Goal: Task Accomplishment & Management: Manage account settings

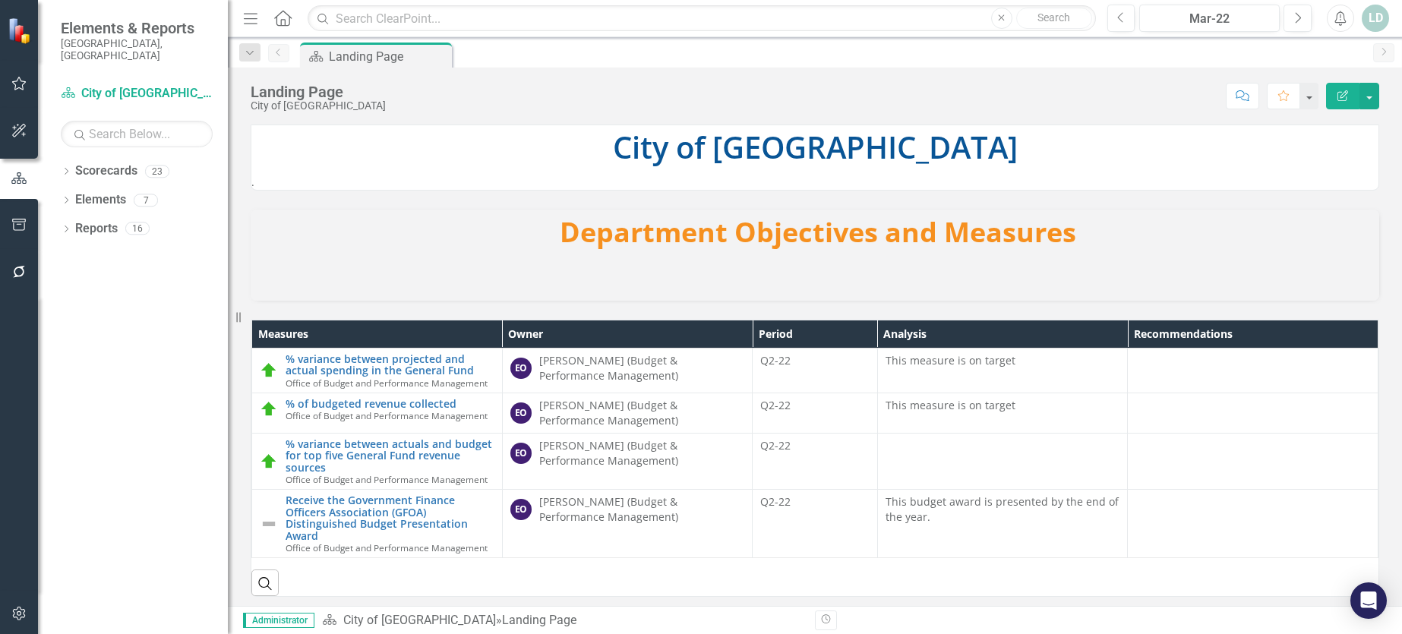
click at [24, 616] on icon "button" at bounding box center [19, 614] width 16 height 12
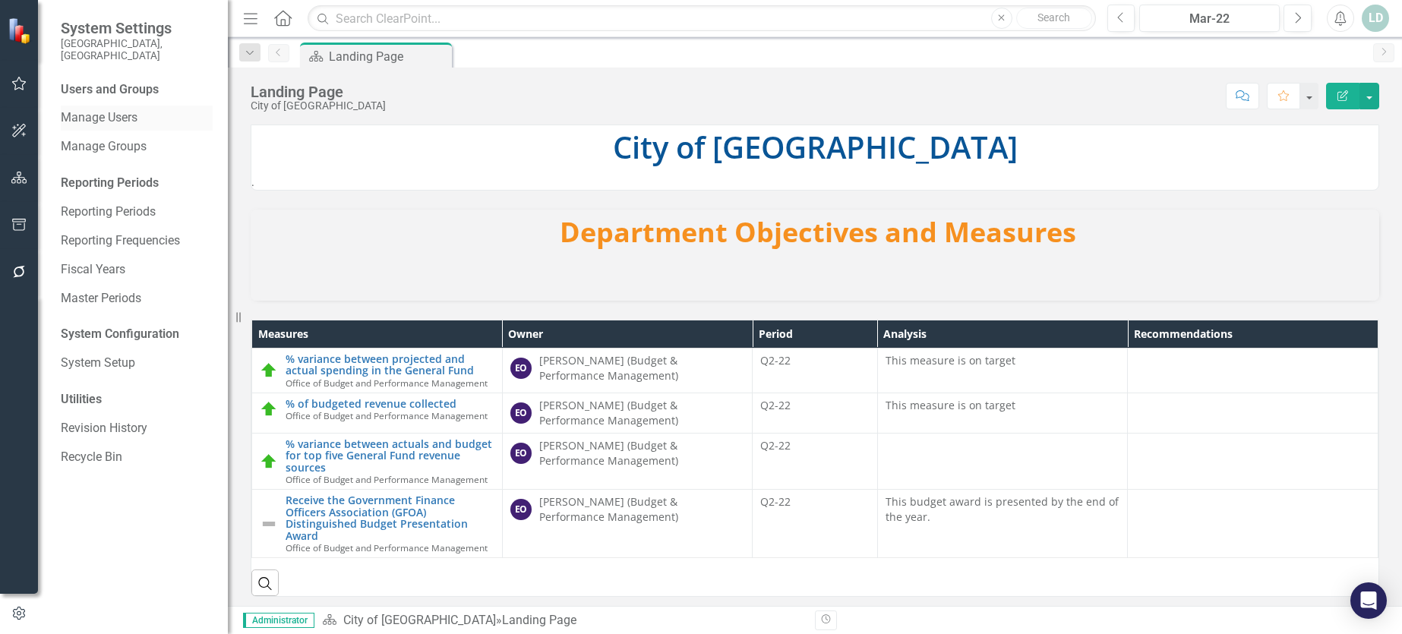
click at [107, 106] on div "Manage Users" at bounding box center [137, 118] width 152 height 25
click at [109, 109] on link "Manage Users" at bounding box center [137, 117] width 152 height 17
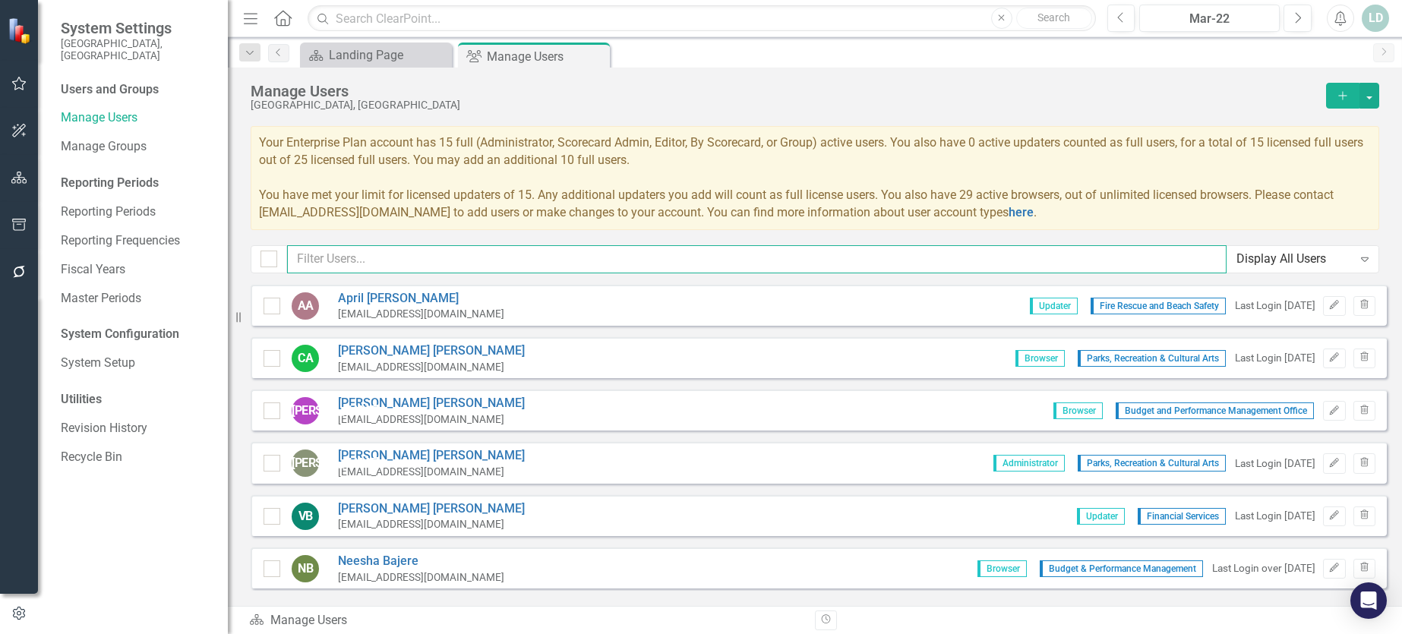
click at [353, 264] on input "text" at bounding box center [757, 259] width 940 height 28
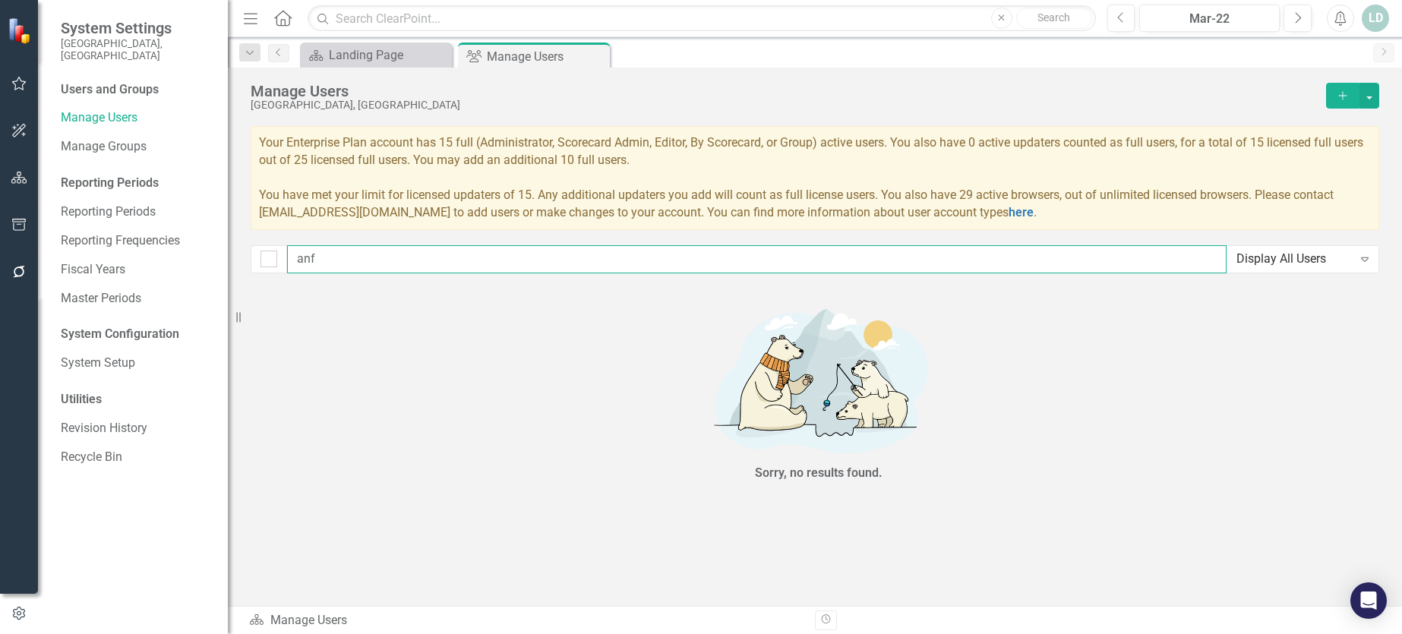
type input "an"
checkbox input "false"
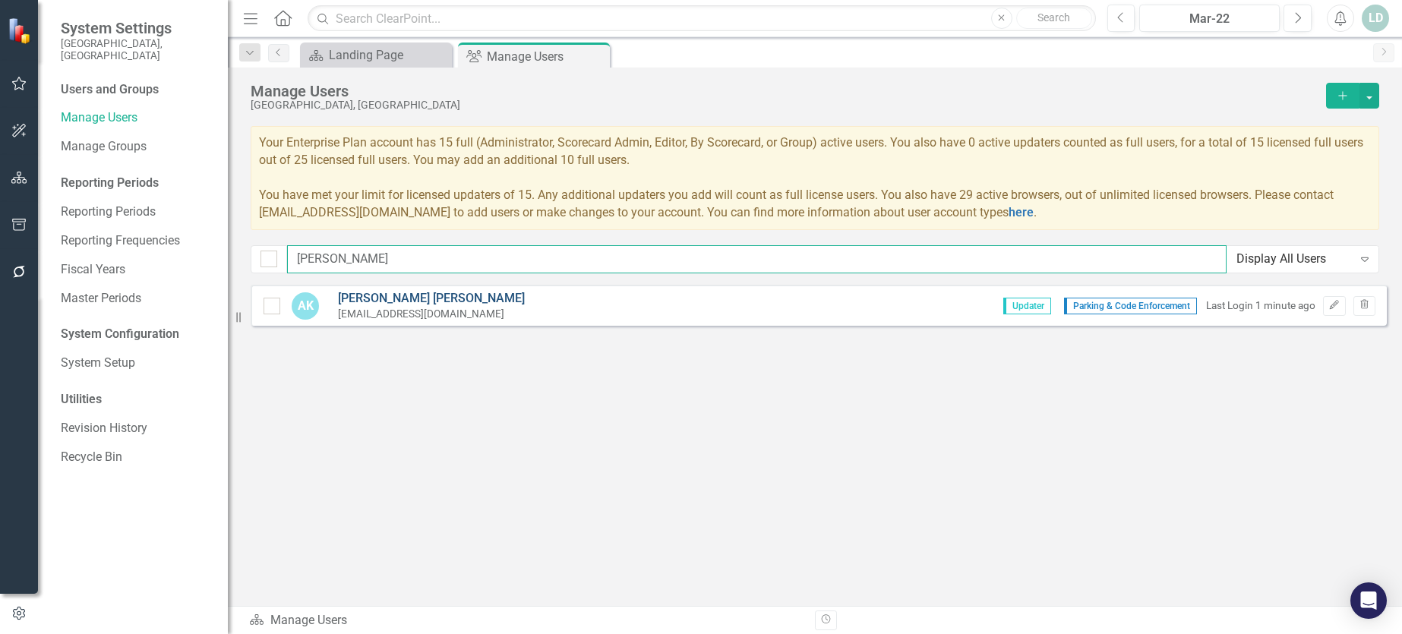
type input "angela"
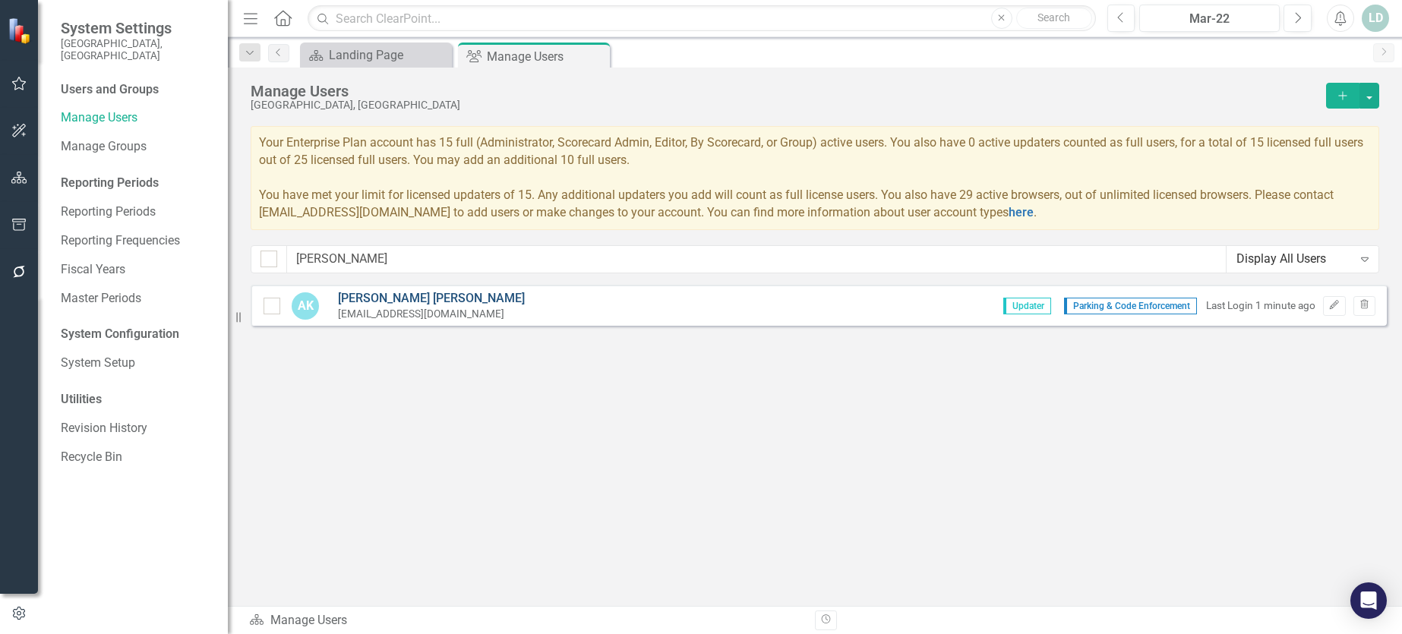
click at [406, 301] on link "Angela Kelsheimer" at bounding box center [431, 298] width 187 height 17
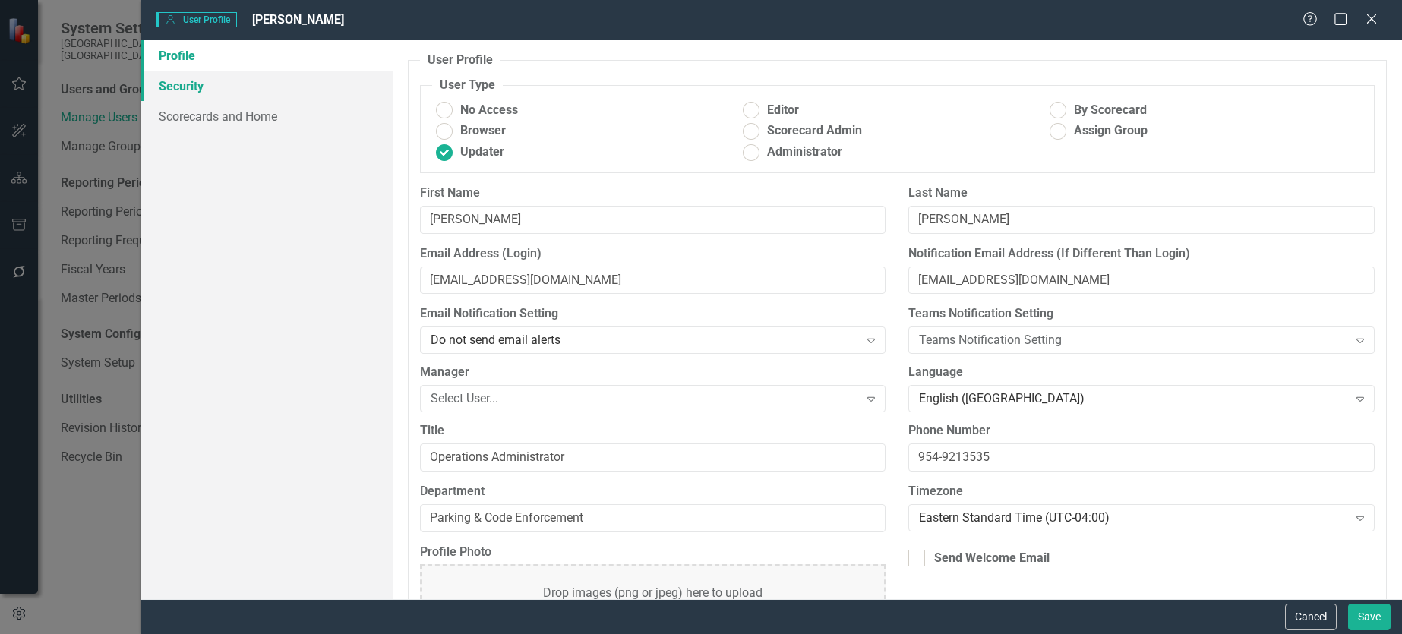
click at [167, 87] on link "Security" at bounding box center [267, 86] width 252 height 30
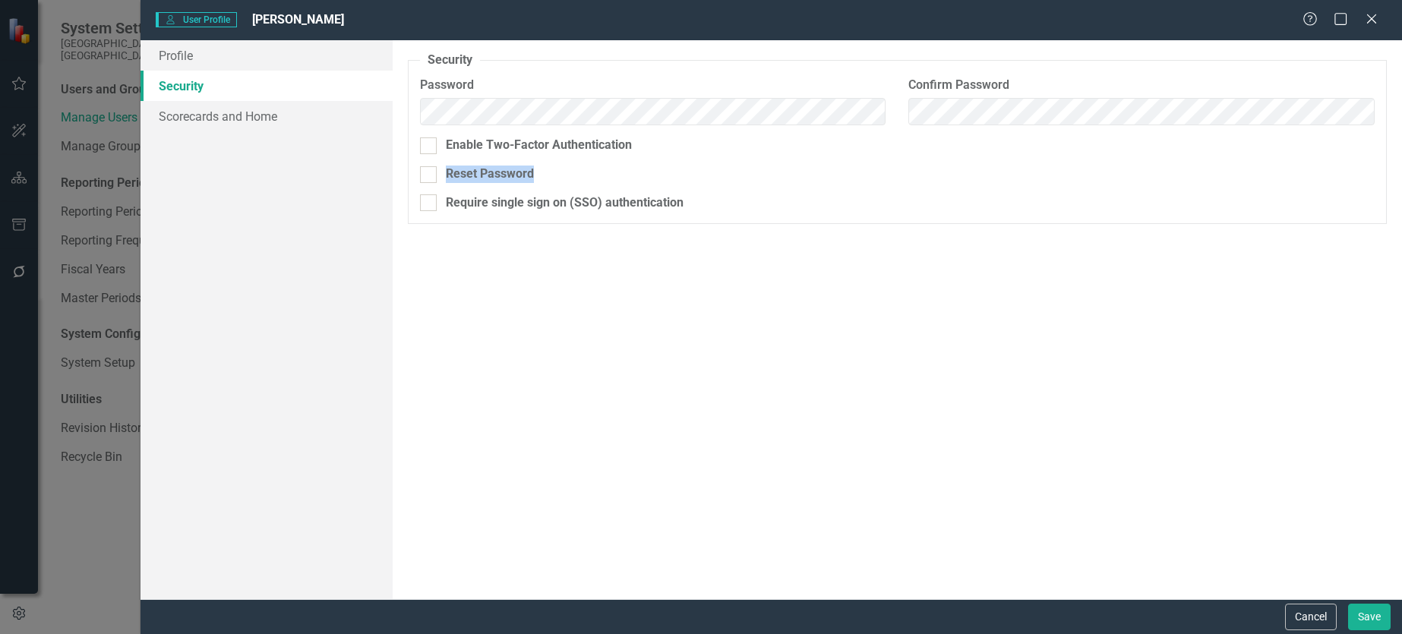
click at [426, 184] on fieldset "Security As an administrator, you can use this page to set the user's password,…" at bounding box center [897, 138] width 979 height 172
click at [434, 174] on div at bounding box center [428, 174] width 17 height 17
click at [430, 174] on input "Reset Password" at bounding box center [425, 171] width 10 height 10
checkbox input "true"
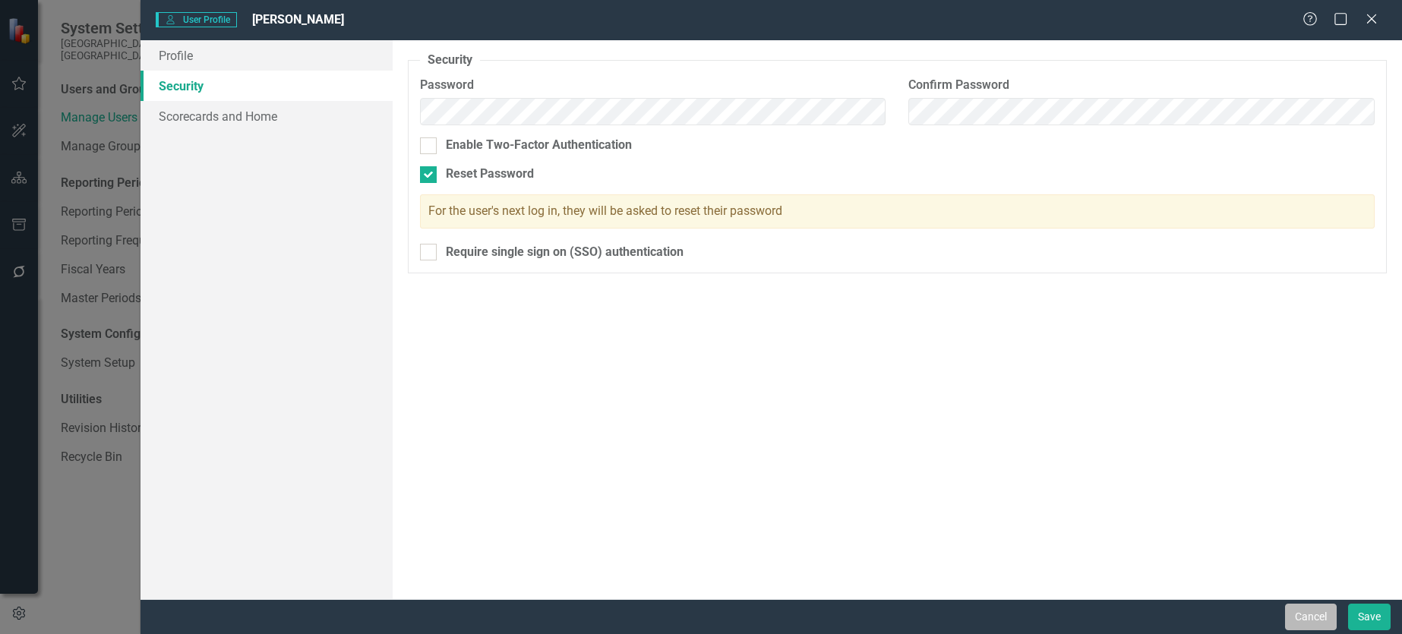
click at [1311, 615] on button "Cancel" at bounding box center [1311, 617] width 52 height 27
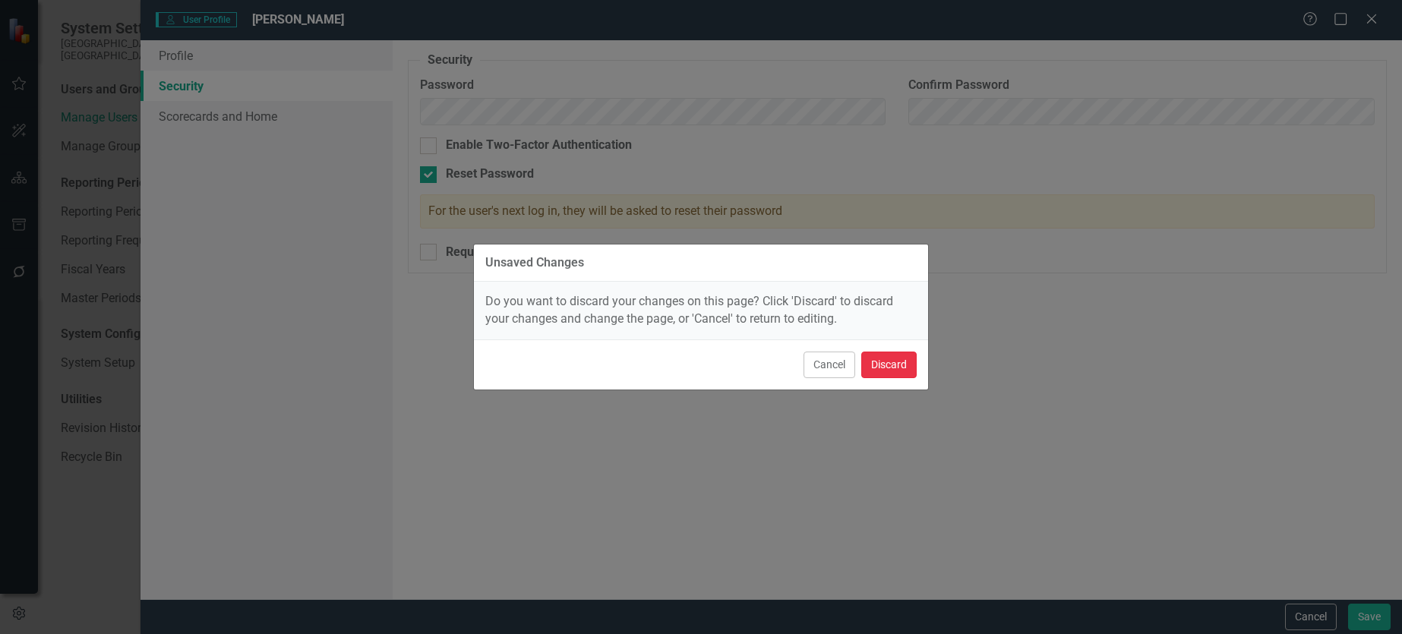
click at [879, 363] on button "Discard" at bounding box center [888, 365] width 55 height 27
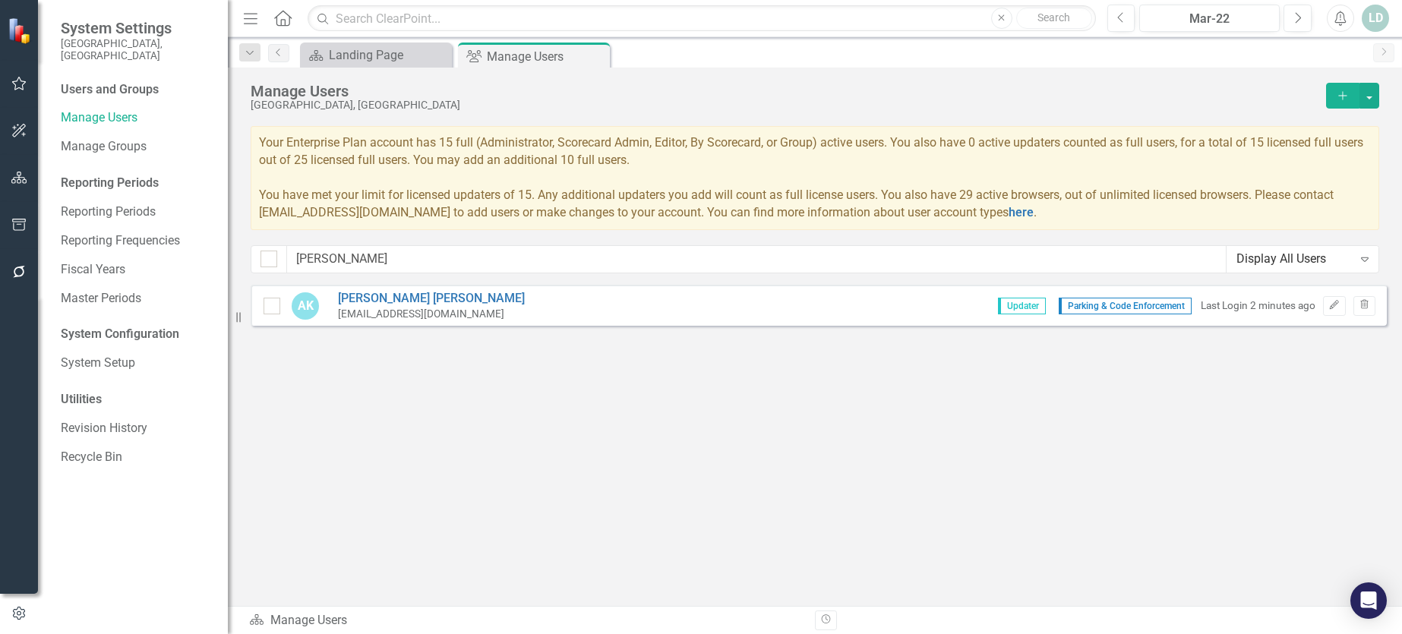
click at [507, 402] on div "Sorry, no results found. AK Angela Kelsheimer akelsheimer@hollywoodfl.org Updat…" at bounding box center [815, 438] width 1174 height 306
click at [15, 220] on icon "button" at bounding box center [19, 225] width 14 height 12
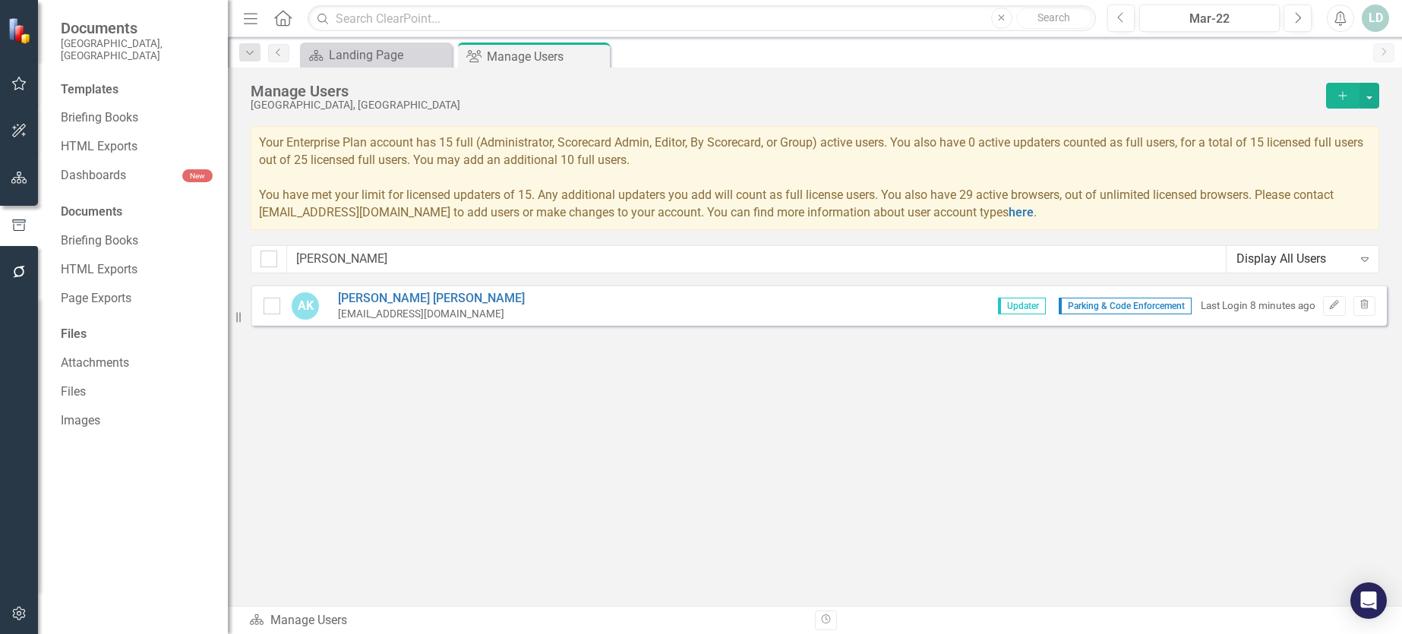
click at [15, 181] on icon "button" at bounding box center [19, 178] width 16 height 12
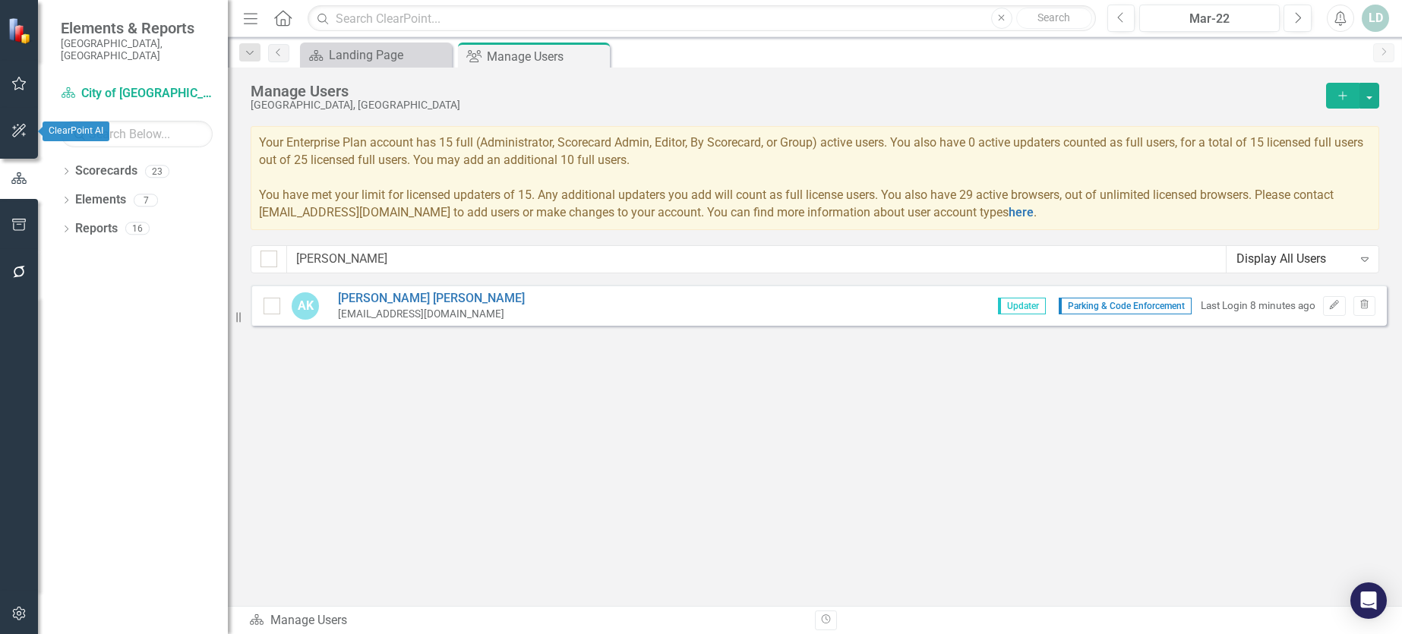
click at [12, 124] on button "button" at bounding box center [19, 131] width 34 height 32
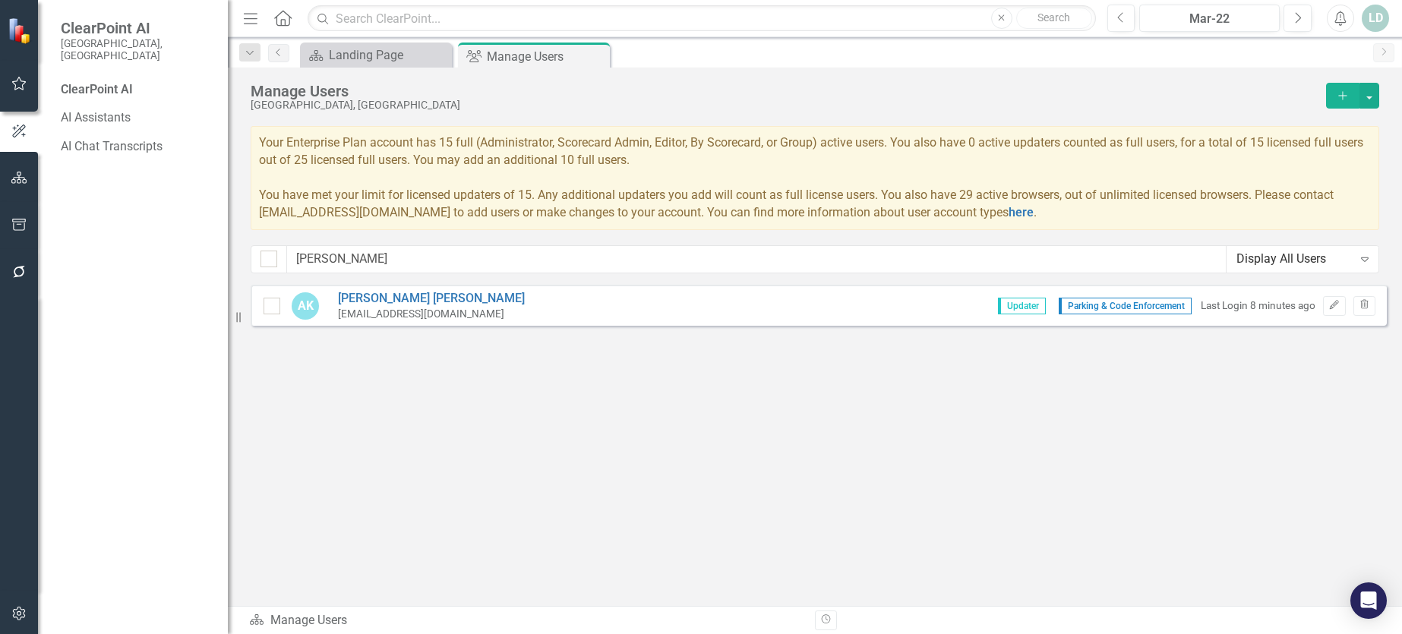
click at [24, 74] on button "button" at bounding box center [19, 84] width 34 height 32
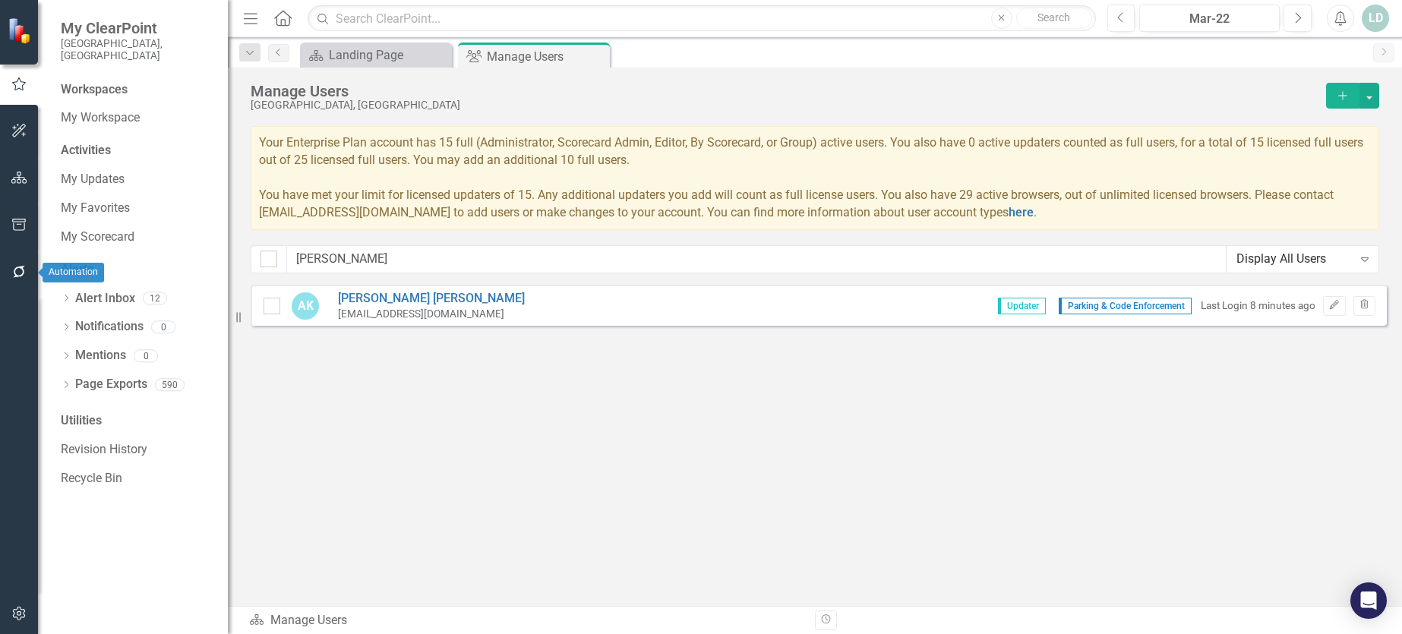
click at [17, 269] on icon "button" at bounding box center [19, 272] width 16 height 12
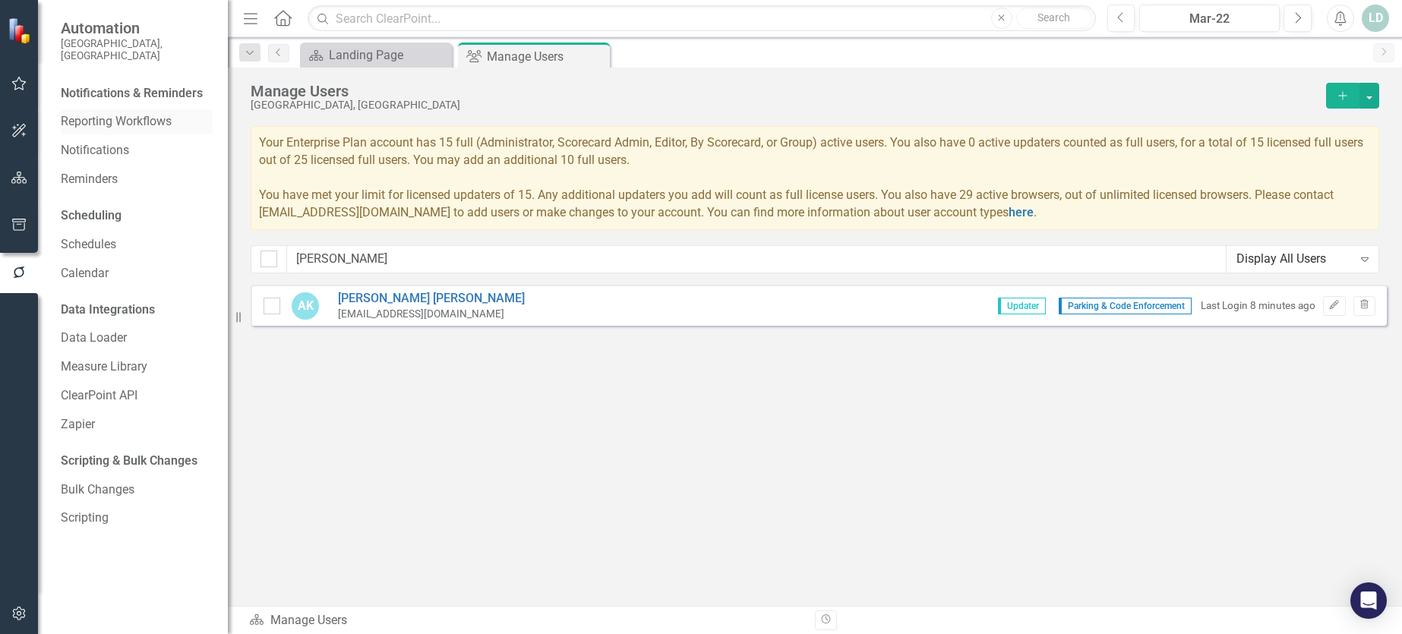
click at [103, 113] on link "Reporting Workflows" at bounding box center [137, 121] width 152 height 17
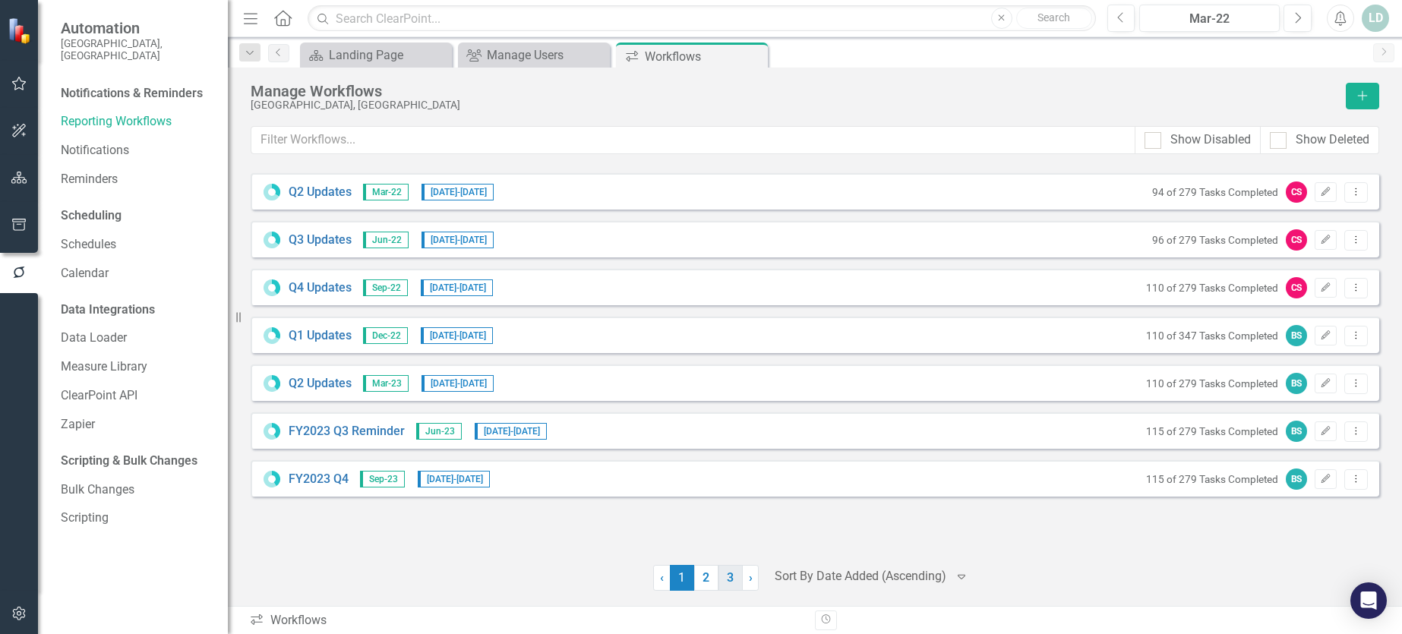
click at [728, 577] on link "3" at bounding box center [731, 578] width 24 height 26
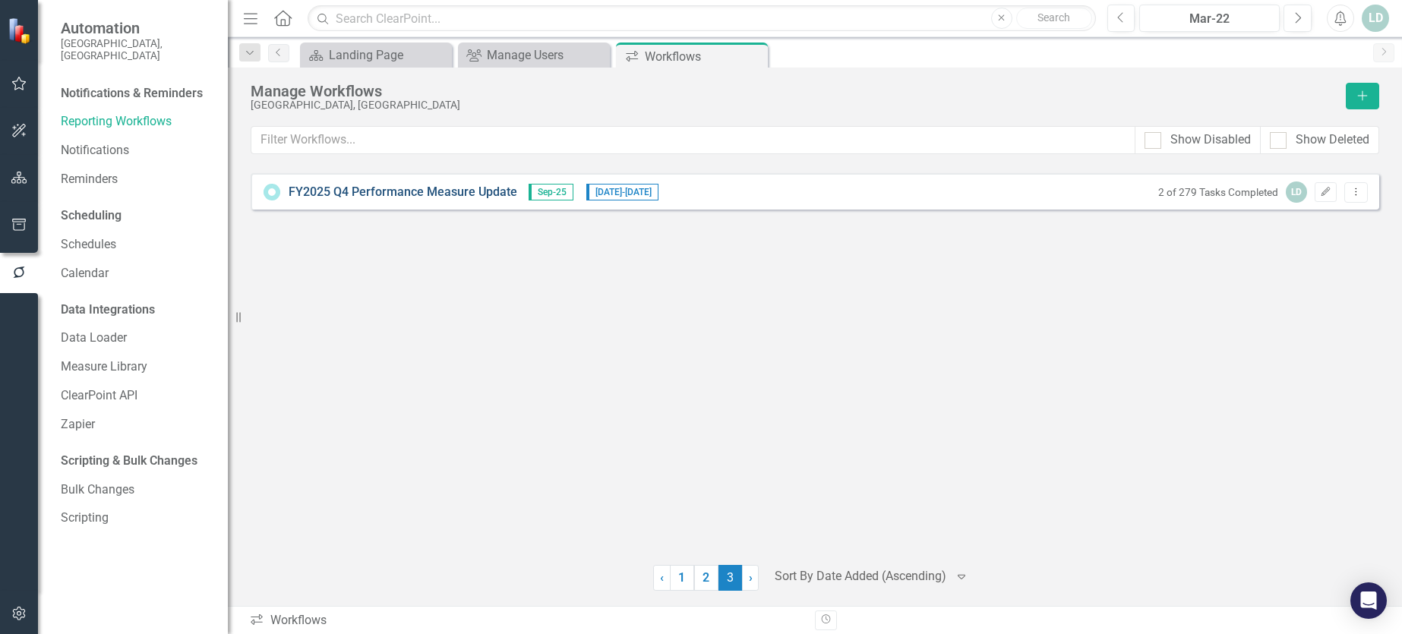
click at [434, 192] on link "FY2025 Q4 Performance Measure Update" at bounding box center [403, 192] width 229 height 17
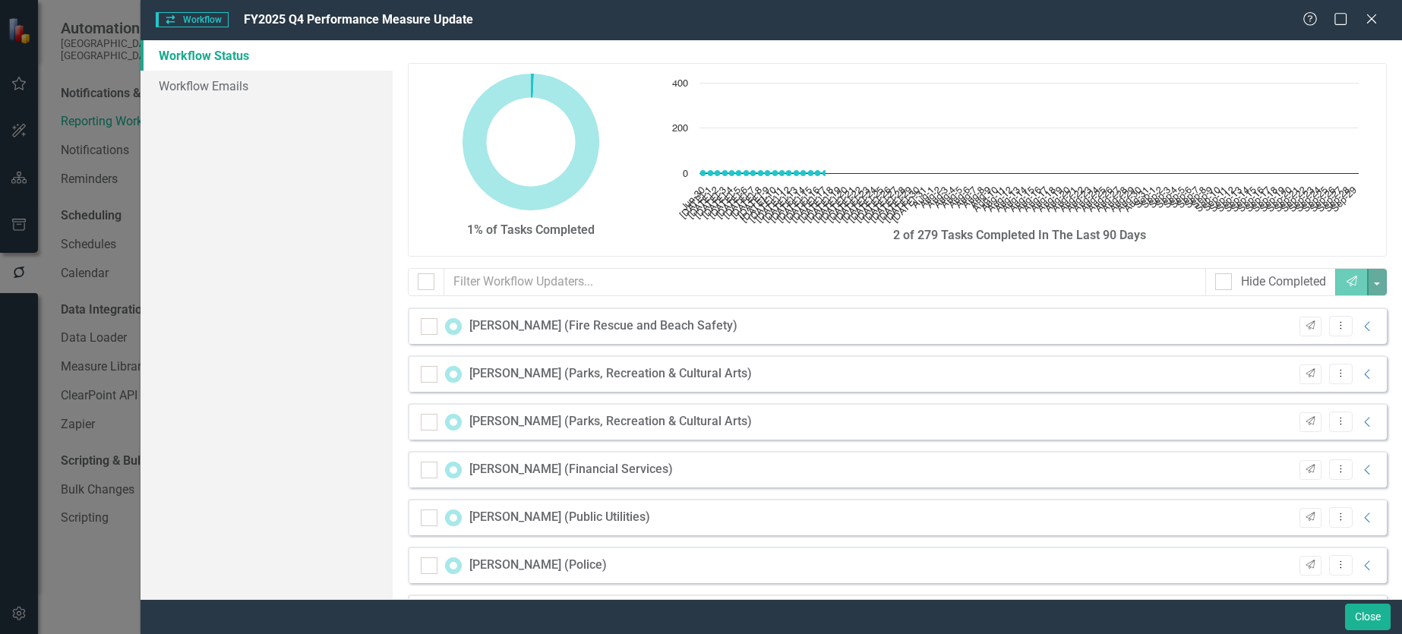
checkbox input "false"
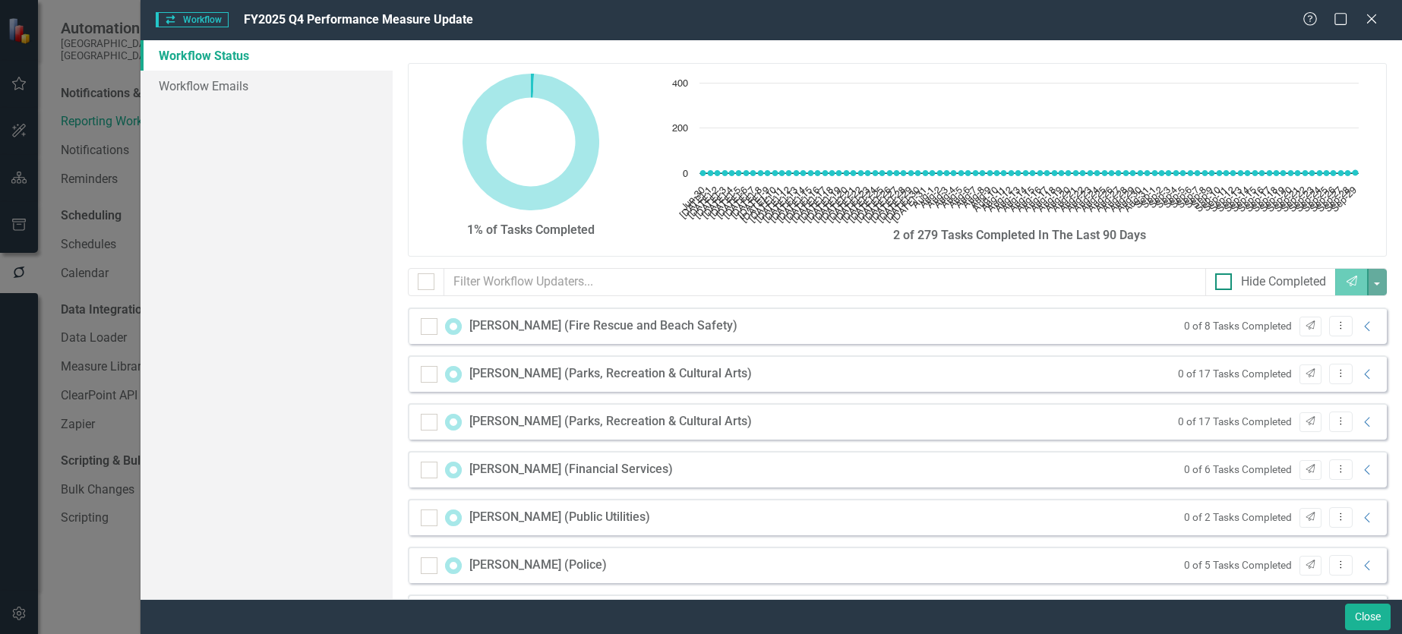
click at [1217, 280] on div at bounding box center [1223, 281] width 17 height 17
click at [1217, 280] on input "Hide Completed" at bounding box center [1220, 278] width 10 height 10
checkbox input "true"
click at [424, 284] on div at bounding box center [426, 281] width 17 height 17
click at [424, 283] on input "checkbox" at bounding box center [423, 278] width 10 height 10
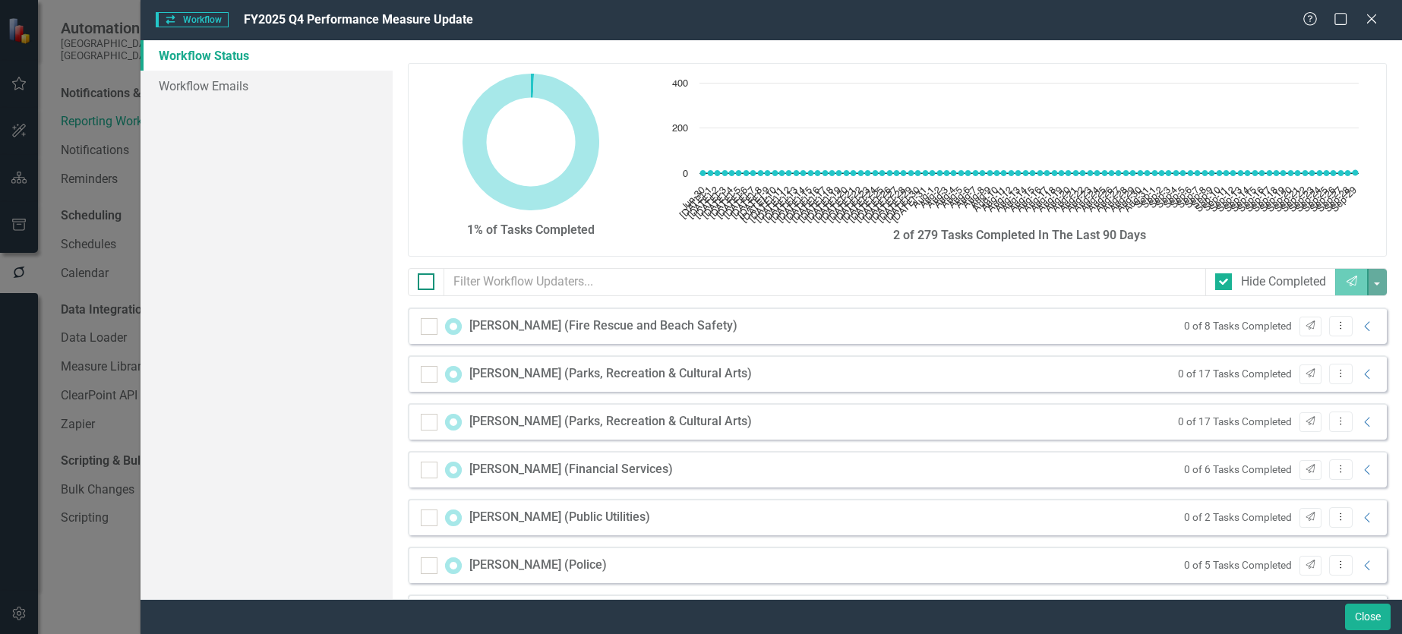
checkbox input "true"
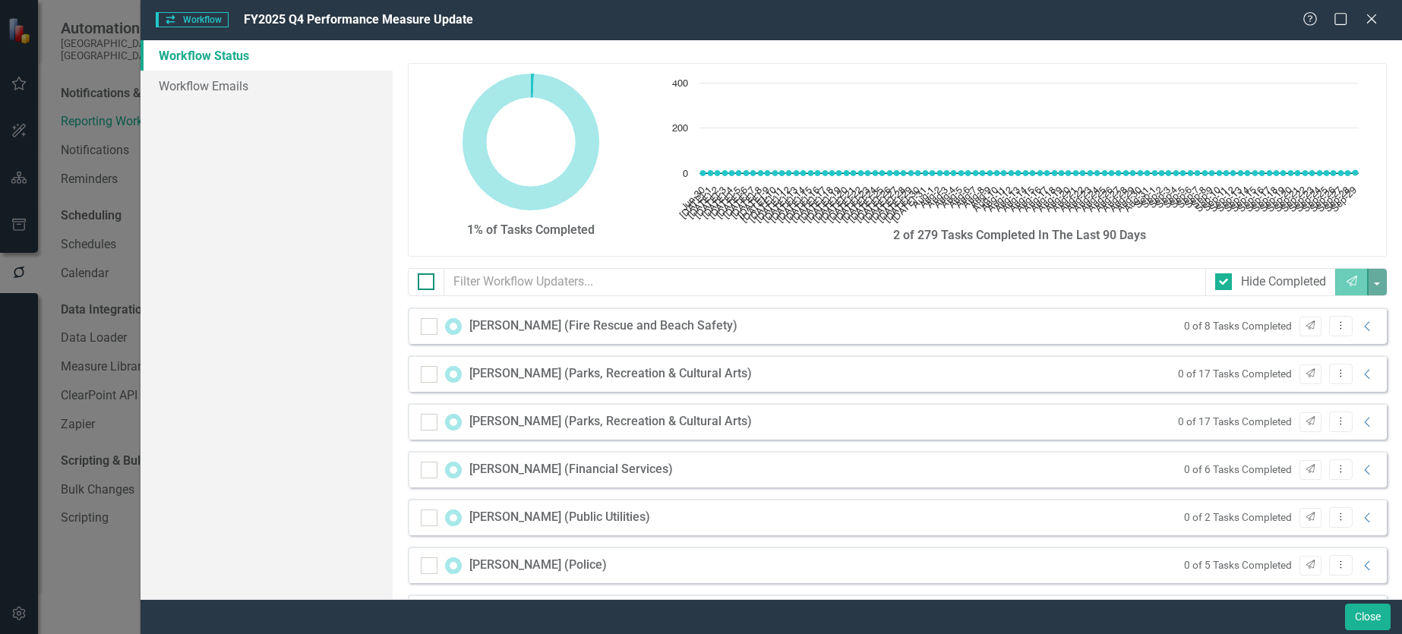
checkbox input "true"
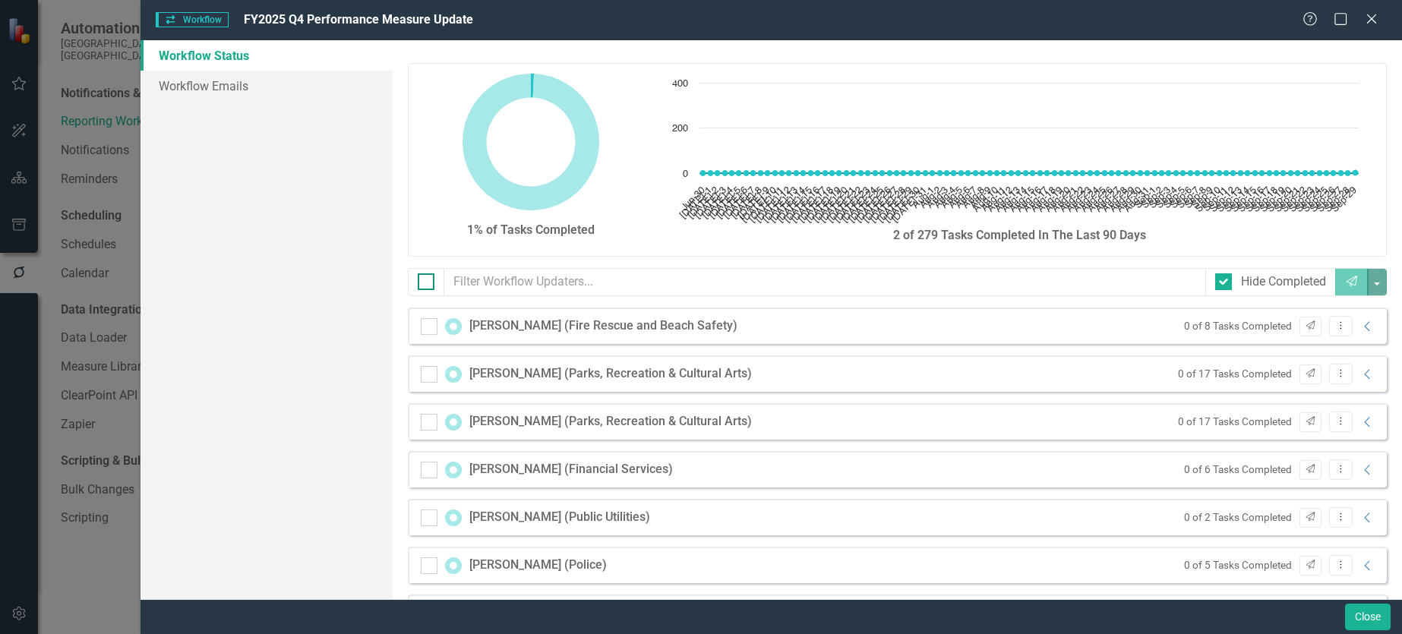
checkbox input "true"
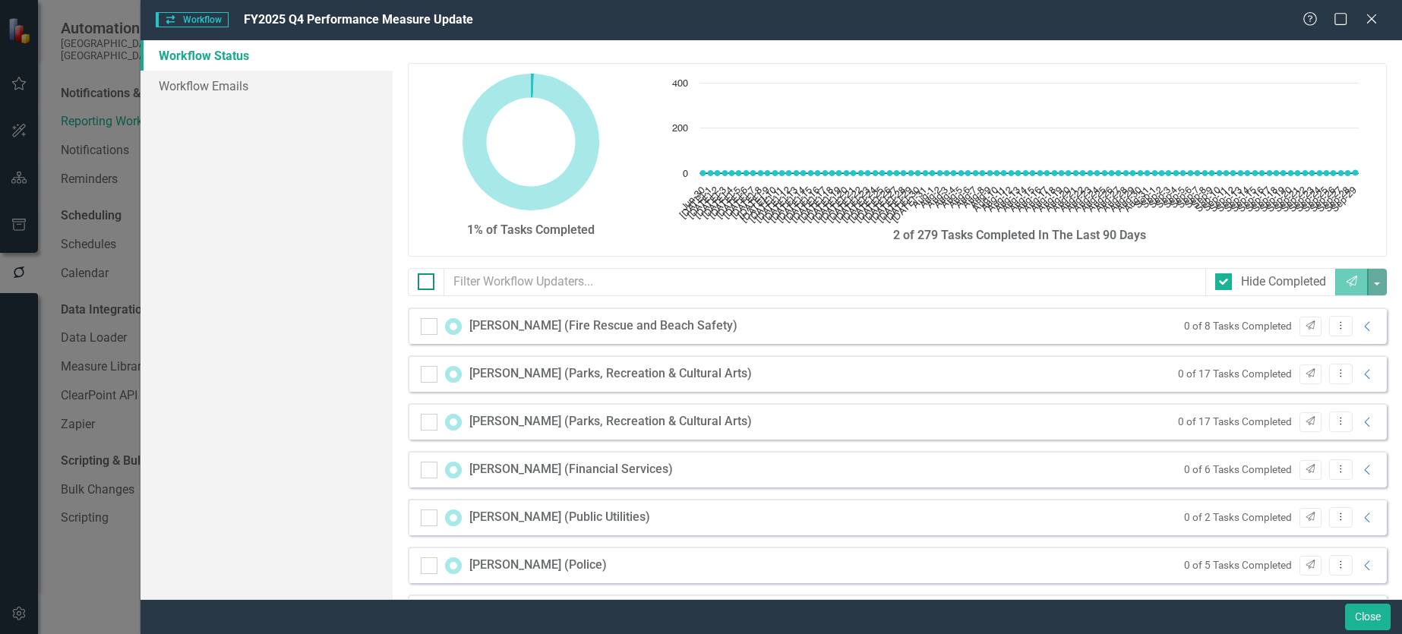
checkbox input "true"
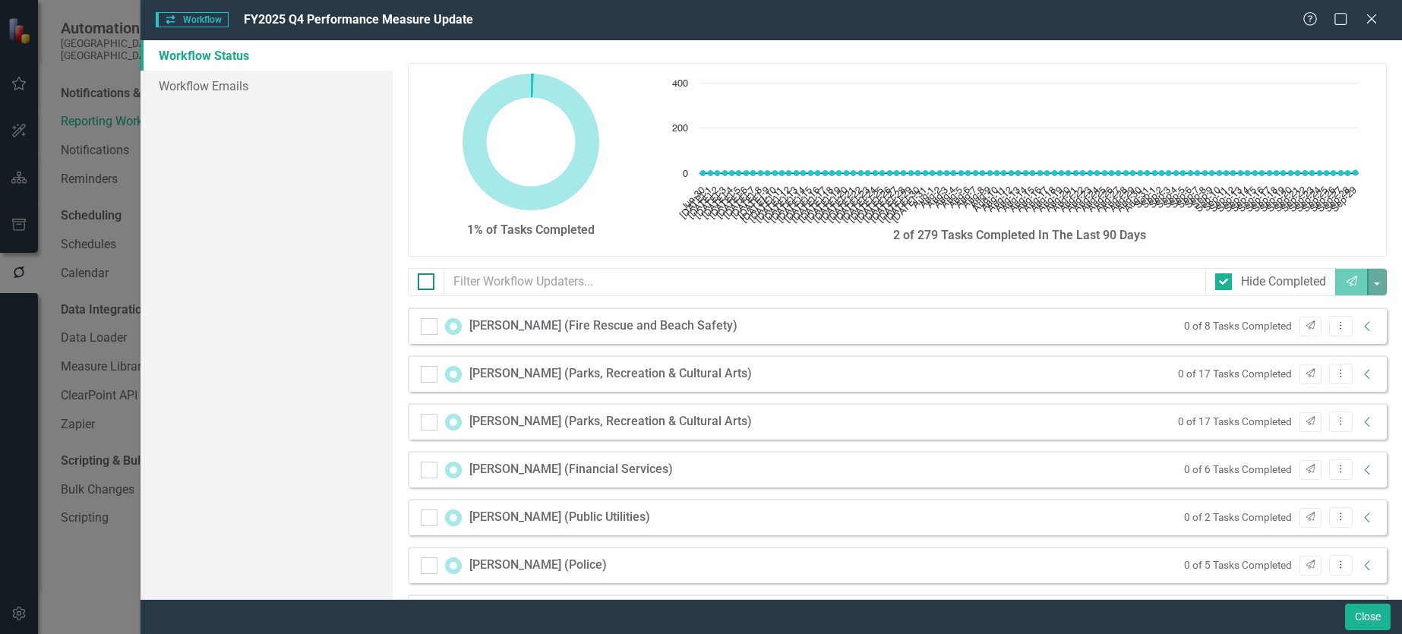
checkbox input "true"
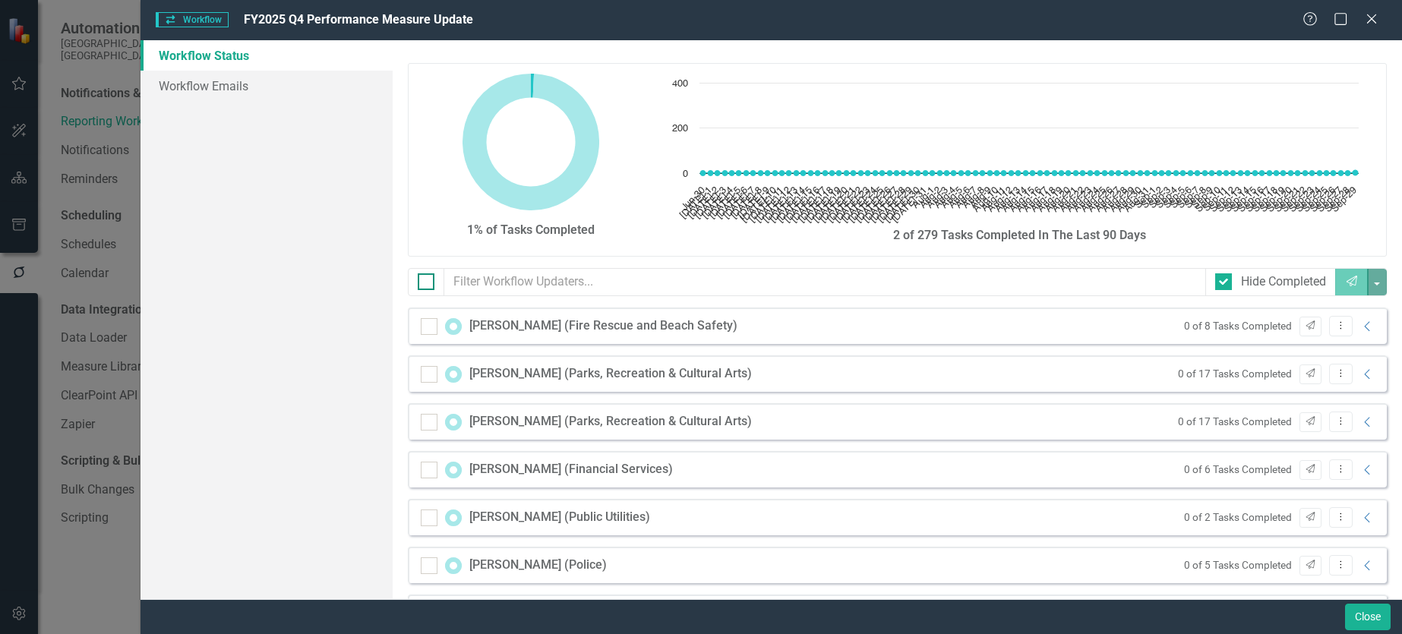
checkbox input "true"
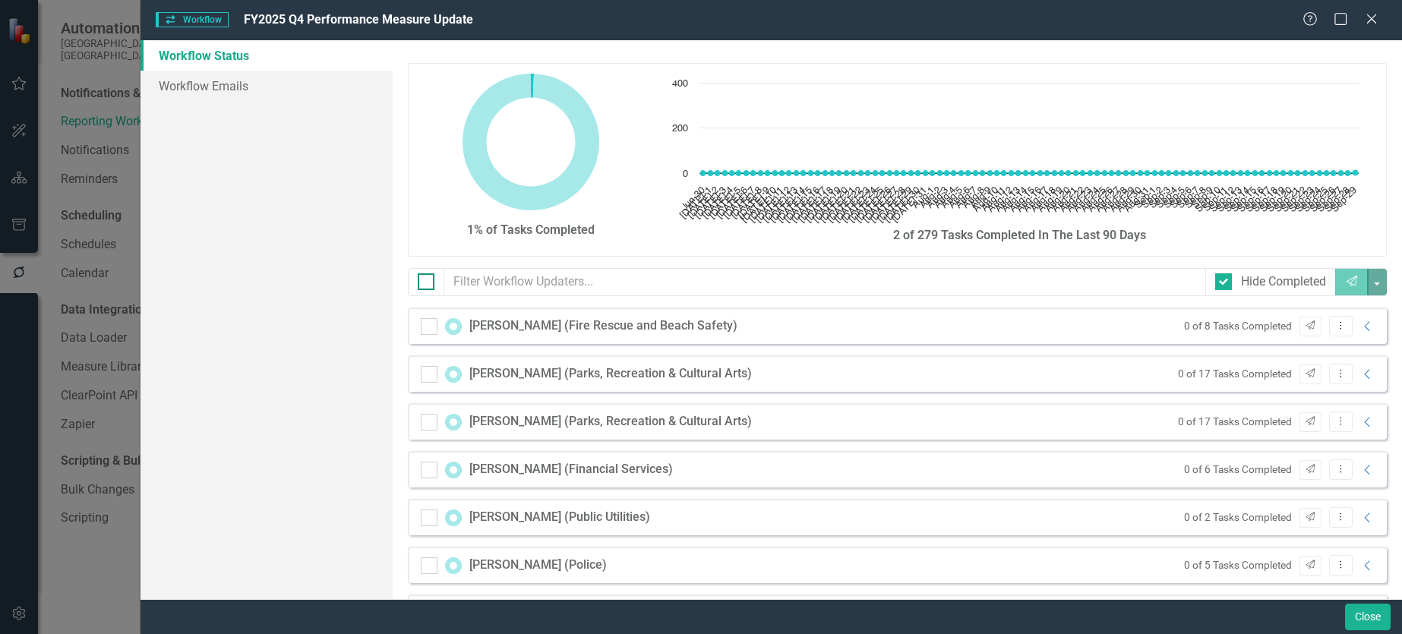
checkbox input "true"
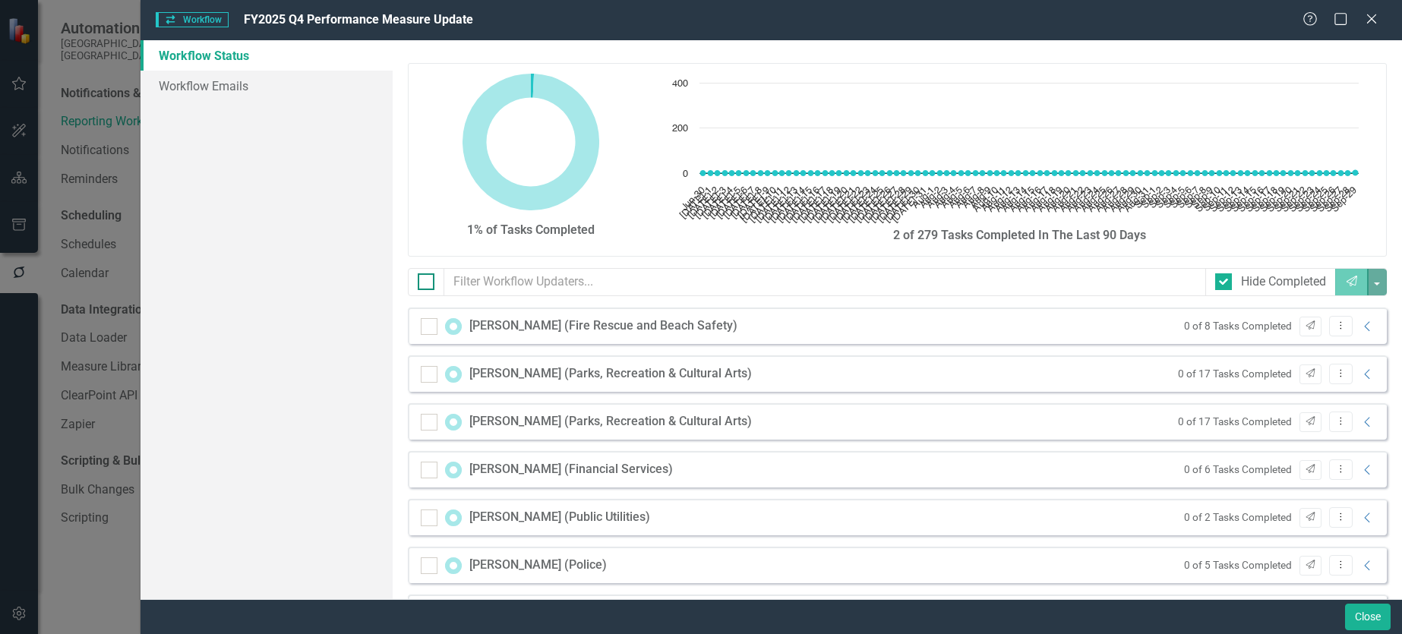
checkbox input "true"
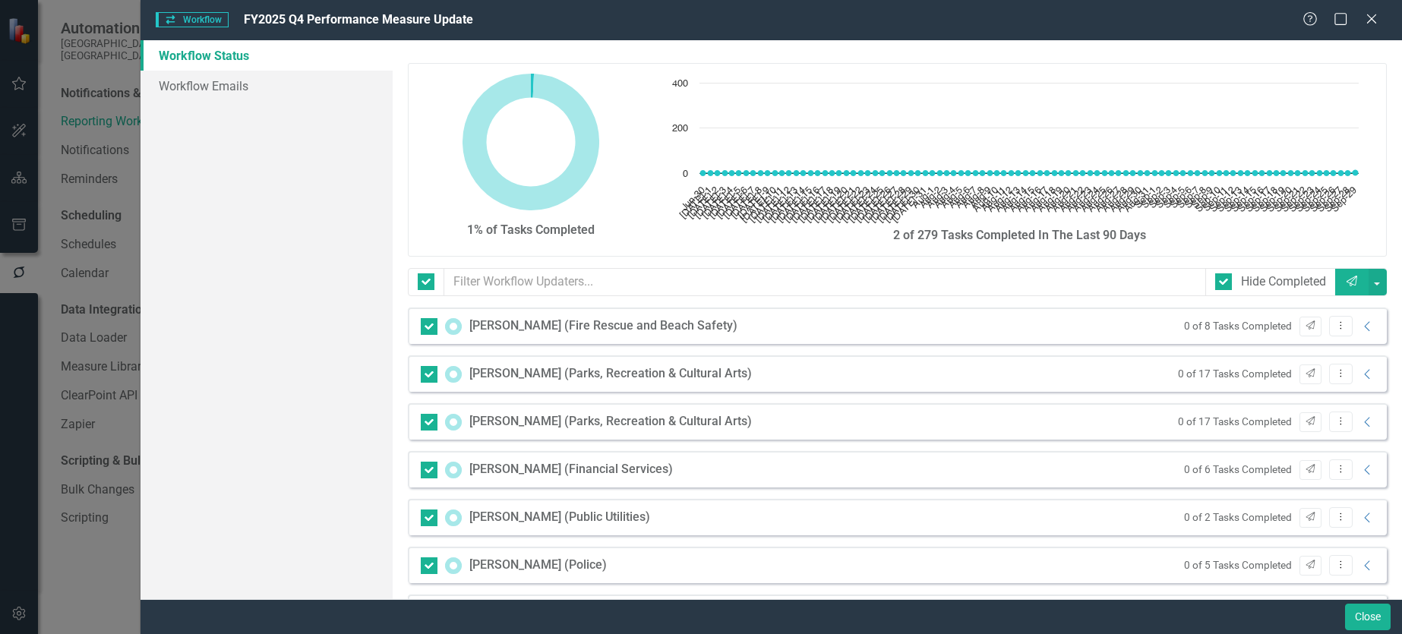
click at [1335, 282] on button "Send" at bounding box center [1351, 282] width 33 height 27
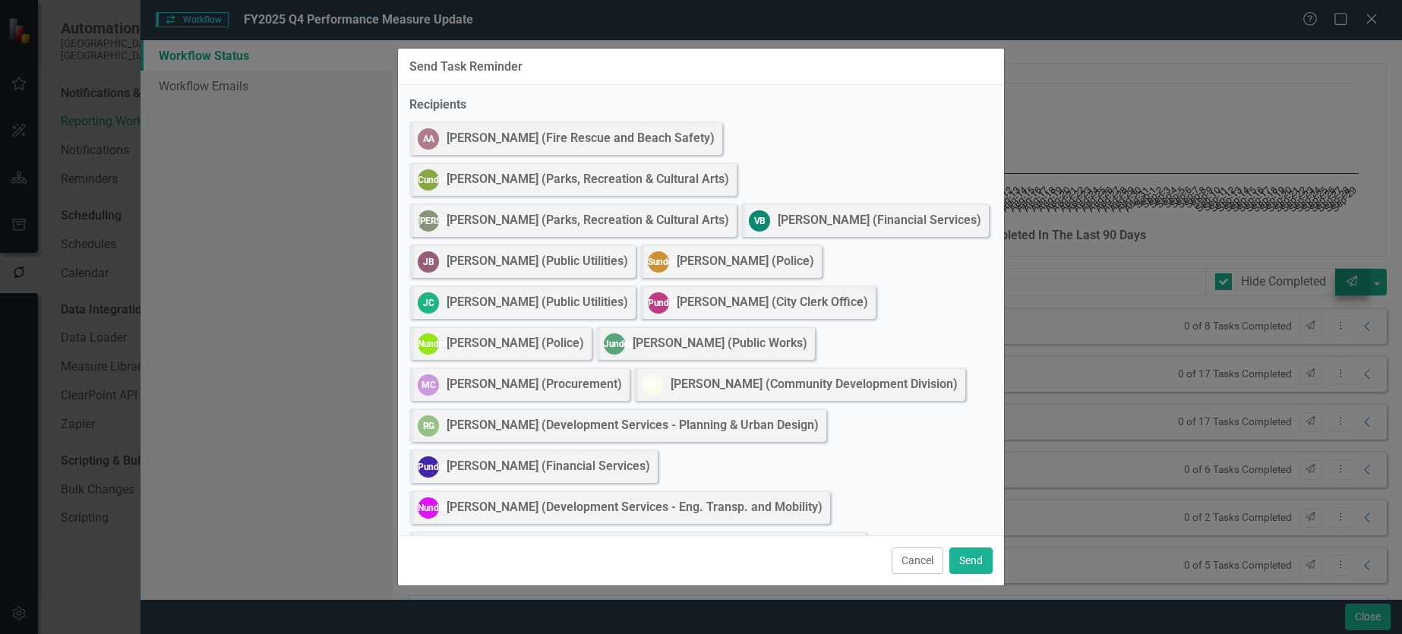
type textarea "<p>Dear {FirstName},</p><p>Please log into ClearPoint and update the following …"
click at [920, 560] on button "Cancel" at bounding box center [918, 561] width 52 height 27
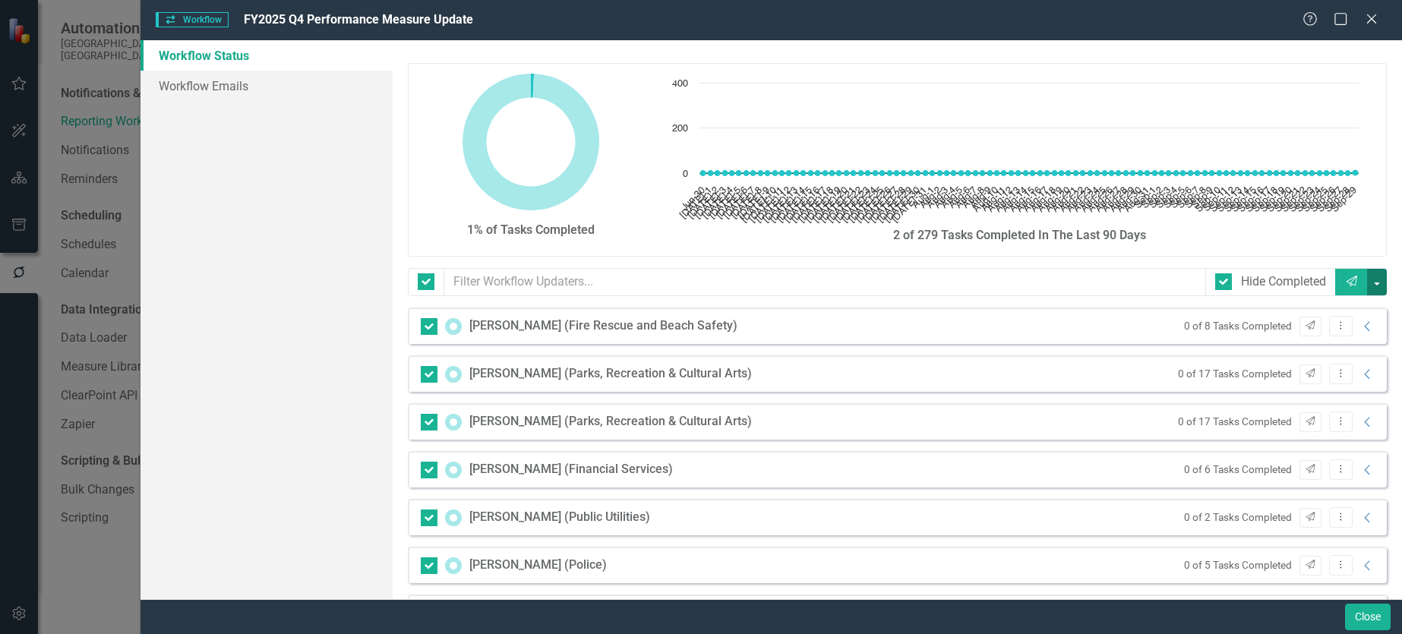
click at [1367, 279] on button "button" at bounding box center [1377, 282] width 20 height 27
click at [1264, 311] on link "Send Bulk Send Message" at bounding box center [1298, 310] width 154 height 28
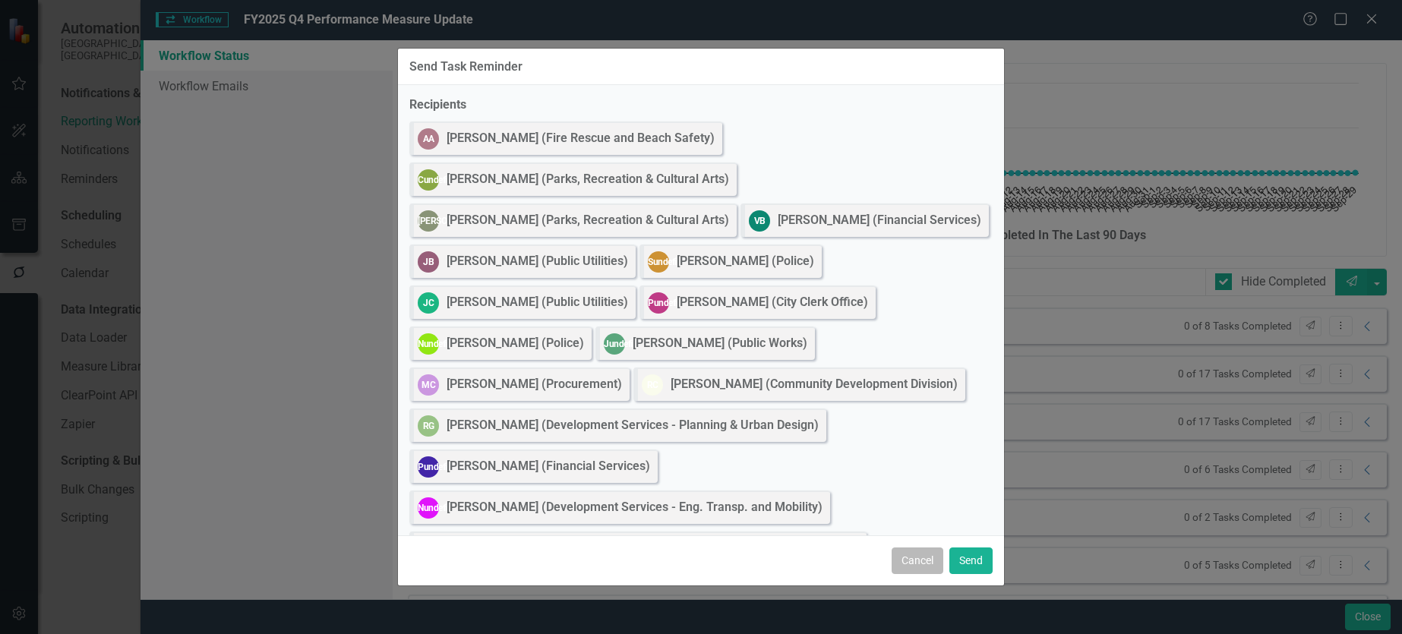
click at [922, 561] on button "Cancel" at bounding box center [918, 561] width 52 height 27
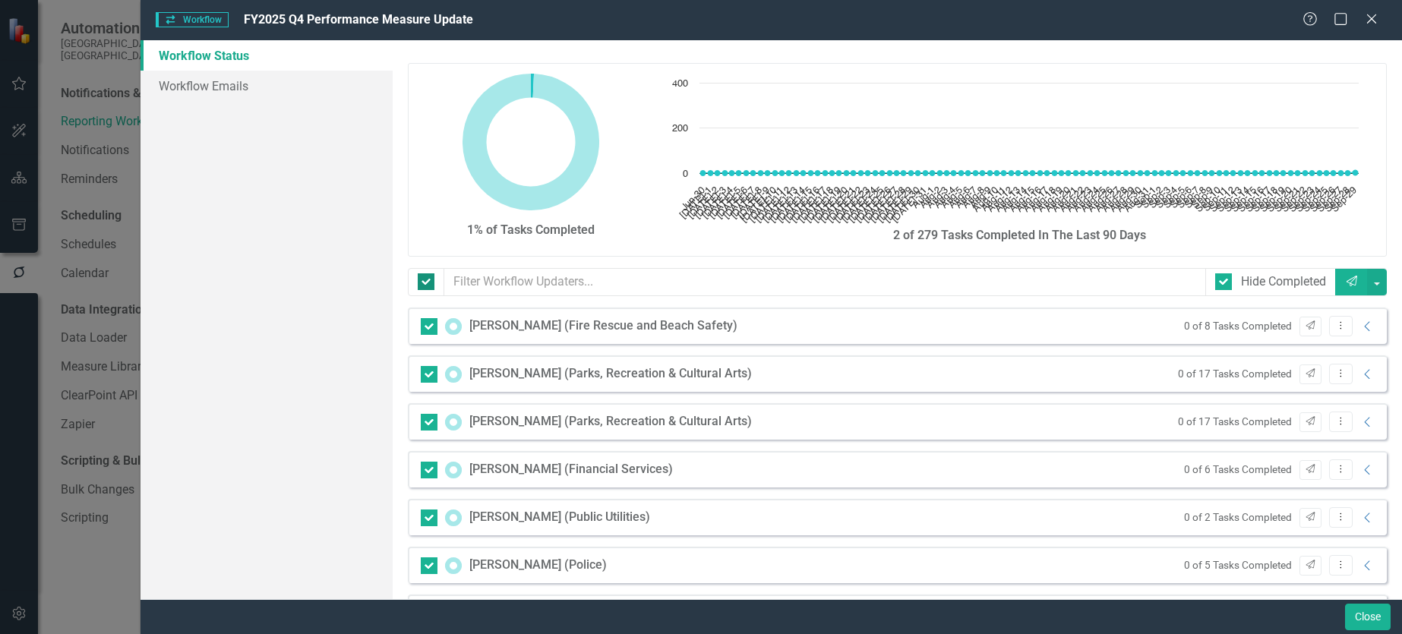
click at [430, 286] on div at bounding box center [426, 281] width 17 height 17
click at [428, 283] on input "checkbox" at bounding box center [423, 278] width 10 height 10
checkbox input "false"
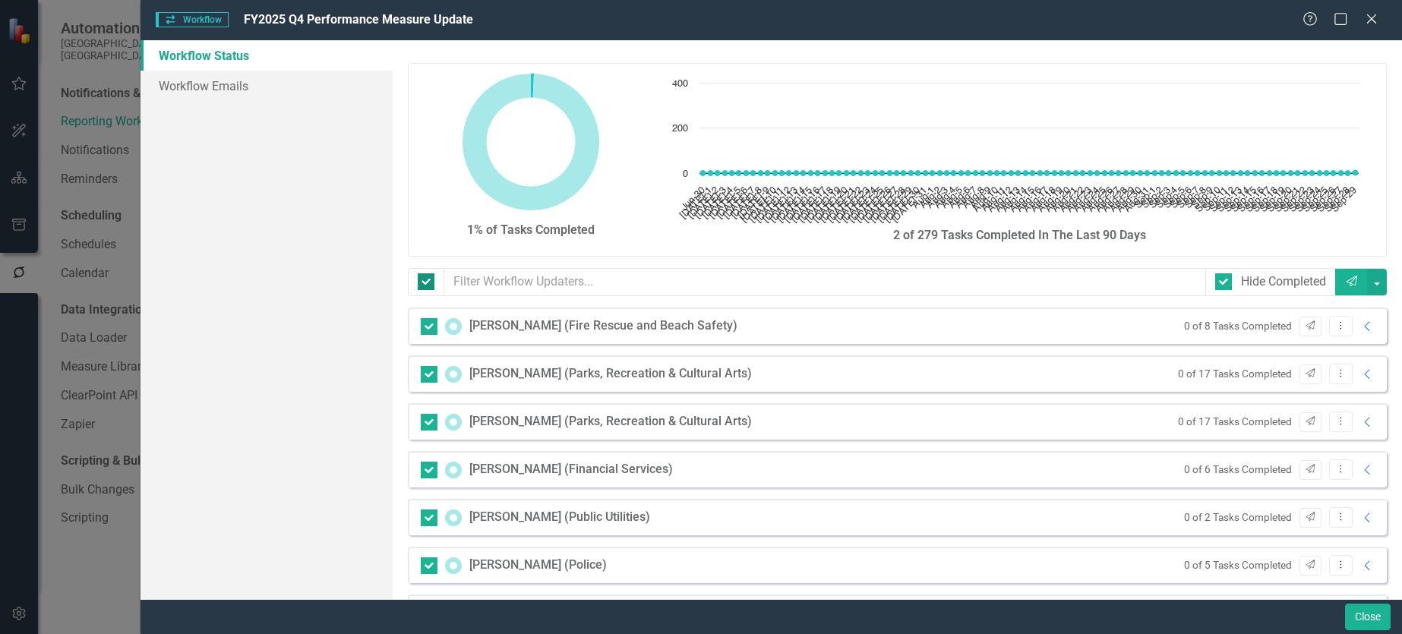
checkbox input "false"
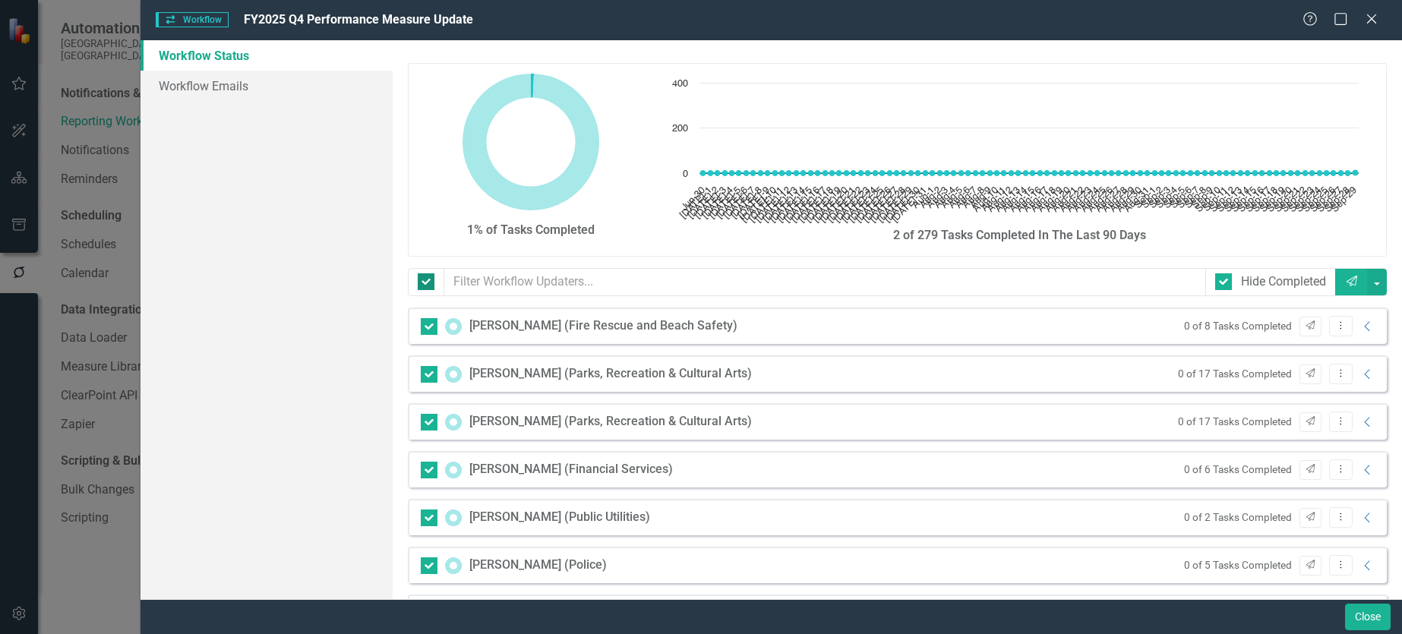
checkbox input "false"
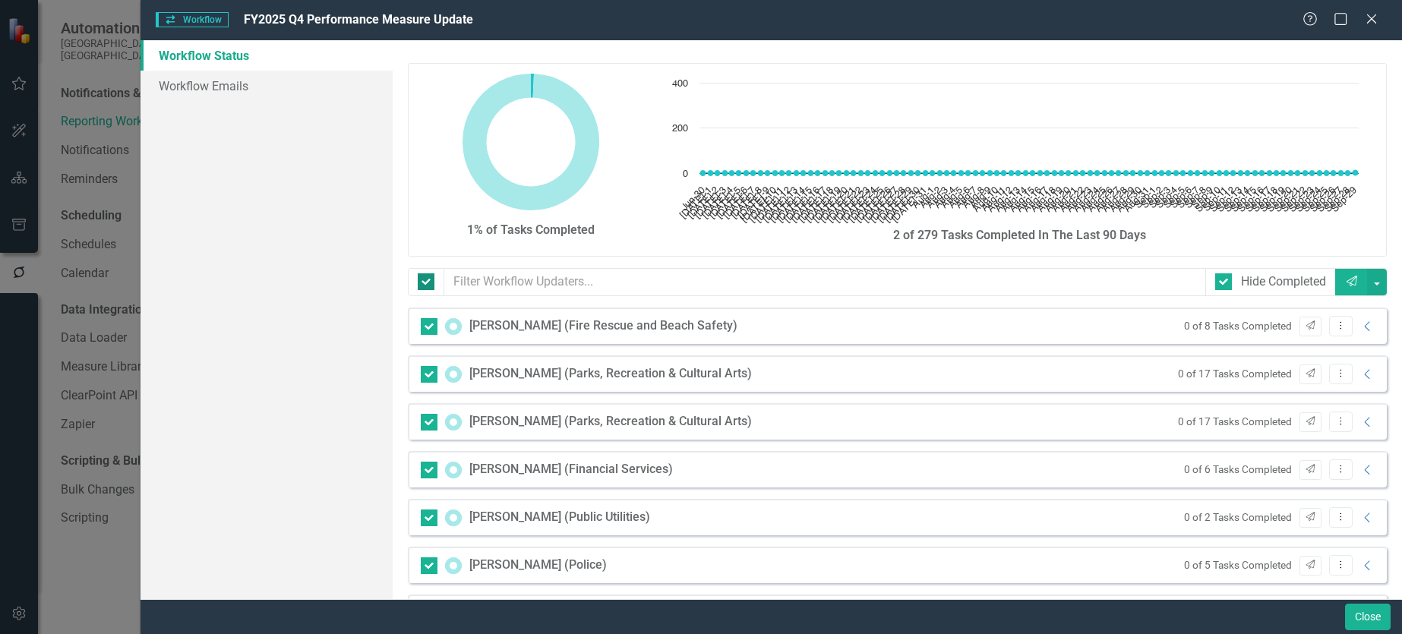
checkbox input "false"
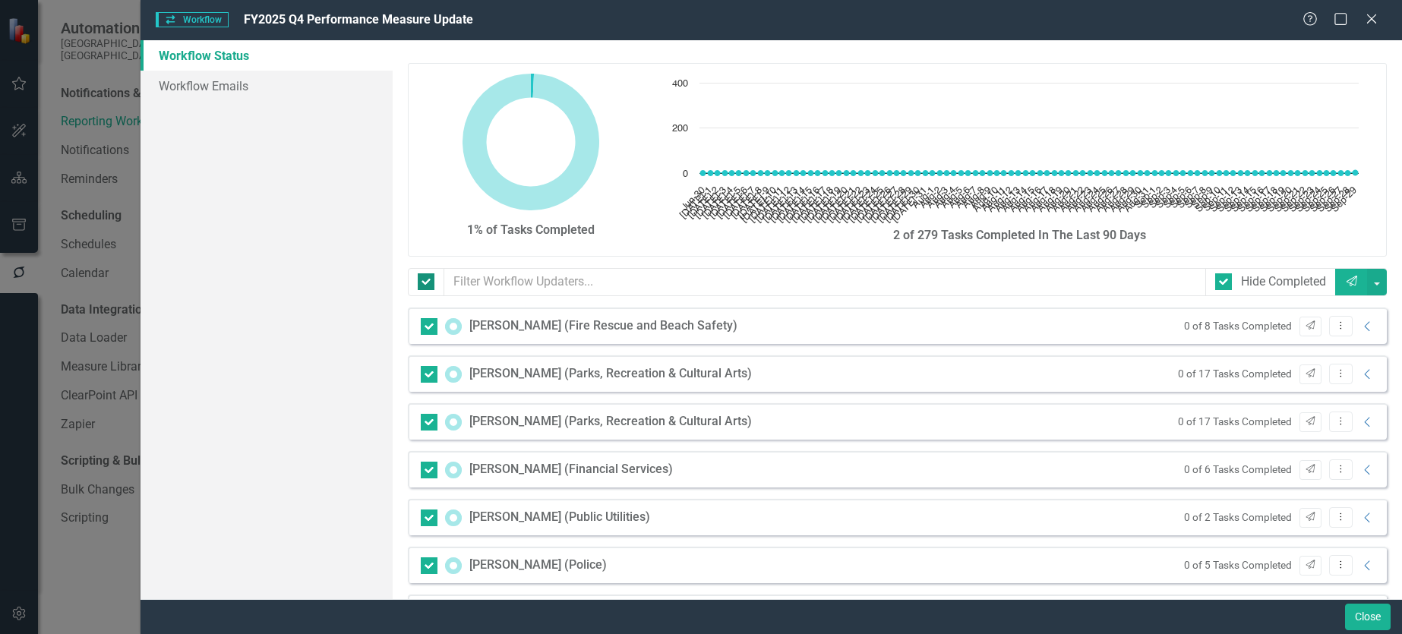
checkbox input "false"
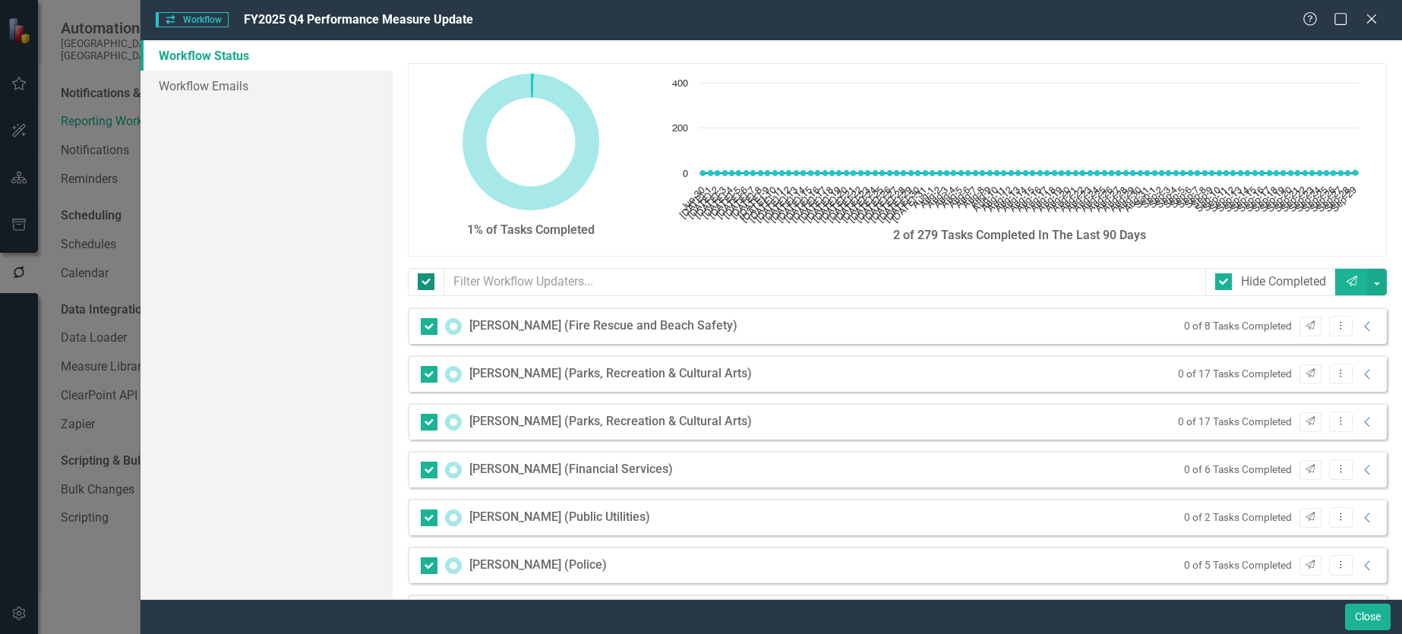
checkbox input "false"
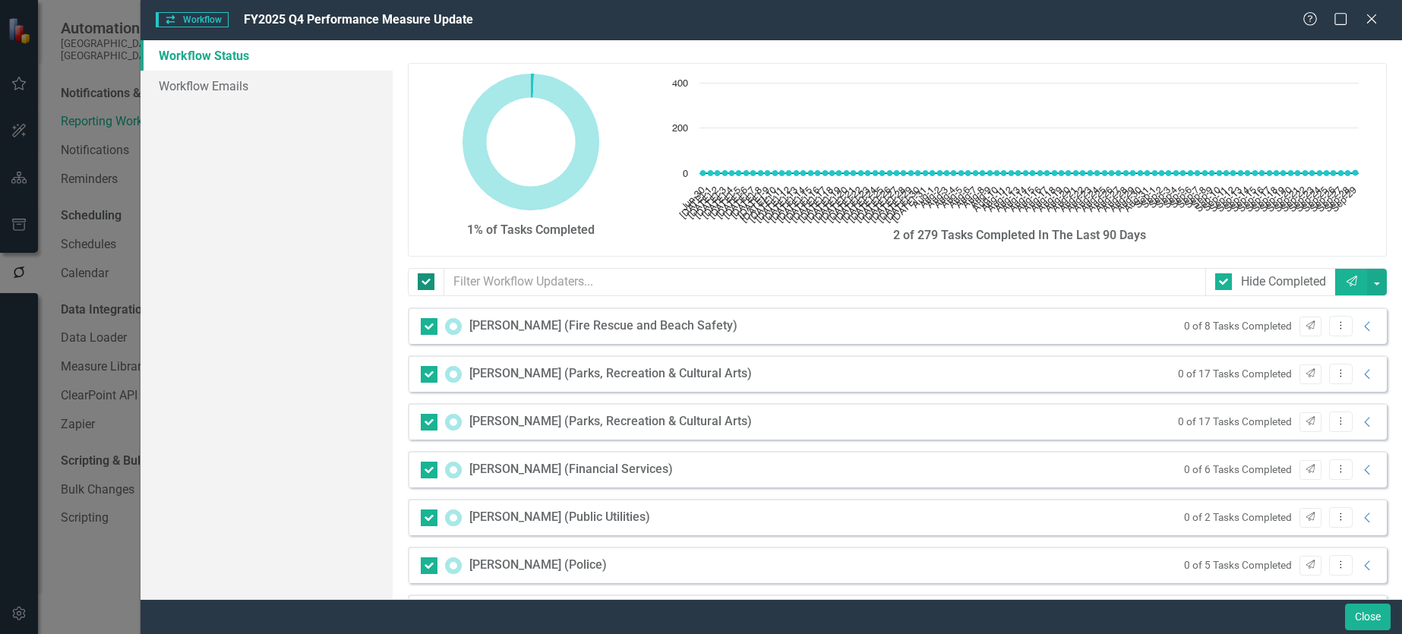
checkbox input "false"
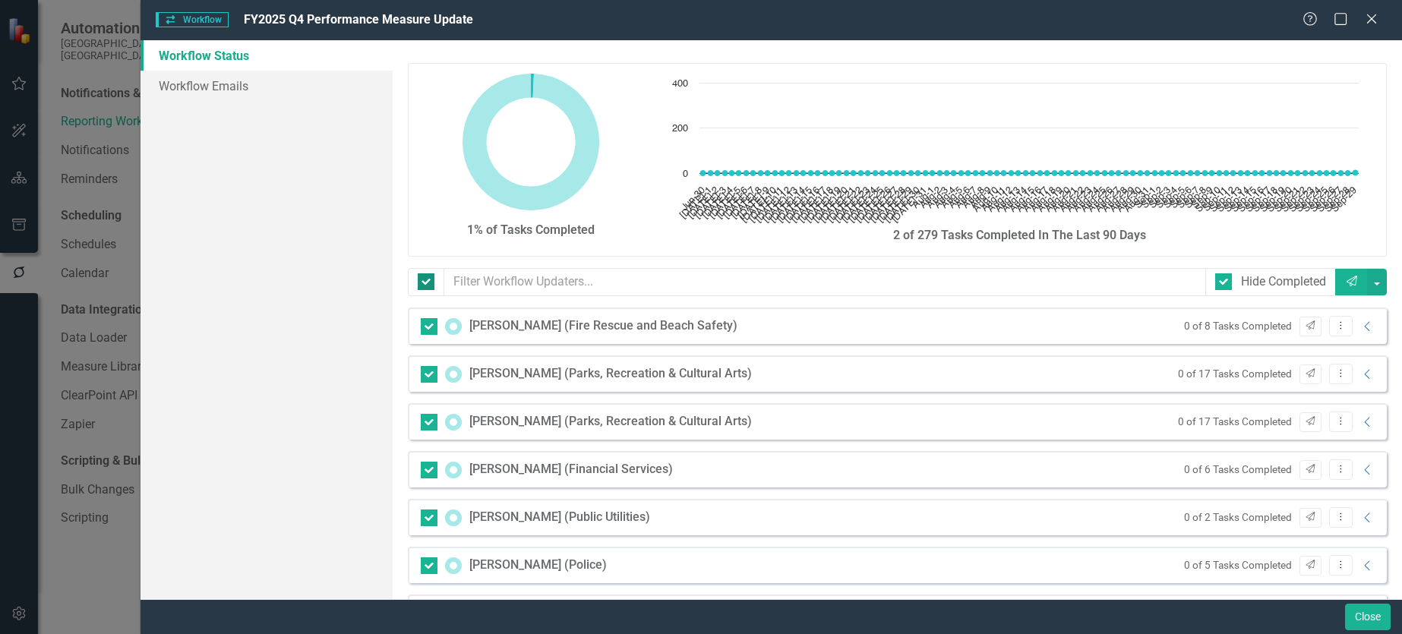
checkbox input "false"
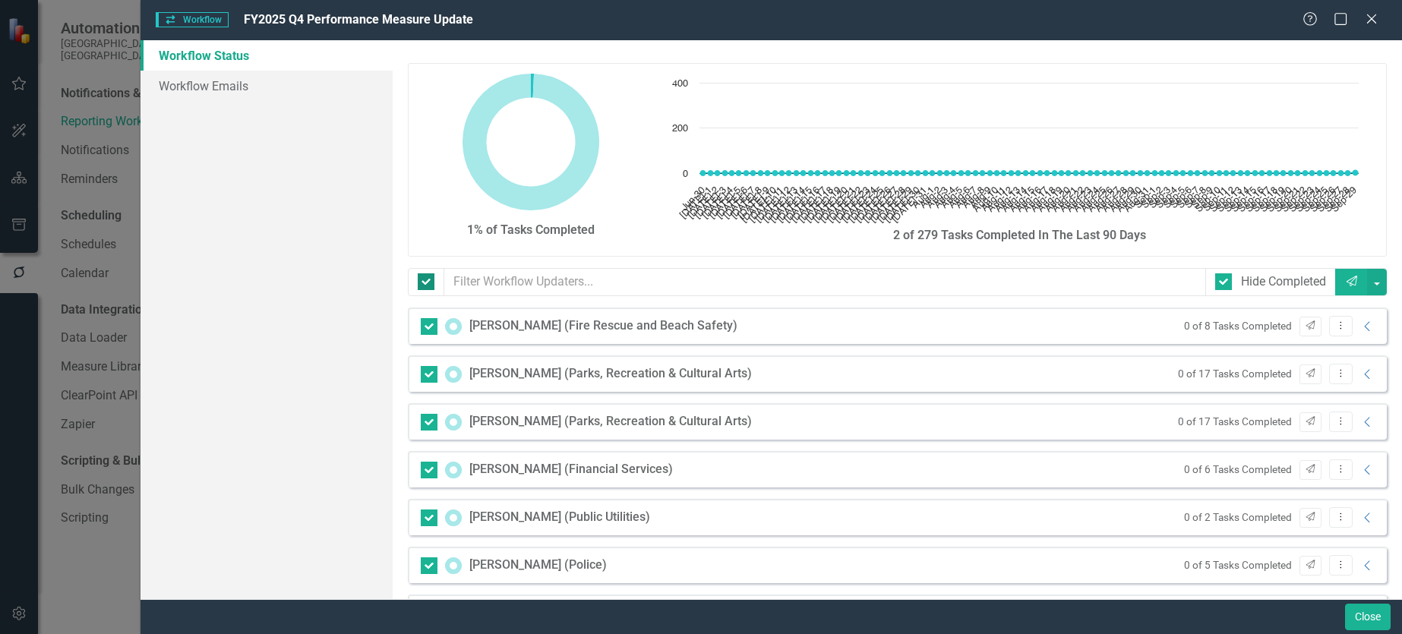
checkbox input "false"
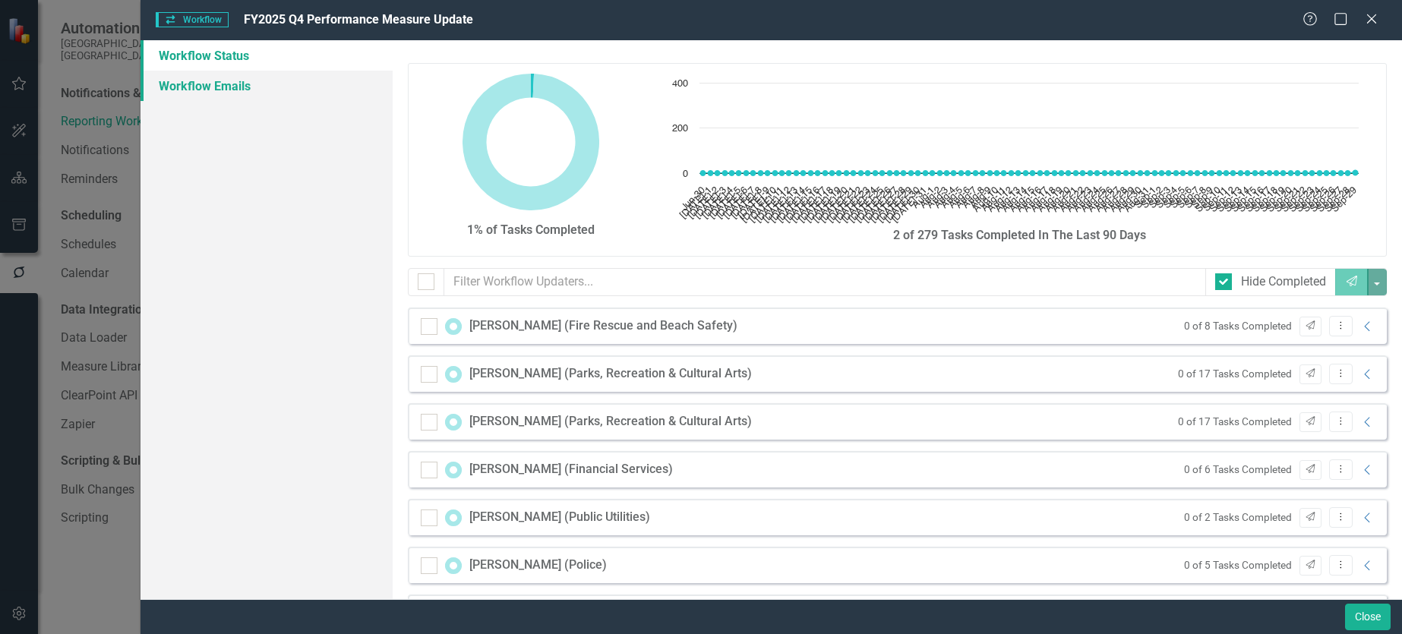
click at [204, 90] on link "Workflow Emails" at bounding box center [267, 86] width 252 height 30
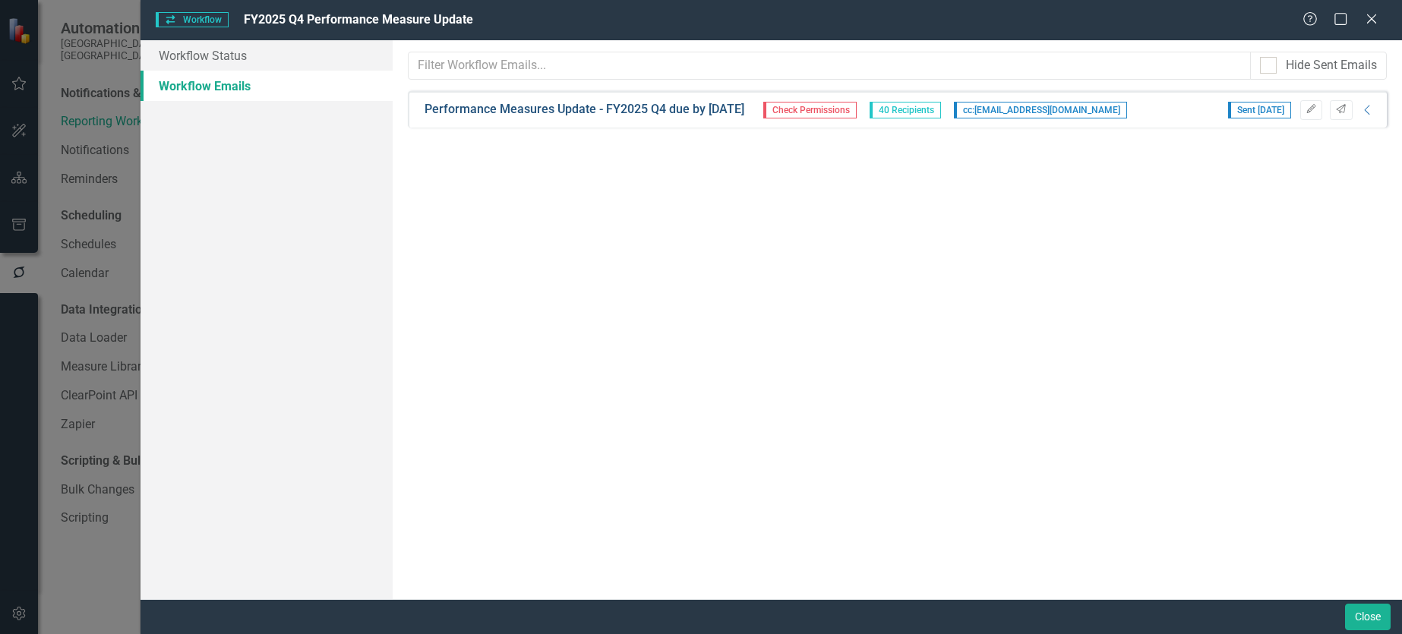
click at [662, 114] on link "Performance Measures Update - FY2025 Q4 due by October 9, 2025" at bounding box center [585, 109] width 320 height 17
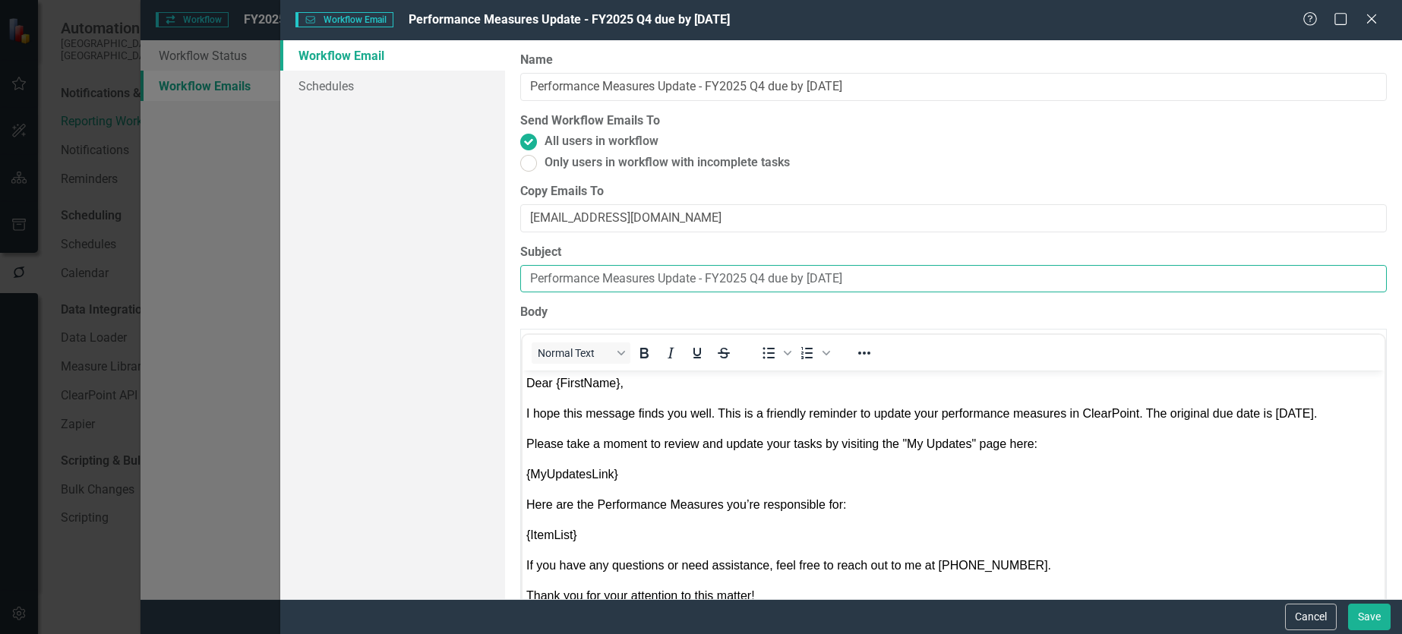
click at [530, 279] on input "Performance Measures Update - FY2025 Q4 due by October 9, 2025" at bounding box center [953, 279] width 867 height 28
type input "Reminder: Performance Measures Update - FY2025 Q4 due by October 9, 2025"
click at [526, 160] on ins at bounding box center [529, 163] width 24 height 24
click at [526, 160] on input "Only users in workflow with incomplete tasks" at bounding box center [529, 163] width 24 height 24
radio input "true"
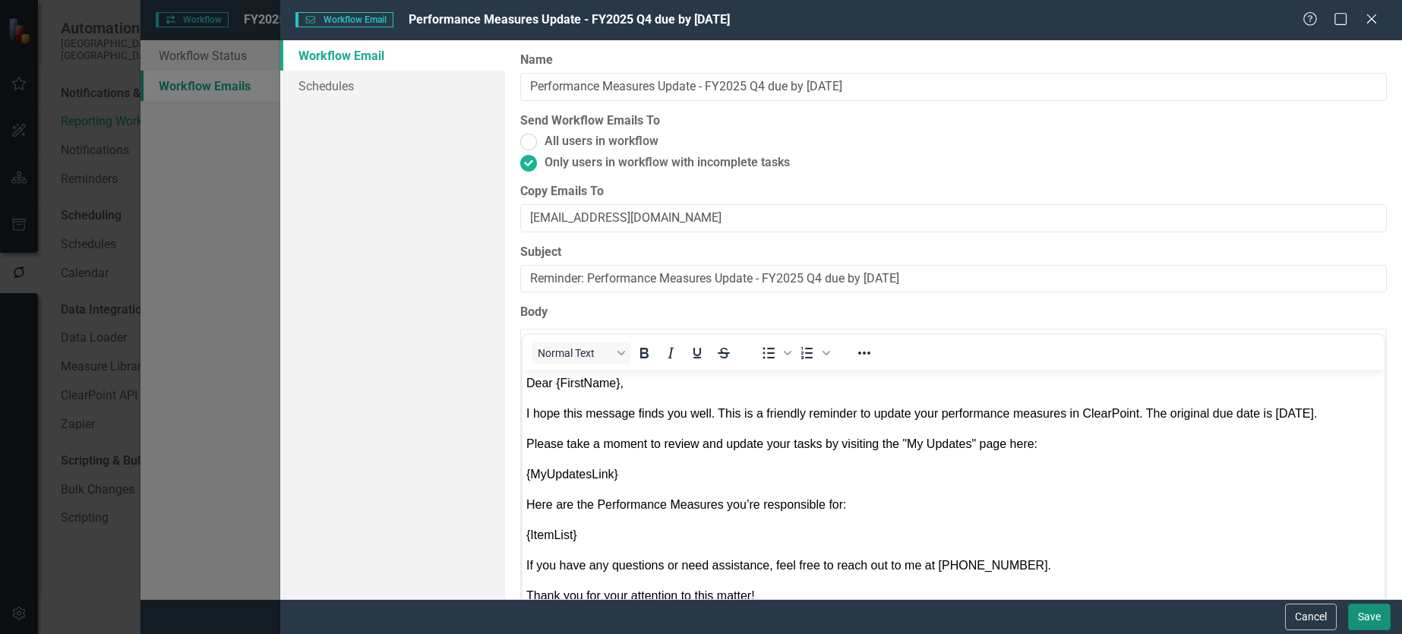
click at [1370, 617] on button "Save" at bounding box center [1369, 617] width 43 height 27
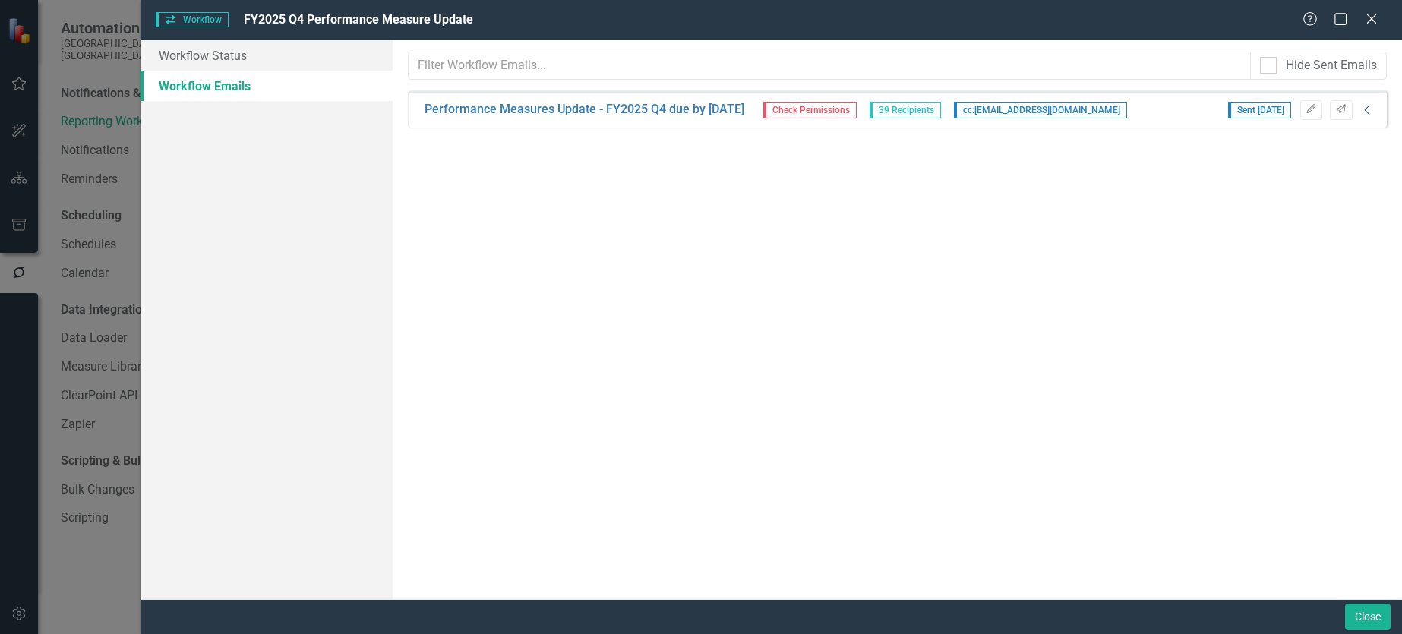
click at [1370, 115] on icon at bounding box center [1366, 110] width 5 height 10
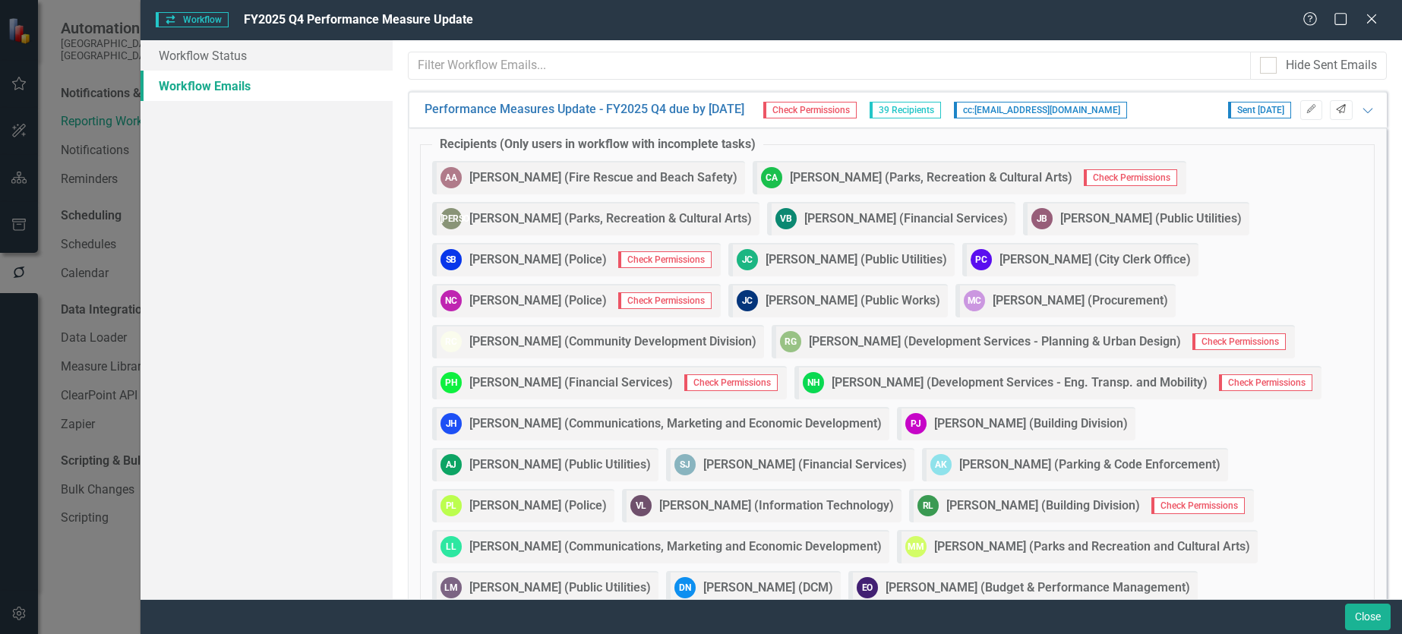
click at [1337, 109] on icon "button" at bounding box center [1341, 108] width 9 height 9
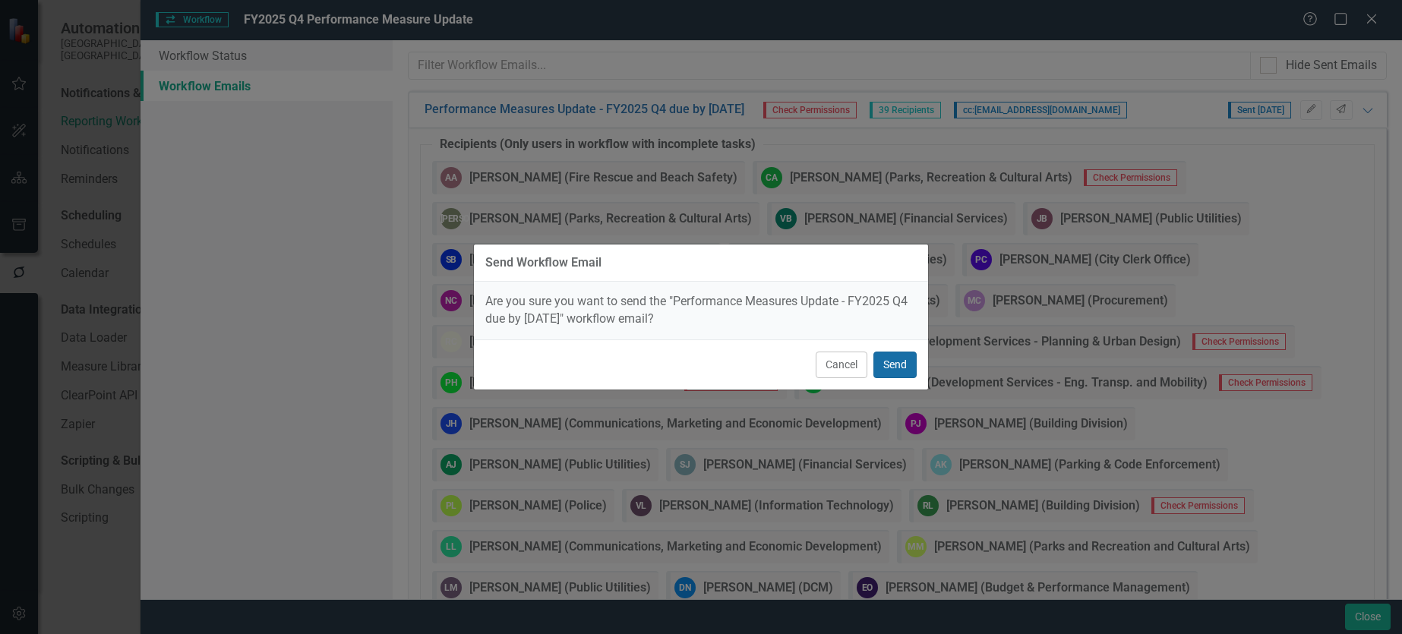
click at [898, 364] on button "Send" at bounding box center [895, 365] width 43 height 27
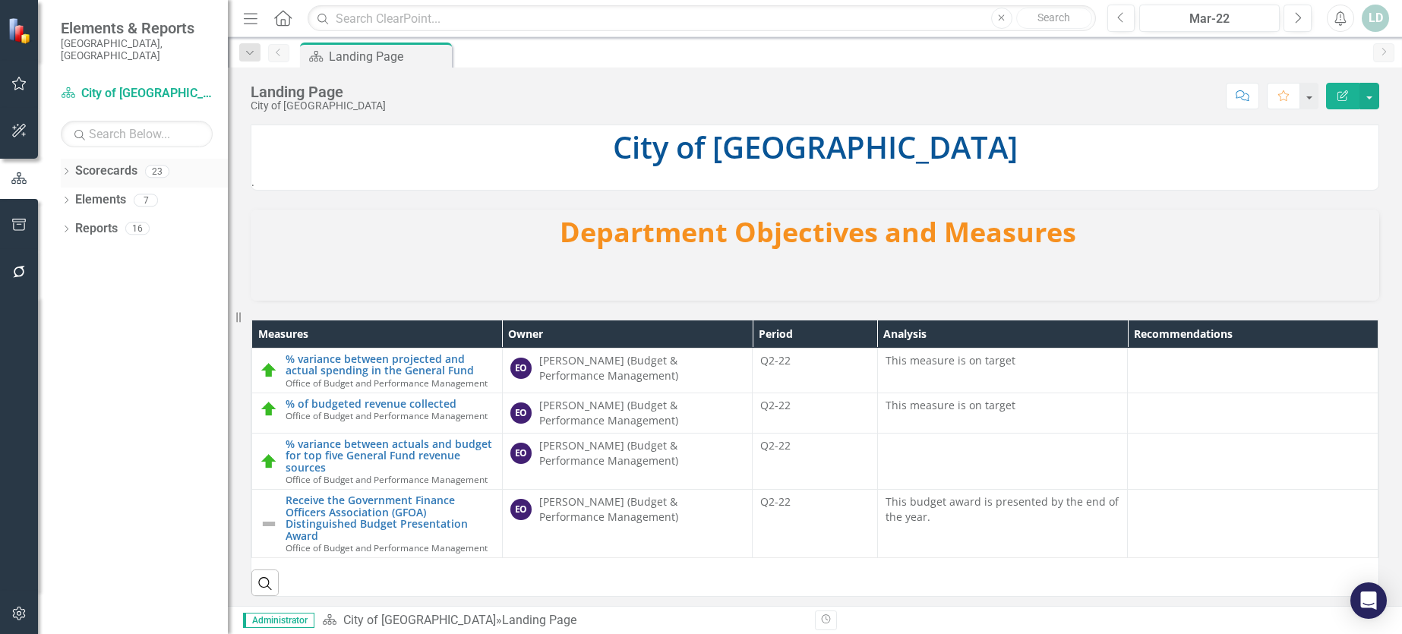
click at [110, 163] on link "Scorecards" at bounding box center [106, 171] width 62 height 17
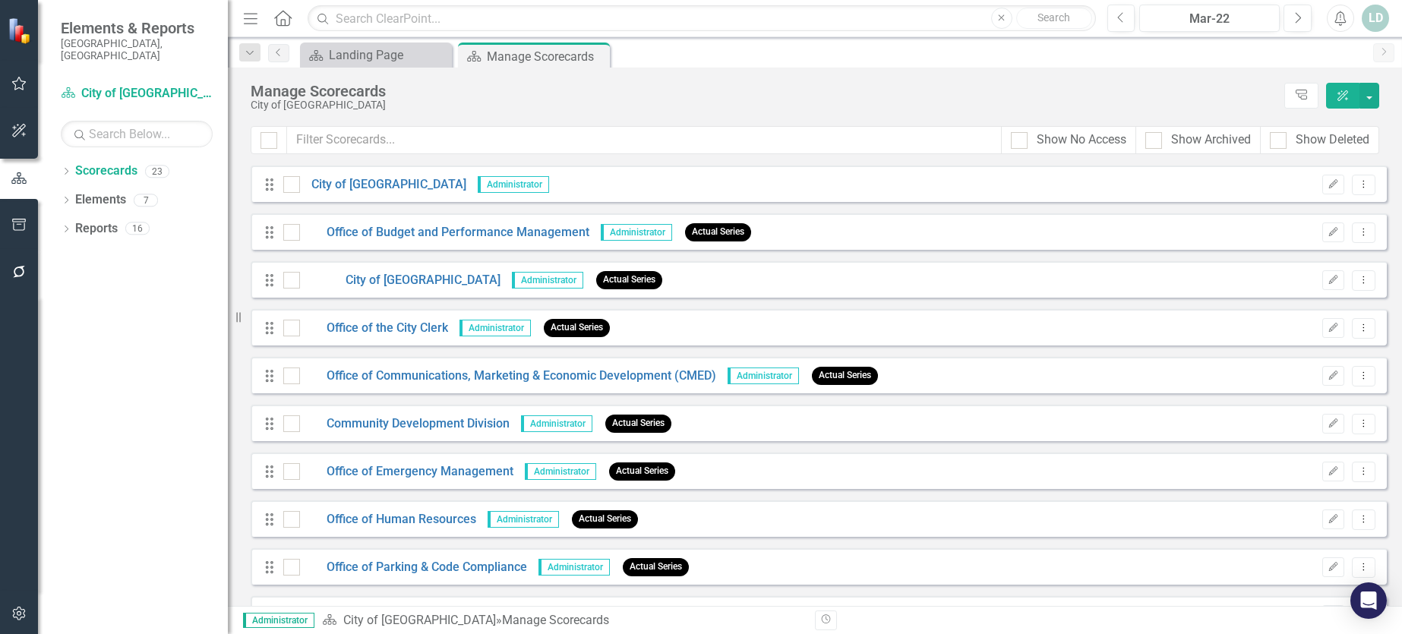
click at [23, 615] on icon "button" at bounding box center [19, 614] width 16 height 12
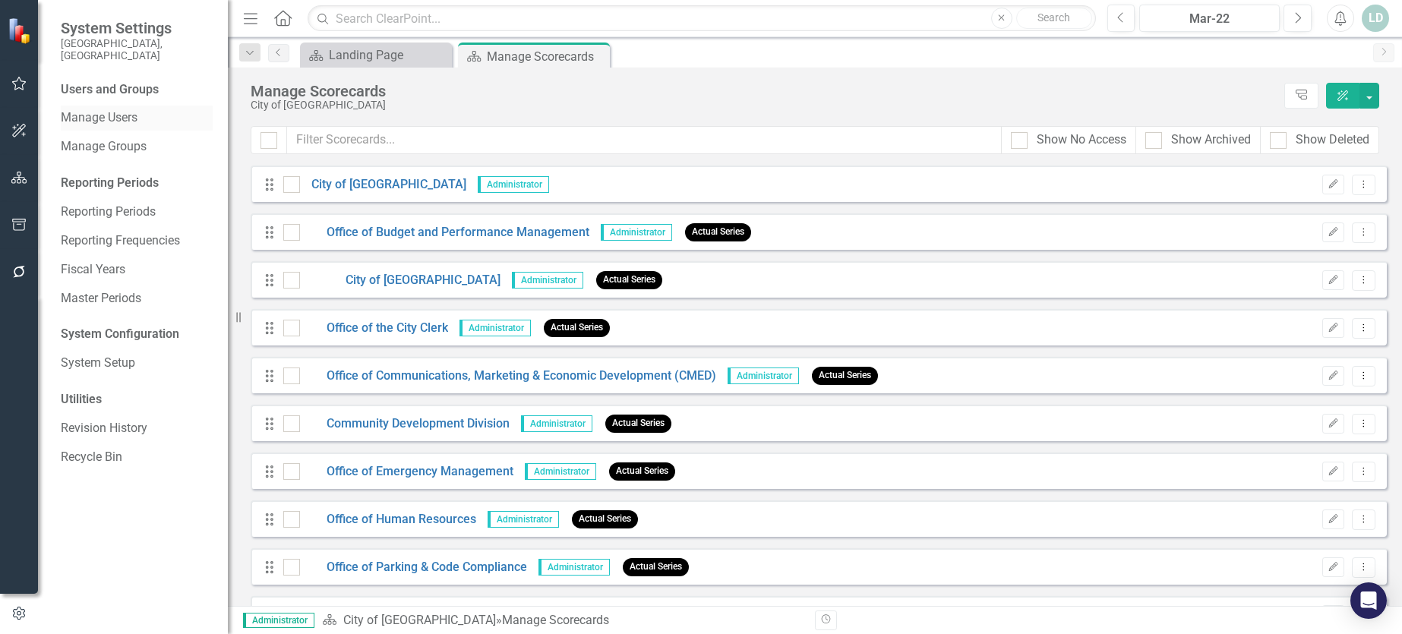
click at [125, 109] on link "Manage Users" at bounding box center [137, 117] width 152 height 17
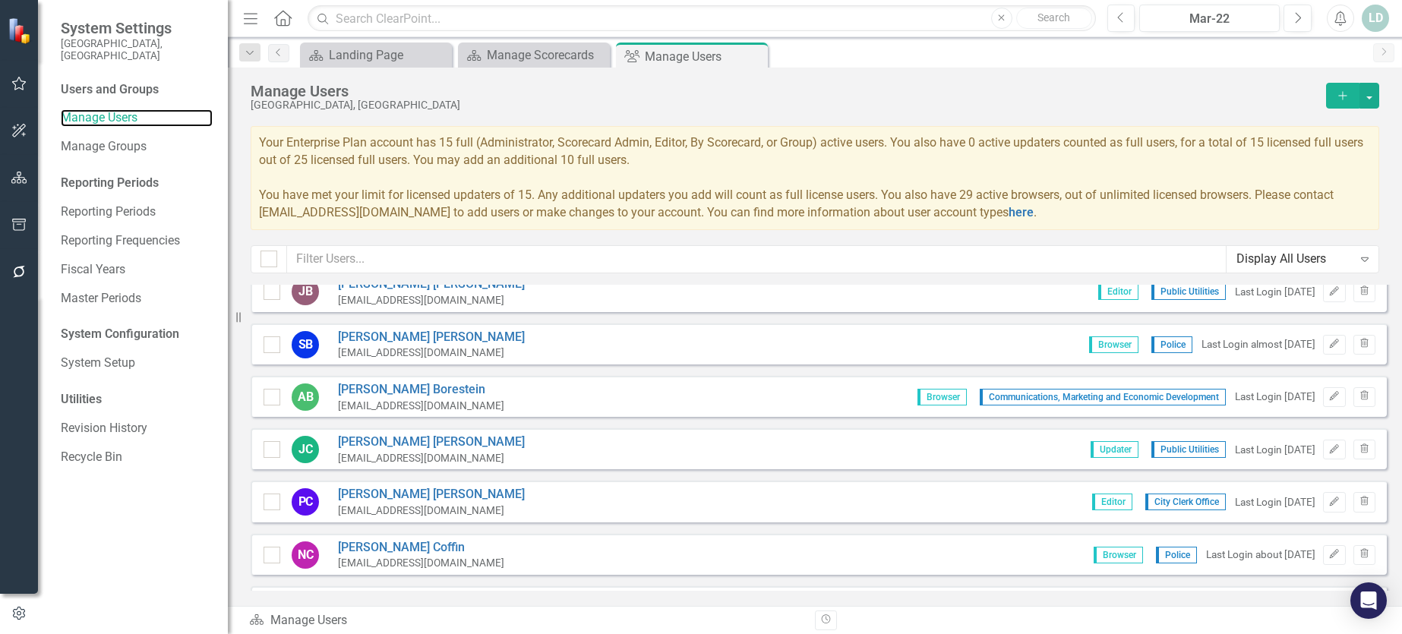
scroll to position [456, 0]
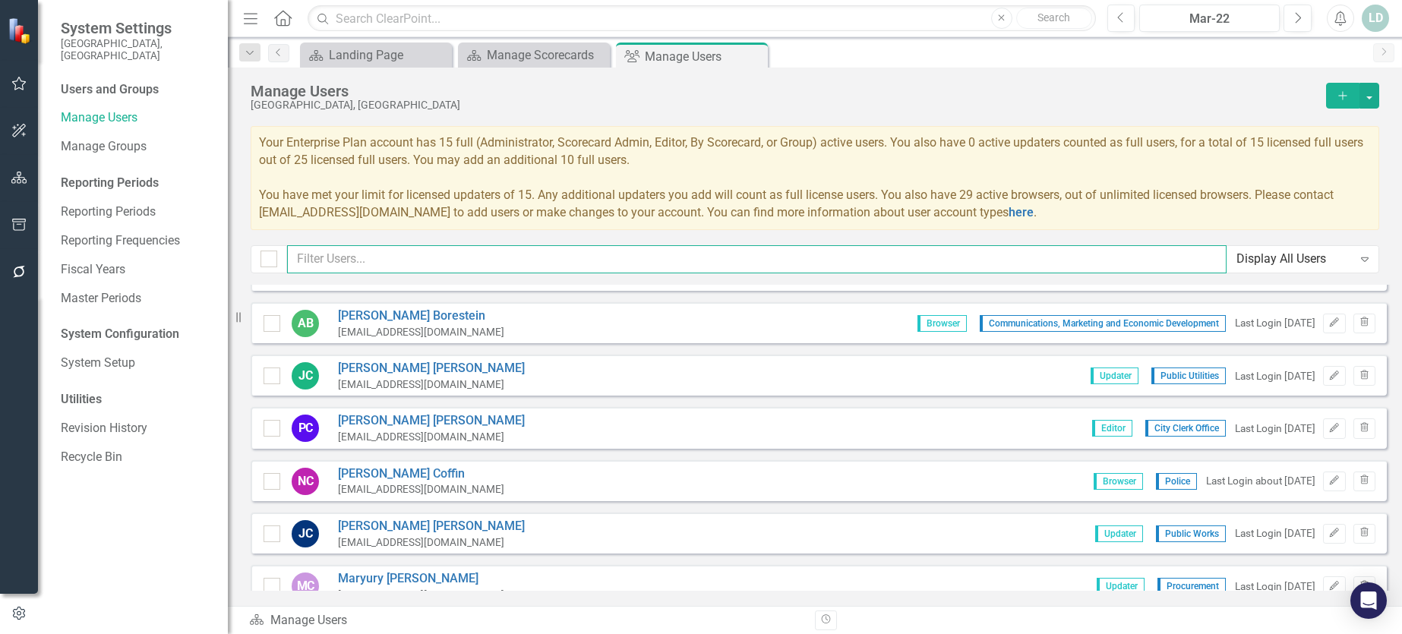
click at [324, 257] on input "text" at bounding box center [757, 259] width 940 height 28
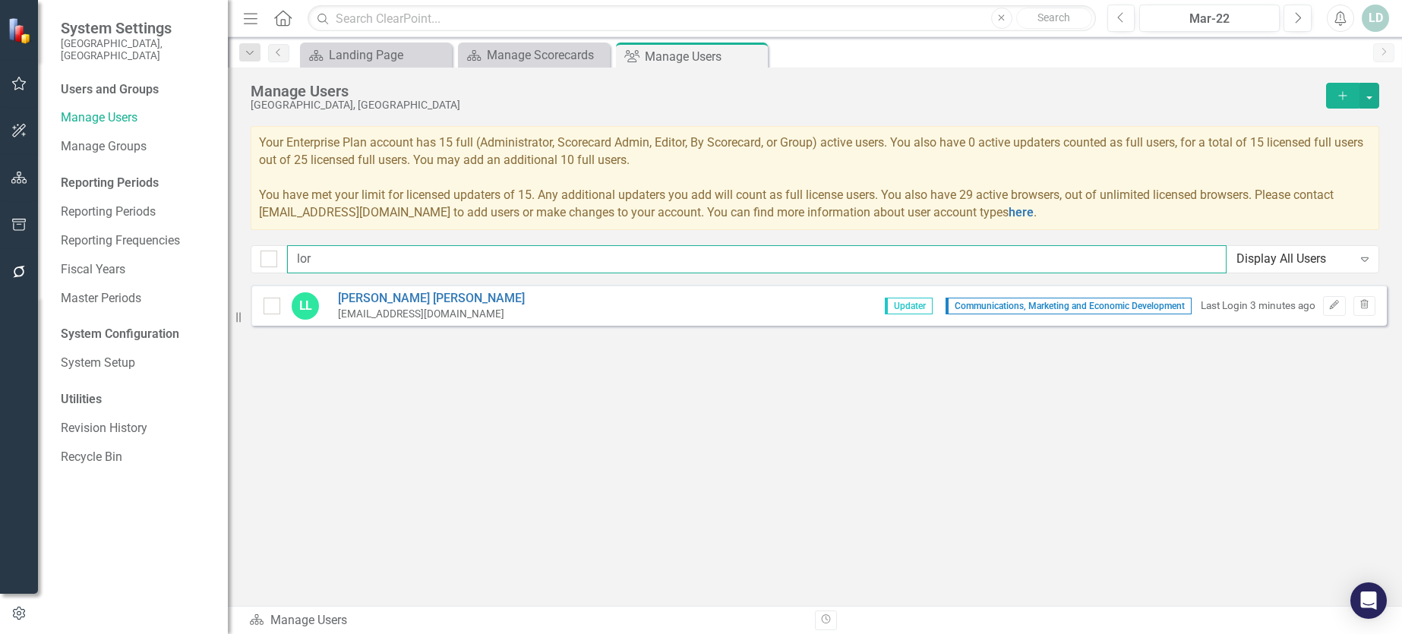
scroll to position [0, 0]
type input "lori"
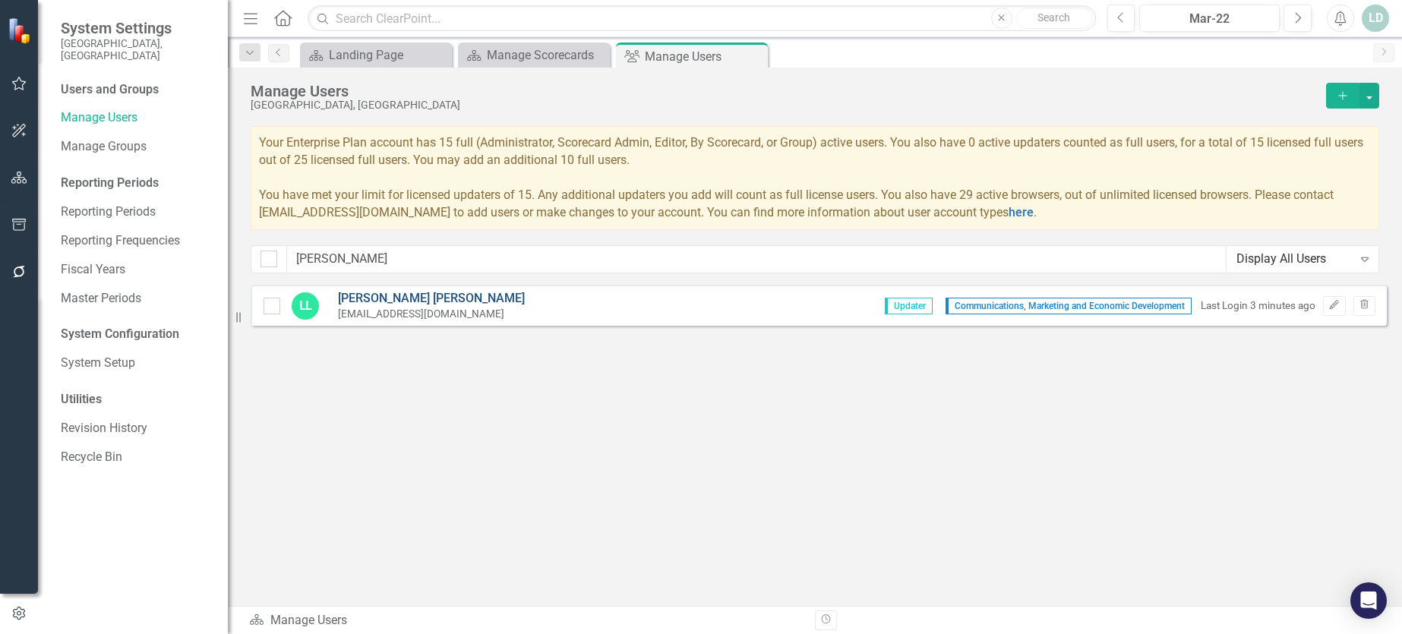
click at [407, 299] on link "Lori Loughman" at bounding box center [431, 298] width 187 height 17
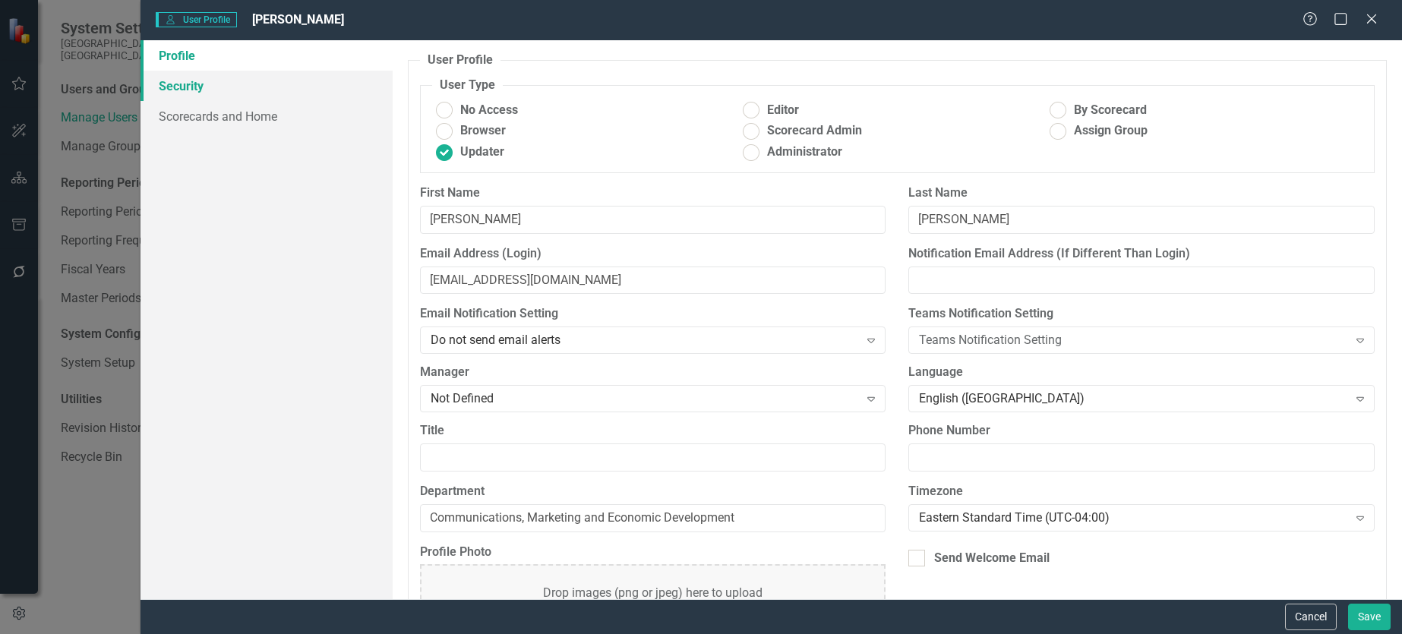
click at [232, 91] on link "Security" at bounding box center [267, 86] width 252 height 30
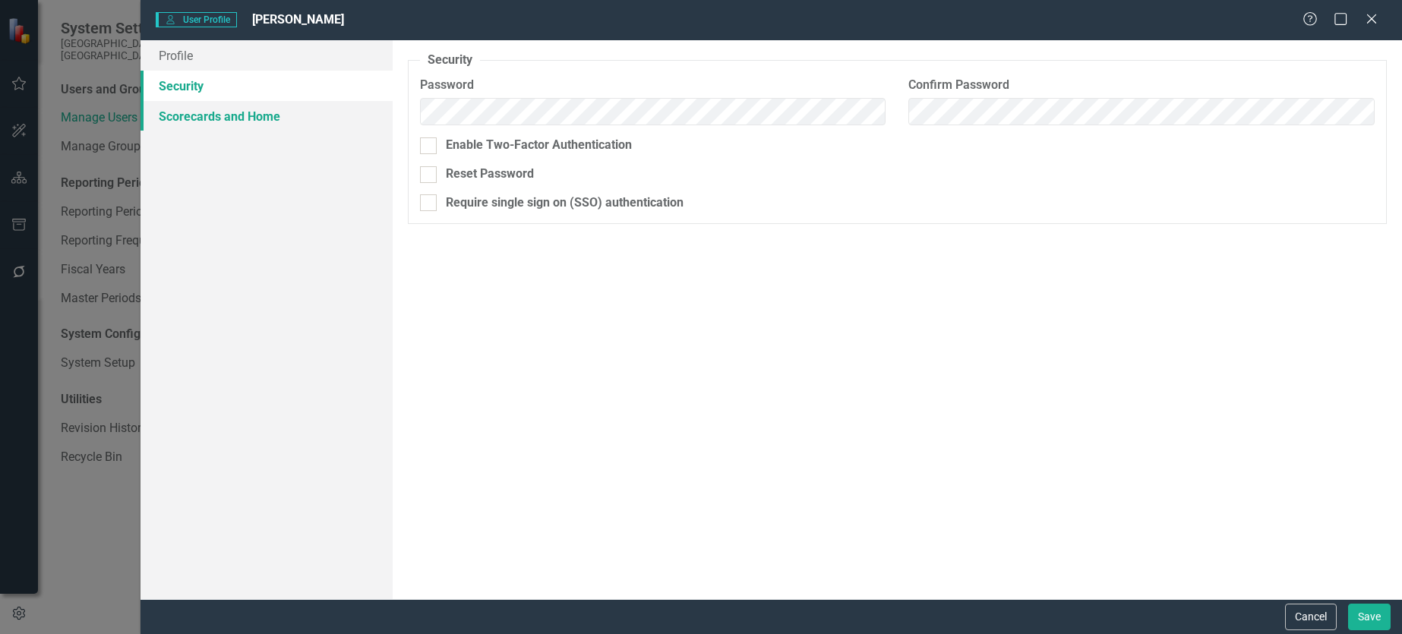
click at [228, 121] on link "Scorecards and Home" at bounding box center [267, 116] width 252 height 30
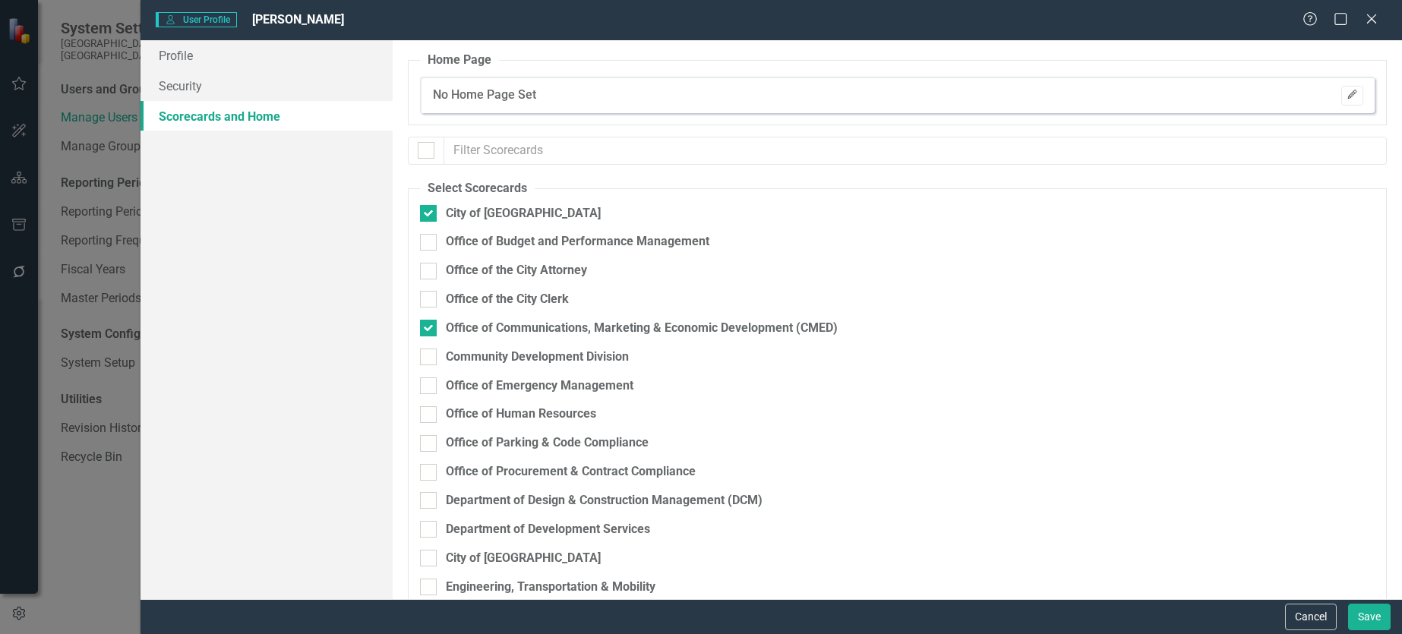
click at [1347, 96] on icon "Edit" at bounding box center [1352, 94] width 11 height 9
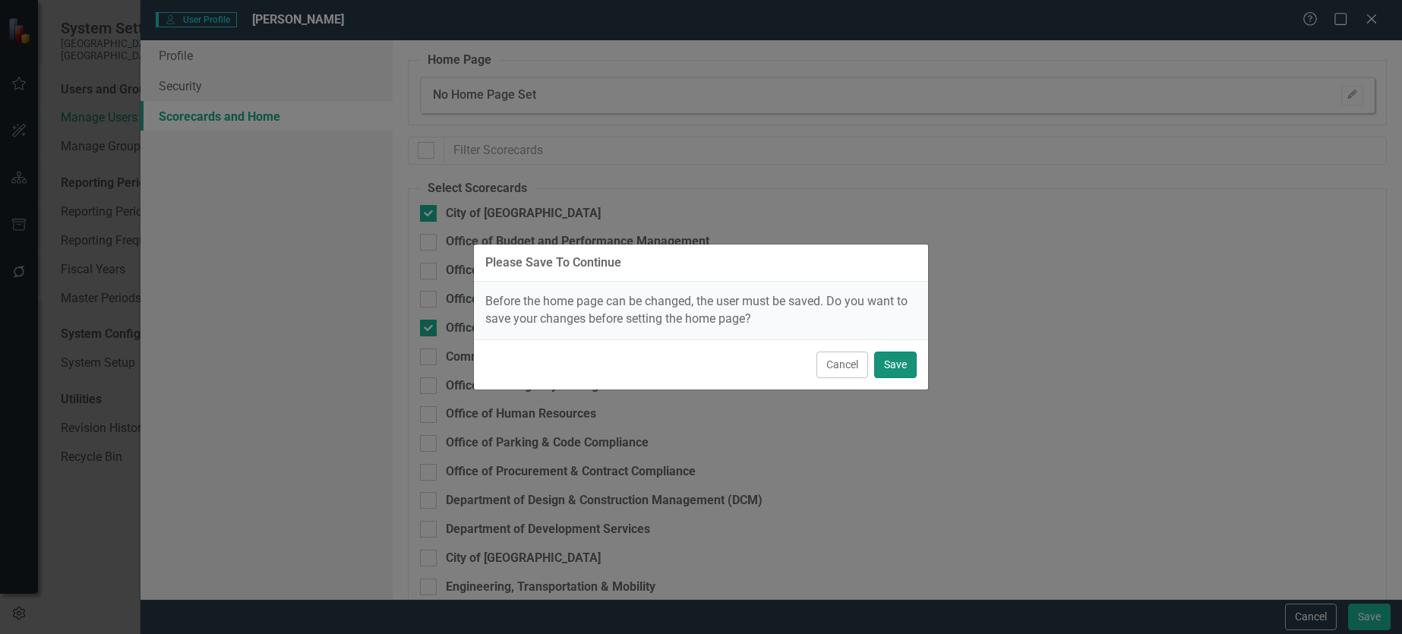
click at [898, 359] on button "Save" at bounding box center [895, 365] width 43 height 27
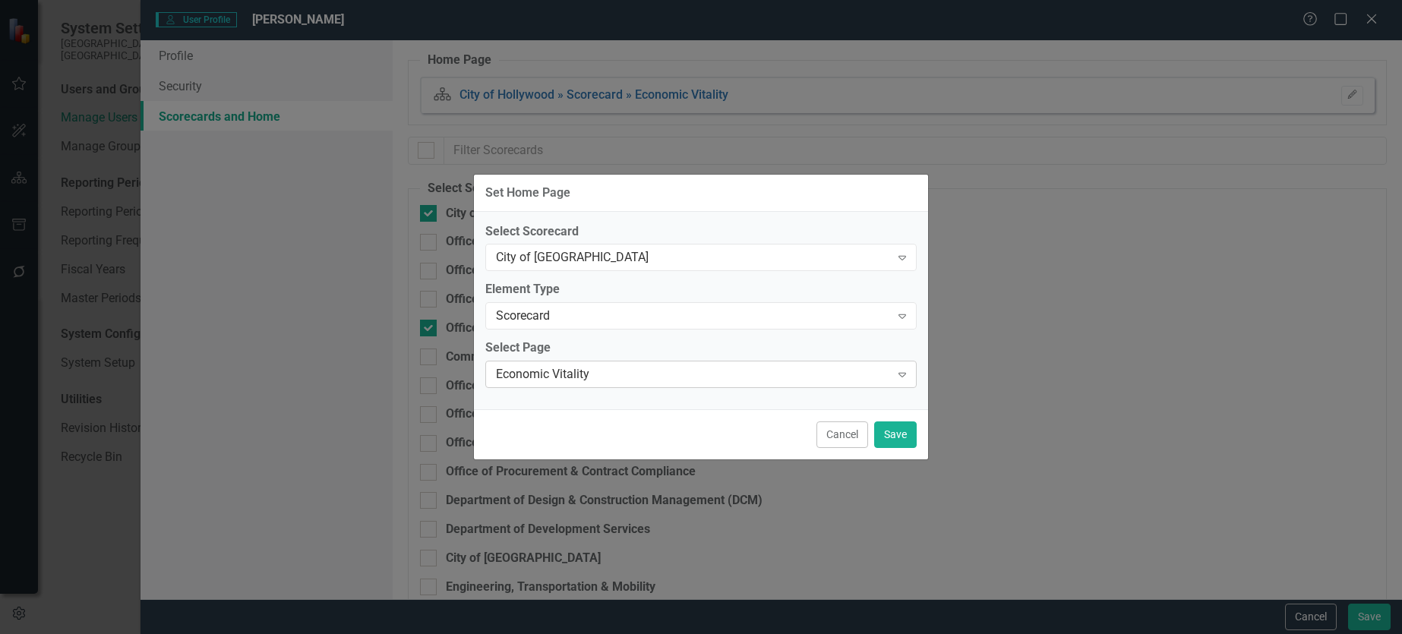
click at [732, 378] on div "Economic Vitality" at bounding box center [693, 374] width 394 height 17
click at [757, 320] on div "Scorecard" at bounding box center [693, 316] width 394 height 17
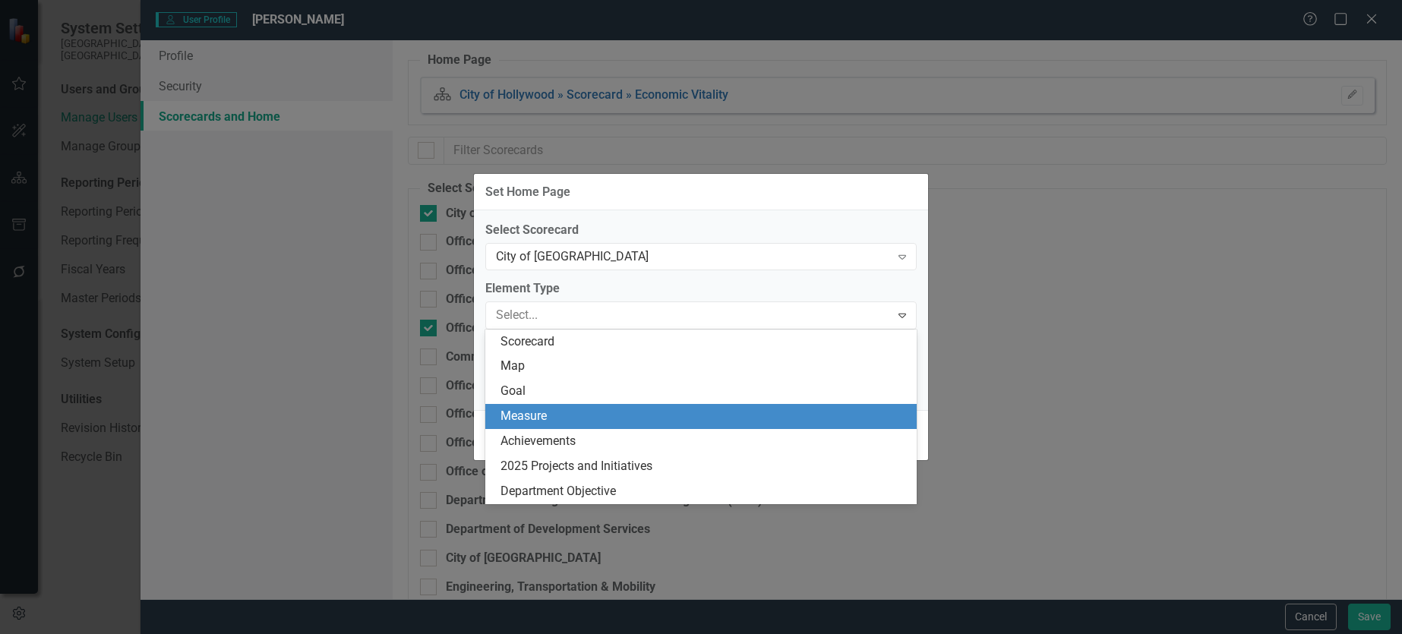
click at [712, 411] on div "Measure" at bounding box center [704, 416] width 407 height 17
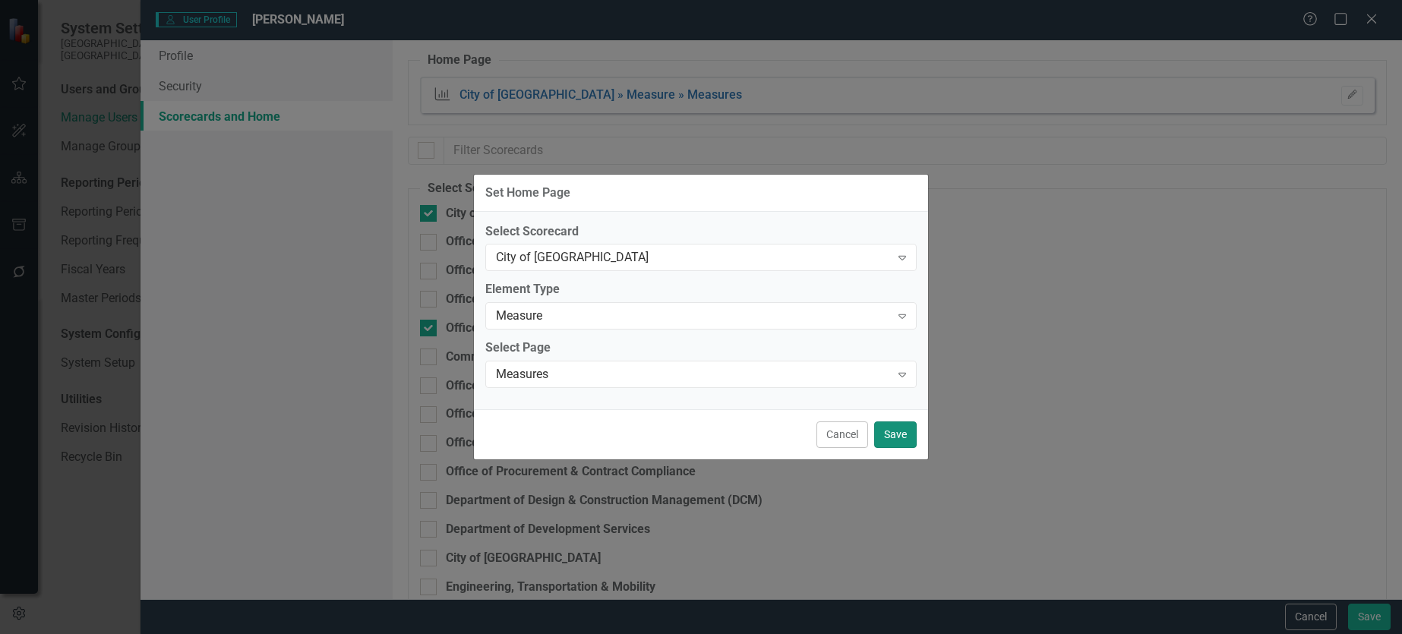
click at [896, 428] on button "Save" at bounding box center [895, 435] width 43 height 27
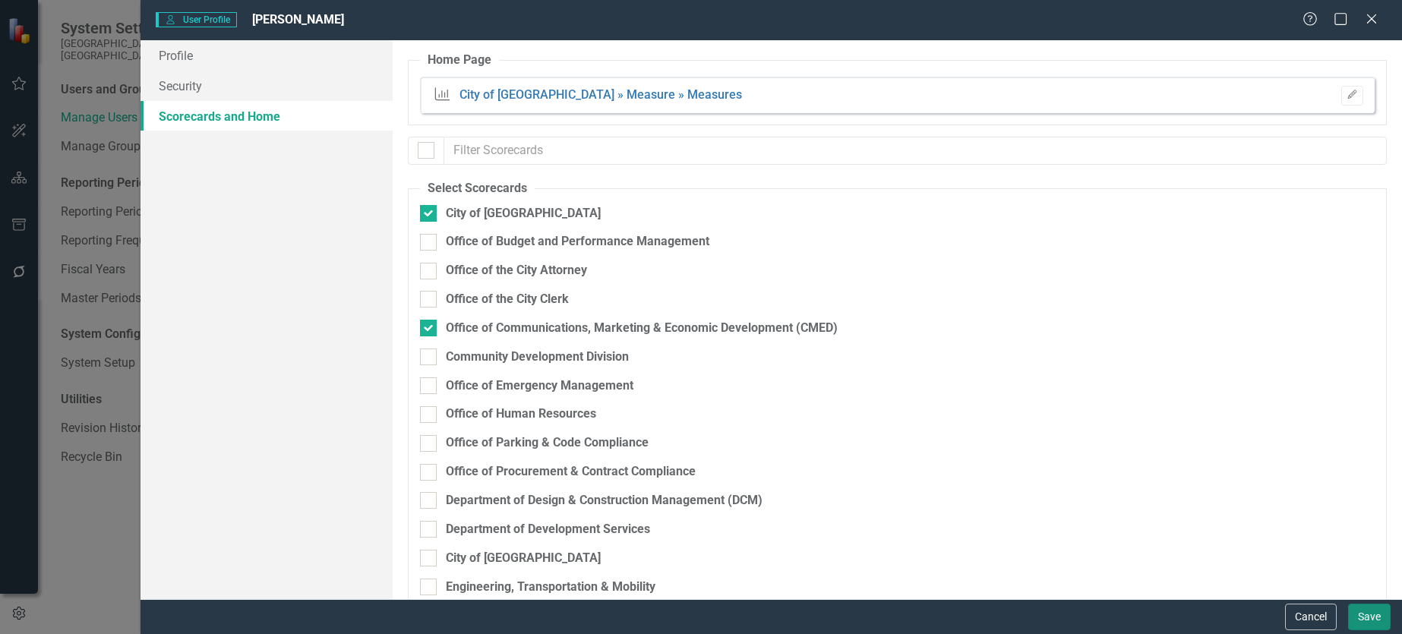
click at [1378, 611] on button "Save" at bounding box center [1369, 617] width 43 height 27
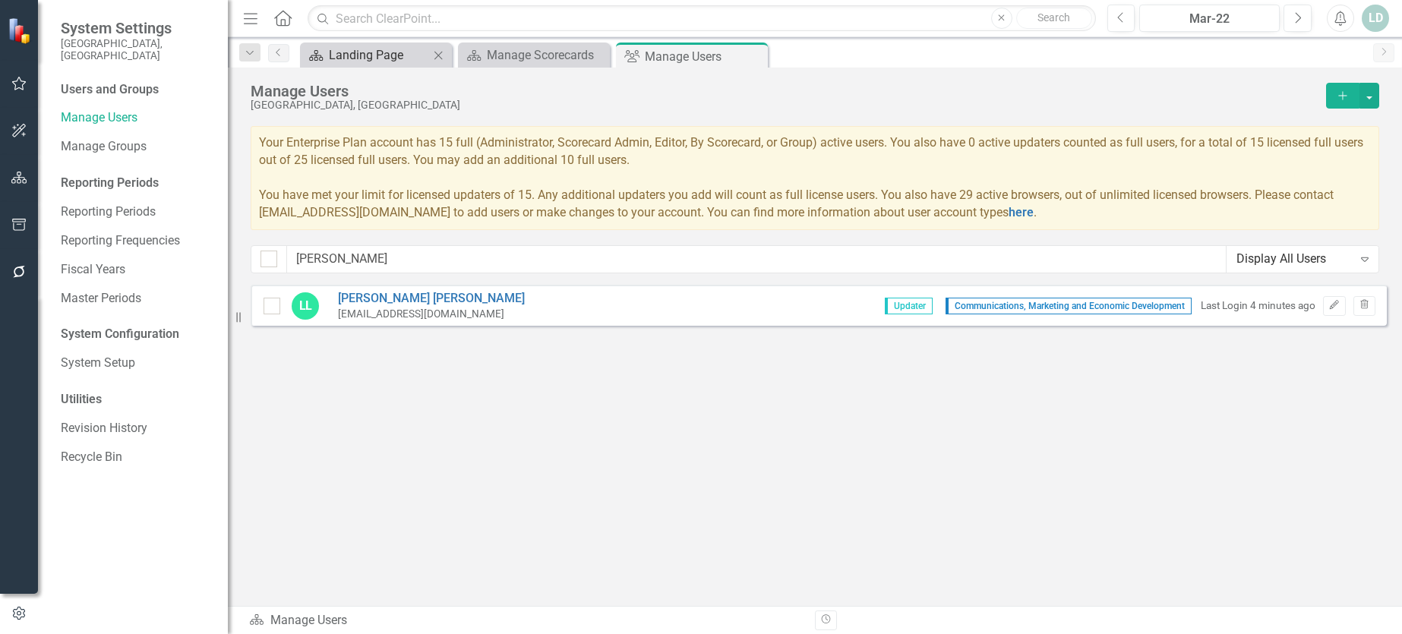
click at [367, 57] on div "Landing Page" at bounding box center [379, 55] width 100 height 19
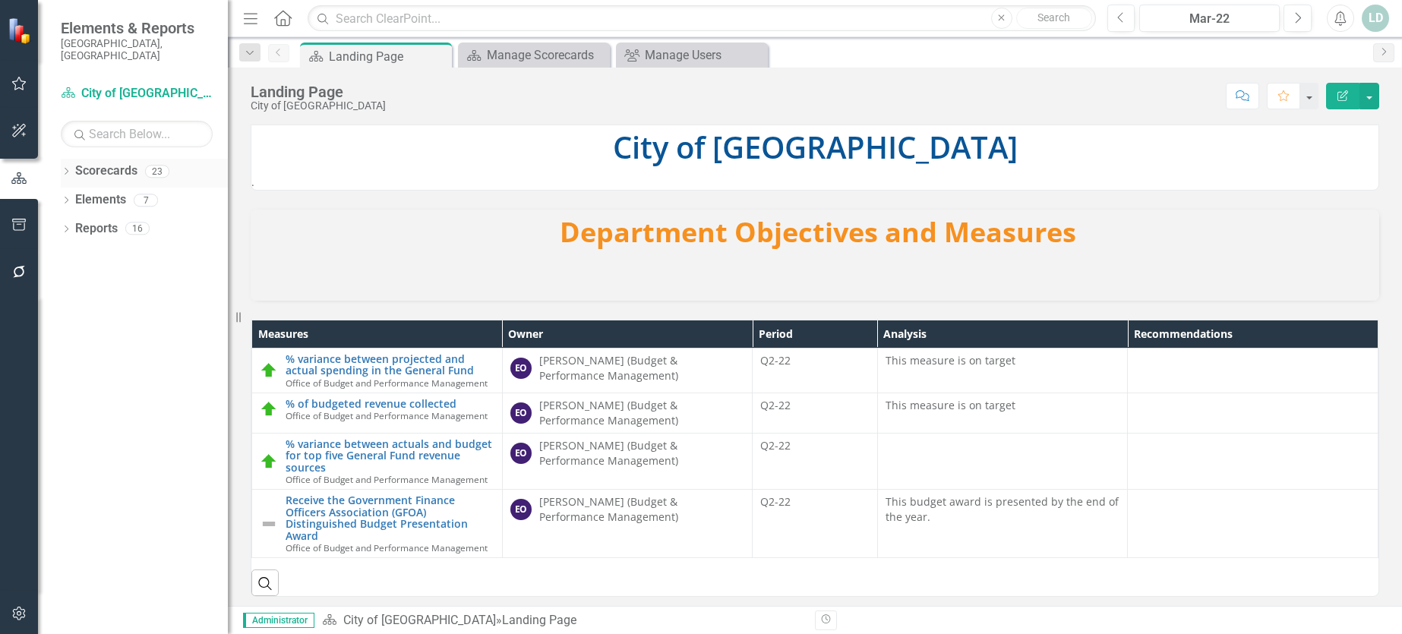
click at [83, 163] on link "Scorecards" at bounding box center [106, 171] width 62 height 17
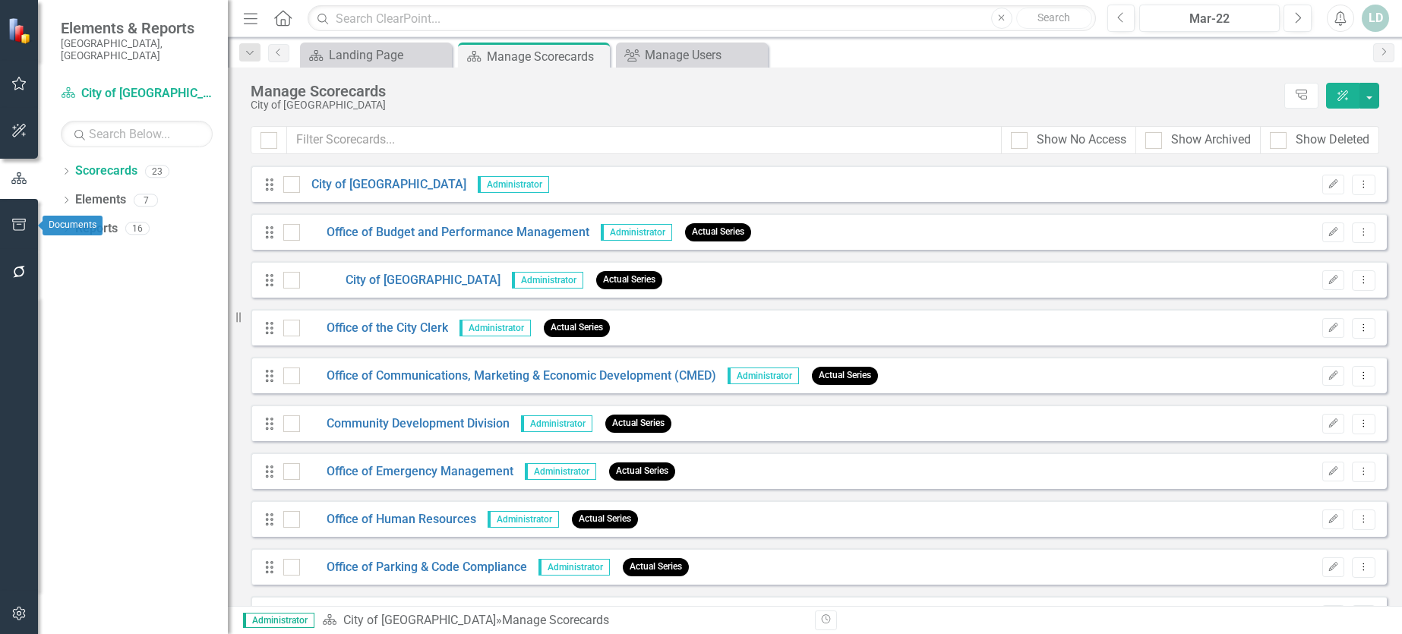
click at [20, 128] on icon "button" at bounding box center [19, 131] width 14 height 14
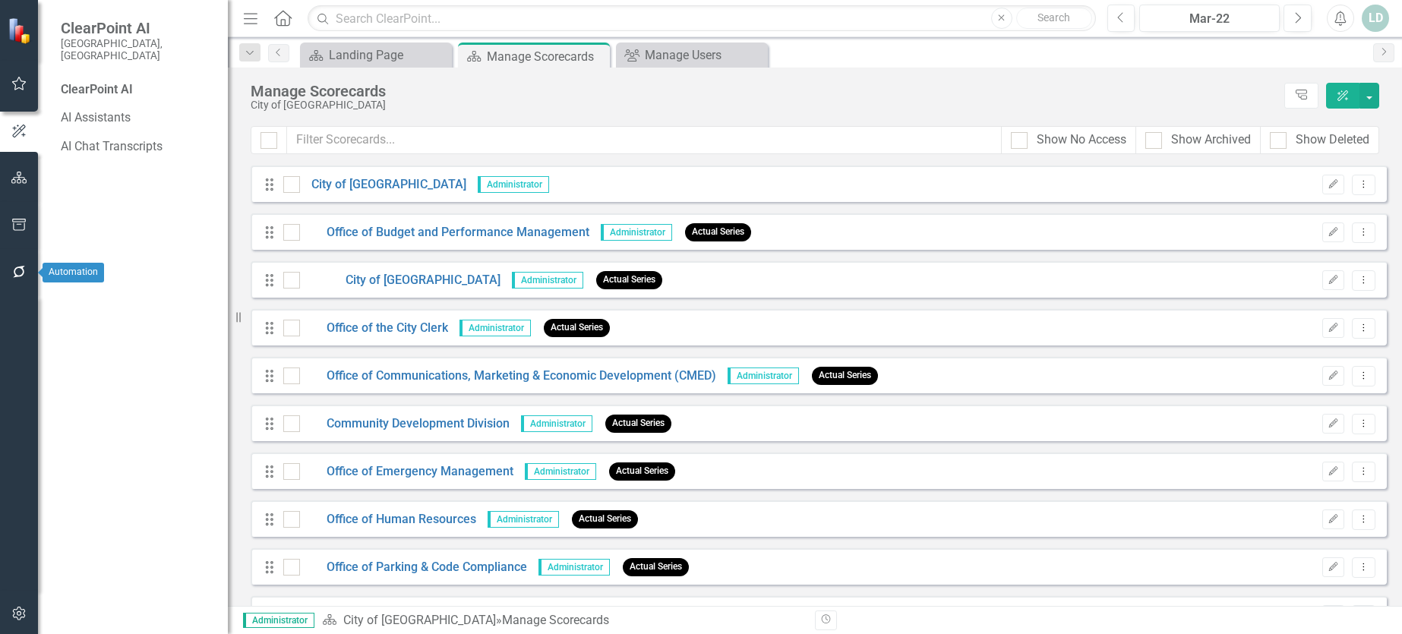
click at [16, 273] on icon "button" at bounding box center [19, 272] width 16 height 12
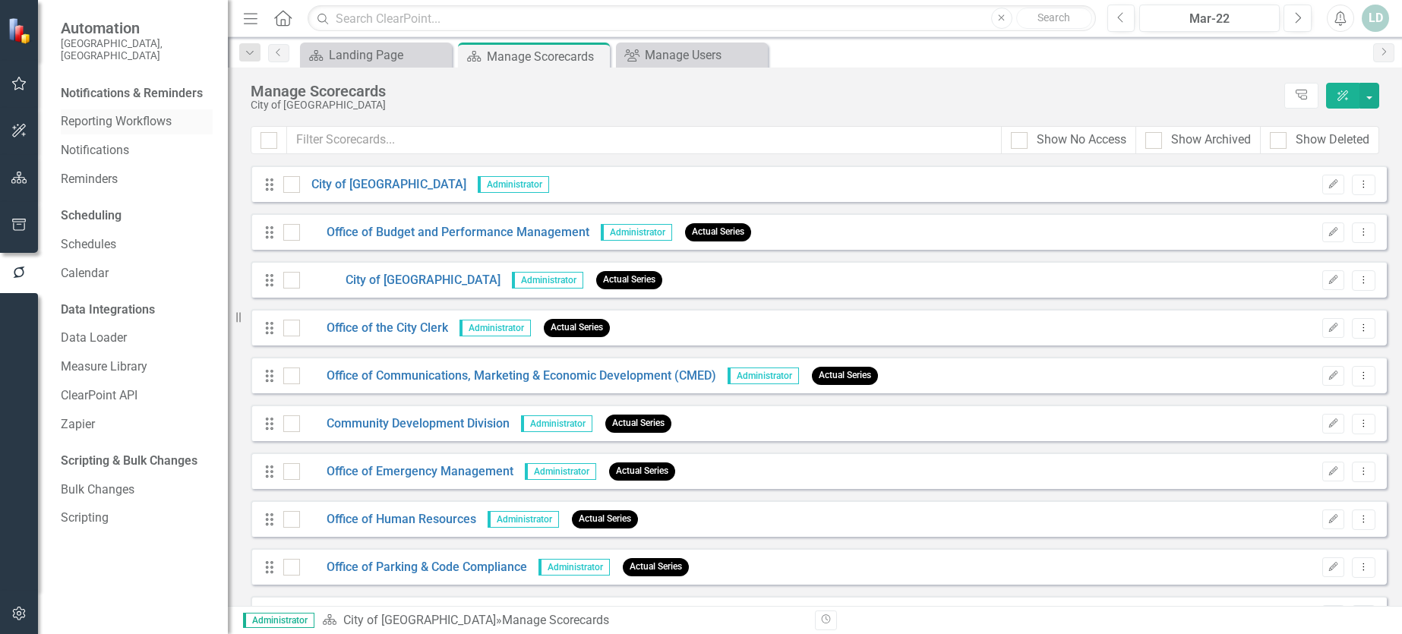
click at [132, 113] on link "Reporting Workflows" at bounding box center [137, 121] width 152 height 17
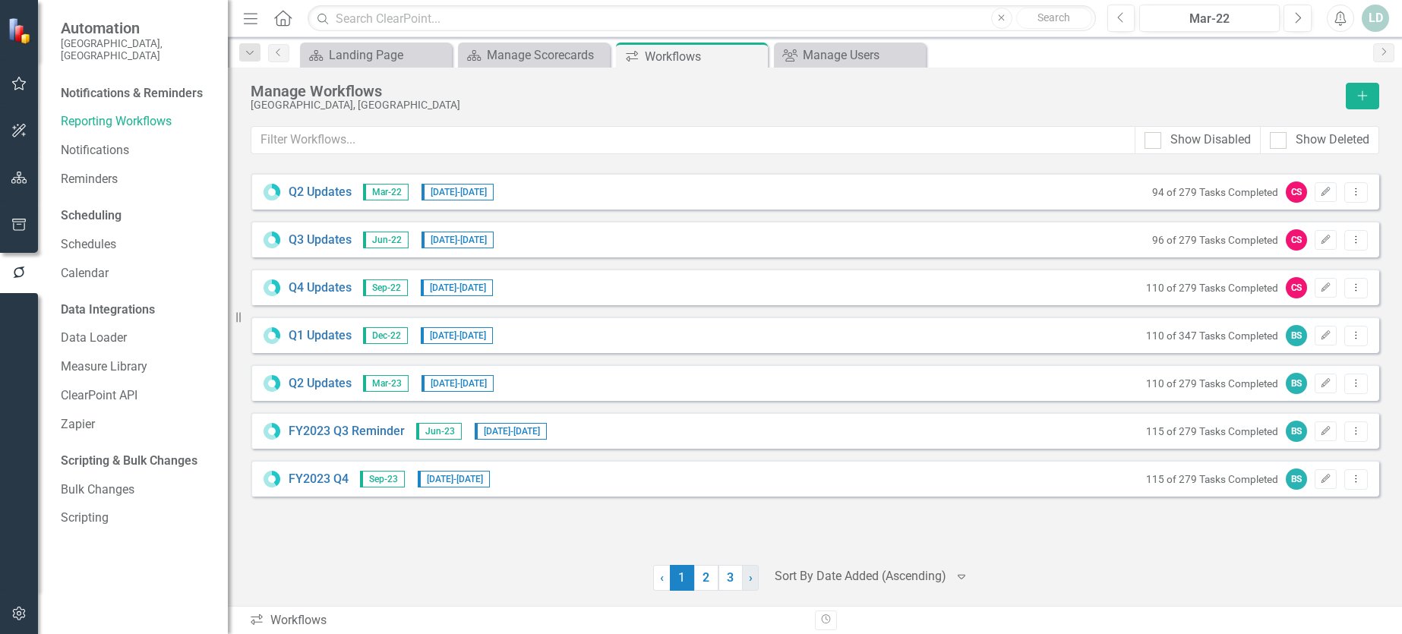
click at [745, 581] on link "› Next" at bounding box center [750, 578] width 17 height 26
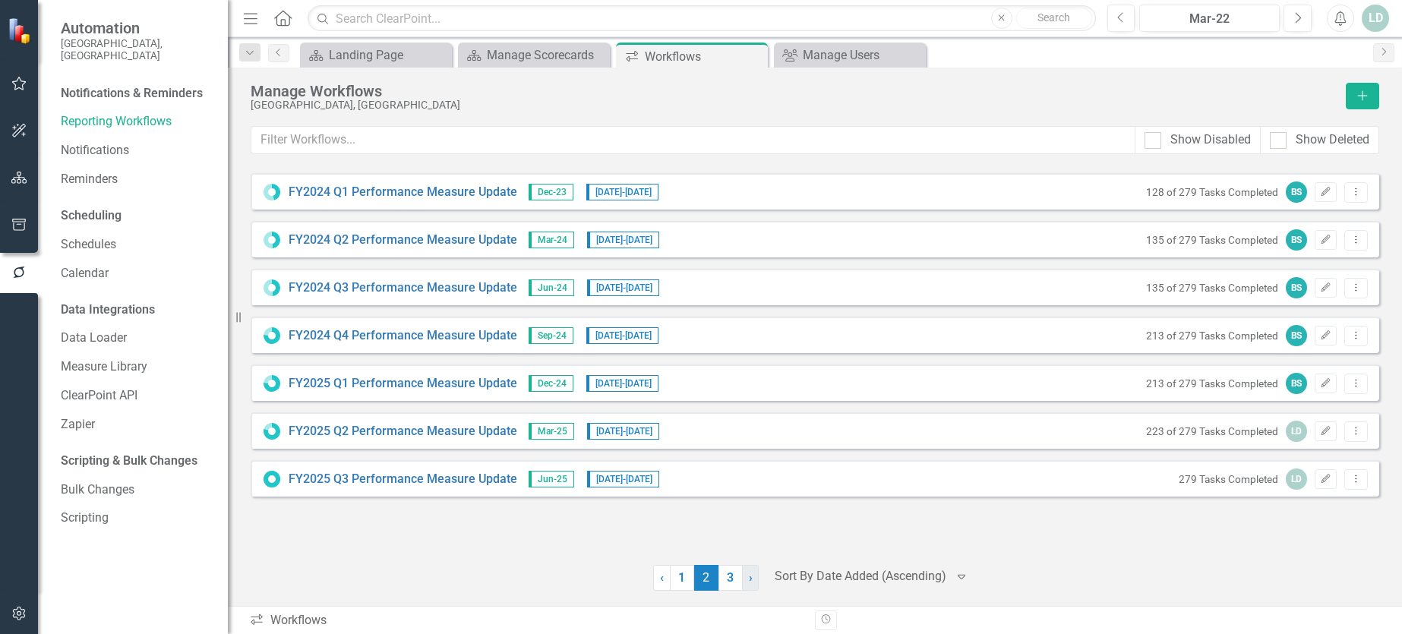
click at [746, 581] on link "› Next" at bounding box center [750, 578] width 17 height 26
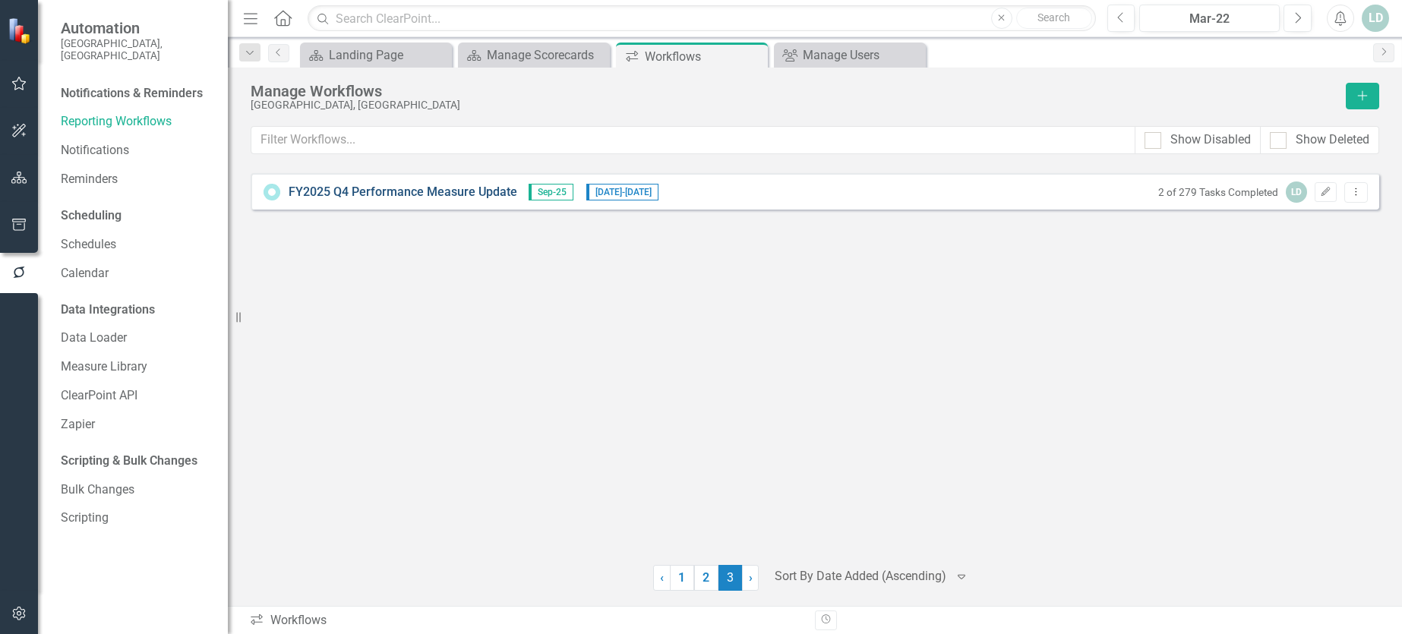
click at [388, 191] on link "FY2025 Q4 Performance Measure Update" at bounding box center [403, 192] width 229 height 17
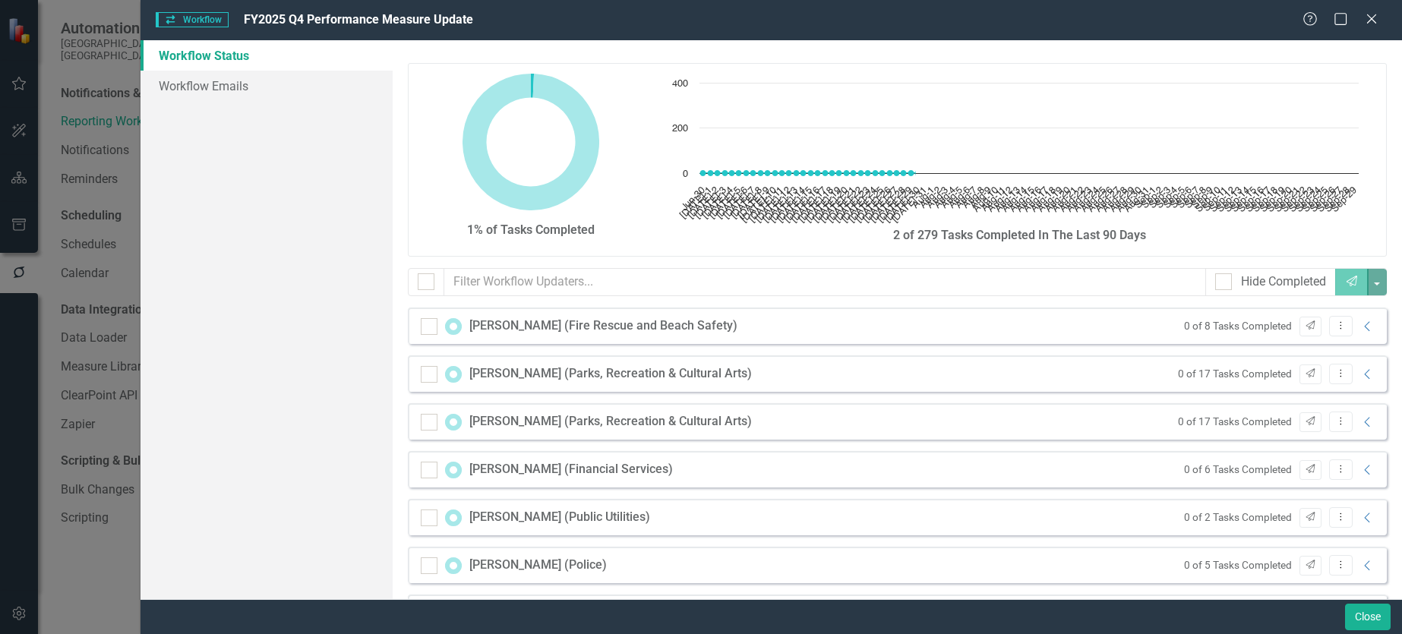
checkbox input "false"
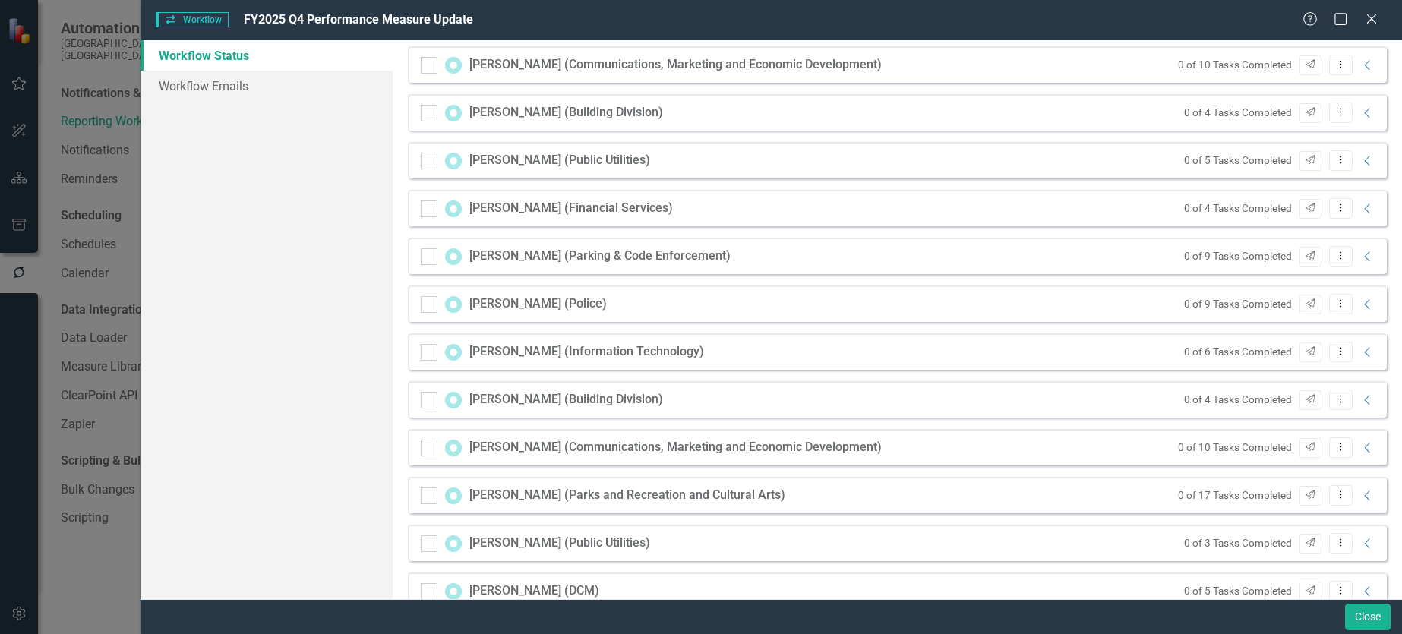
scroll to position [1063, 0]
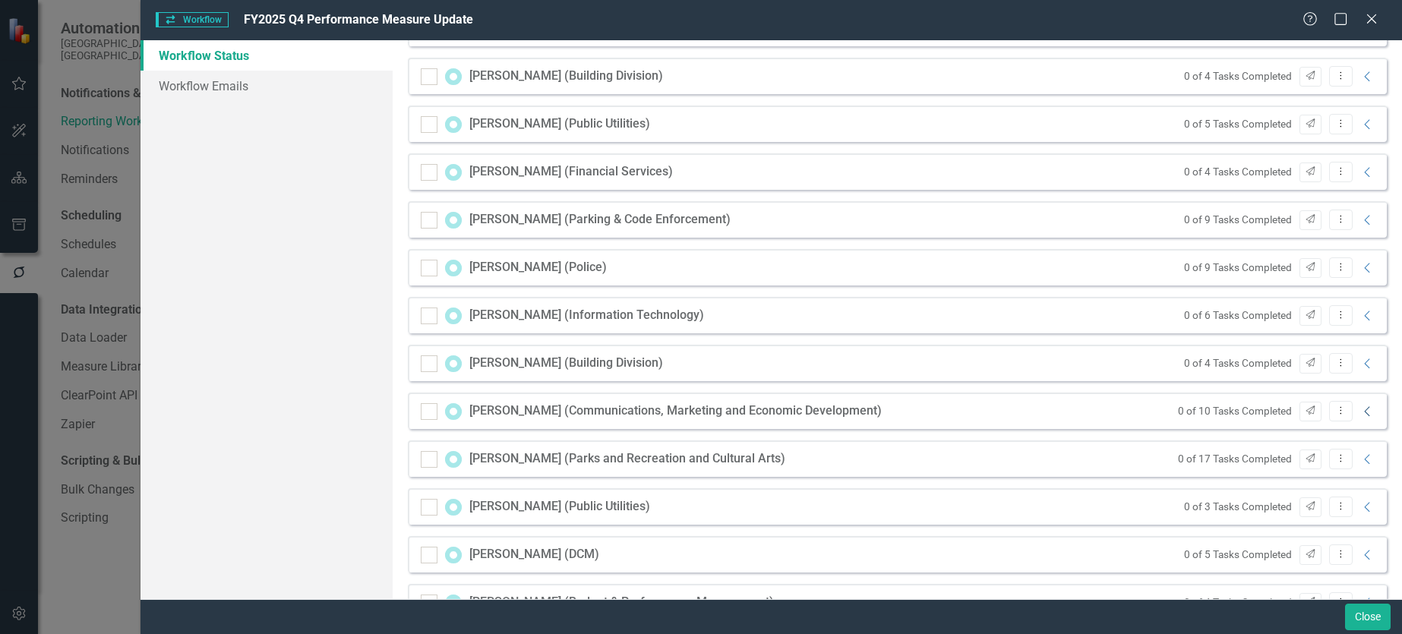
click at [1364, 414] on icon at bounding box center [1366, 411] width 5 height 10
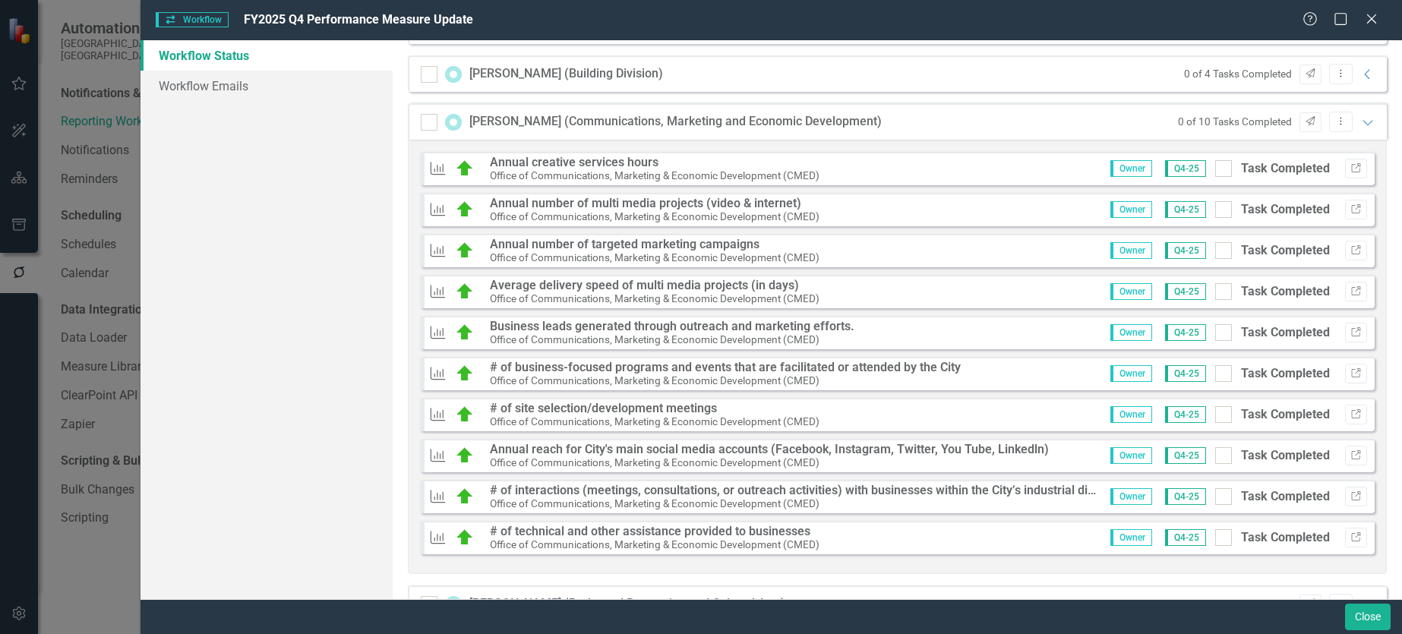
scroll to position [1367, 0]
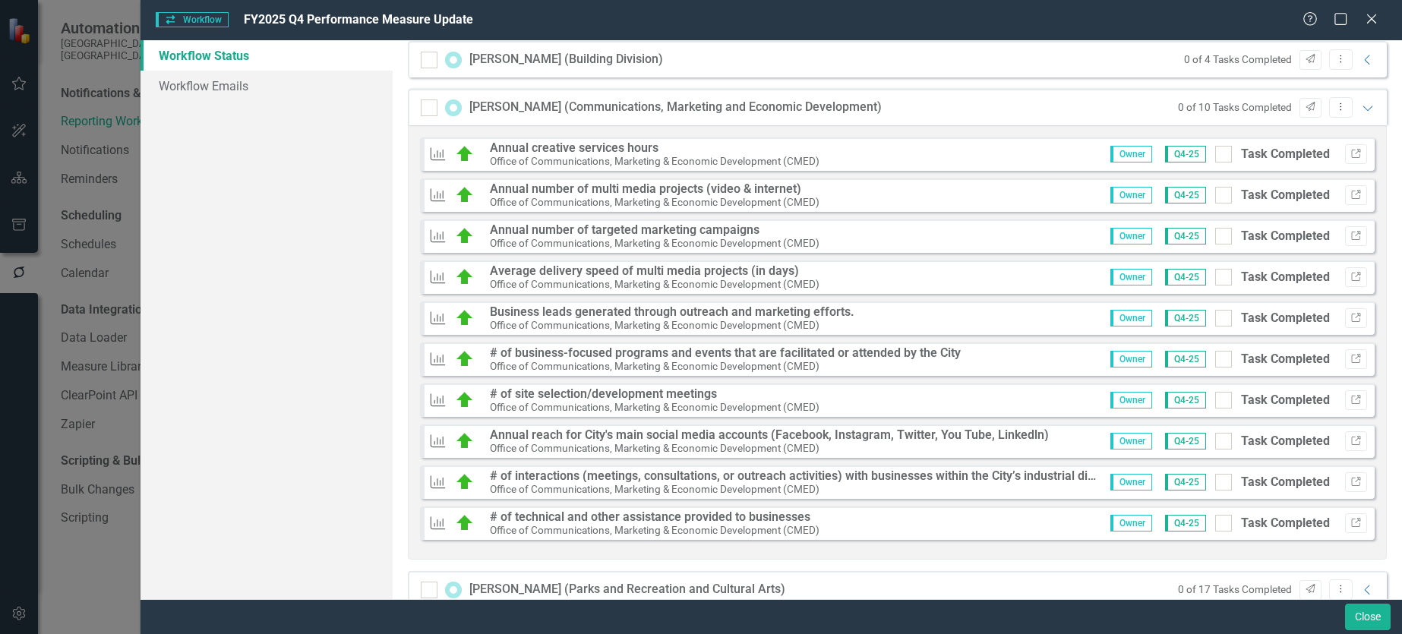
click at [556, 150] on strong "Annual creative services hours" at bounding box center [574, 148] width 169 height 14
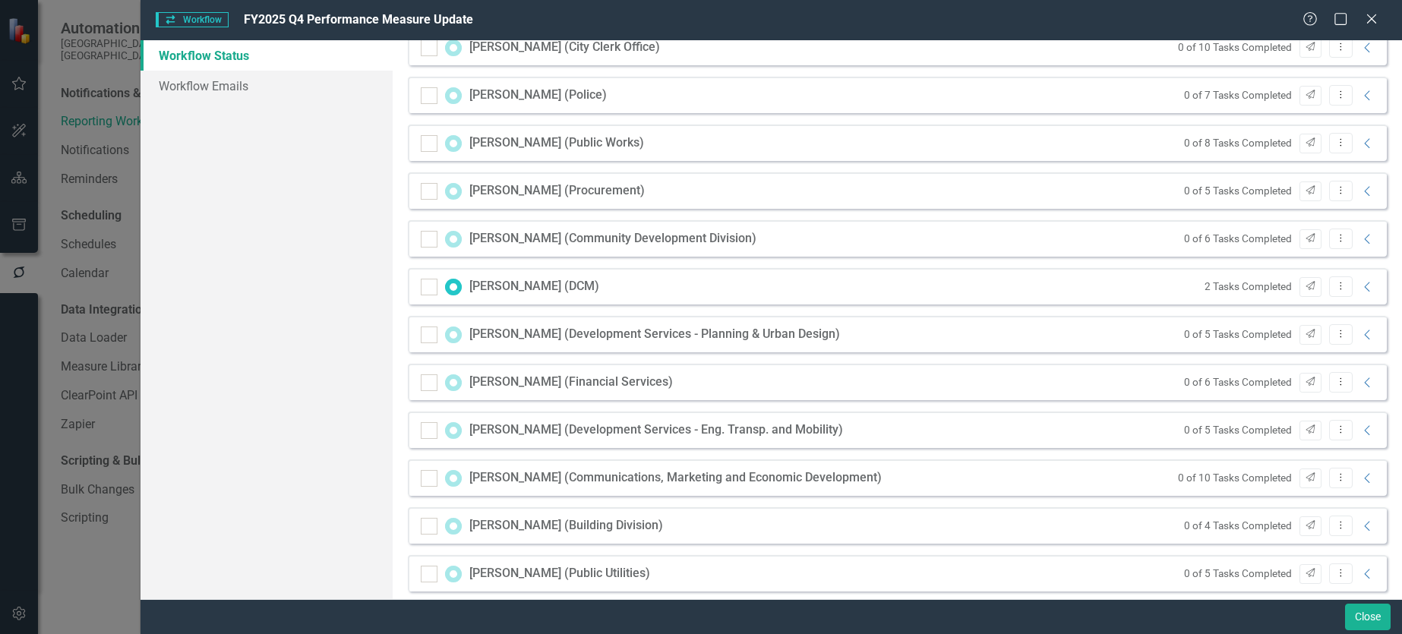
scroll to position [456, 0]
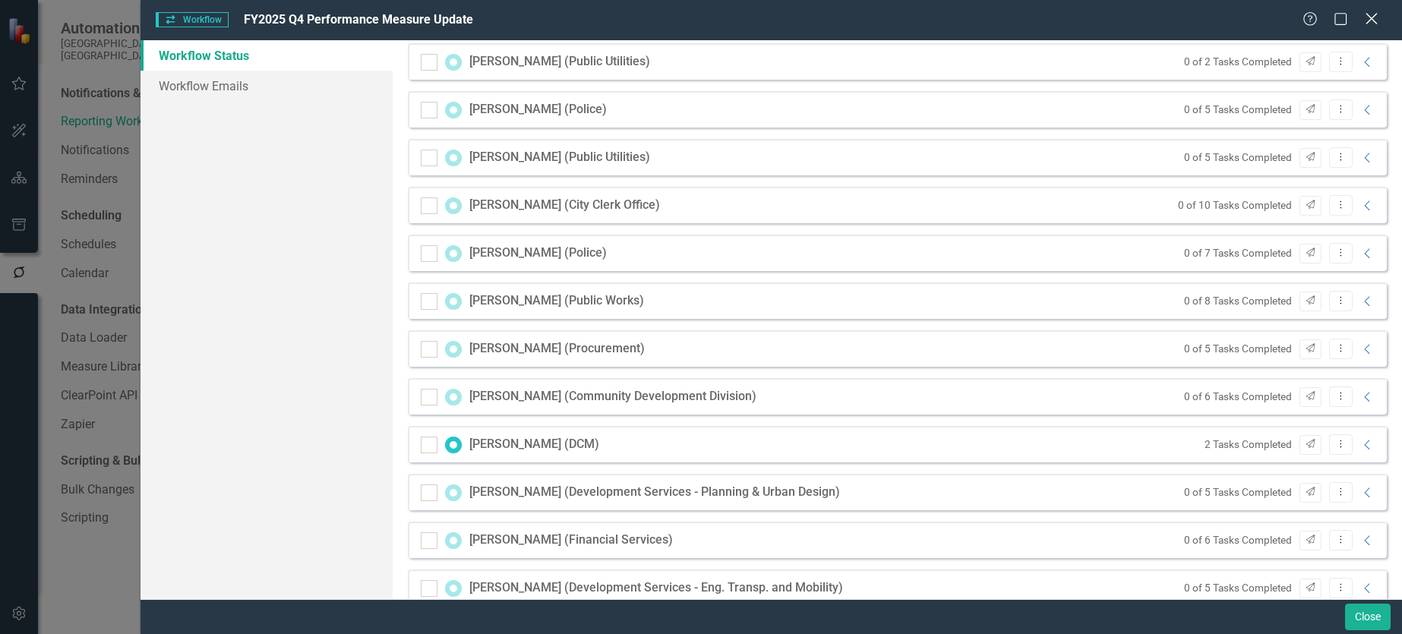
click at [1376, 16] on icon at bounding box center [1371, 18] width 11 height 11
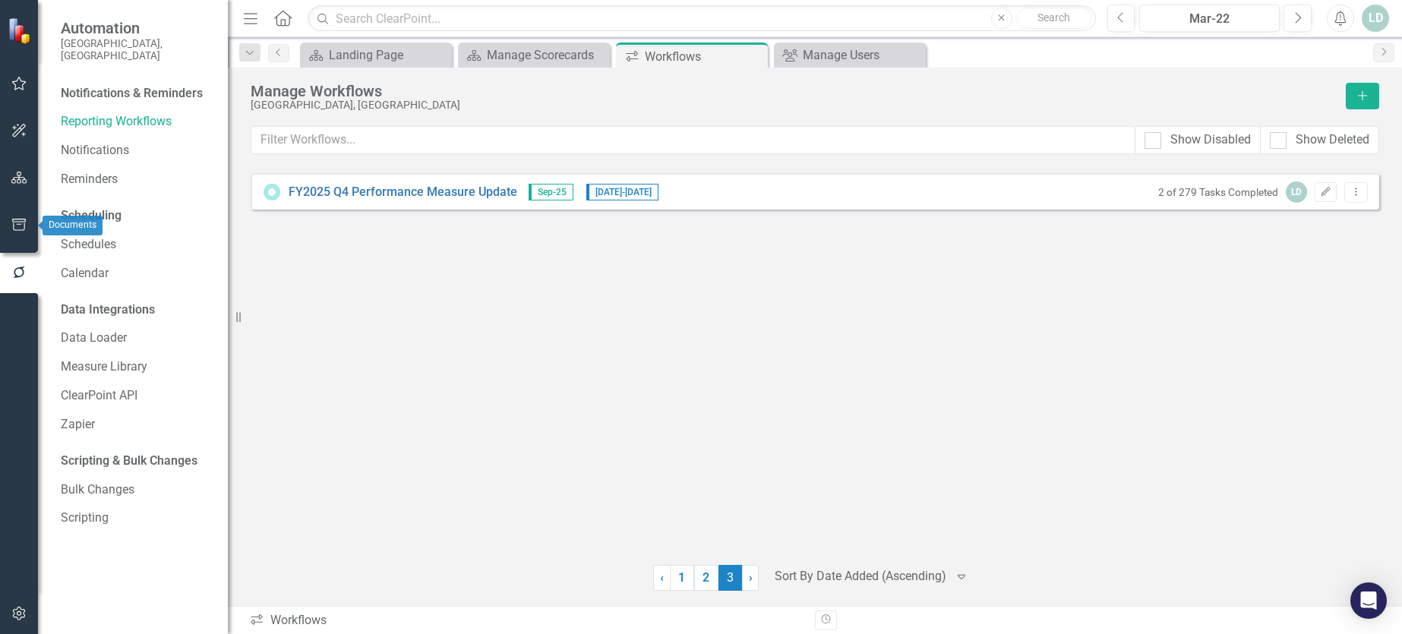
click at [22, 221] on icon "button" at bounding box center [19, 225] width 16 height 12
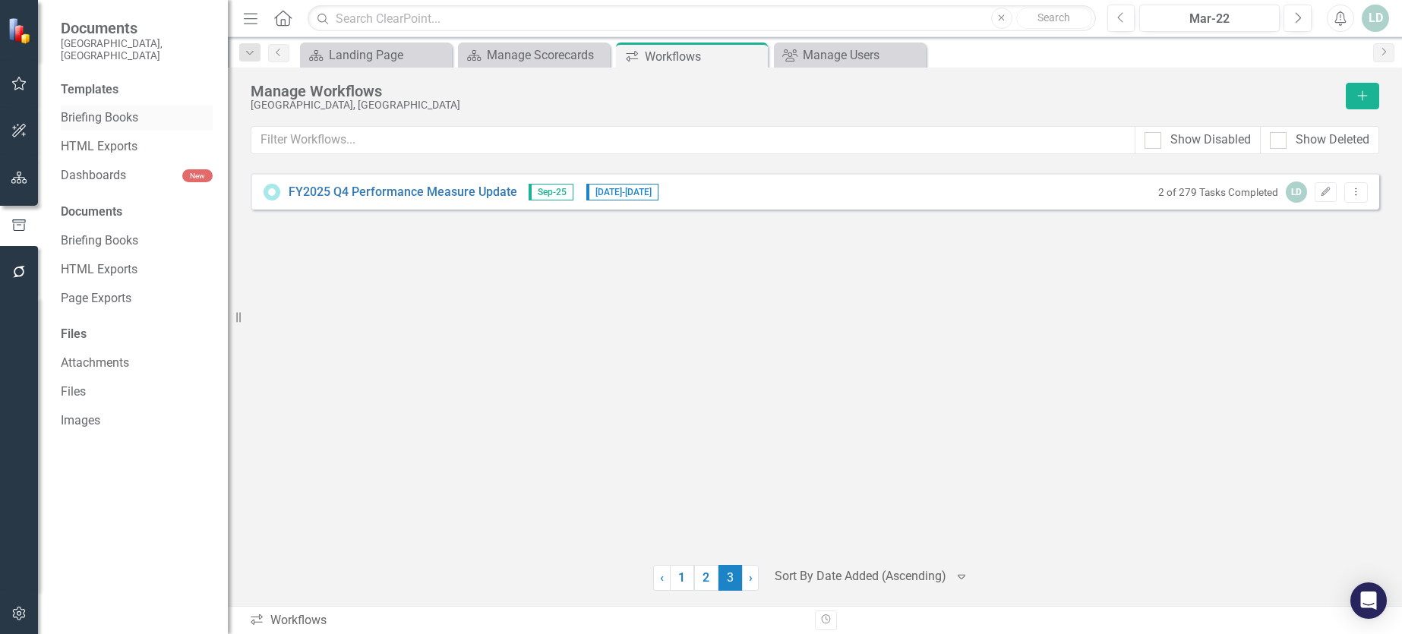
click at [88, 109] on link "Briefing Books" at bounding box center [137, 117] width 152 height 17
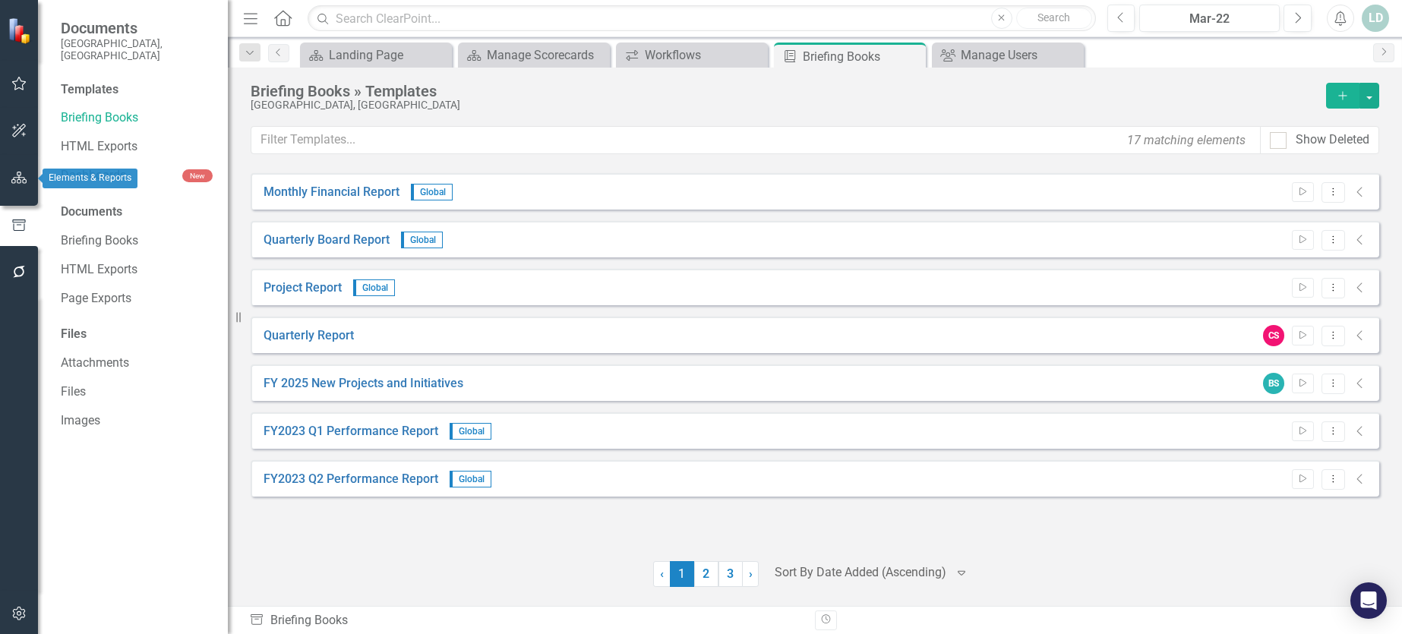
click at [33, 179] on button "button" at bounding box center [19, 179] width 34 height 32
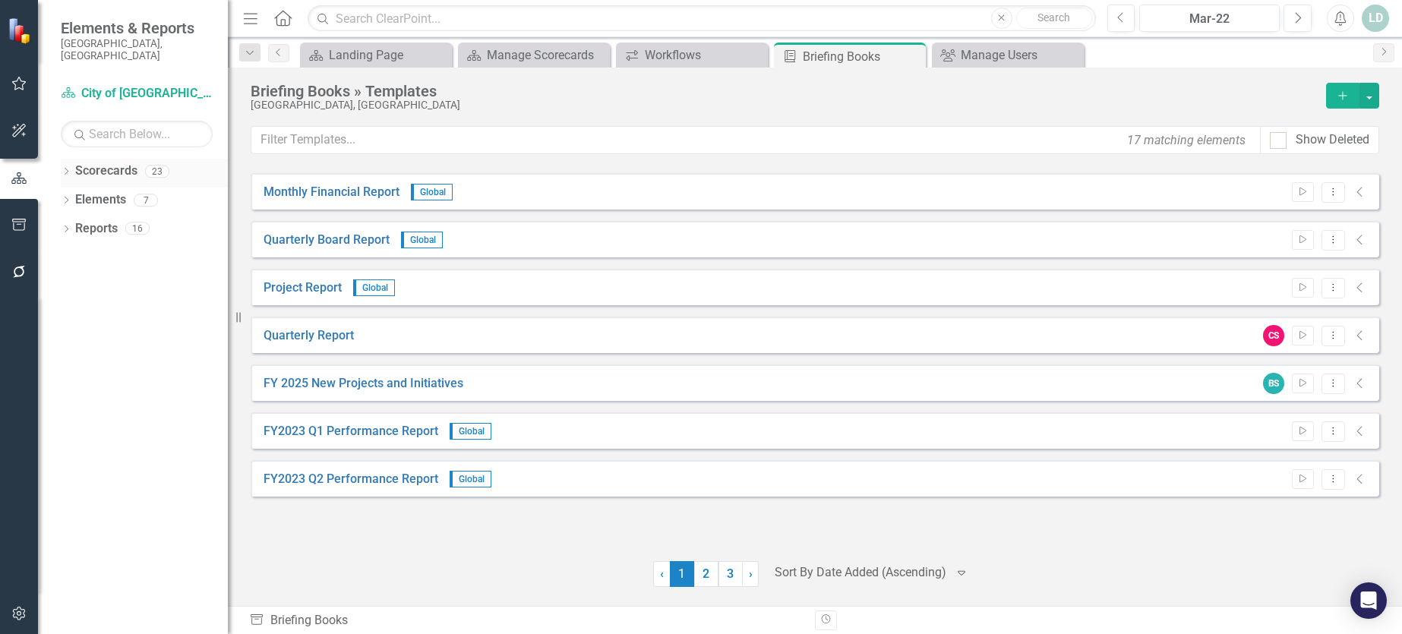
click at [94, 163] on link "Scorecards" at bounding box center [106, 171] width 62 height 17
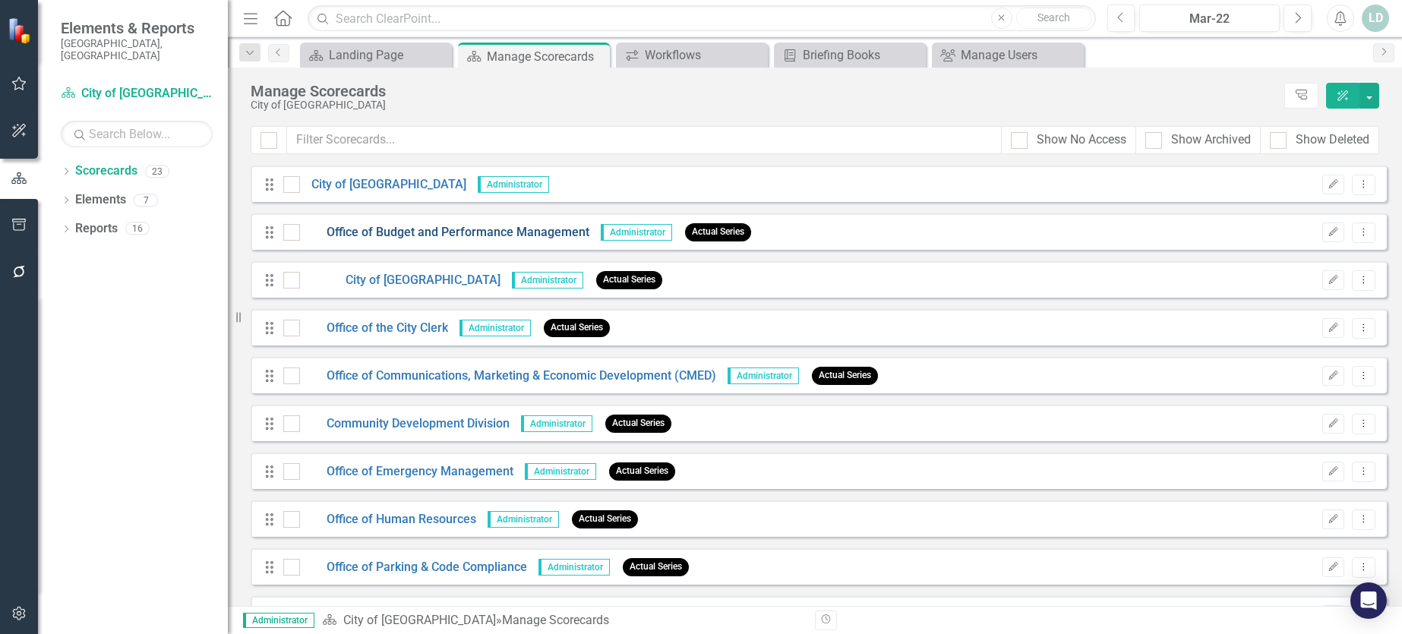
click at [432, 228] on link "Office of Budget and Performance Management" at bounding box center [444, 232] width 289 height 17
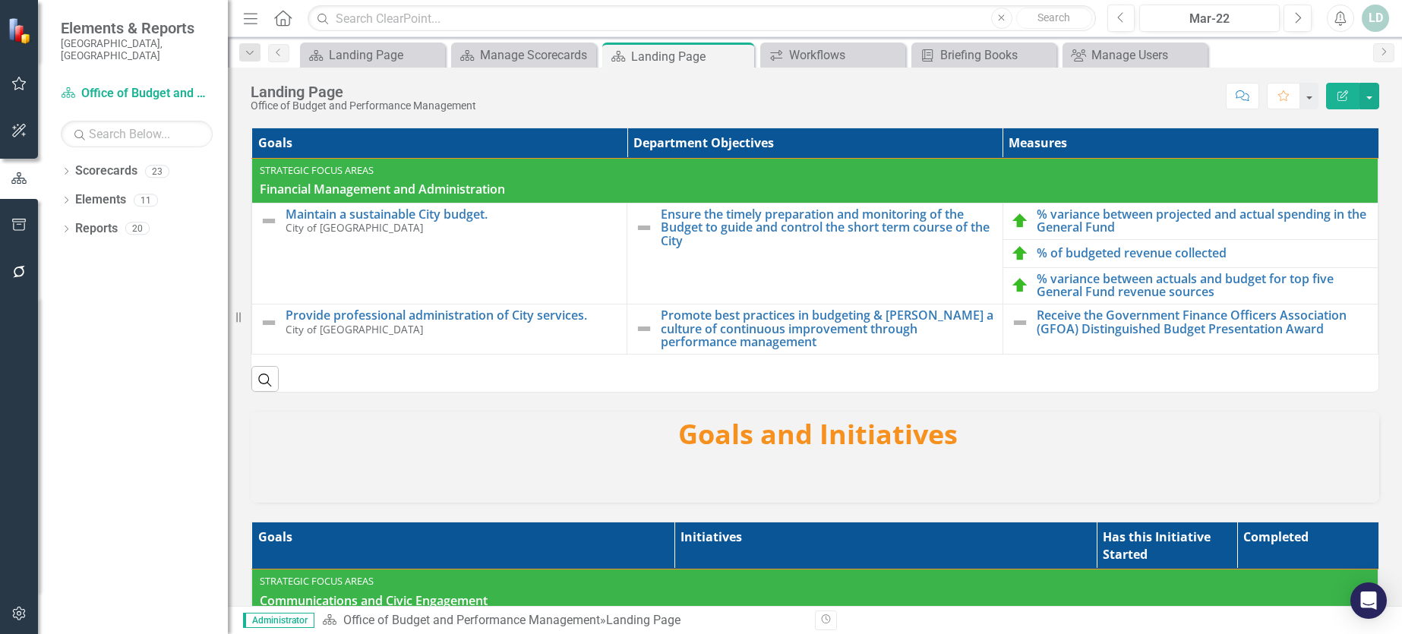
scroll to position [228, 0]
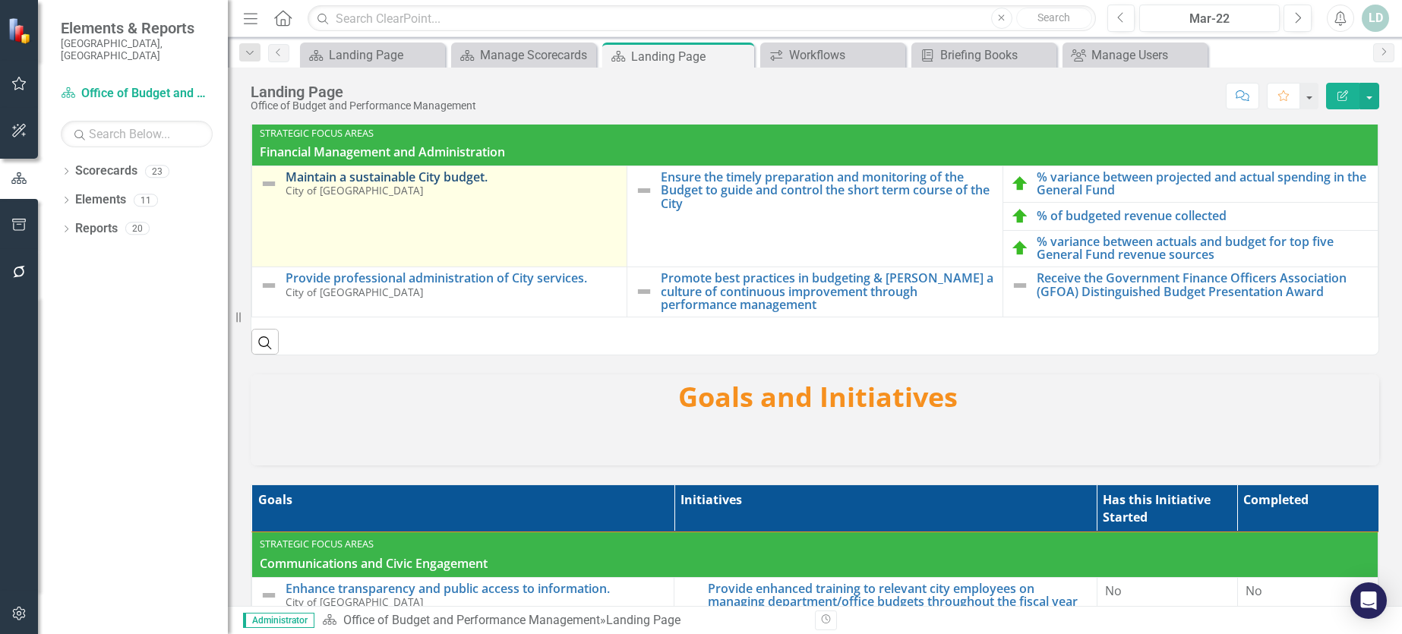
click at [415, 178] on link "Maintain a sustainable City budget." at bounding box center [452, 178] width 333 height 14
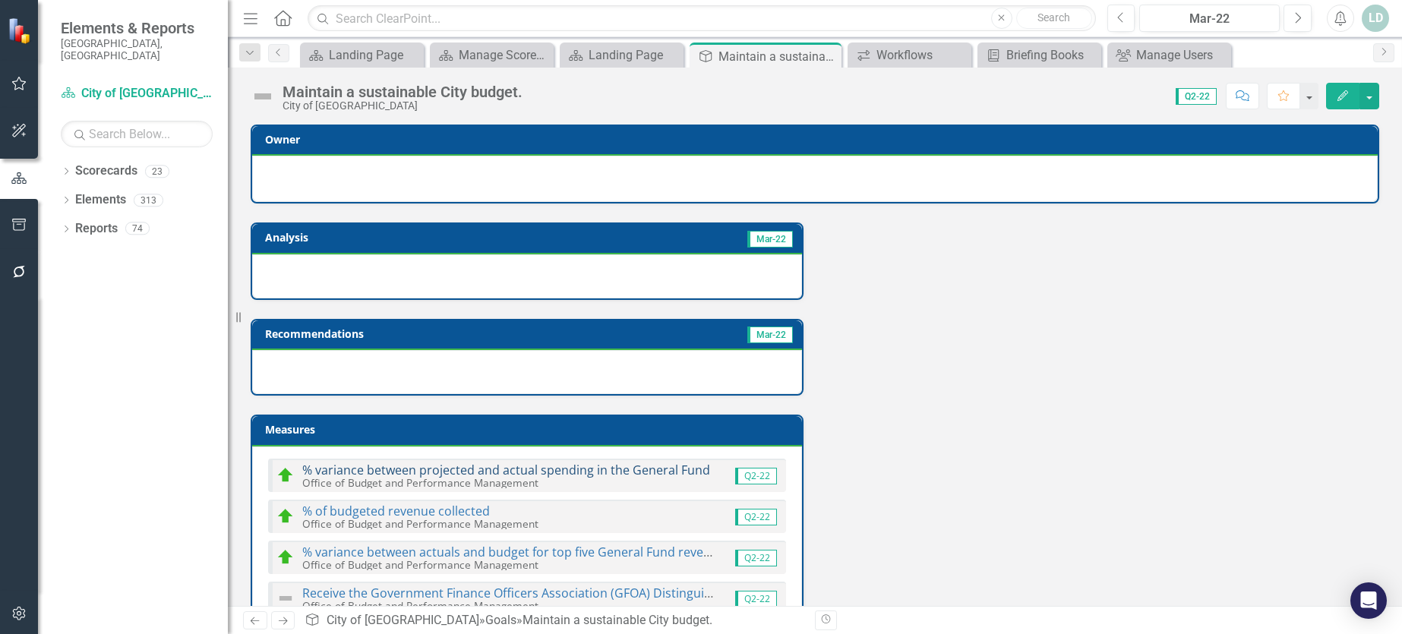
click at [426, 469] on link "% variance between projected and actual spending in the General Fund" at bounding box center [506, 470] width 408 height 17
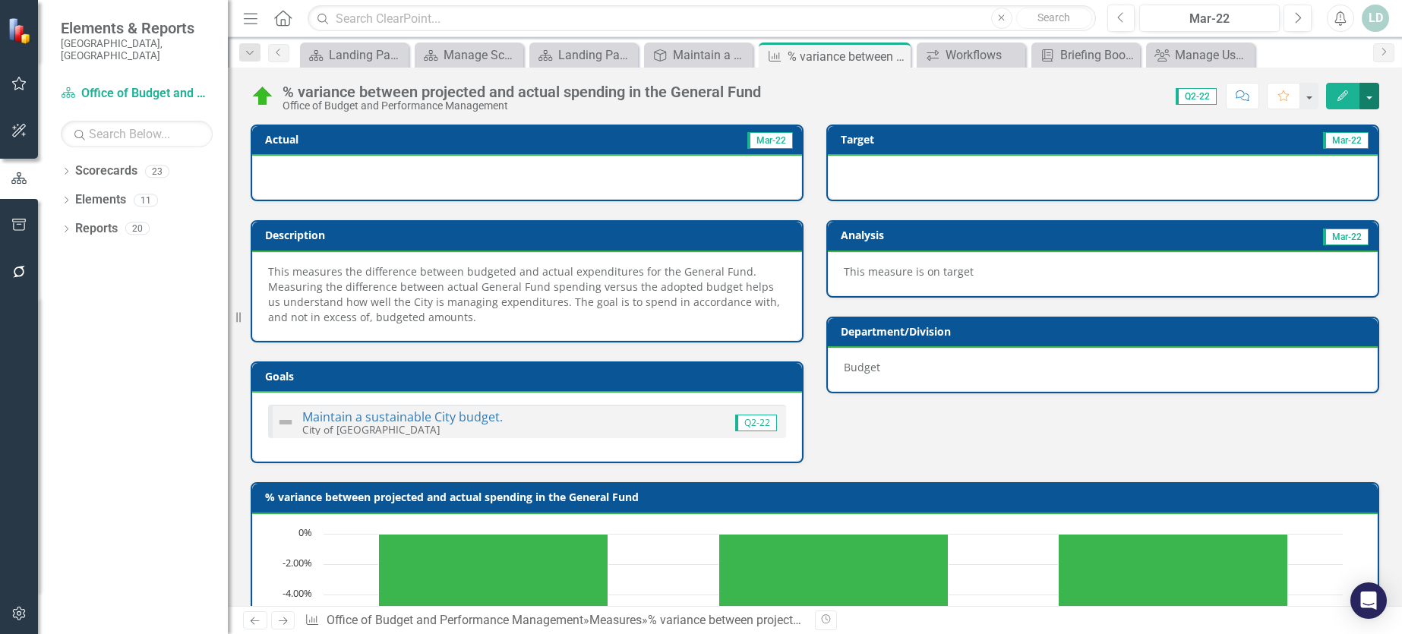
click at [1374, 100] on button "button" at bounding box center [1370, 96] width 20 height 27
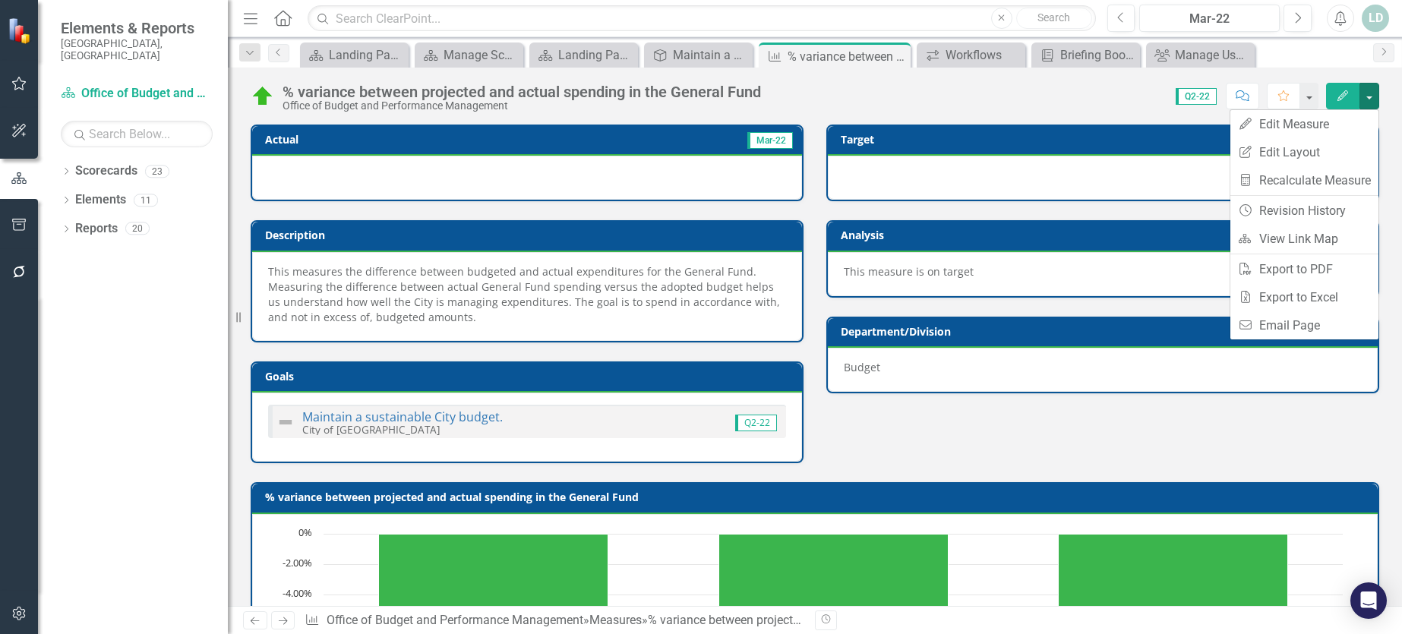
click at [1064, 441] on div "Actual Mar-22 Description This measures the difference between budgeted and act…" at bounding box center [815, 285] width 1152 height 358
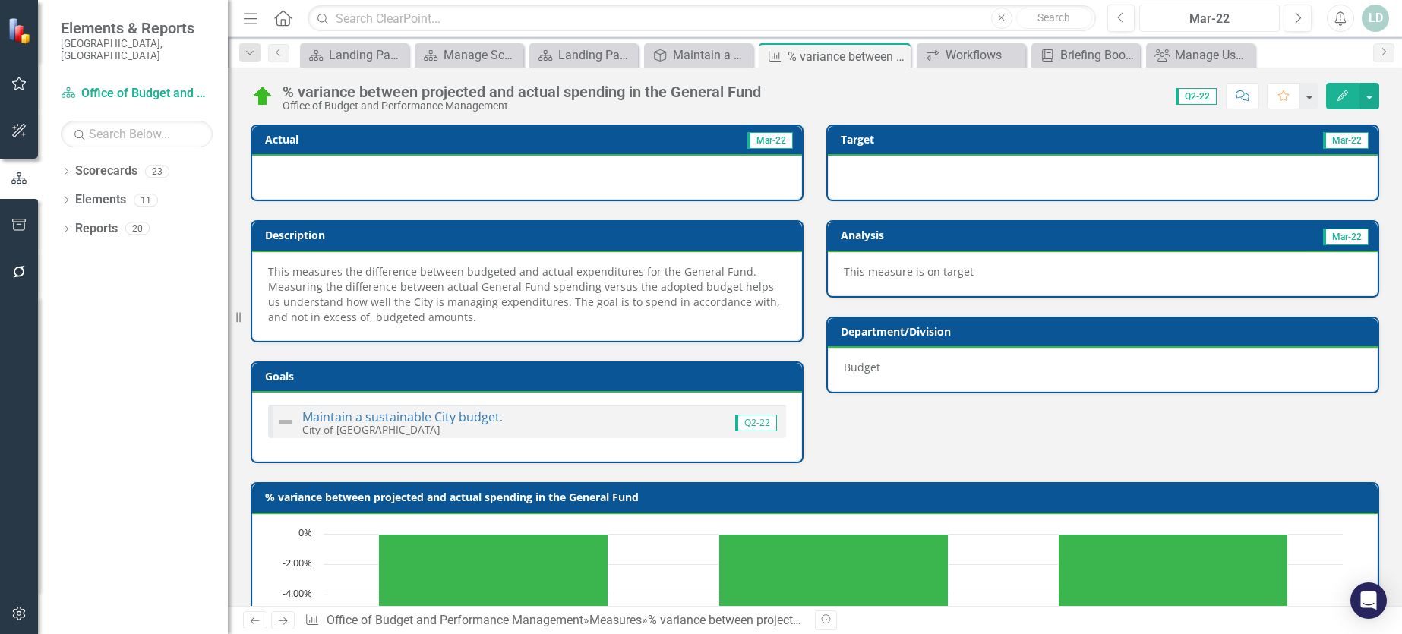
click at [1253, 18] on div "Mar-22" at bounding box center [1210, 19] width 130 height 18
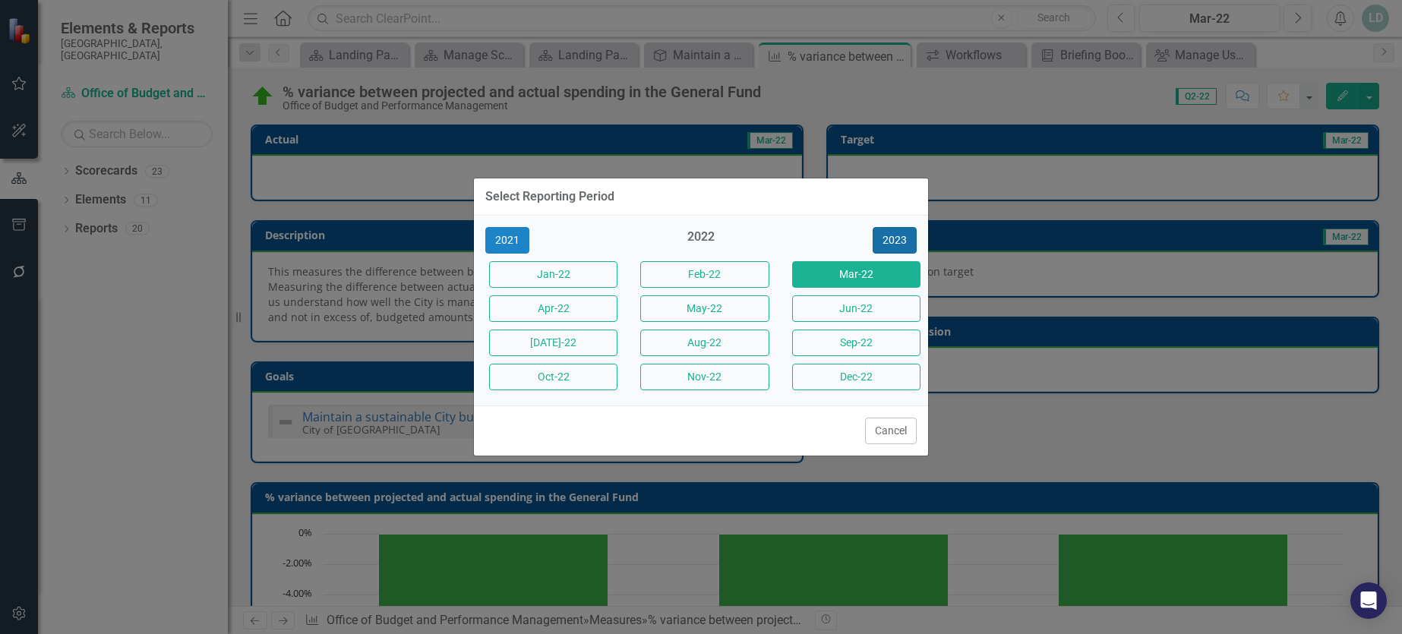
click at [896, 234] on button "2023" at bounding box center [895, 240] width 44 height 27
click at [896, 235] on button "2024" at bounding box center [895, 240] width 44 height 27
click at [896, 235] on button "2025" at bounding box center [895, 240] width 44 height 27
click at [896, 235] on button "2026" at bounding box center [895, 240] width 44 height 27
click at [499, 240] on button "2025" at bounding box center [507, 240] width 44 height 27
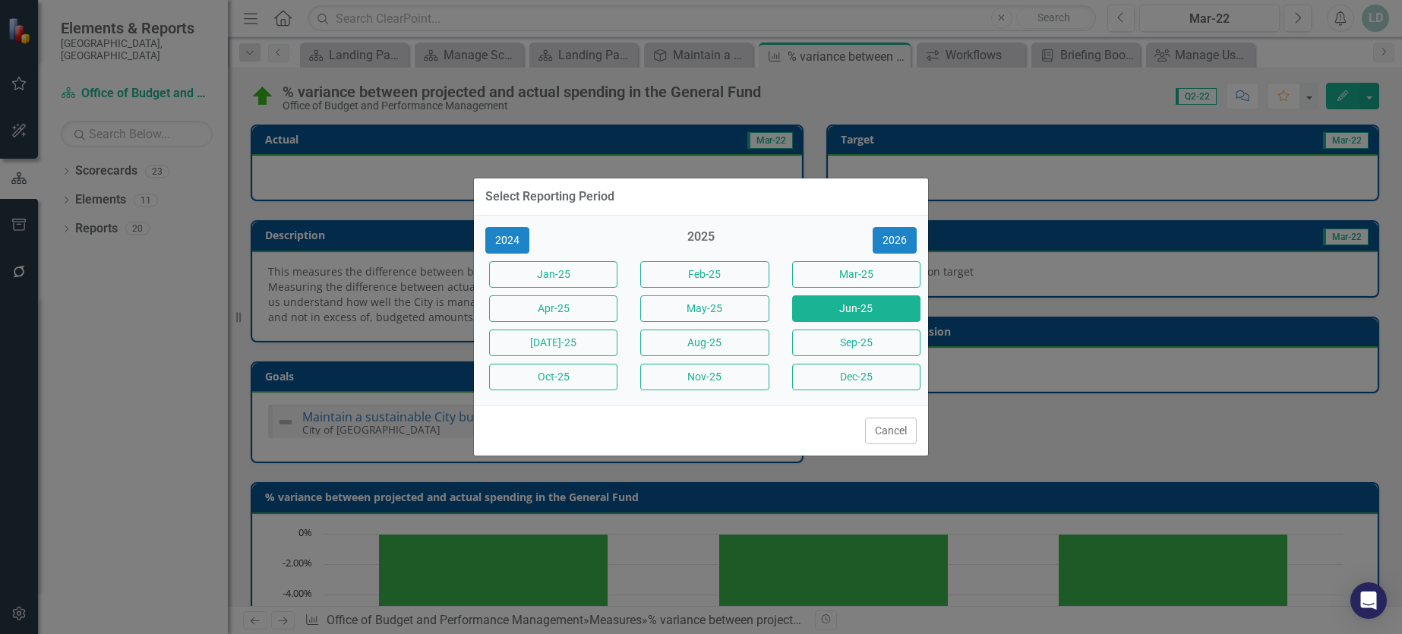
click at [864, 311] on button "Jun-25" at bounding box center [856, 308] width 128 height 27
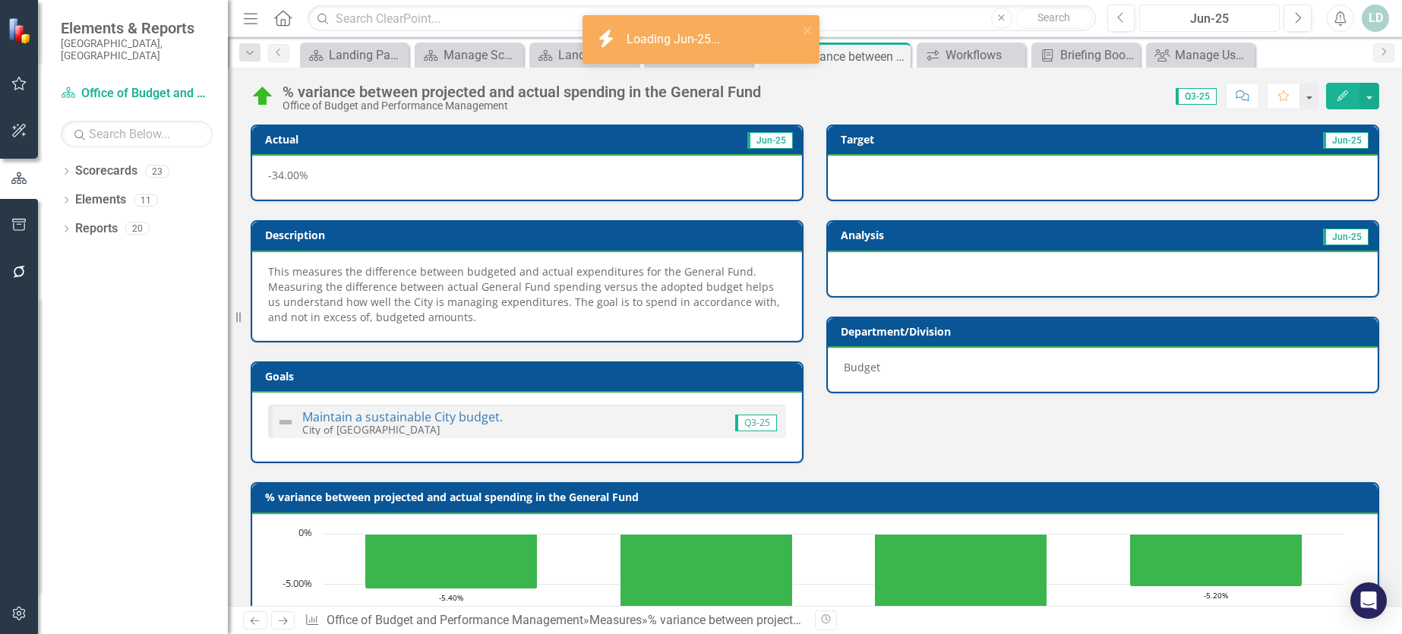
click at [1251, 17] on div "Jun-25" at bounding box center [1210, 19] width 130 height 18
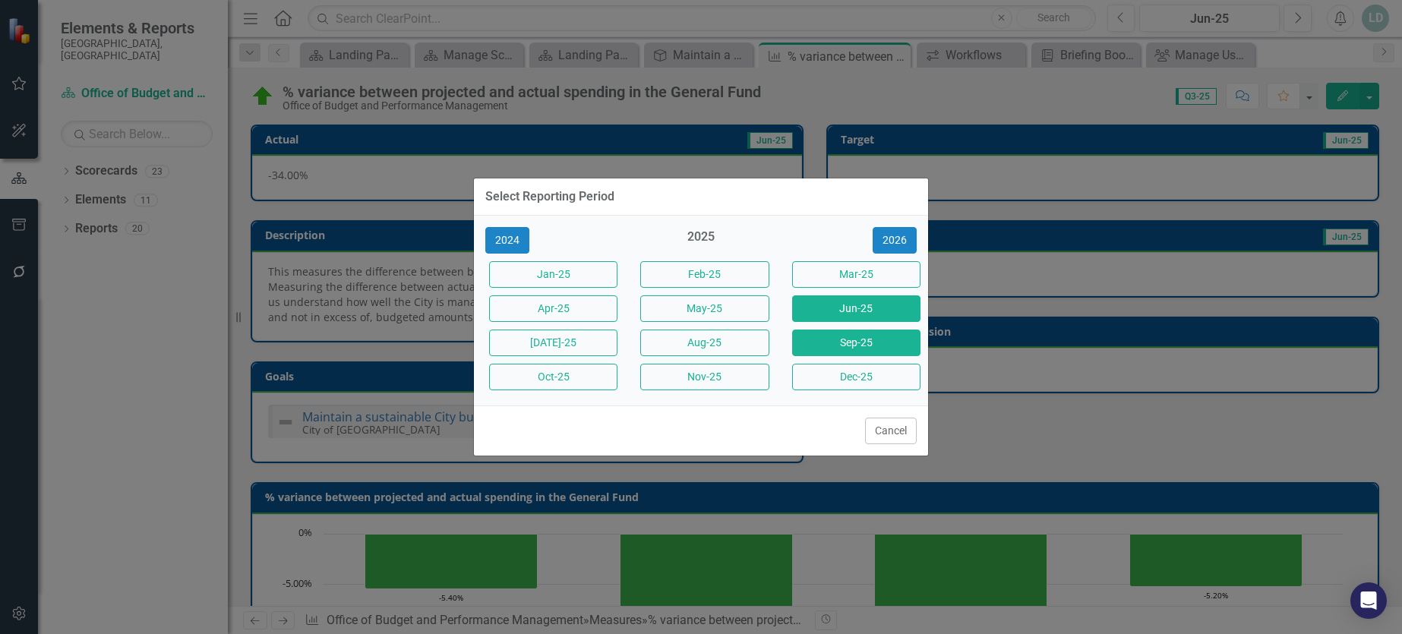
click at [874, 343] on button "Sep-25" at bounding box center [856, 343] width 128 height 27
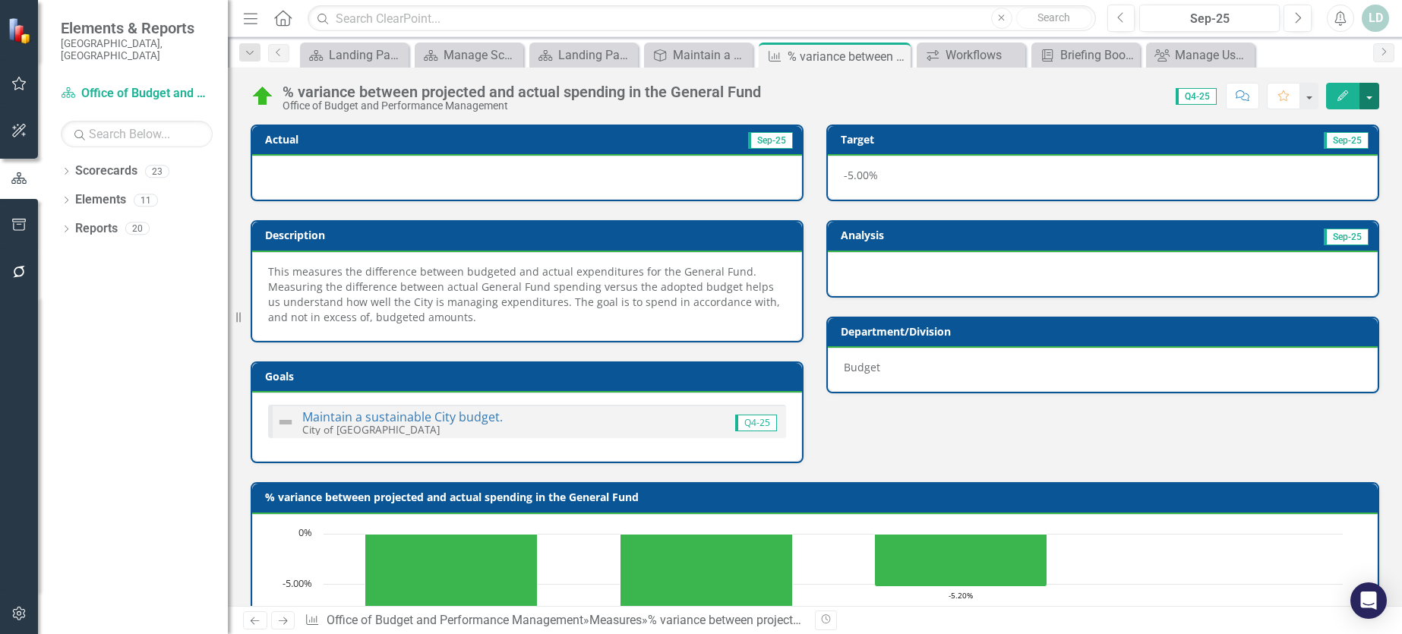
click at [1373, 103] on button "button" at bounding box center [1370, 96] width 20 height 27
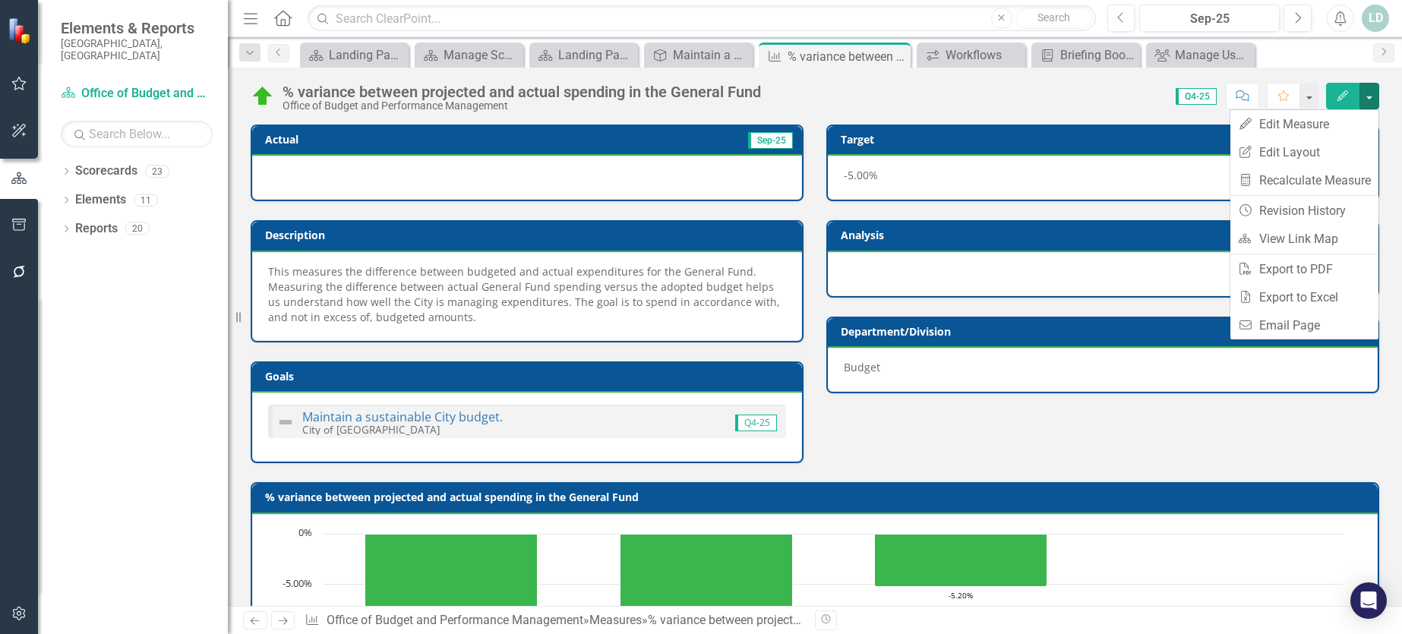
click at [1069, 425] on div "Actual Sep-25 Description This measures the difference between budgeted and act…" at bounding box center [815, 285] width 1152 height 358
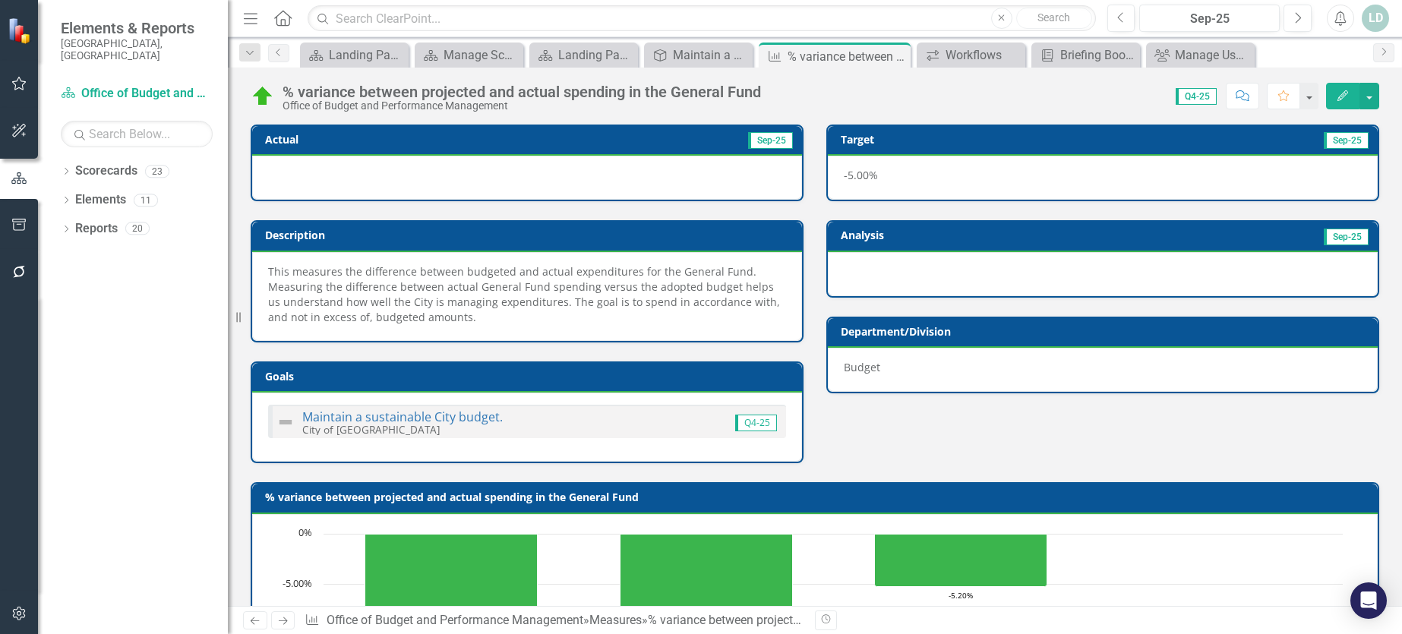
click at [910, 269] on div at bounding box center [1103, 274] width 550 height 44
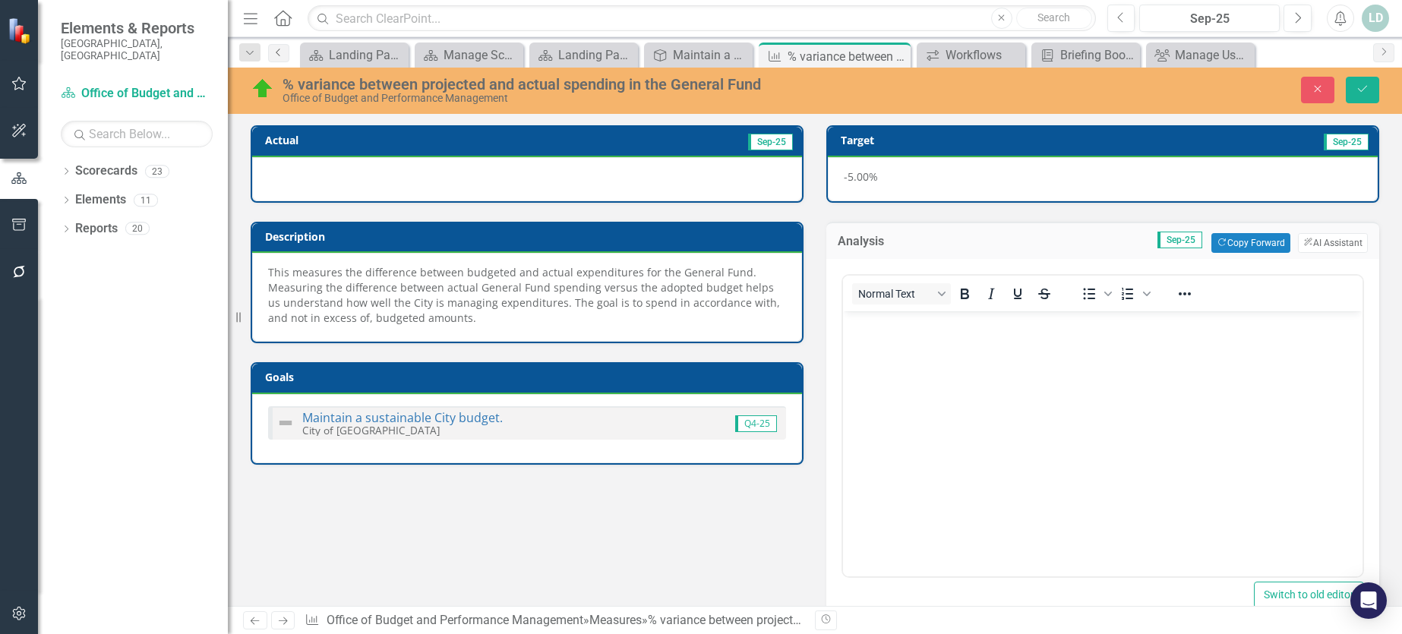
click at [280, 52] on icon "Previous" at bounding box center [279, 52] width 12 height 9
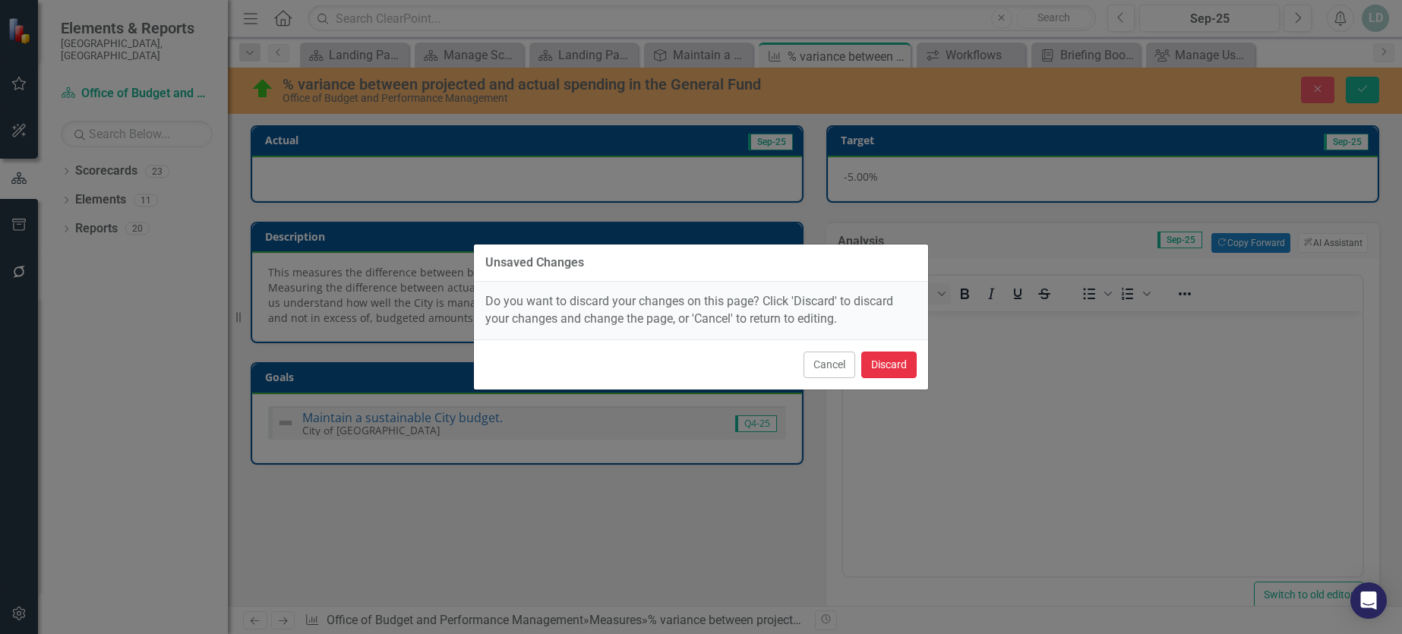
click at [888, 370] on button "Discard" at bounding box center [888, 365] width 55 height 27
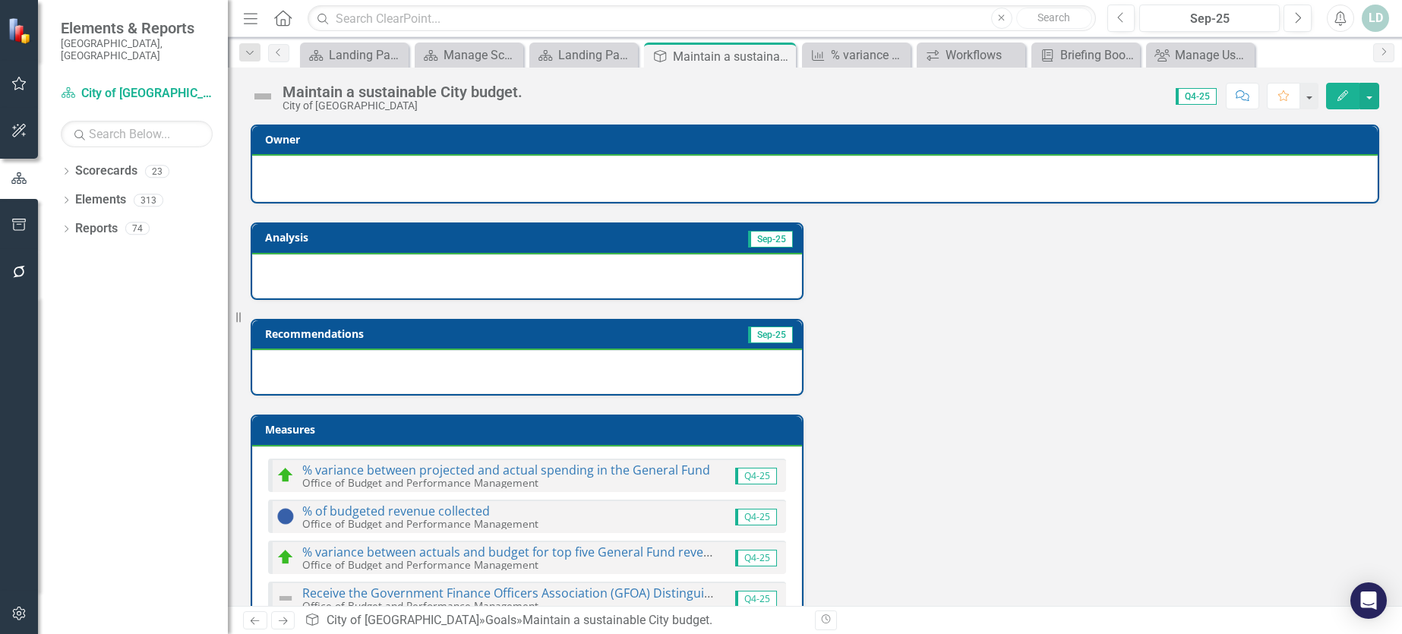
click at [462, 476] on small "Office of Budget and Performance Management" at bounding box center [420, 483] width 236 height 14
click at [441, 469] on link "% variance between projected and actual spending in the General Fund" at bounding box center [506, 470] width 408 height 17
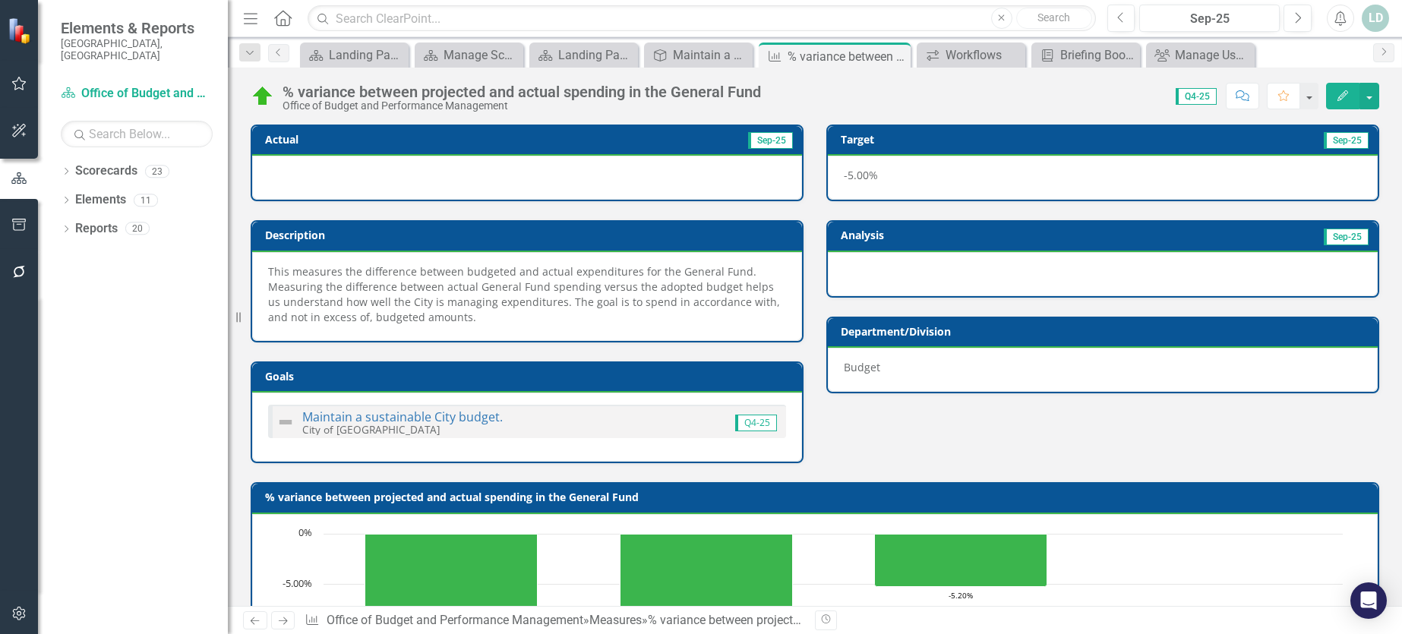
click at [519, 186] on div at bounding box center [527, 178] width 550 height 44
click at [519, 185] on div at bounding box center [527, 178] width 550 height 44
click at [907, 273] on div at bounding box center [1103, 274] width 550 height 44
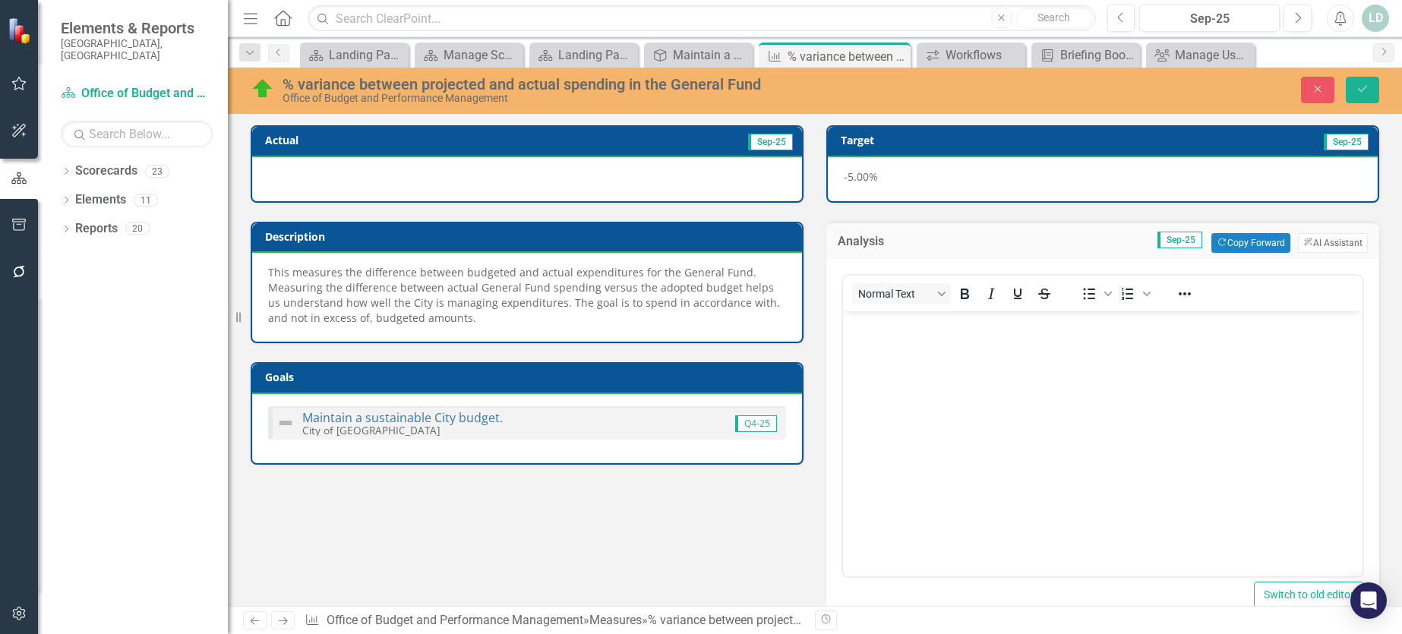
click at [461, 169] on div at bounding box center [527, 179] width 550 height 44
click at [899, 56] on icon "Close" at bounding box center [896, 56] width 15 height 12
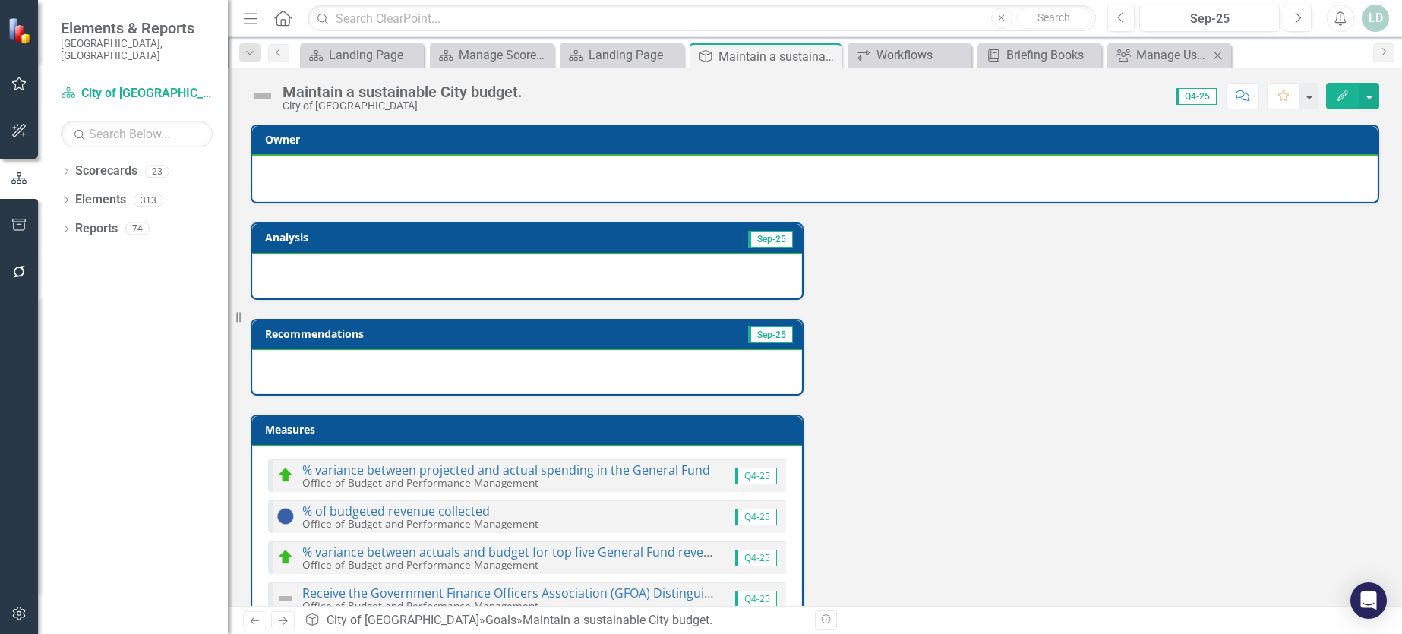
click at [1214, 58] on icon "Close" at bounding box center [1217, 55] width 15 height 12
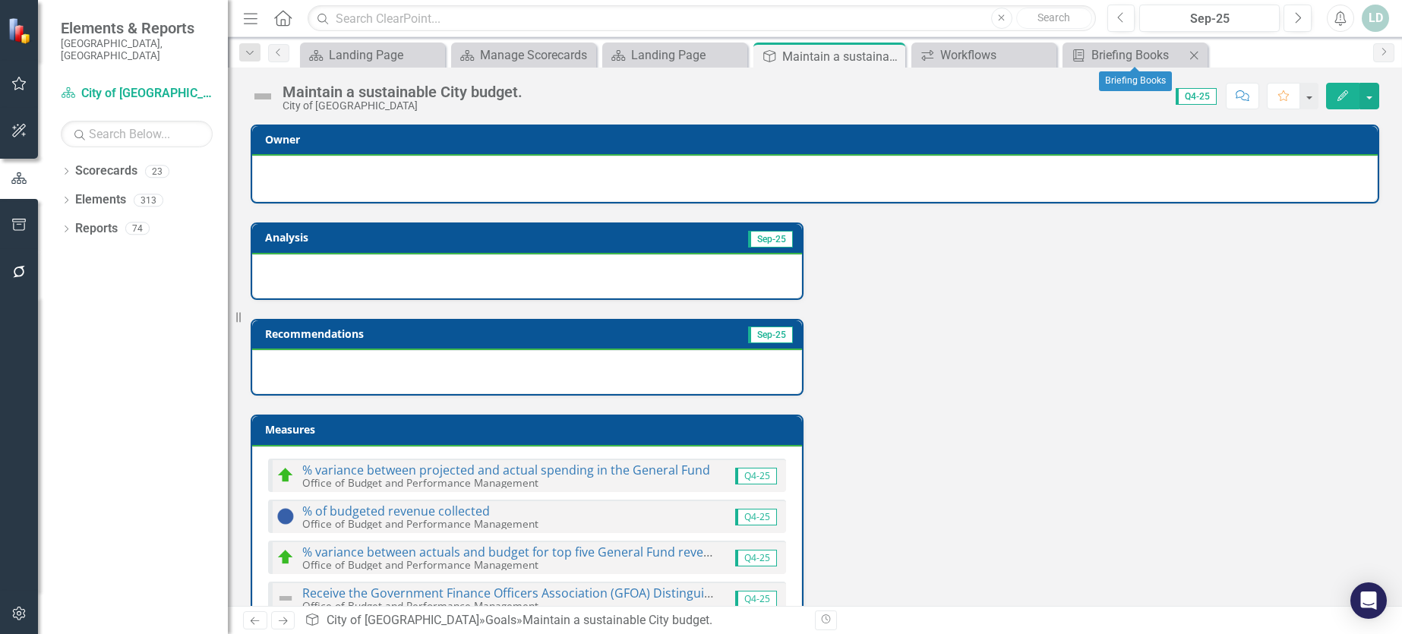
click at [1189, 55] on icon "Close" at bounding box center [1194, 55] width 15 height 12
click at [1063, 55] on icon "Close" at bounding box center [1070, 55] width 15 height 12
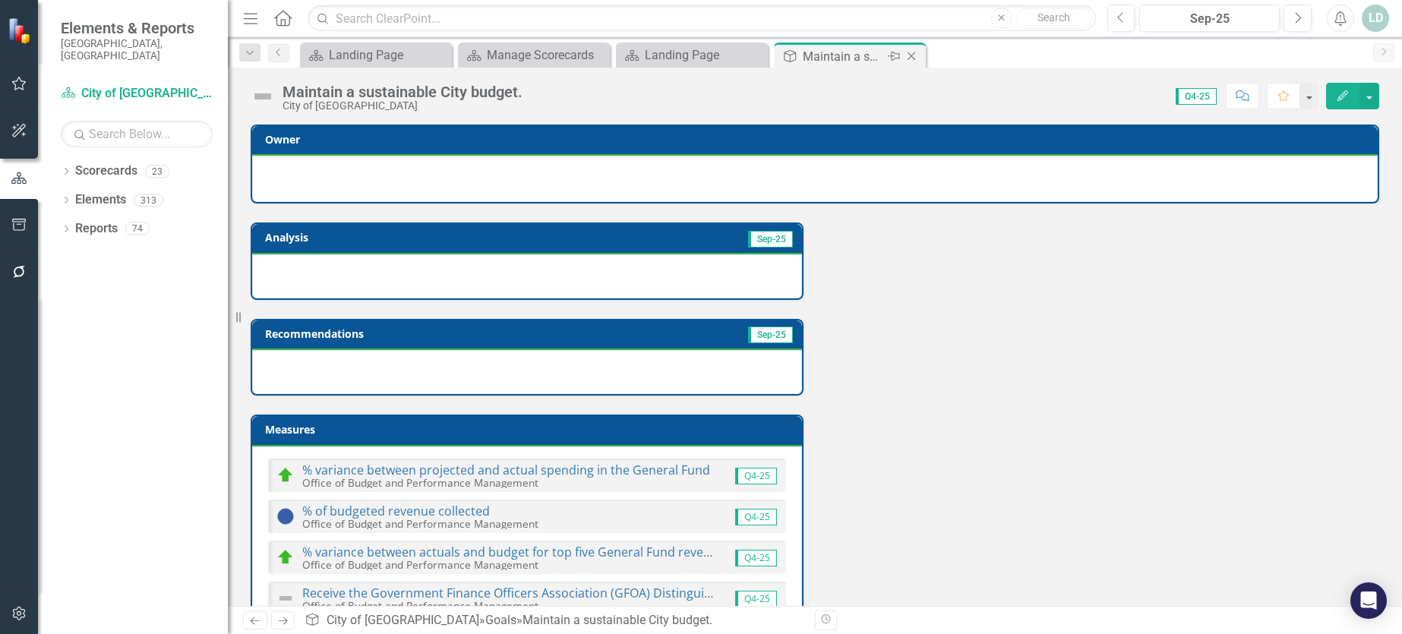
click at [916, 55] on icon "Close" at bounding box center [911, 56] width 15 height 12
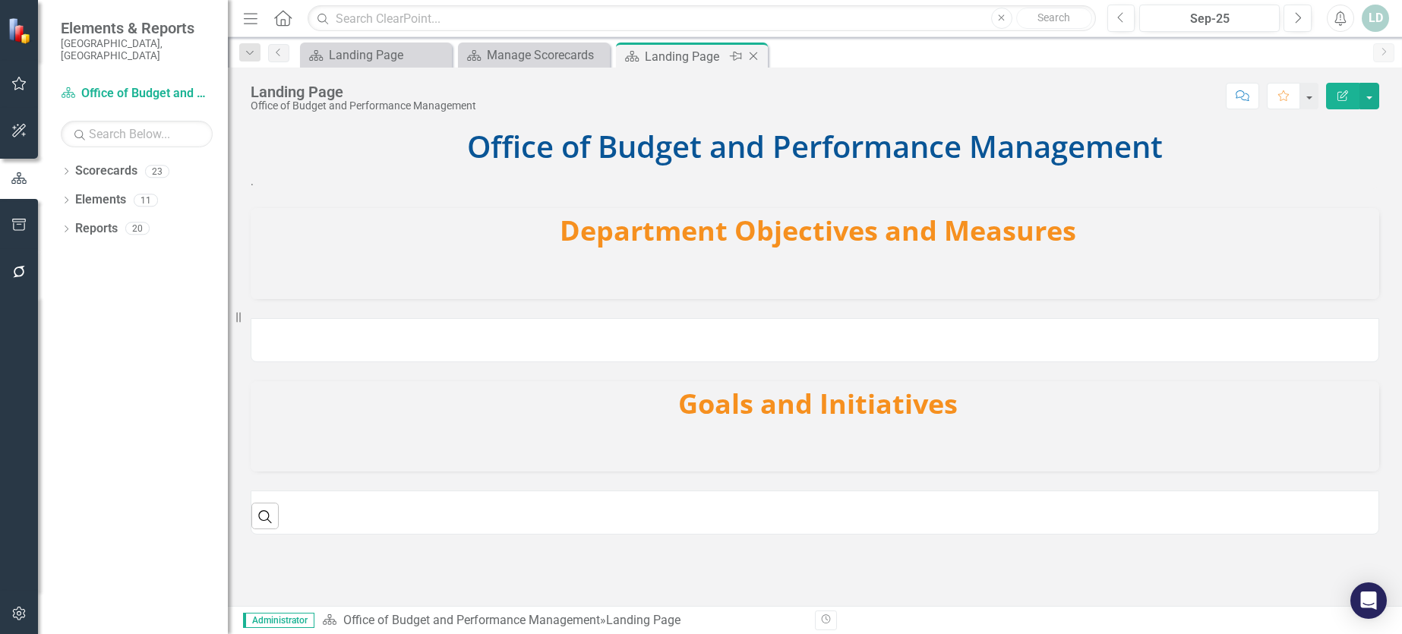
click at [750, 55] on icon "Close" at bounding box center [753, 56] width 15 height 12
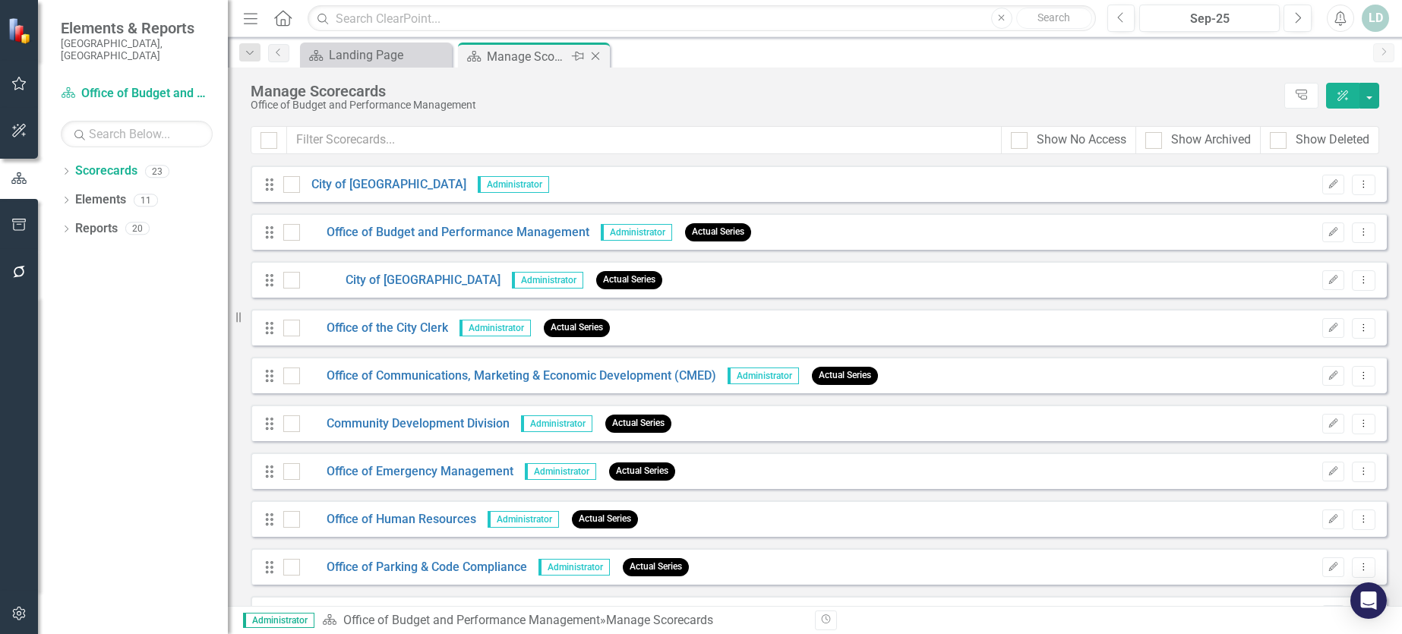
click at [600, 56] on icon "Close" at bounding box center [595, 56] width 15 height 12
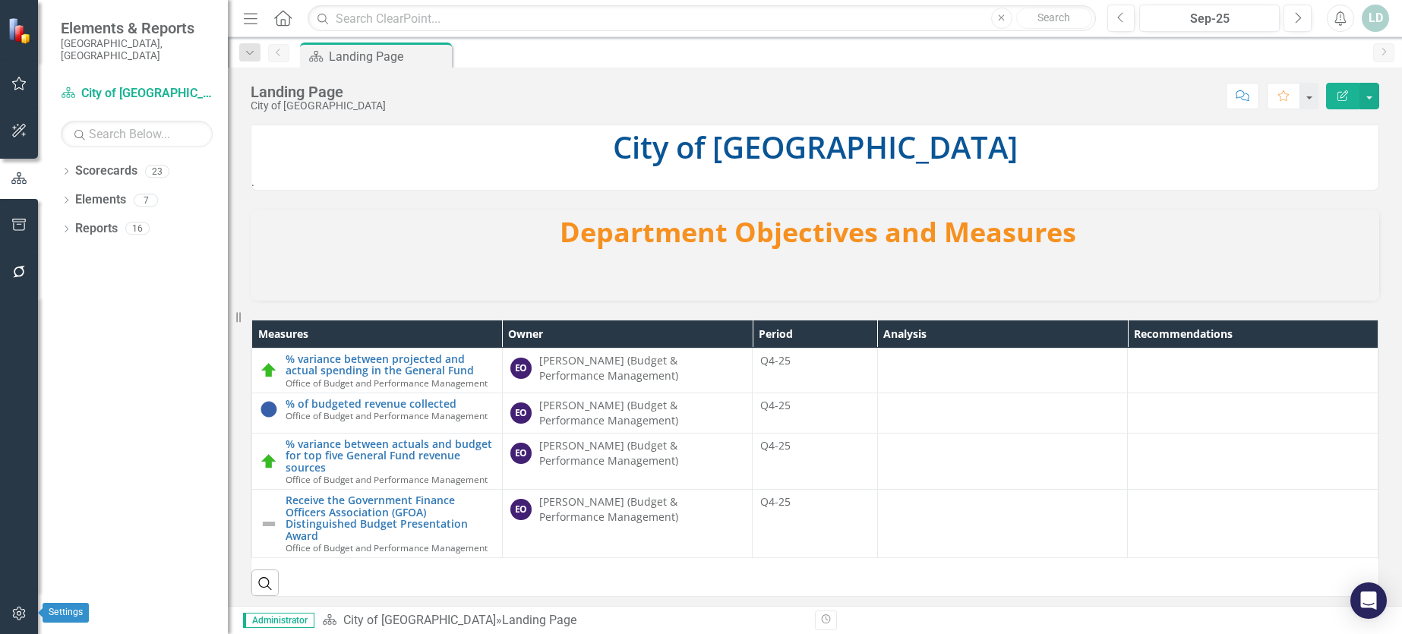
click at [17, 614] on icon "button" at bounding box center [18, 614] width 13 height 14
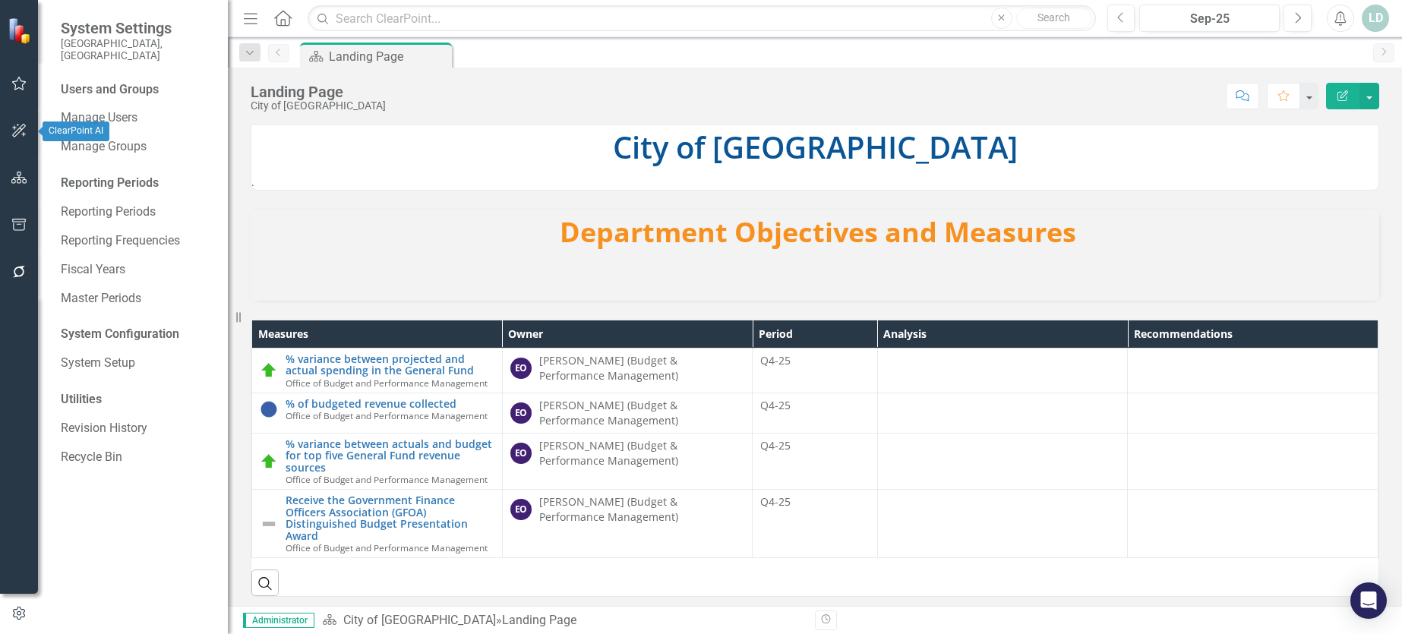
click at [17, 125] on button "button" at bounding box center [19, 131] width 34 height 32
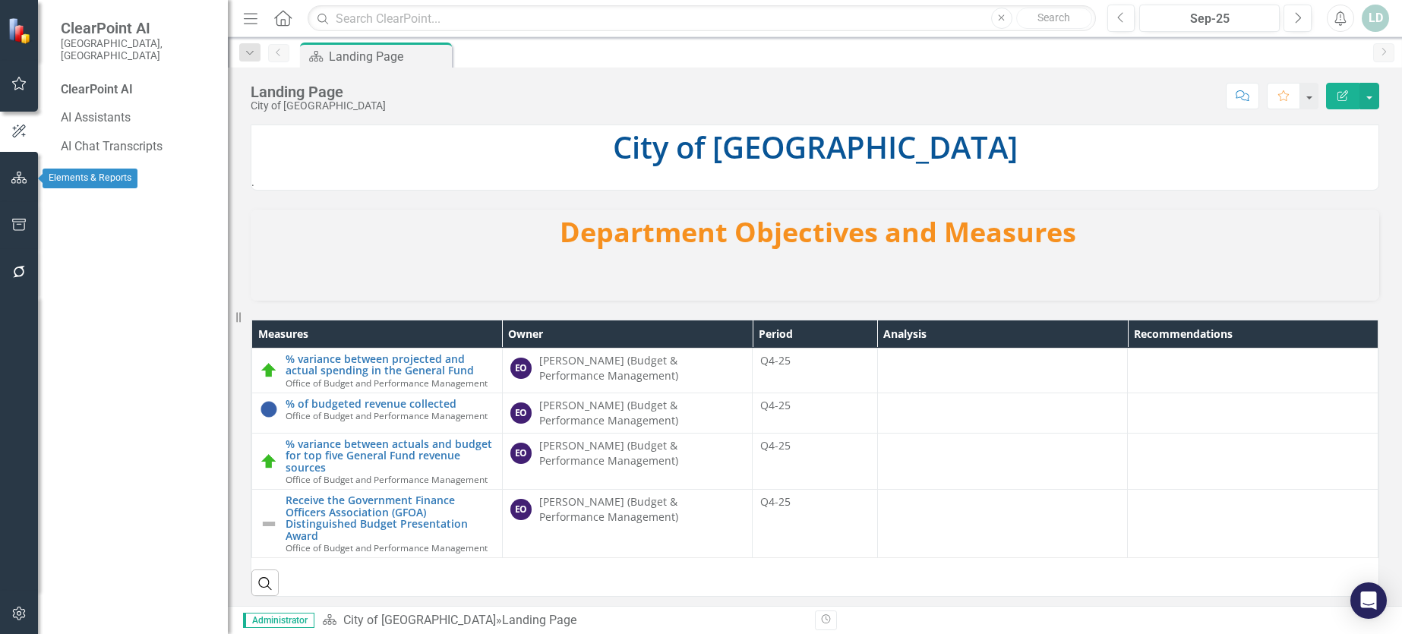
click at [14, 177] on icon "button" at bounding box center [19, 178] width 16 height 12
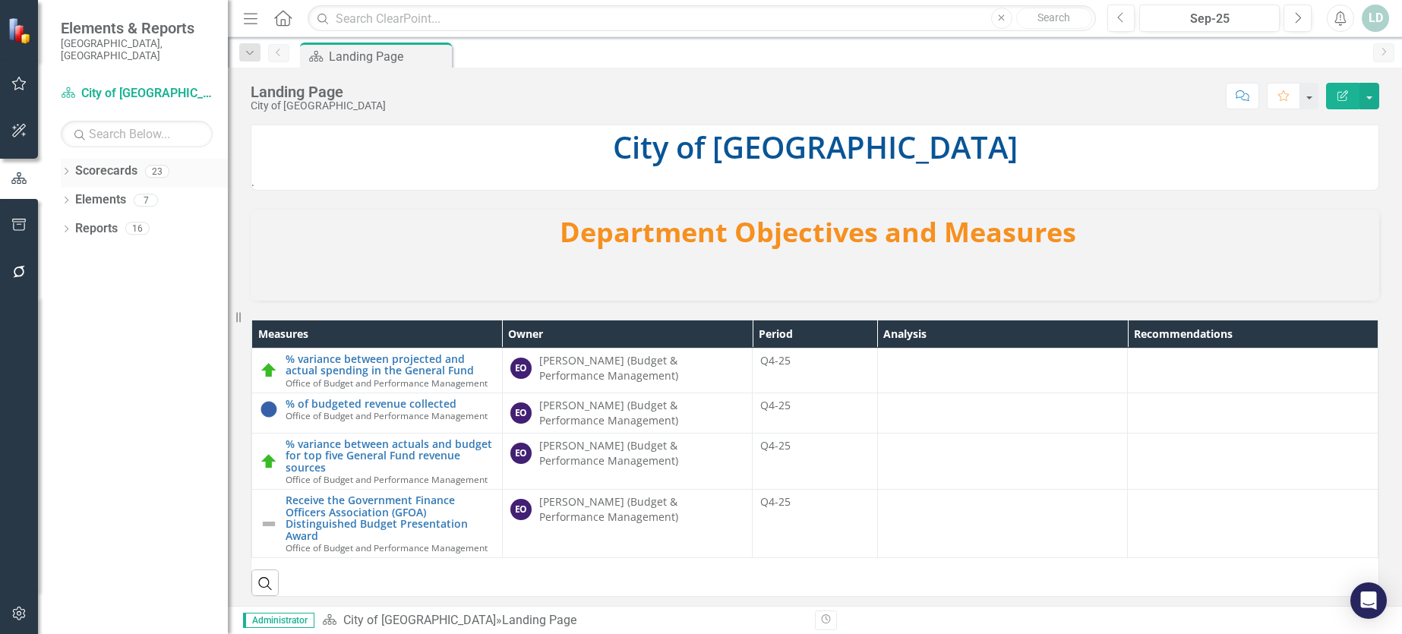
click at [104, 163] on link "Scorecards" at bounding box center [106, 171] width 62 height 17
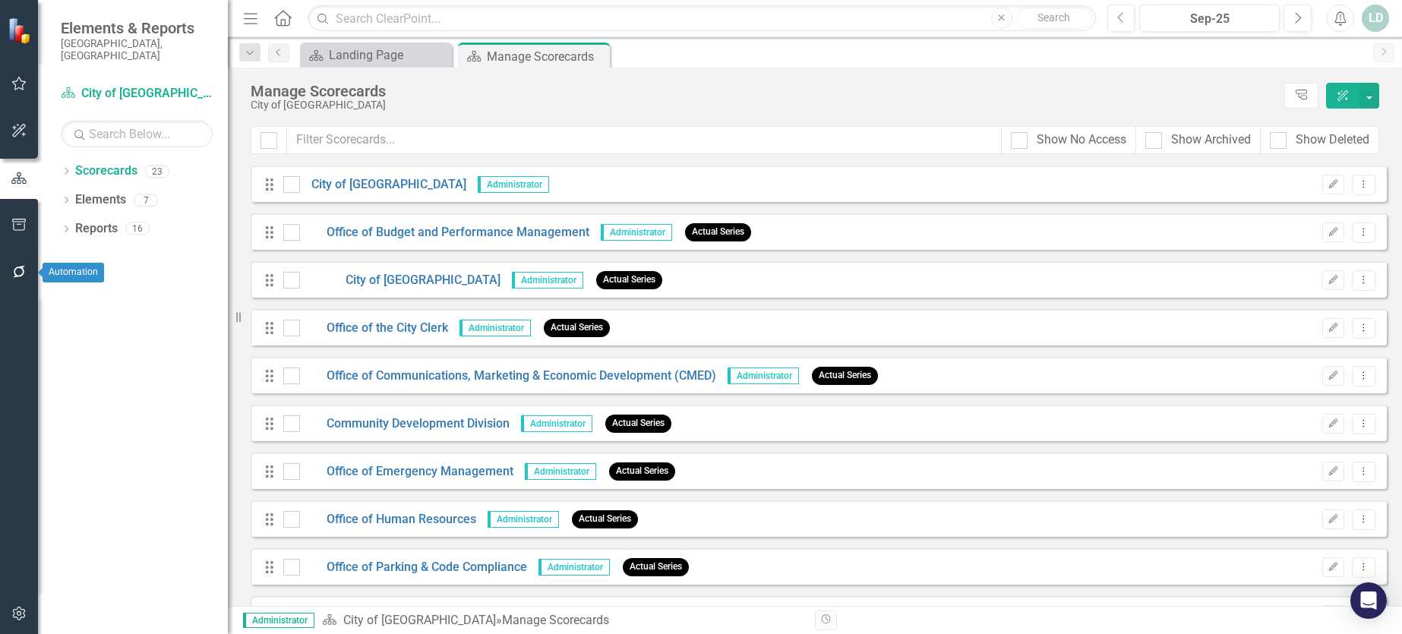
click at [19, 273] on icon "button" at bounding box center [19, 272] width 16 height 12
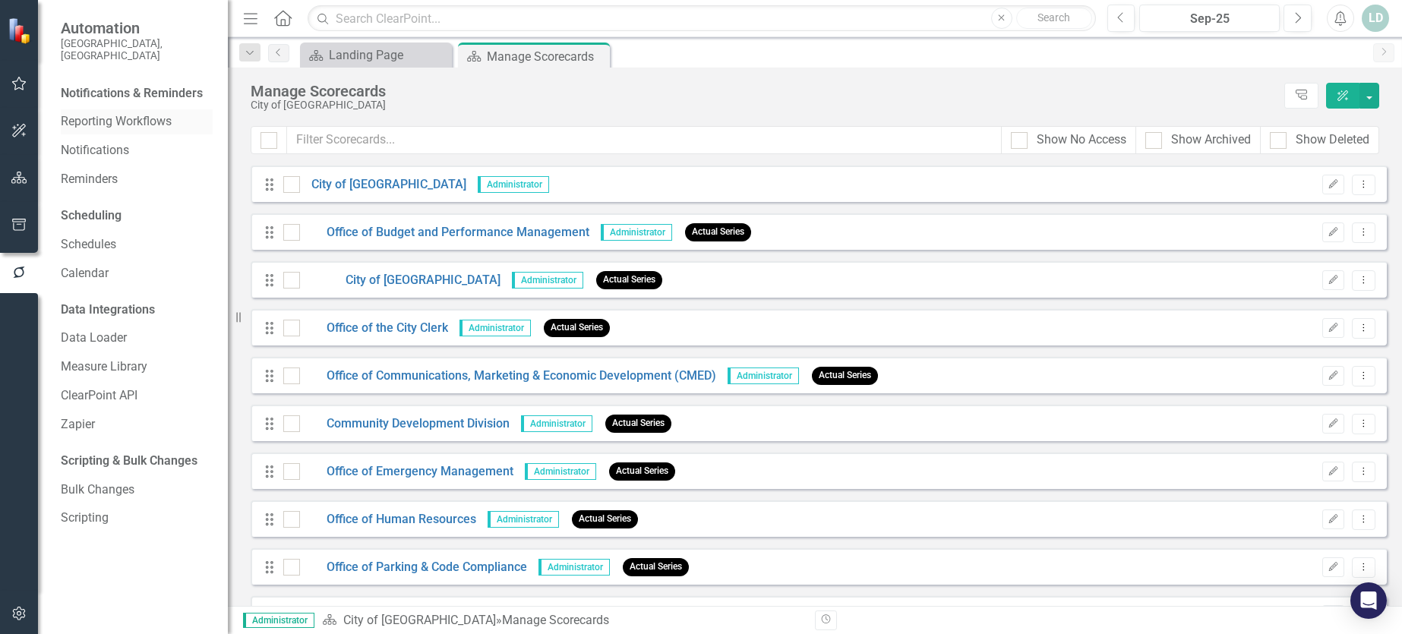
click at [143, 113] on link "Reporting Workflows" at bounding box center [137, 121] width 152 height 17
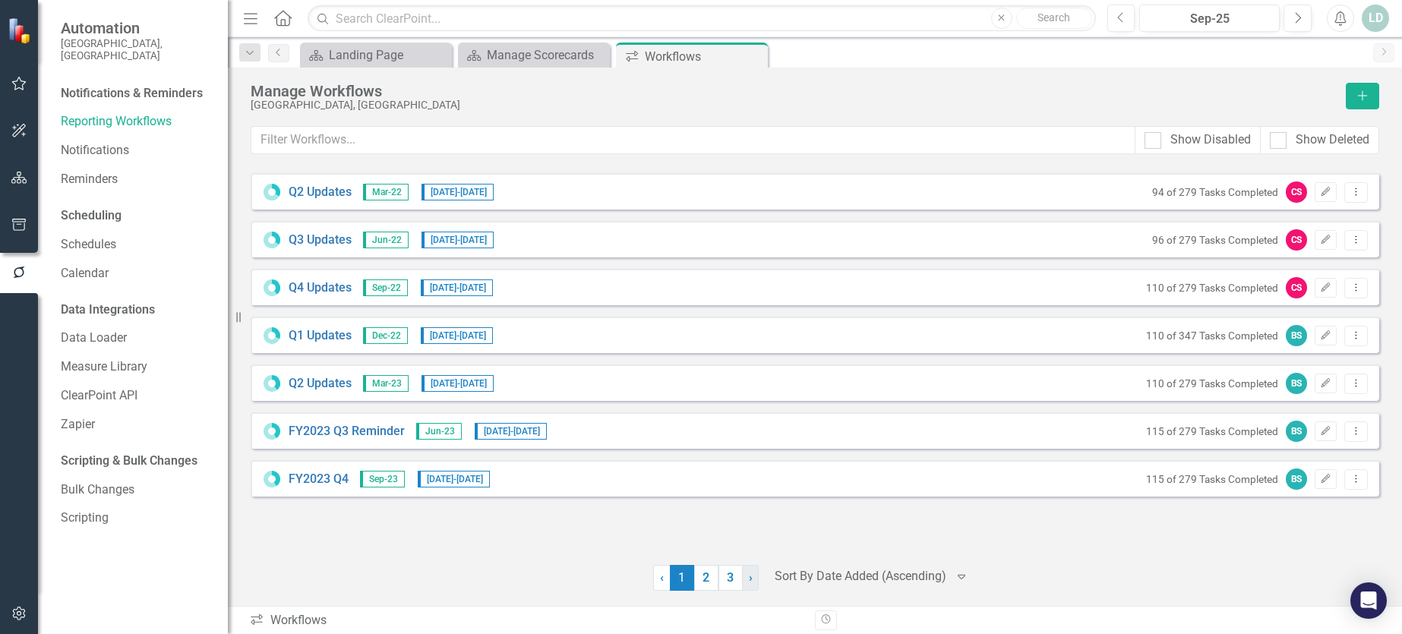
click at [750, 577] on span "›" at bounding box center [751, 577] width 4 height 14
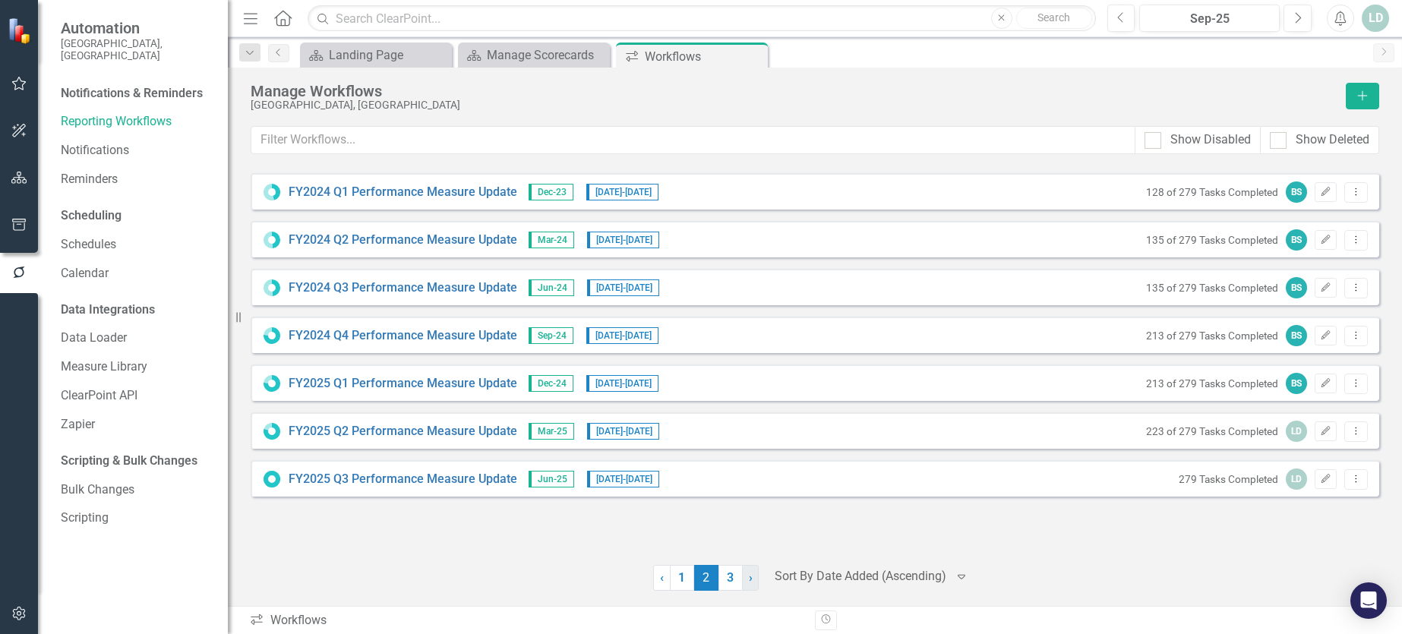
click at [750, 577] on span "›" at bounding box center [751, 577] width 4 height 14
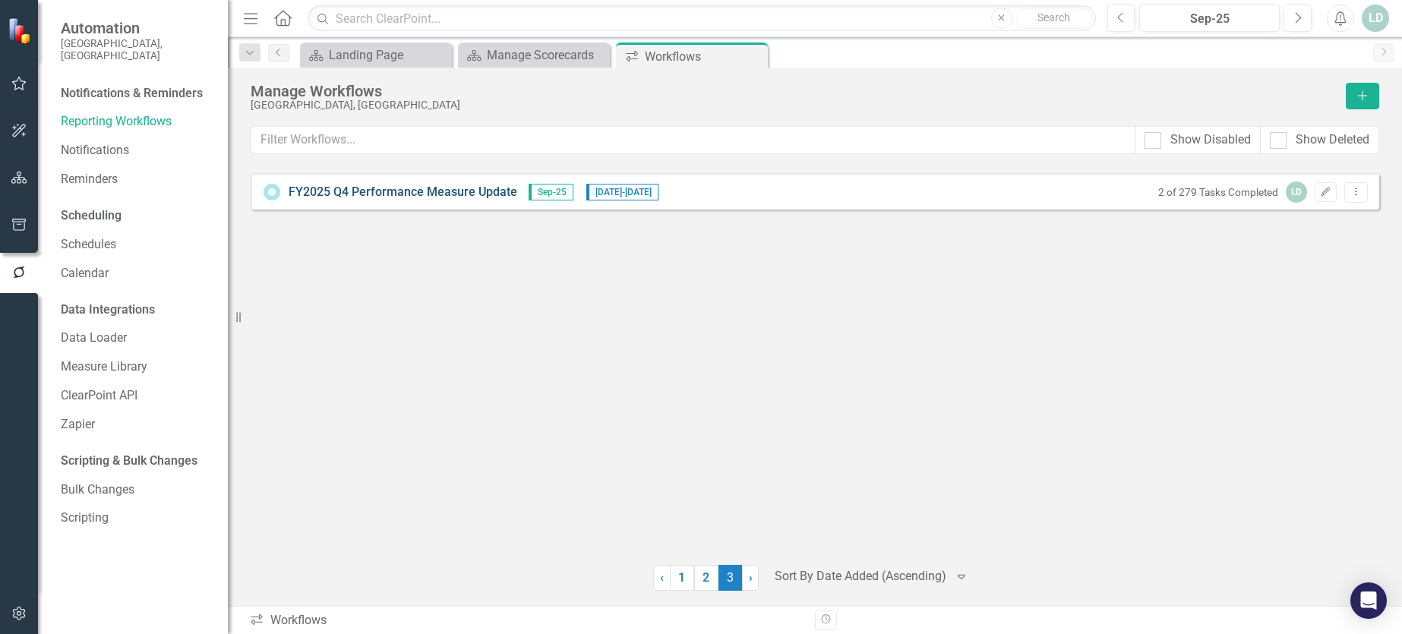
click at [478, 194] on link "FY2025 Q4 Performance Measure Update" at bounding box center [403, 192] width 229 height 17
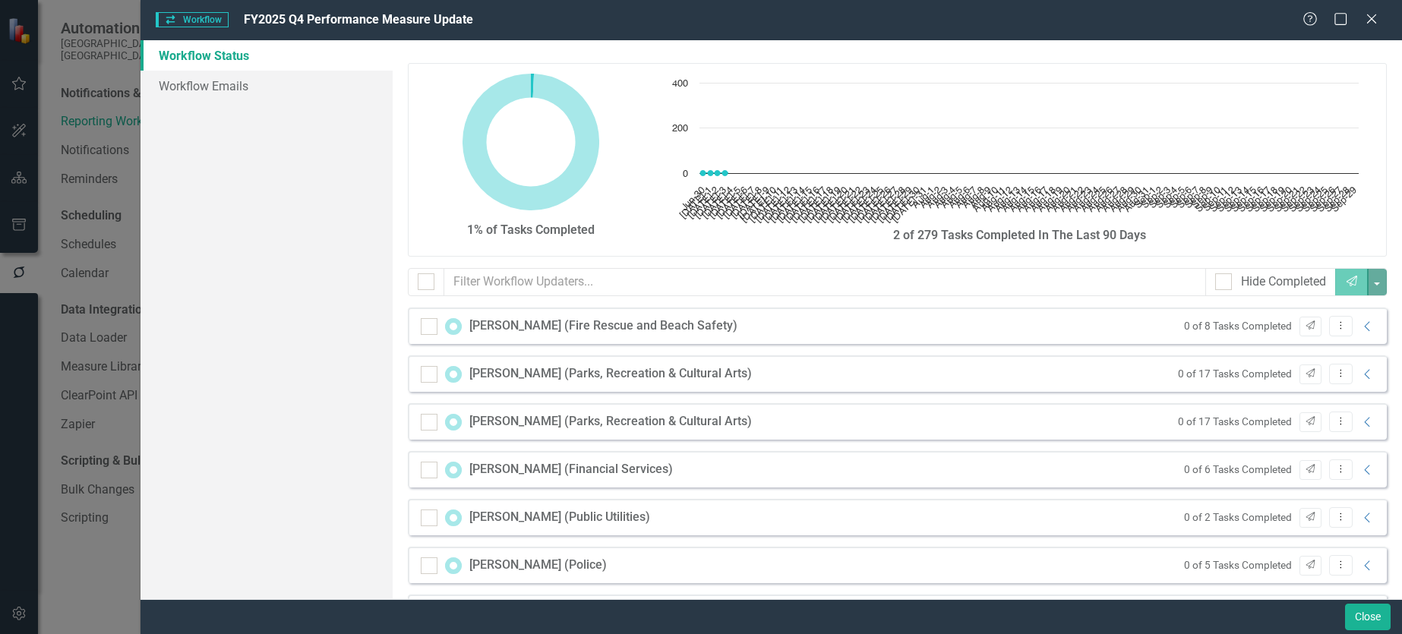
checkbox input "false"
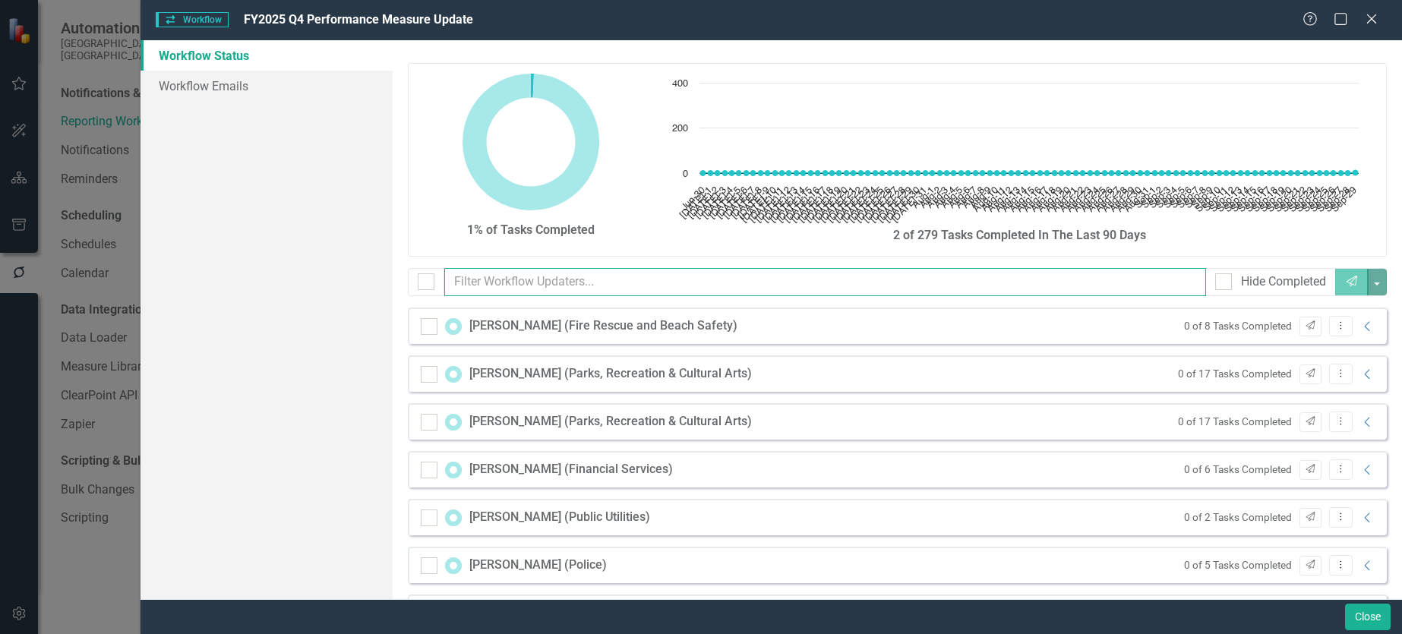
click at [536, 283] on input "text" at bounding box center [825, 282] width 762 height 28
type input "sta"
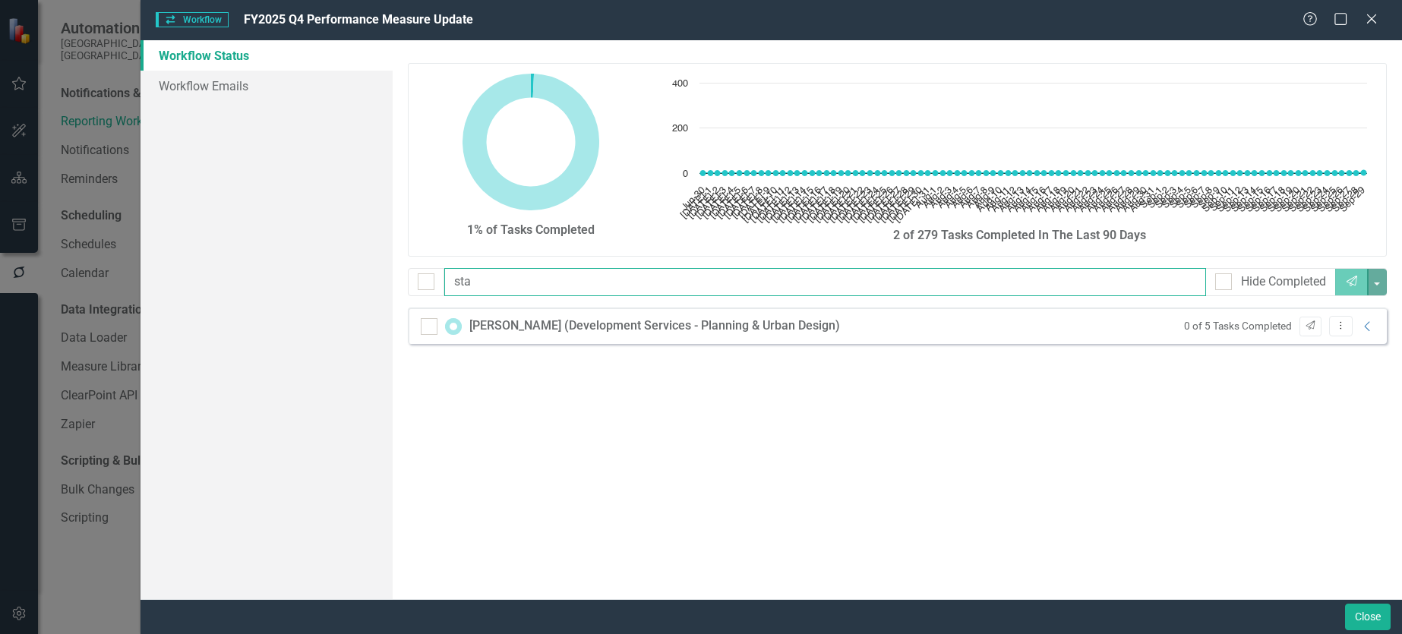
drag, startPoint x: 504, startPoint y: 281, endPoint x: 379, endPoint y: 292, distance: 125.9
click at [386, 288] on div "Workflow Status Workflow Emails 1% of Tasks Completed Chart Chart with 92 data …" at bounding box center [772, 319] width 1262 height 559
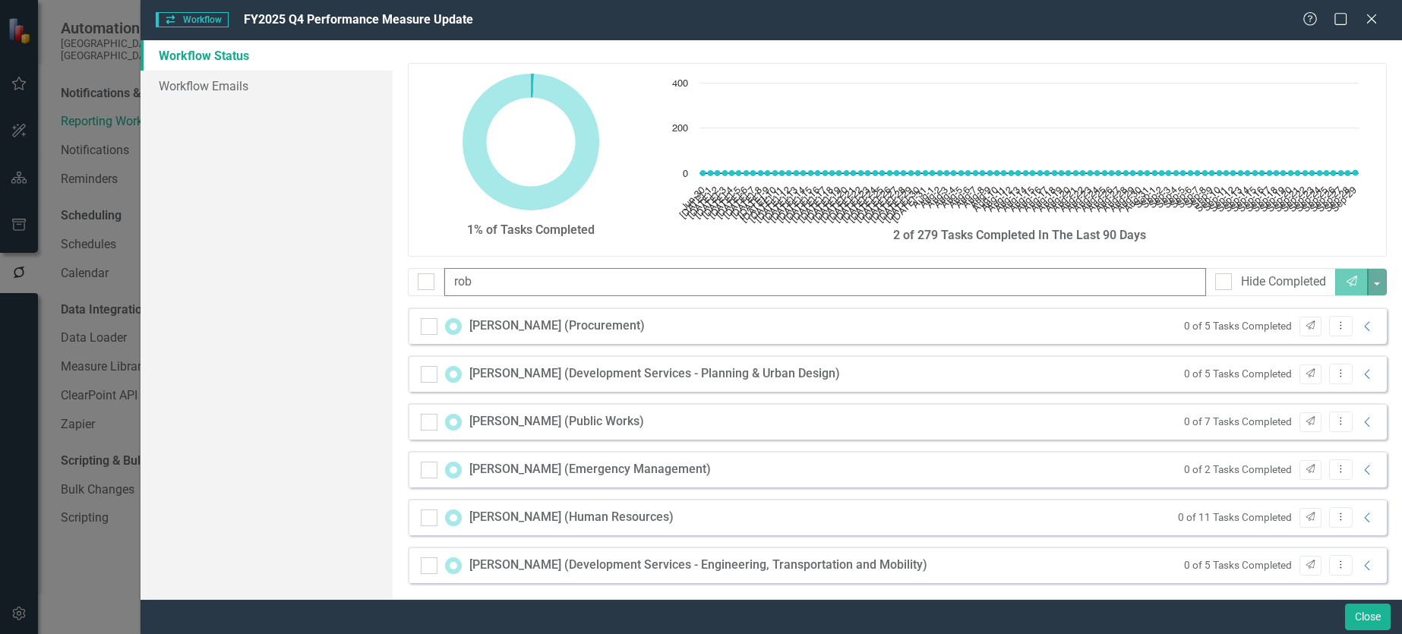
type input "robe"
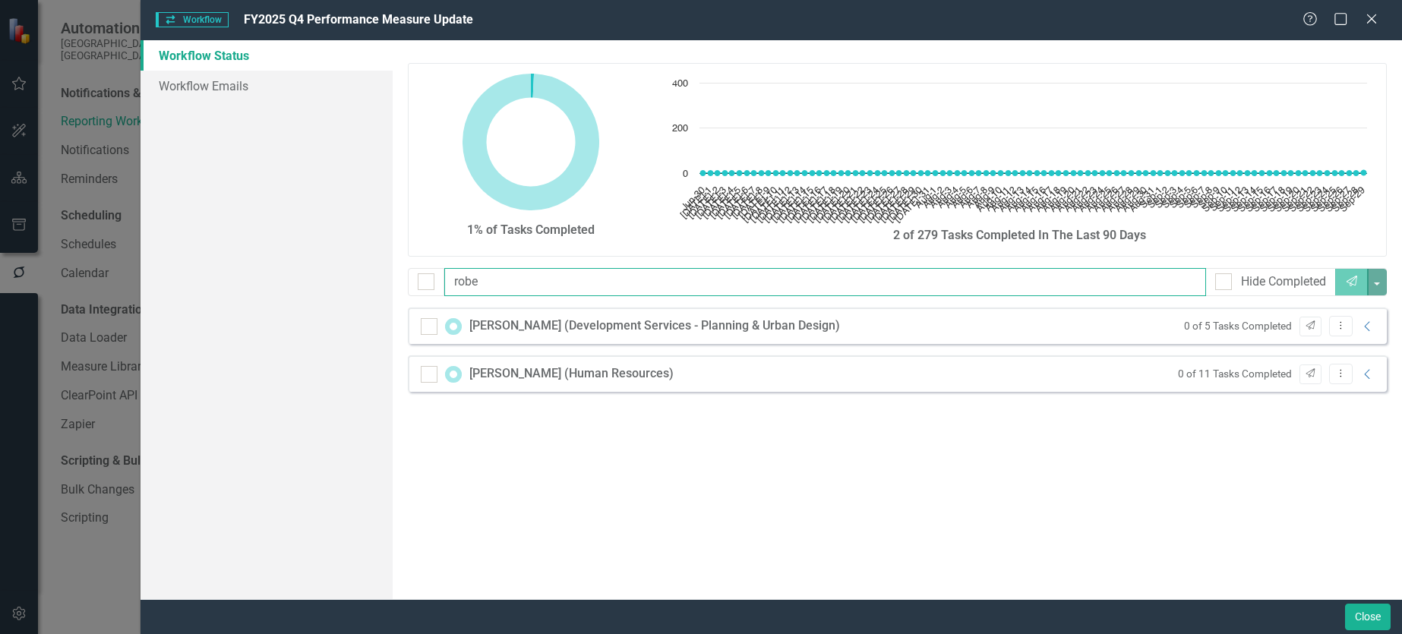
drag, startPoint x: 575, startPoint y: 289, endPoint x: 138, endPoint y: 274, distance: 437.0
click at [153, 279] on div "Workflow Status Workflow Emails 1% of Tasks Completed Chart Chart with 92 data …" at bounding box center [772, 319] width 1262 height 559
type input "planni"
click at [1366, 328] on icon "Collapse" at bounding box center [1367, 327] width 15 height 12
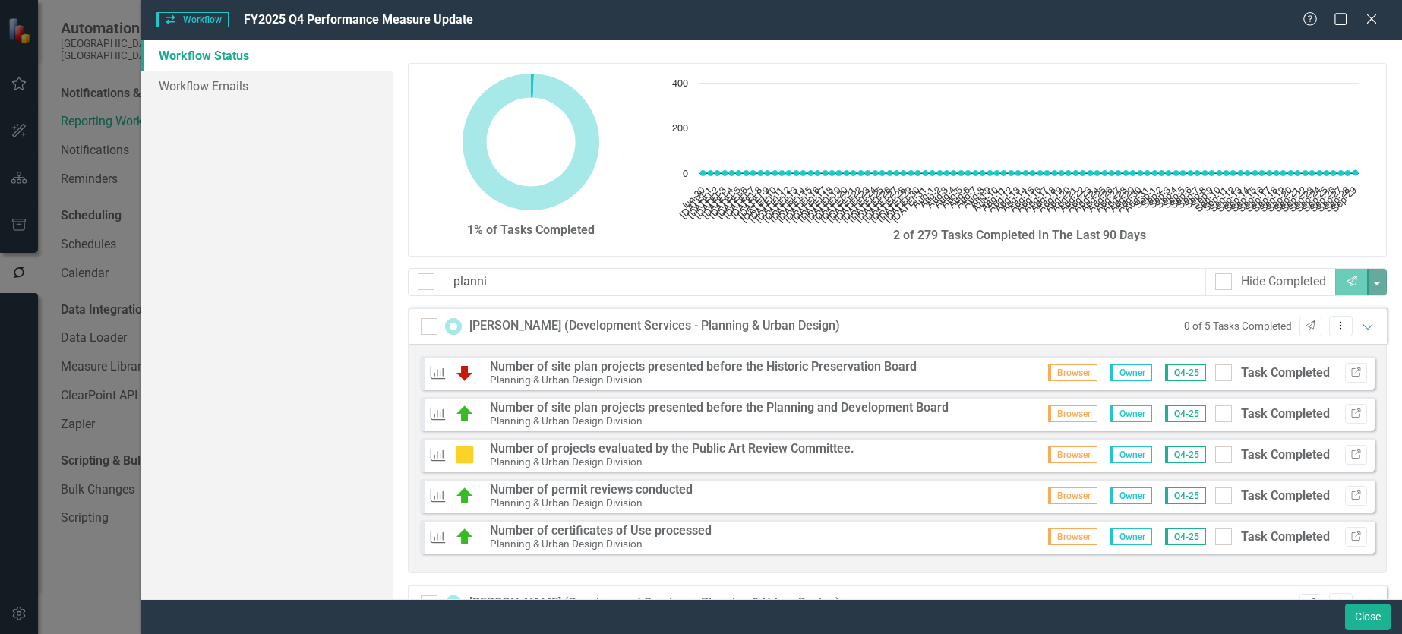
click at [784, 371] on strong "Number of site plan projects presented before the Historic Preservation Board" at bounding box center [703, 366] width 427 height 14
click at [785, 364] on strong "Number of site plan projects presented before the Historic Preservation Board" at bounding box center [703, 366] width 427 height 14
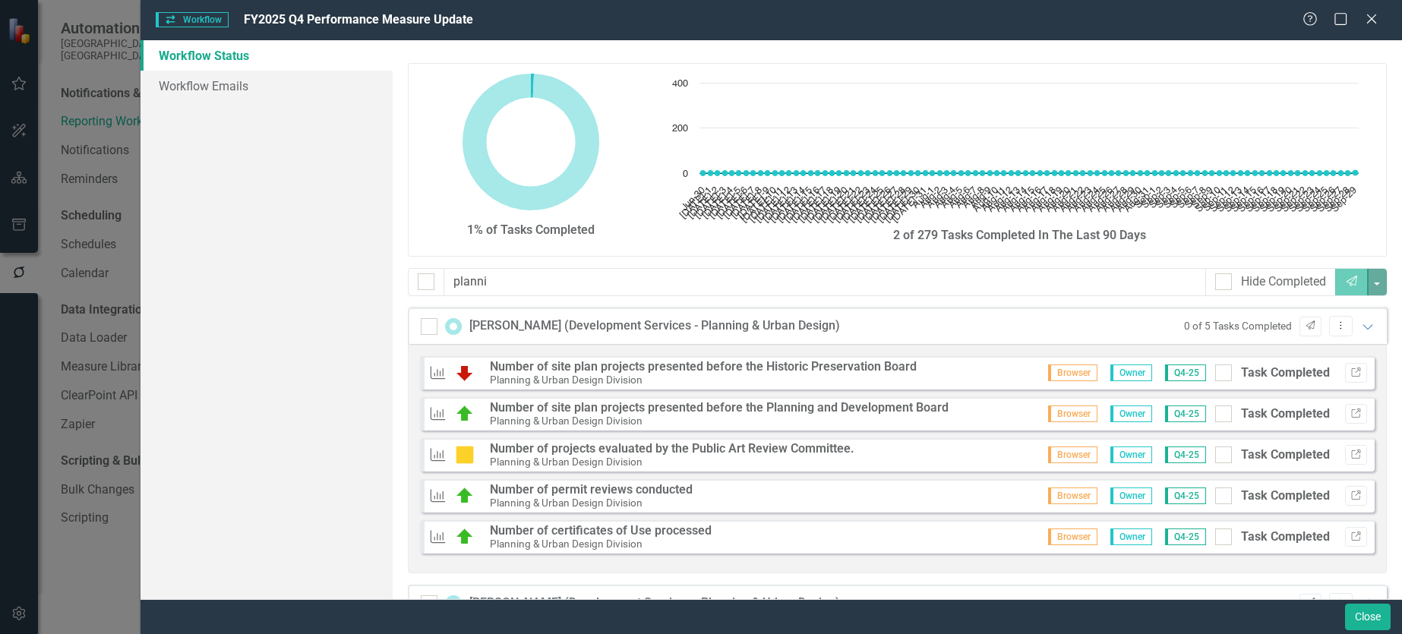
click at [547, 334] on div "Robert Gooljar (Development Services - Planning & Urban Design)" at bounding box center [654, 326] width 371 height 17
click at [548, 329] on div "Robert Gooljar (Development Services - Planning & Urban Design)" at bounding box center [654, 326] width 371 height 17
click at [1299, 373] on div "Task Completed" at bounding box center [1285, 373] width 89 height 17
click at [1225, 373] on input "Task Completed" at bounding box center [1220, 370] width 10 height 10
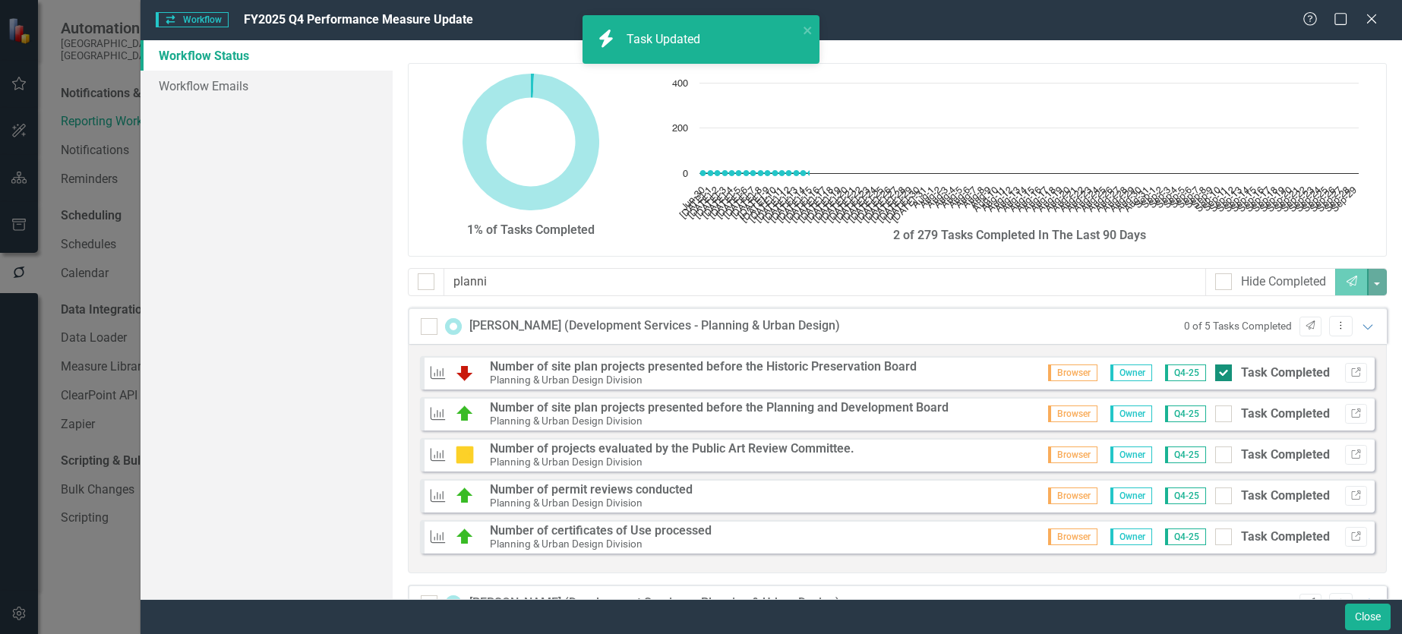
click at [1299, 373] on div "Task Completed" at bounding box center [1285, 373] width 89 height 17
click at [1225, 373] on input "Task Completed" at bounding box center [1220, 370] width 10 height 10
checkbox input "false"
click at [868, 363] on strong "Number of site plan projects presented before the Historic Preservation Board" at bounding box center [703, 366] width 427 height 14
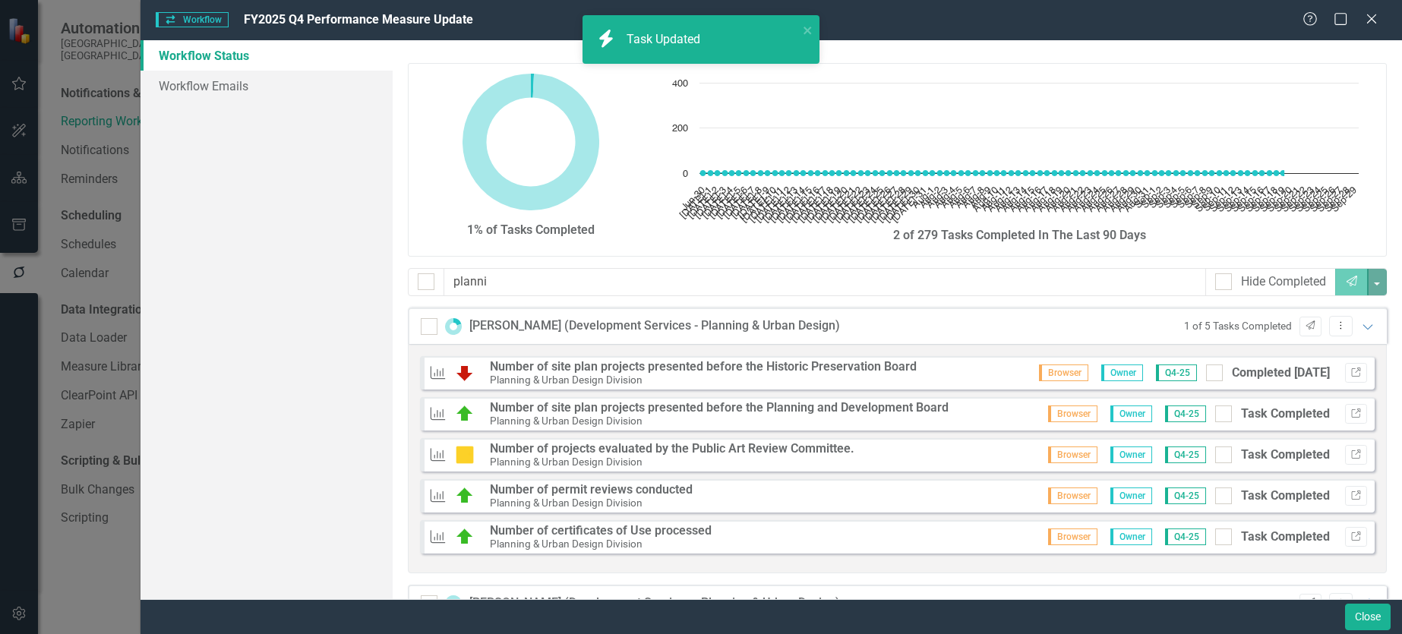
click at [868, 363] on strong "Number of site plan projects presented before the Historic Preservation Board" at bounding box center [703, 366] width 427 height 14
click at [532, 418] on small "Planning & Urban Design Division" at bounding box center [566, 421] width 153 height 12
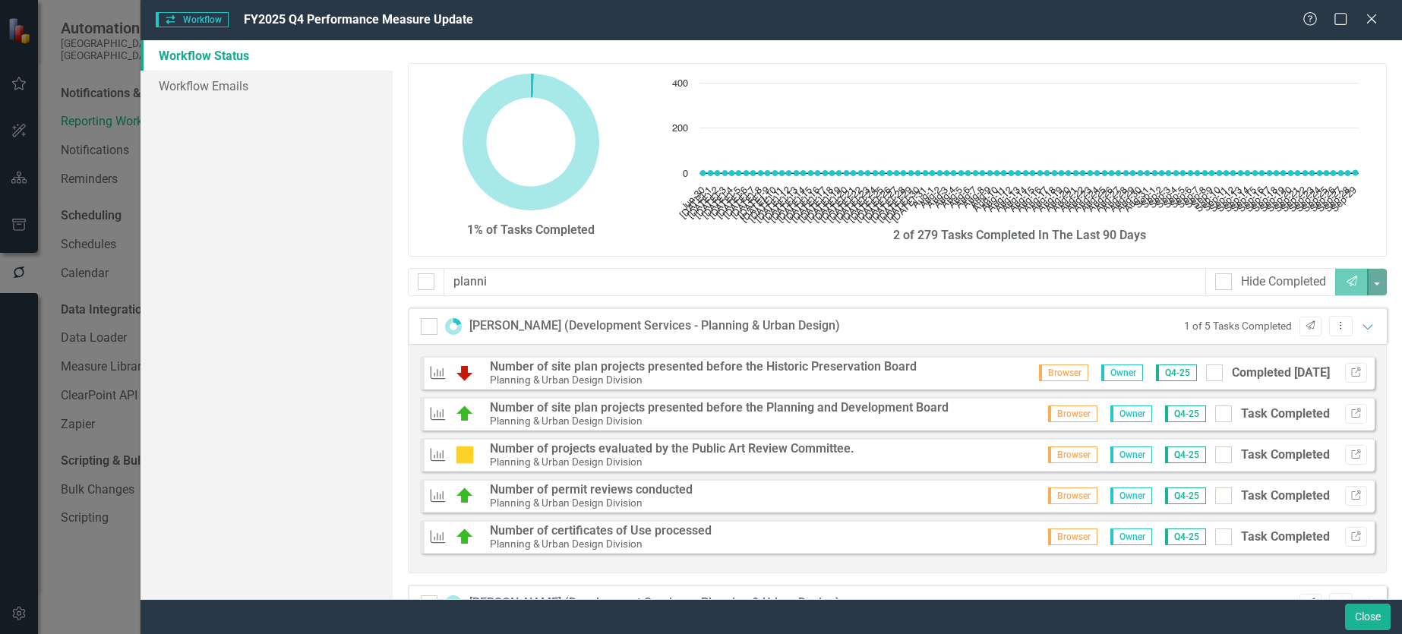
click at [532, 418] on small "Planning & Urban Design Division" at bounding box center [566, 421] width 153 height 12
click at [561, 328] on div "Robert Gooljar (Development Services - Planning & Urban Design)" at bounding box center [654, 326] width 371 height 17
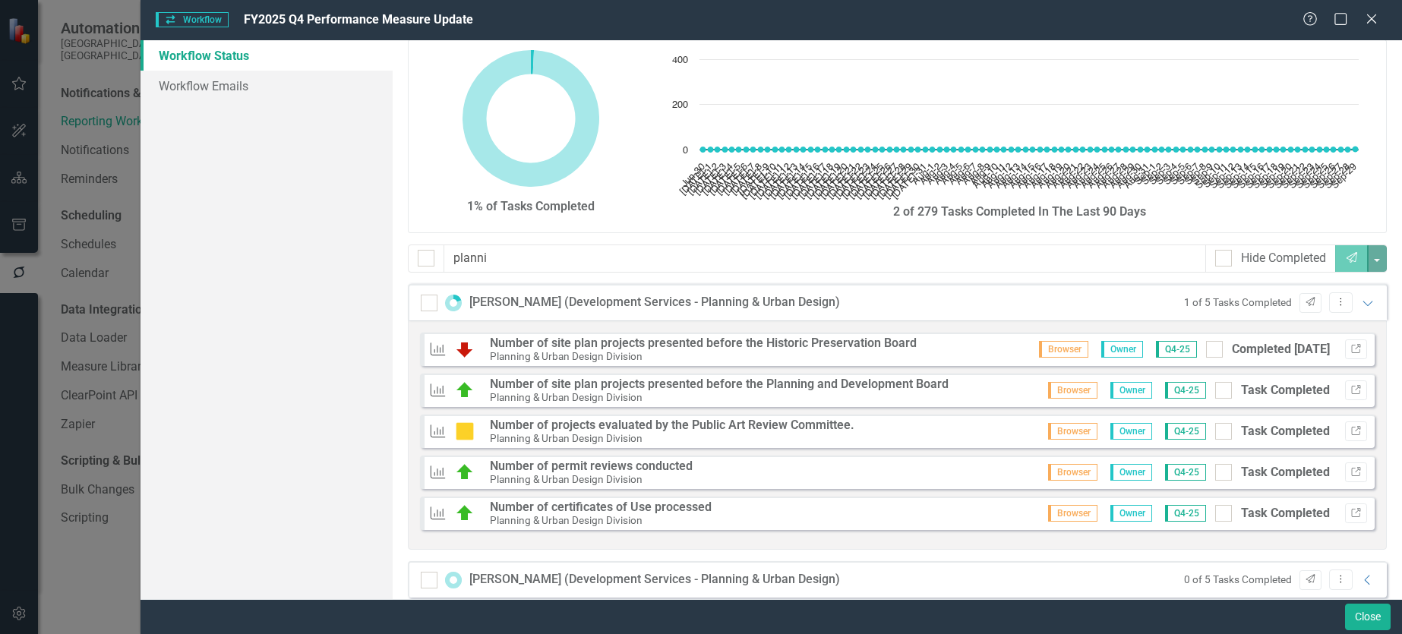
scroll to position [45, 0]
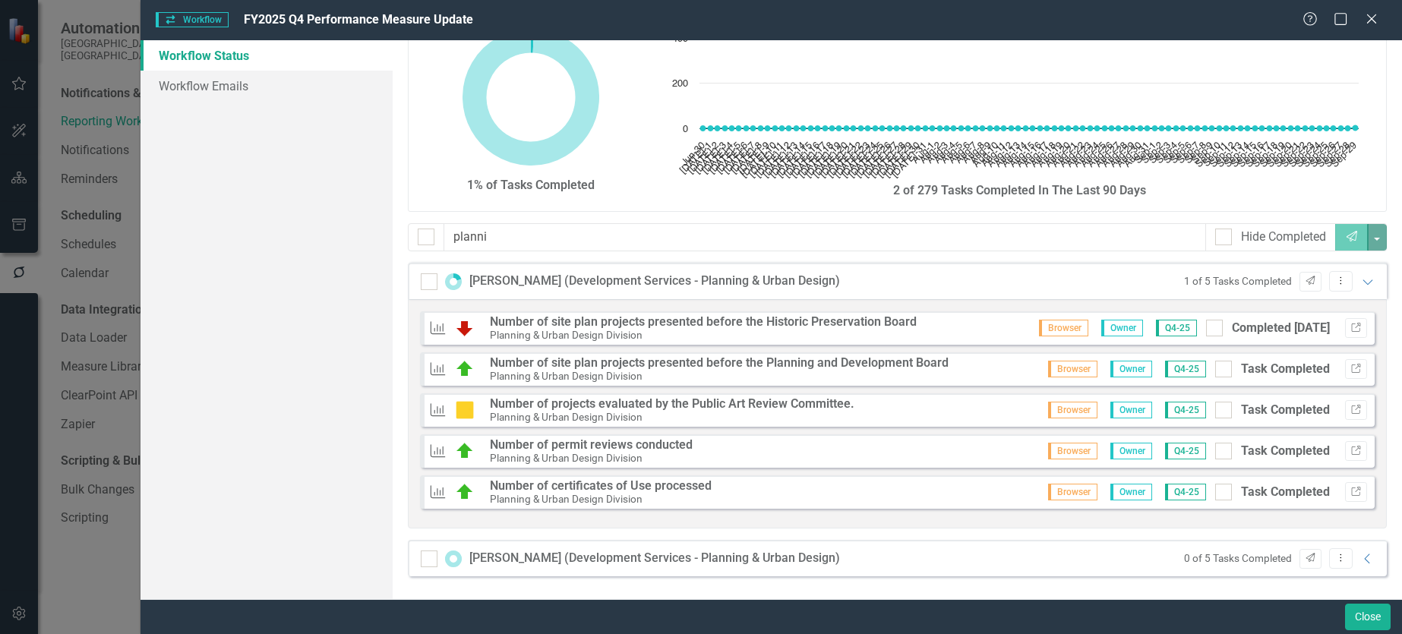
click at [608, 555] on div "Stacey Sequeira (Development Services - Planning & Urban Design)" at bounding box center [654, 558] width 371 height 17
click at [1364, 558] on icon at bounding box center [1366, 559] width 5 height 10
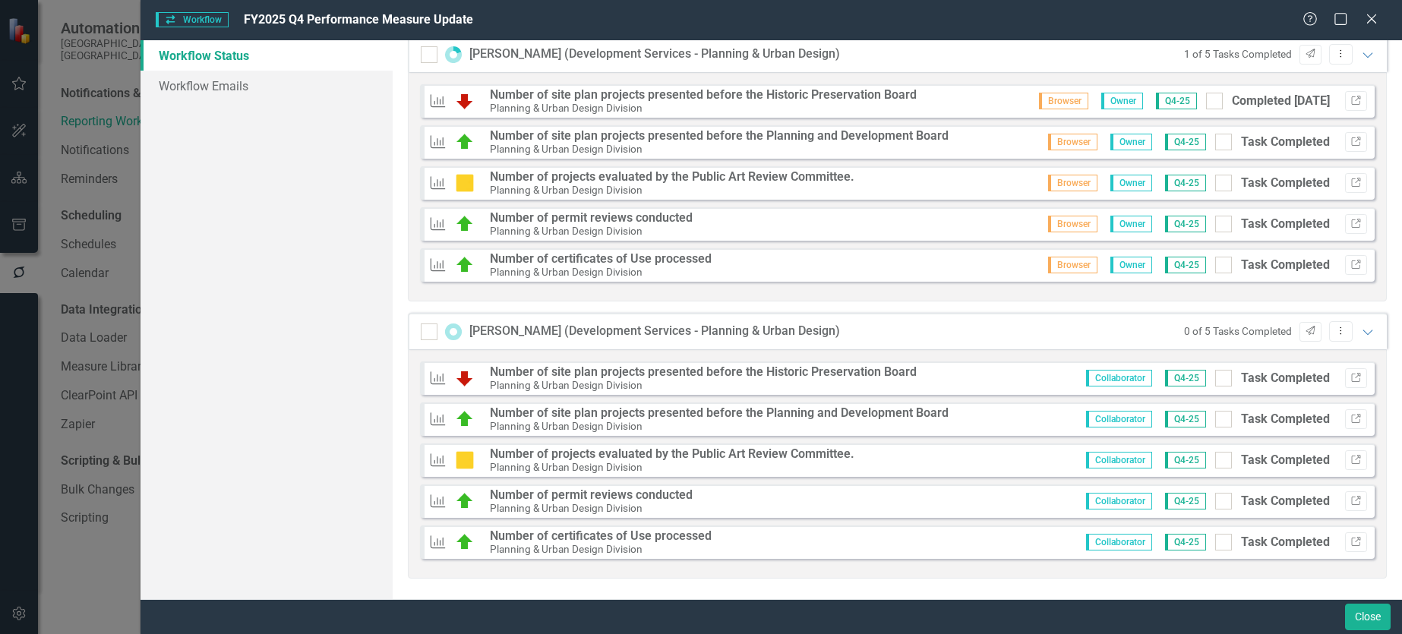
scroll to position [273, 0]
click at [647, 370] on strong "Number of site plan projects presented before the Historic Preservation Board" at bounding box center [703, 371] width 427 height 14
click at [1370, 610] on button "Close" at bounding box center [1368, 617] width 46 height 27
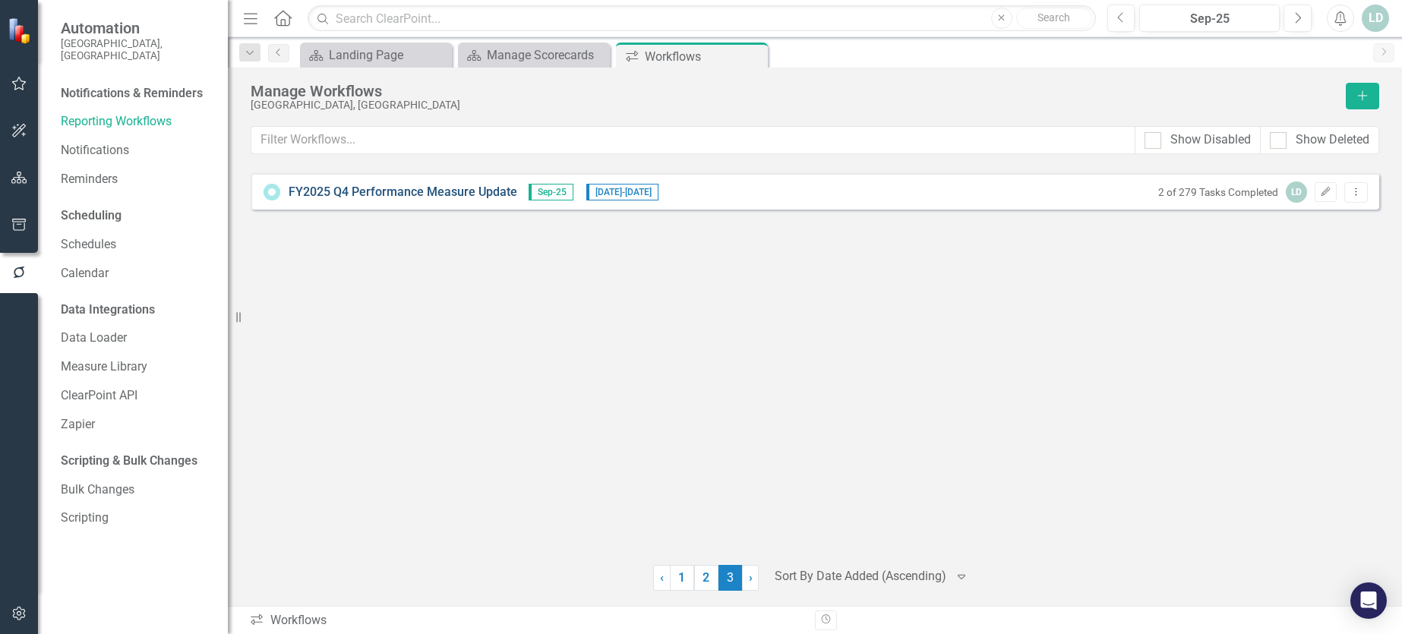
click at [450, 189] on link "FY2025 Q4 Performance Measure Update" at bounding box center [403, 192] width 229 height 17
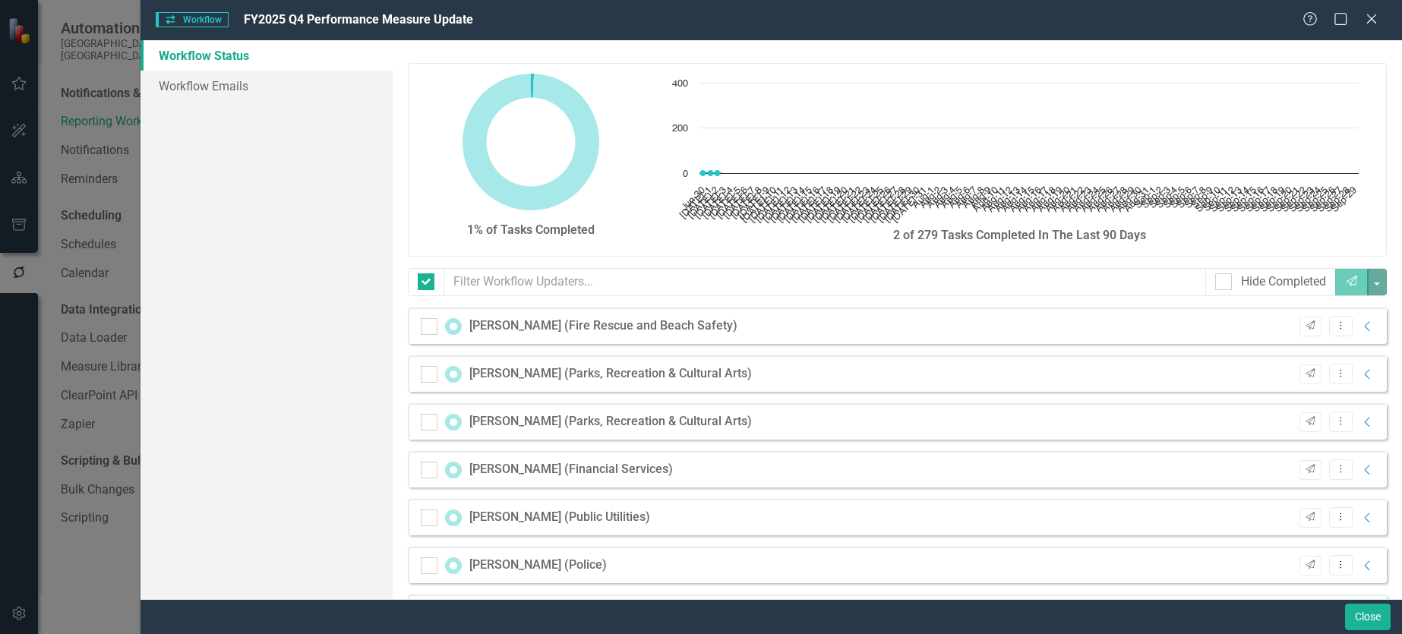
checkbox input "false"
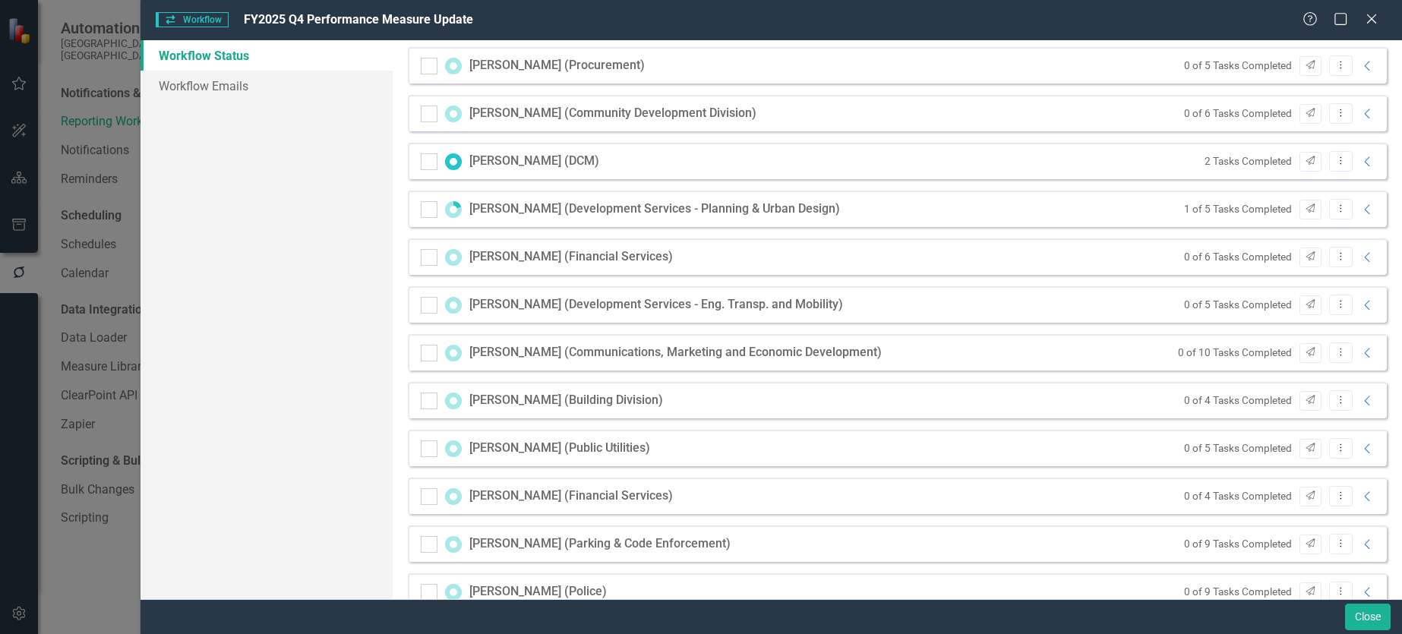
scroll to position [760, 0]
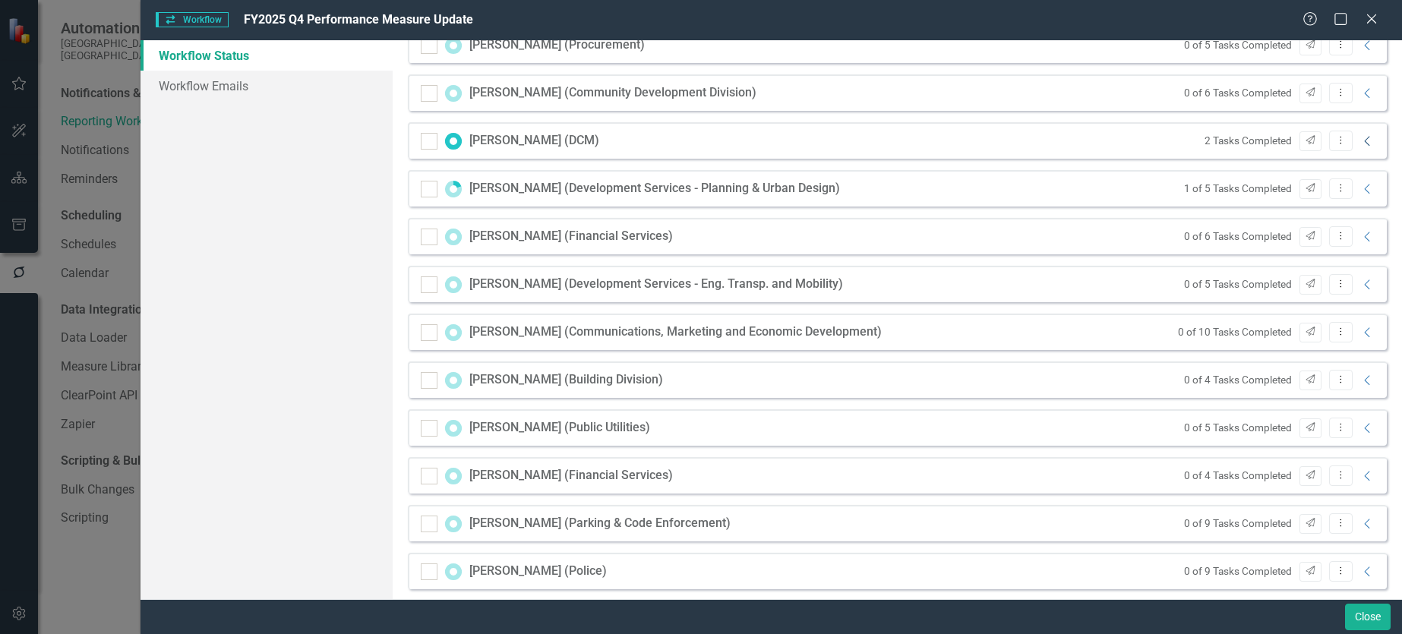
click at [1360, 142] on icon "Collapse" at bounding box center [1367, 141] width 15 height 12
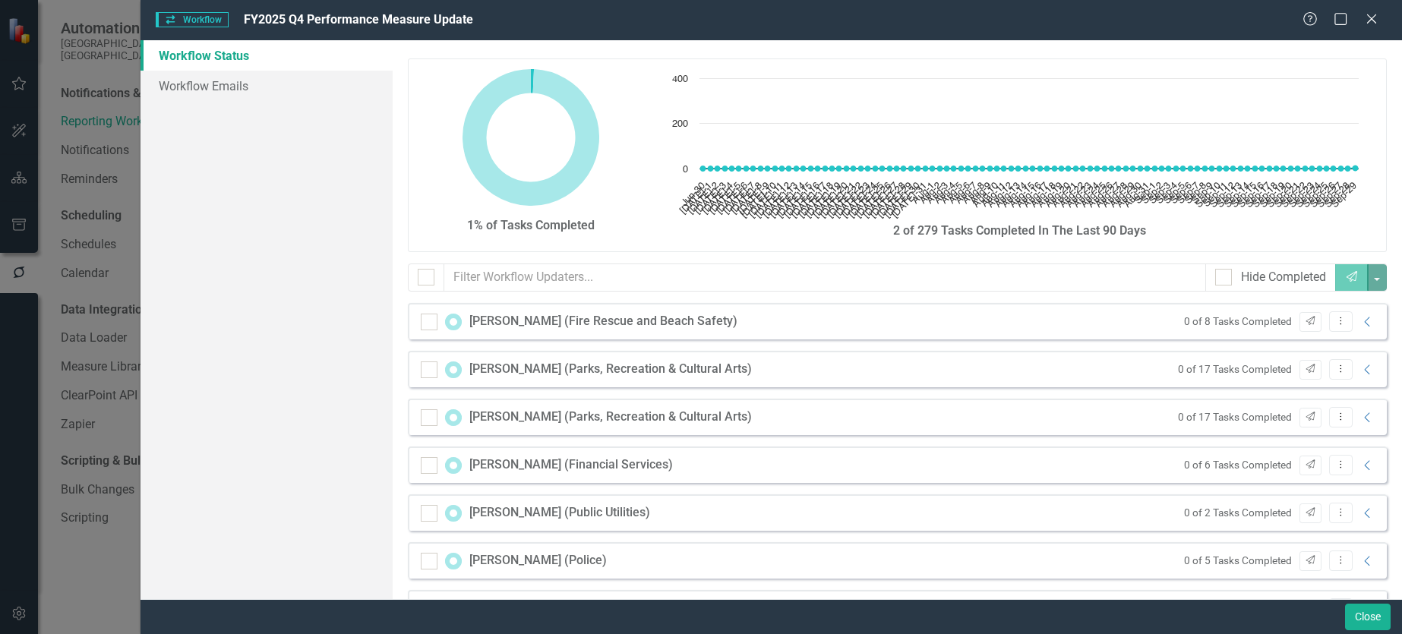
scroll to position [0, 0]
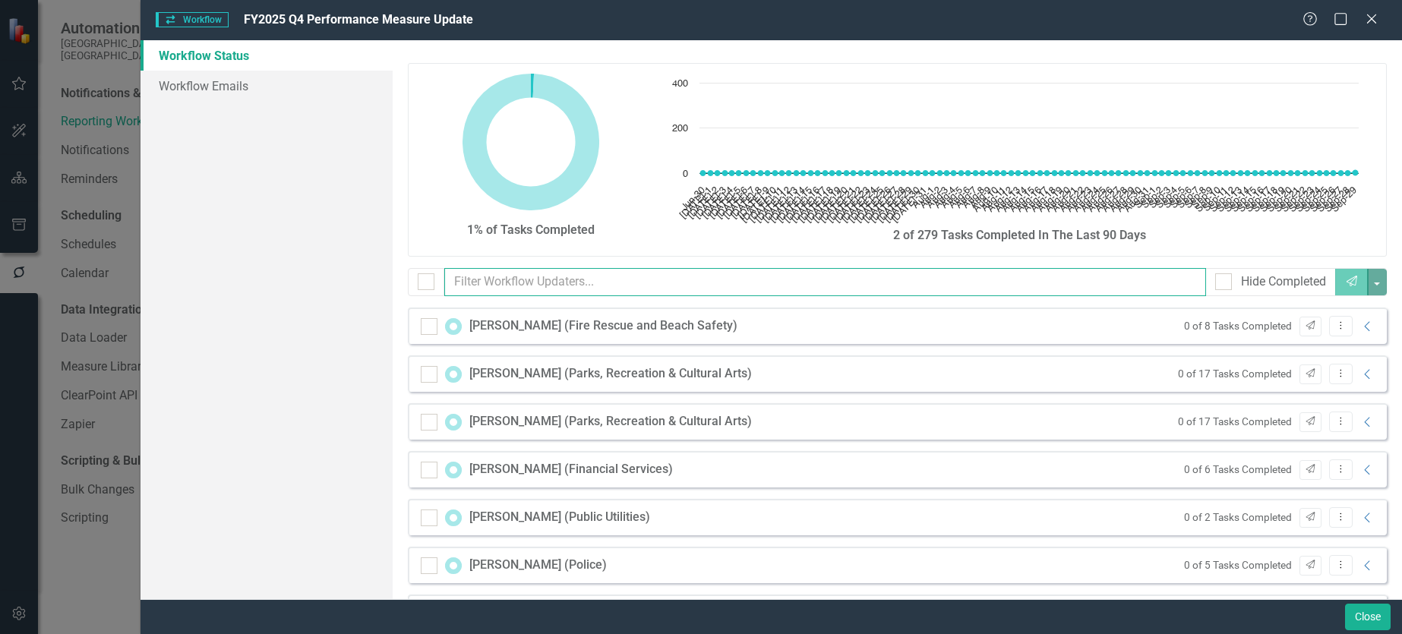
click at [582, 284] on input "text" at bounding box center [825, 282] width 762 height 28
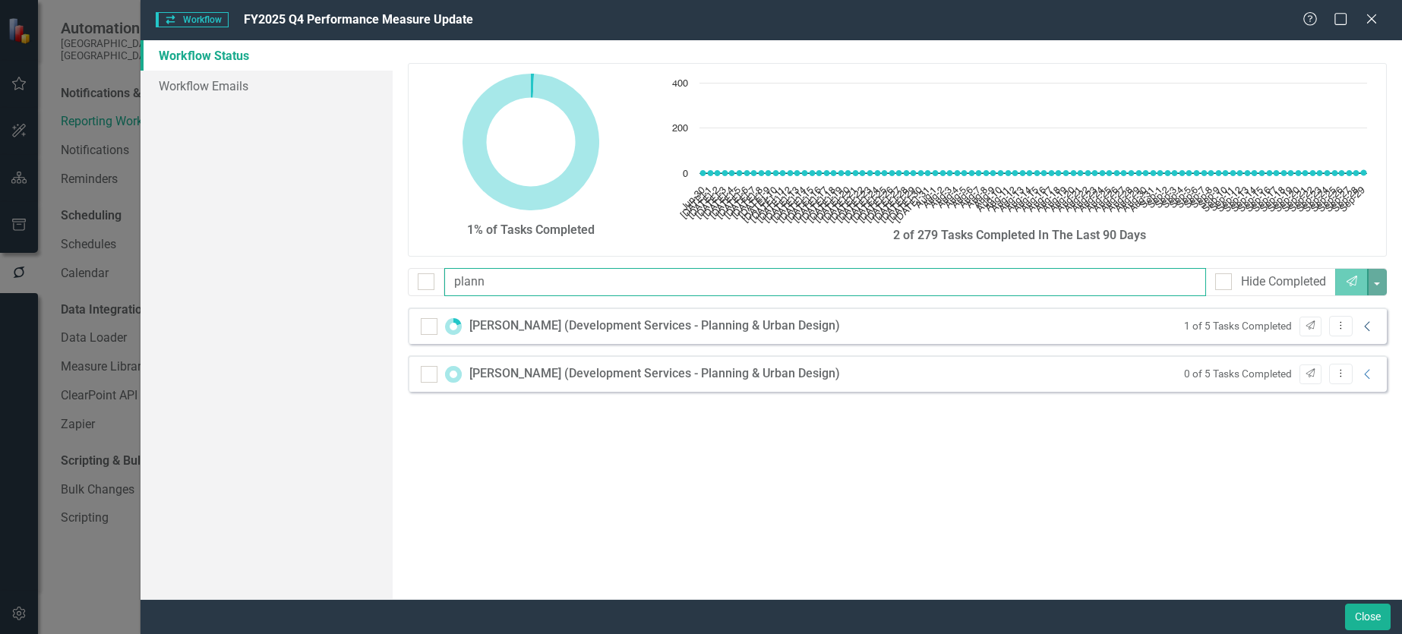
type input "plann"
click at [1366, 327] on icon "Collapse" at bounding box center [1367, 327] width 15 height 12
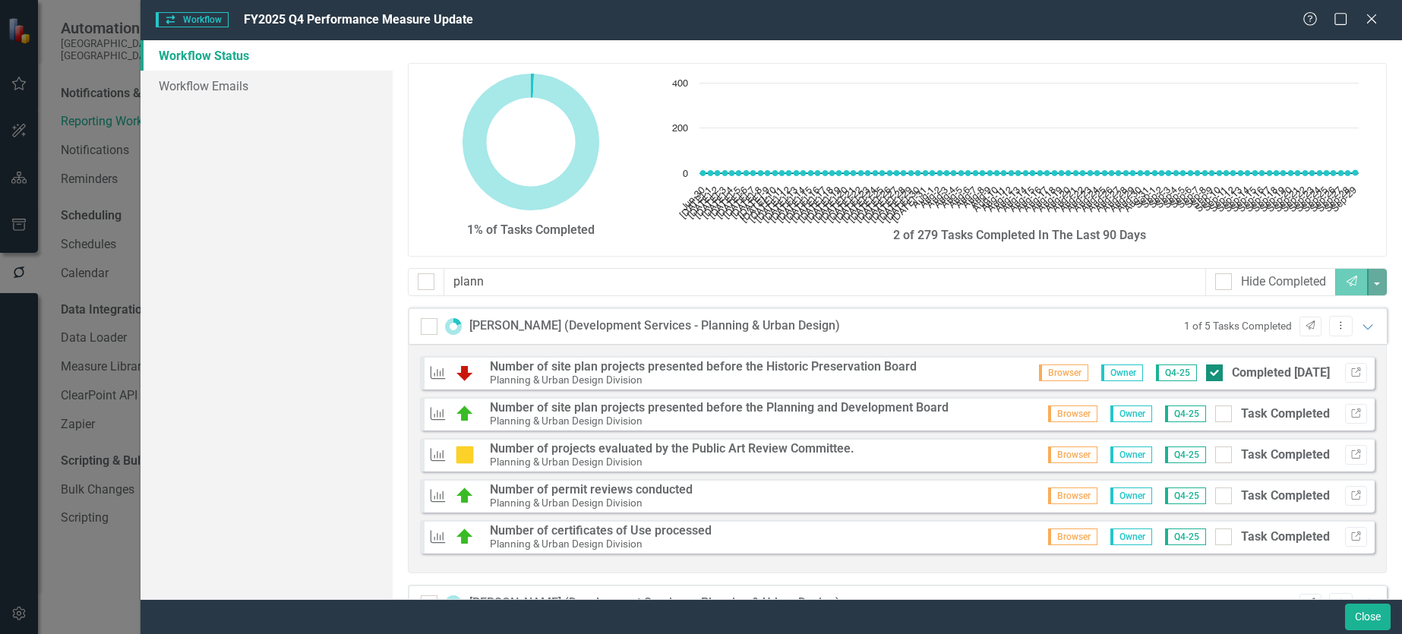
click at [1206, 370] on input "Completed 10/2/25" at bounding box center [1211, 370] width 10 height 10
checkbox input "false"
click at [1363, 326] on icon at bounding box center [1368, 326] width 10 height 5
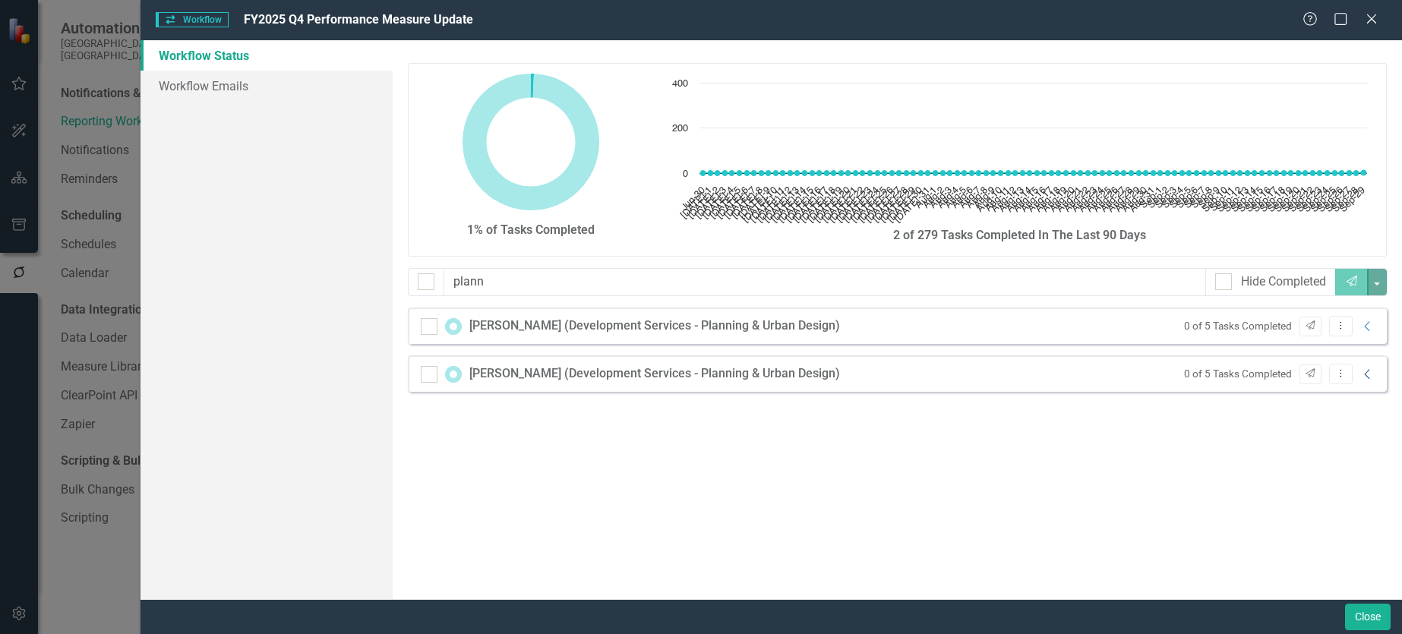
click at [1370, 374] on icon "Collapse" at bounding box center [1367, 374] width 15 height 12
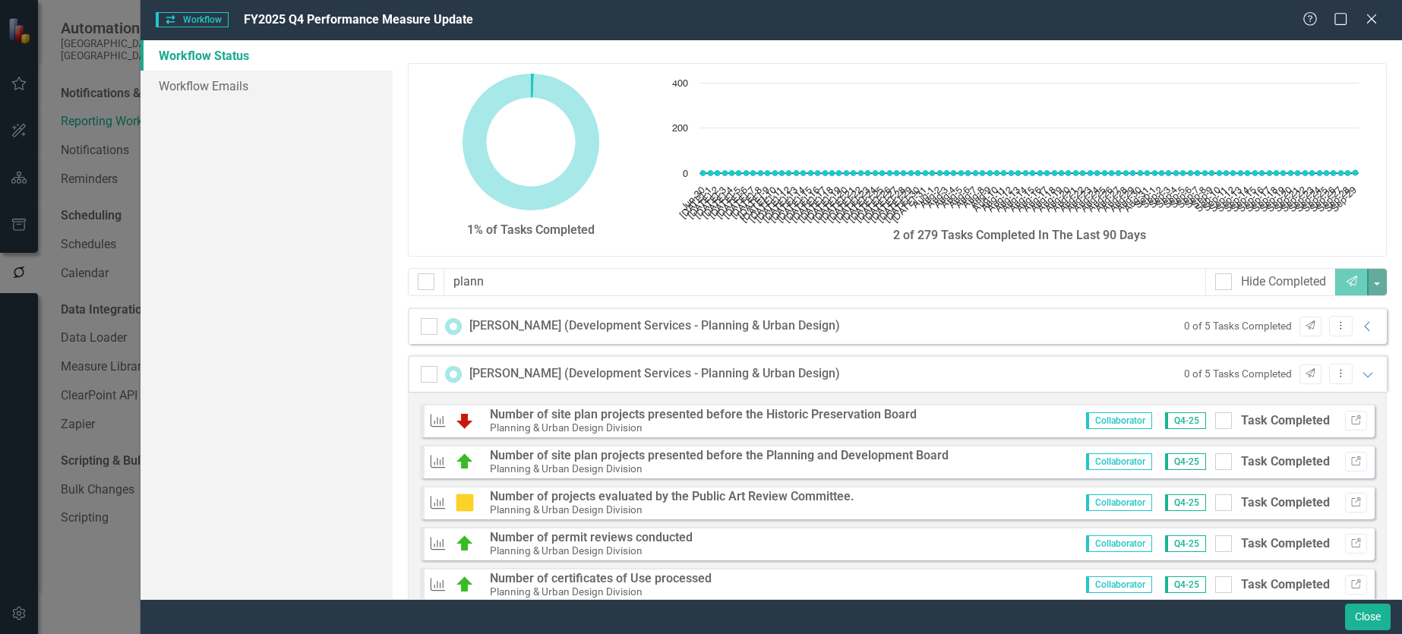
click at [555, 423] on small "Planning & Urban Design Division" at bounding box center [566, 428] width 153 height 12
click at [579, 410] on strong "Number of site plan projects presented before the Historic Preservation Board" at bounding box center [703, 414] width 427 height 14
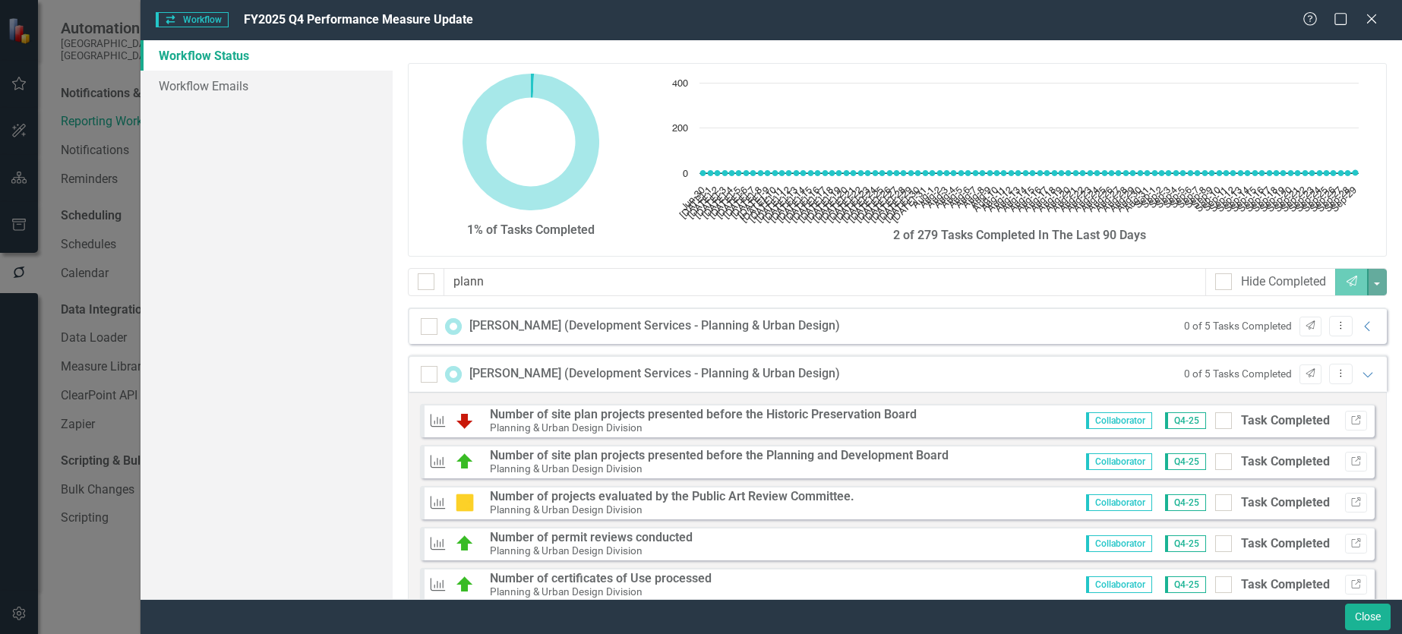
click at [579, 410] on strong "Number of site plan projects presented before the Historic Preservation Board" at bounding box center [703, 414] width 427 height 14
click at [578, 421] on div "Number of site plan projects presented before the Historic Preservation Board P…" at bounding box center [703, 421] width 427 height 27
click at [578, 421] on div "Planning & Urban Design Division" at bounding box center [703, 428] width 427 height 14
click at [1351, 422] on icon "Link" at bounding box center [1356, 420] width 11 height 9
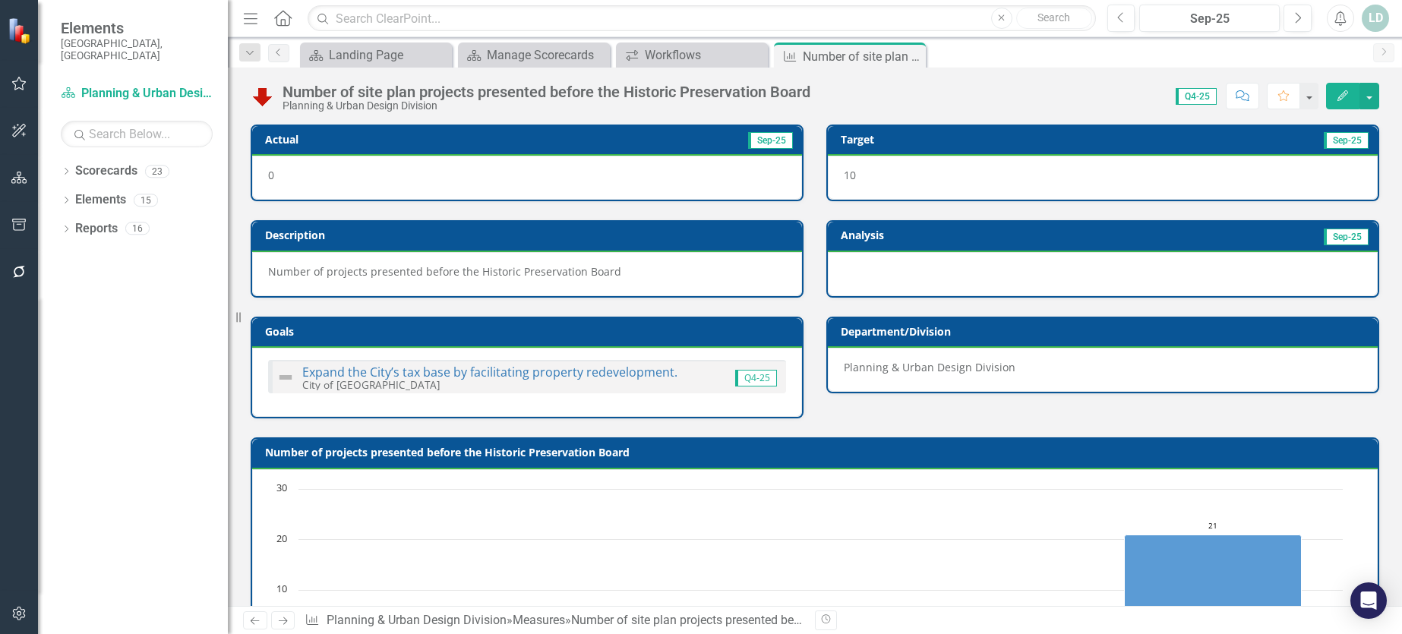
click at [865, 261] on div at bounding box center [1103, 274] width 550 height 44
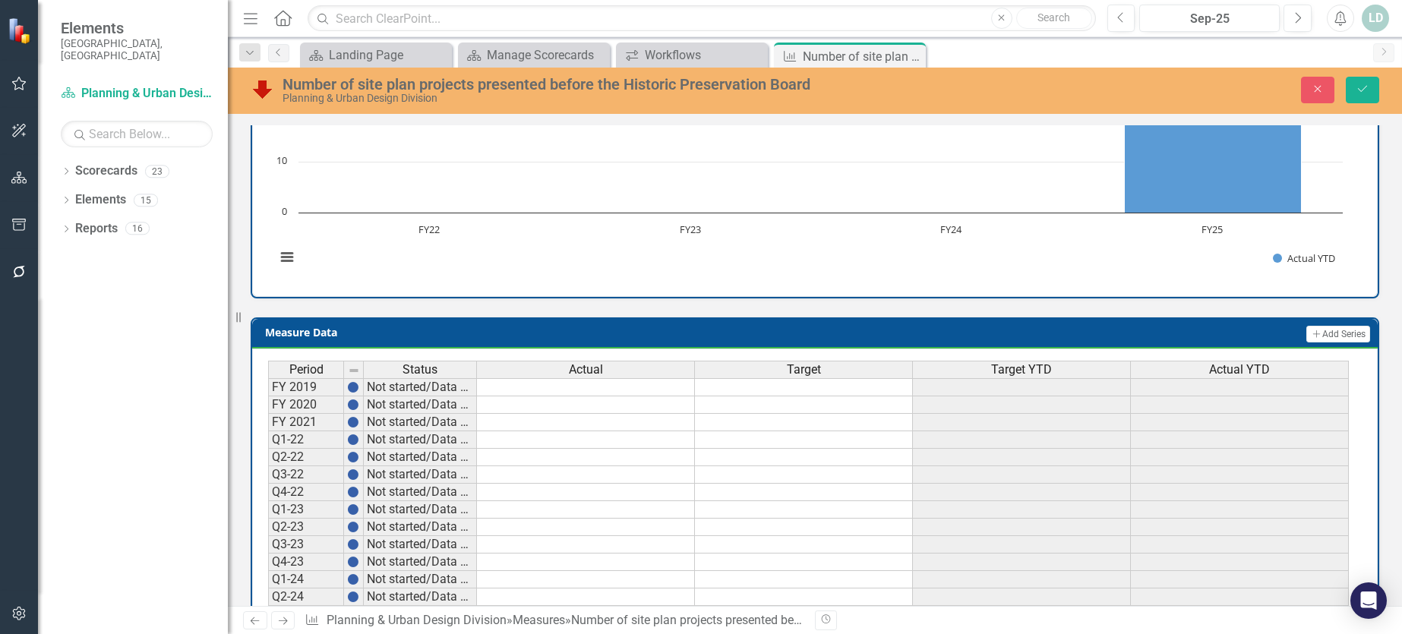
scroll to position [903, 0]
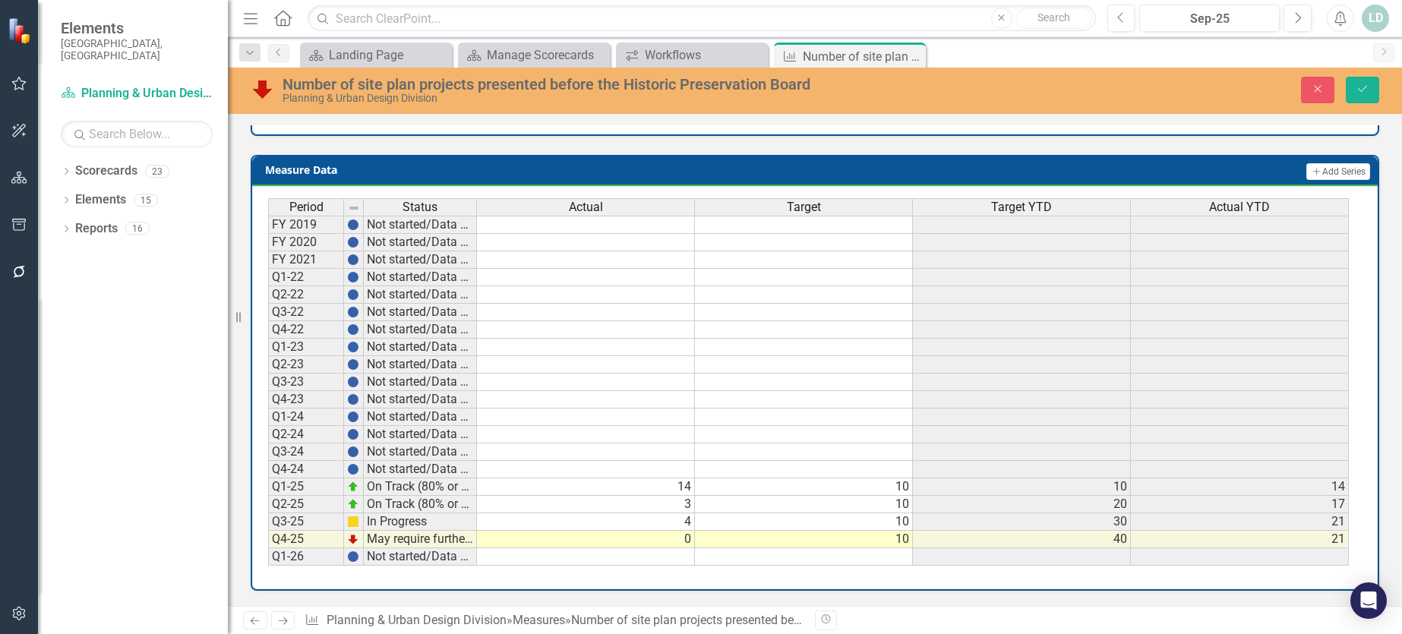
click at [609, 542] on td "0" at bounding box center [586, 539] width 218 height 17
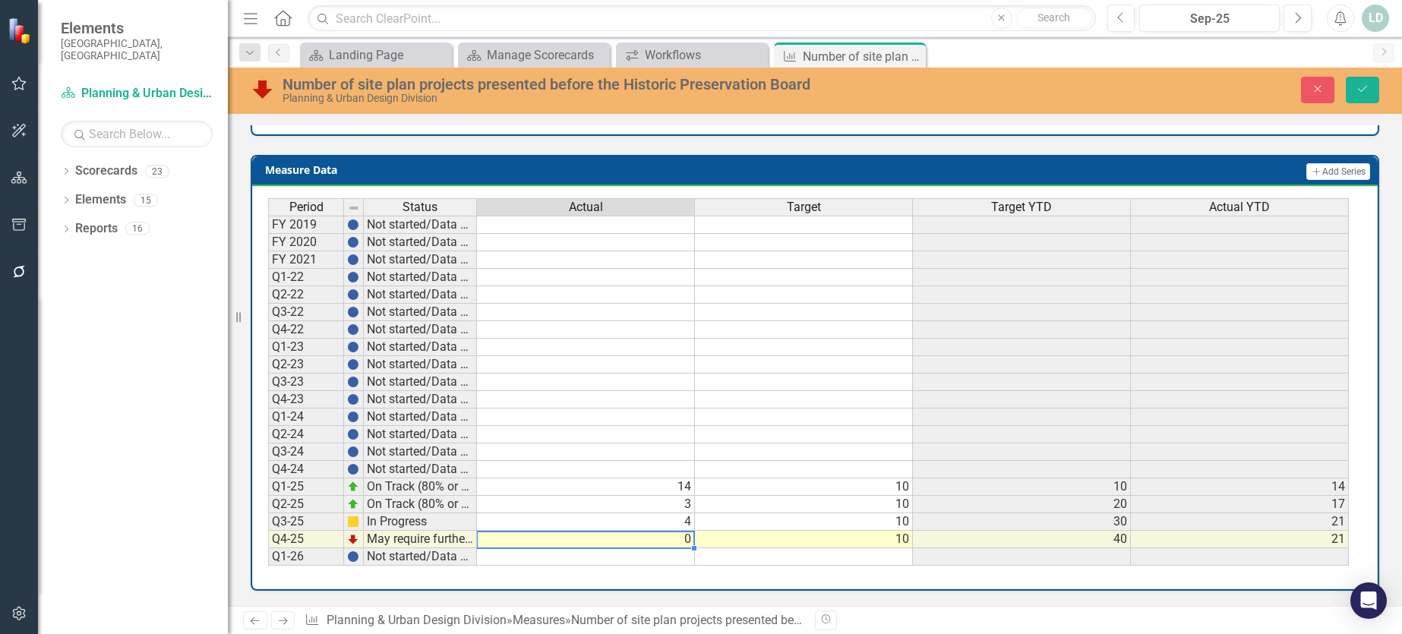
click at [609, 542] on td "0" at bounding box center [586, 539] width 218 height 17
type textarea "0"
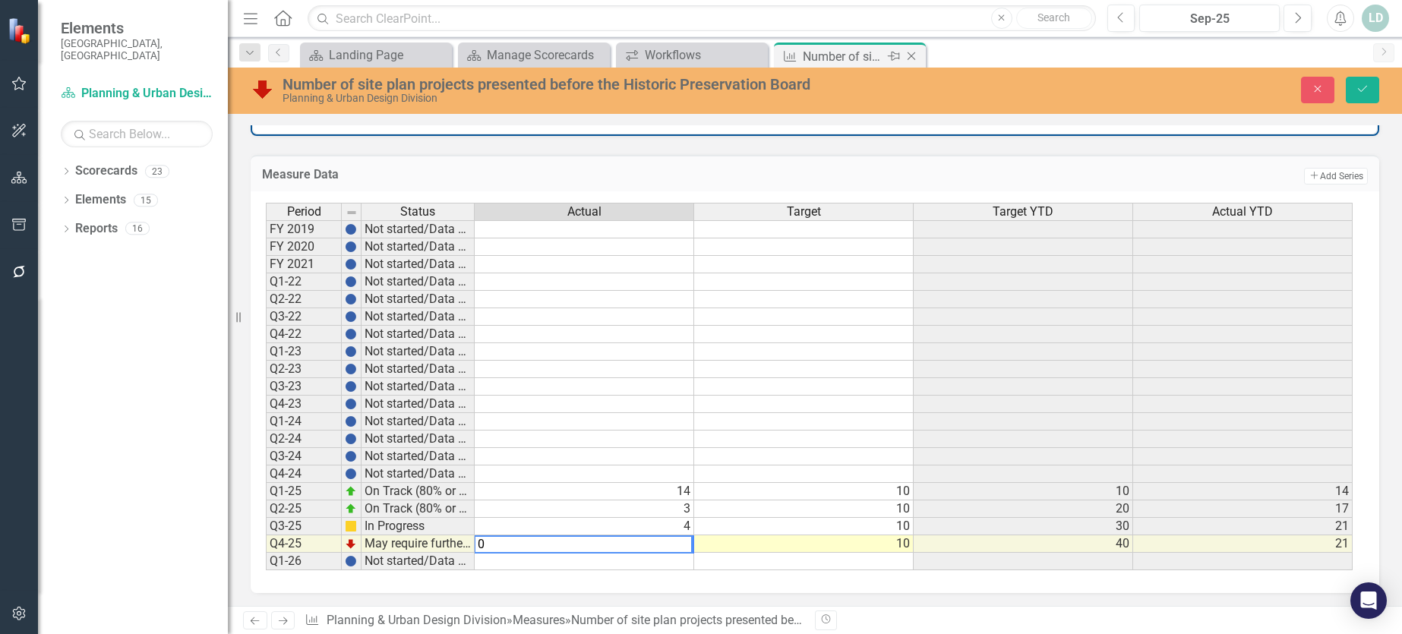
click at [912, 55] on icon at bounding box center [912, 56] width 8 height 8
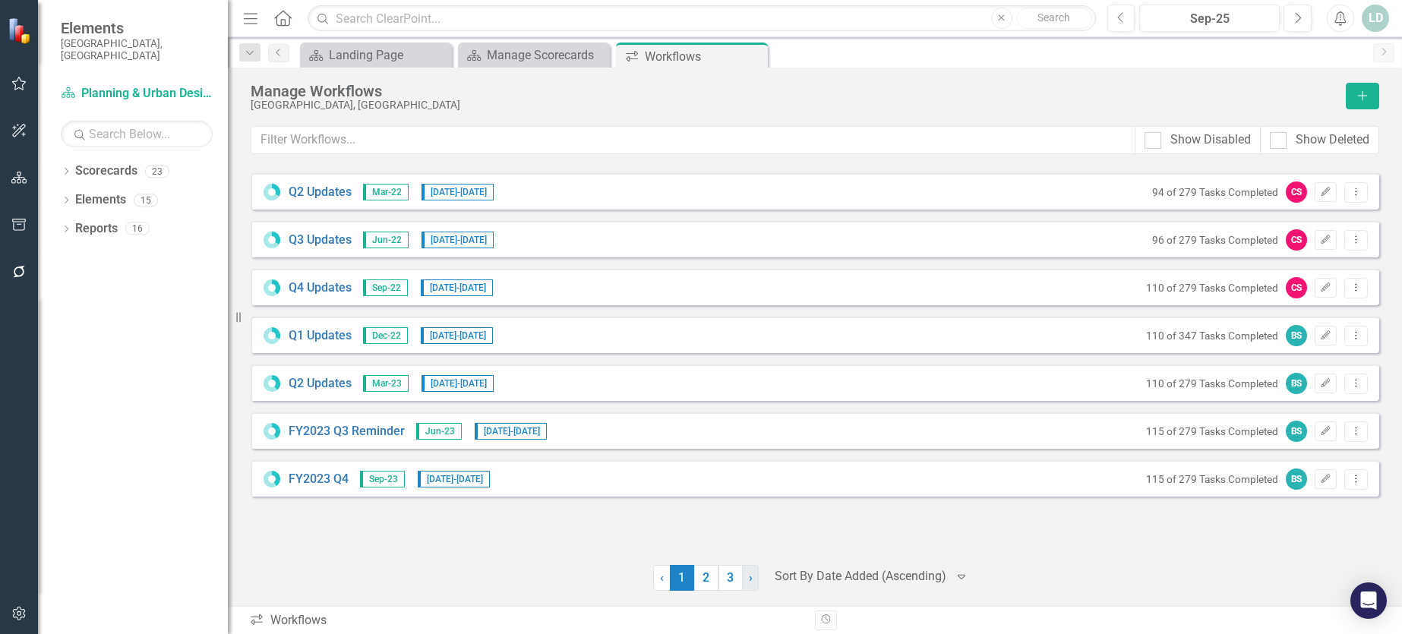
click at [754, 581] on link "› Next" at bounding box center [750, 578] width 17 height 26
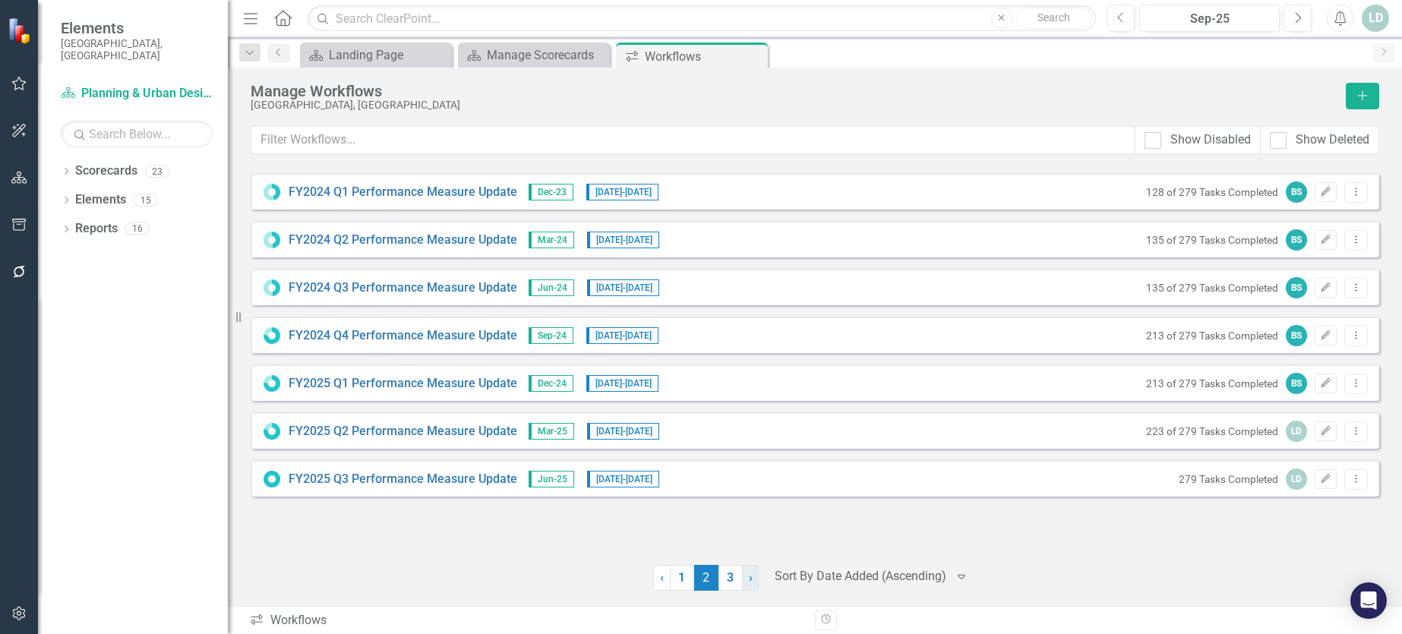
click at [746, 583] on link "› Next" at bounding box center [750, 578] width 17 height 26
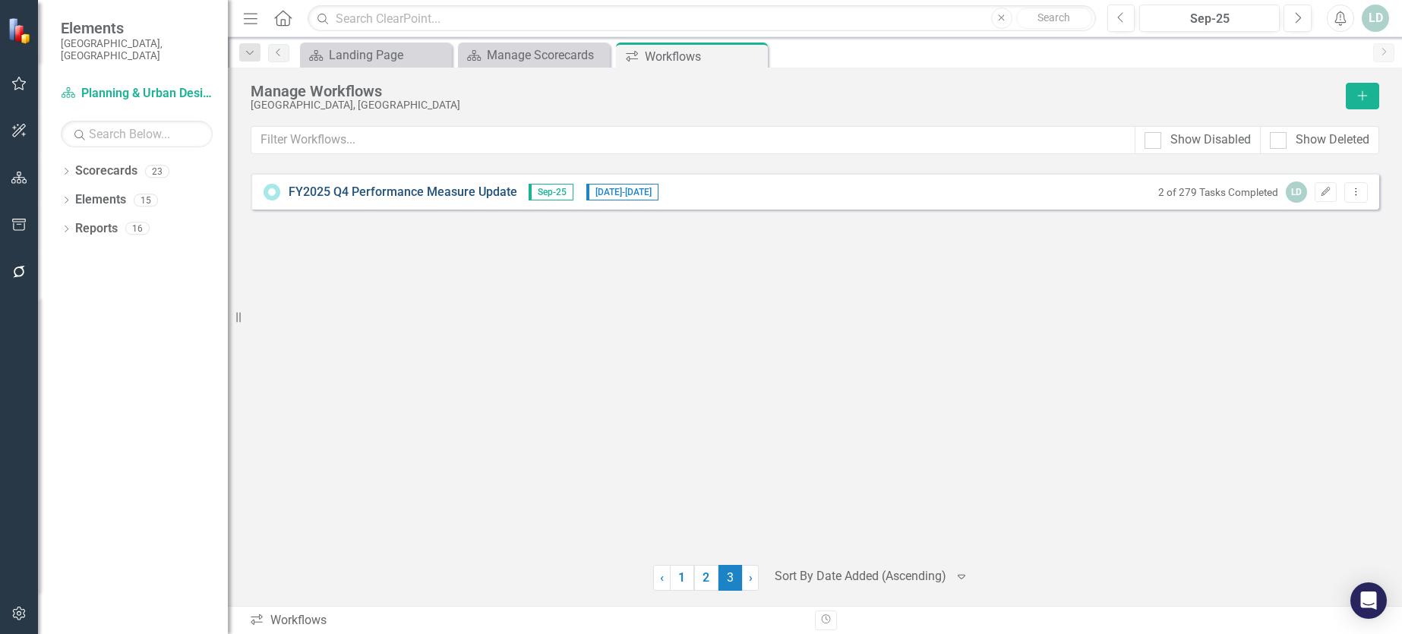
click at [341, 187] on link "FY2025 Q4 Performance Measure Update" at bounding box center [403, 192] width 229 height 17
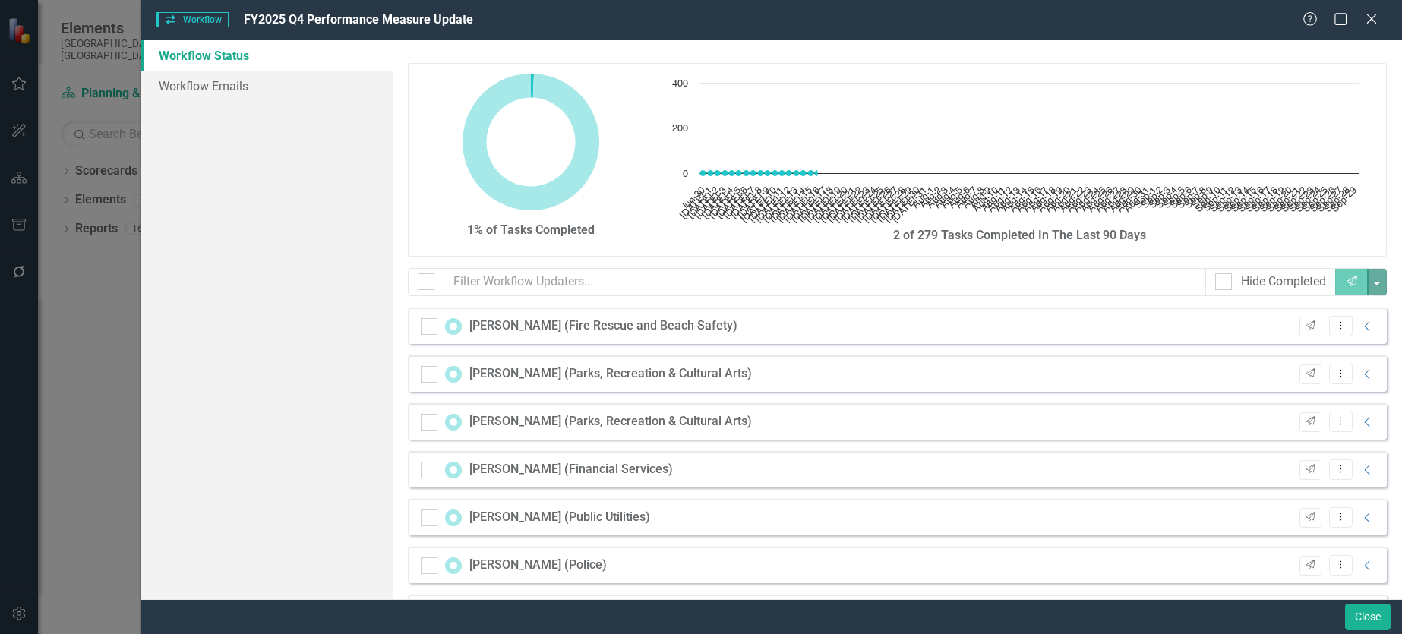
checkbox input "false"
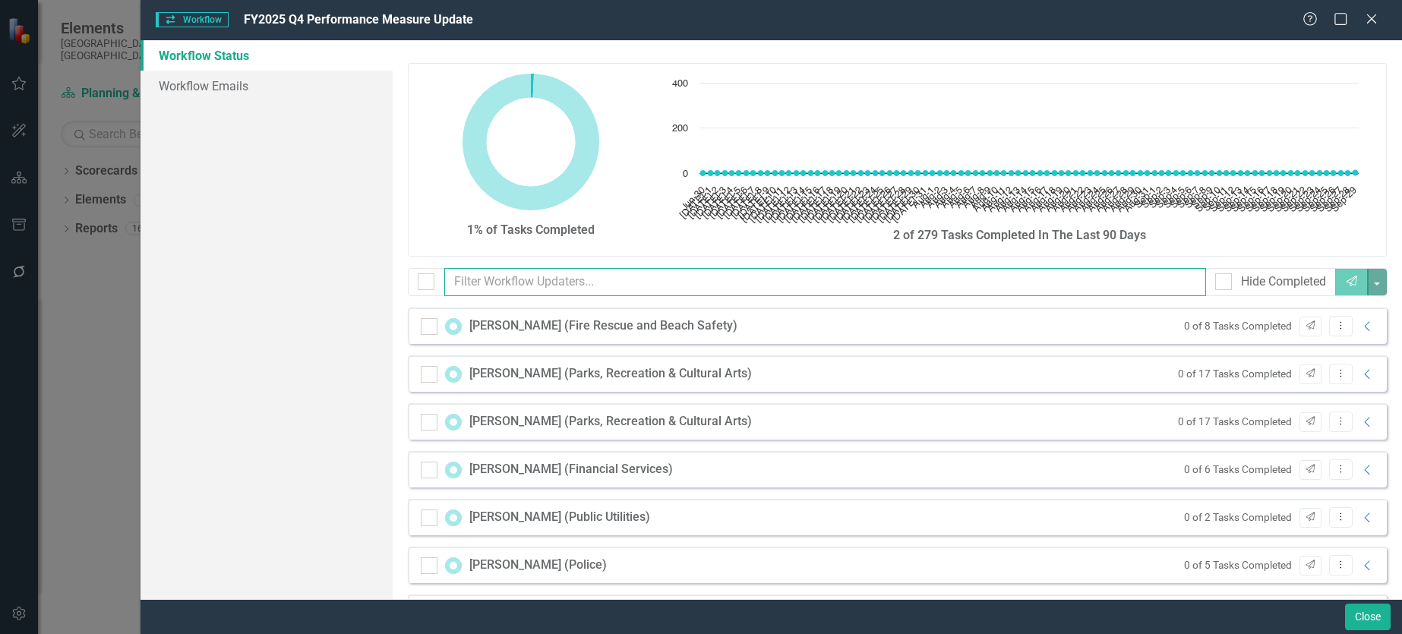
click at [703, 268] on input "text" at bounding box center [825, 282] width 762 height 28
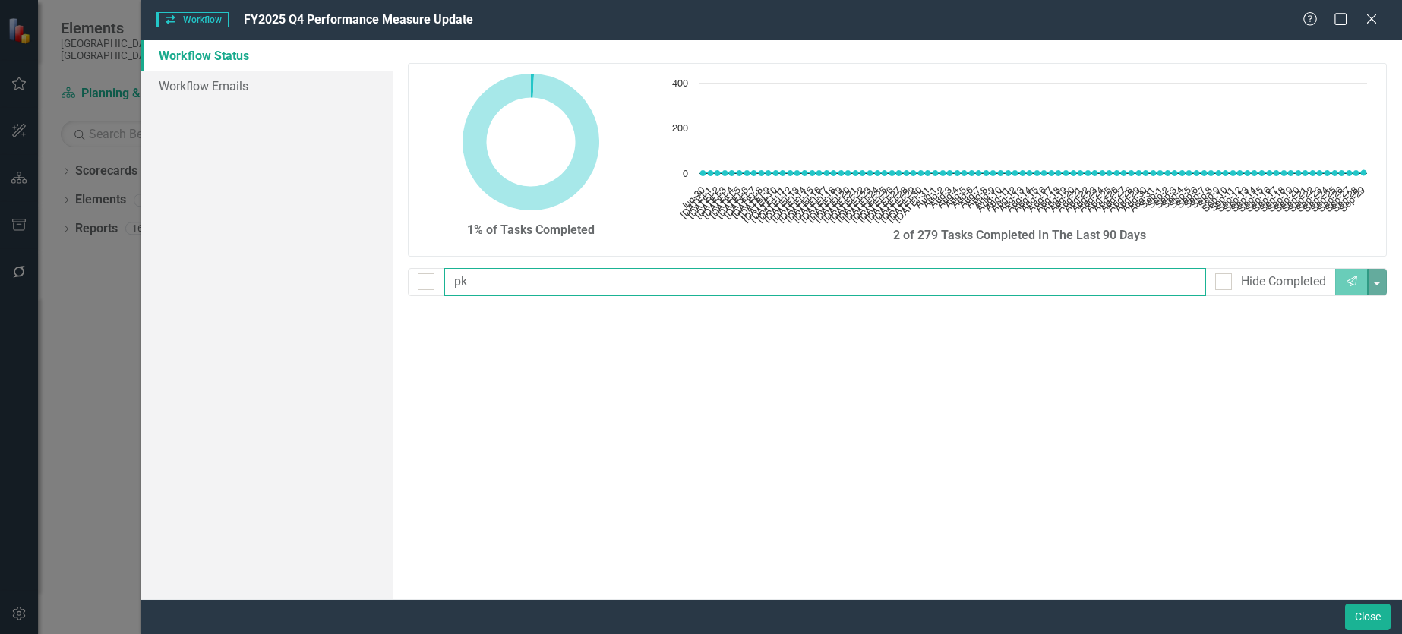
type input "p"
checkbox input "false"
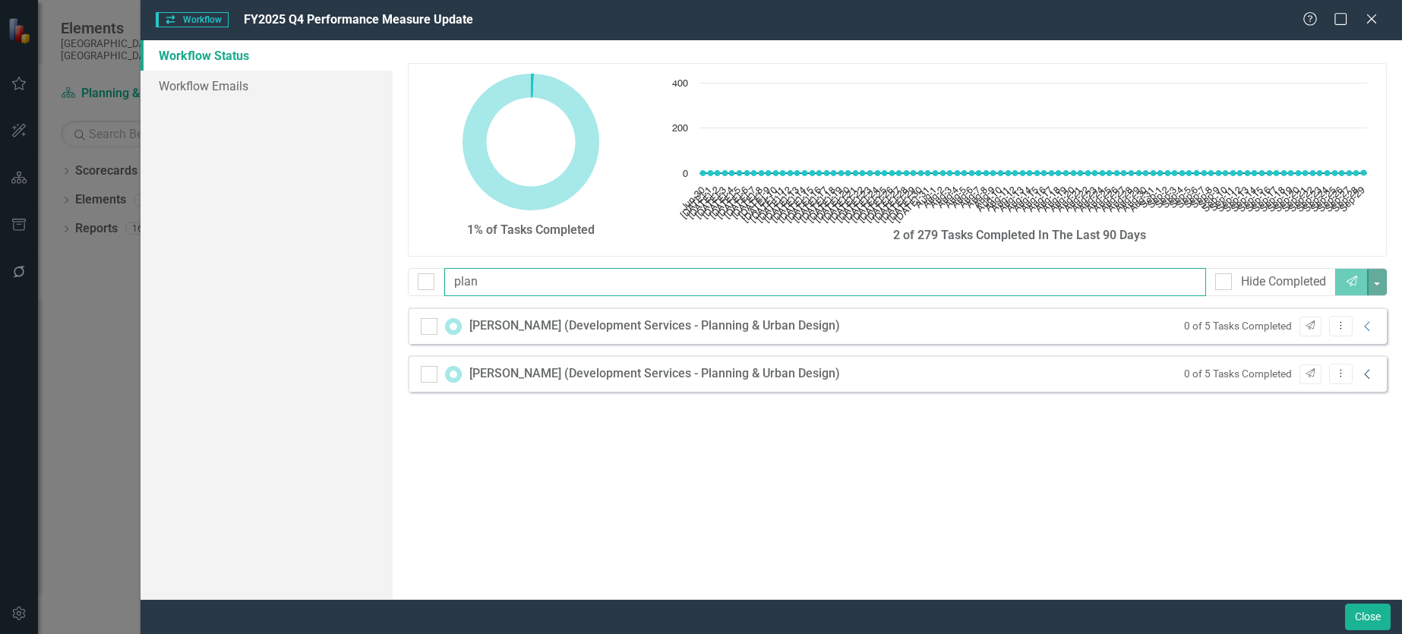
type input "plan"
click at [1370, 377] on icon "Collapse" at bounding box center [1367, 374] width 15 height 12
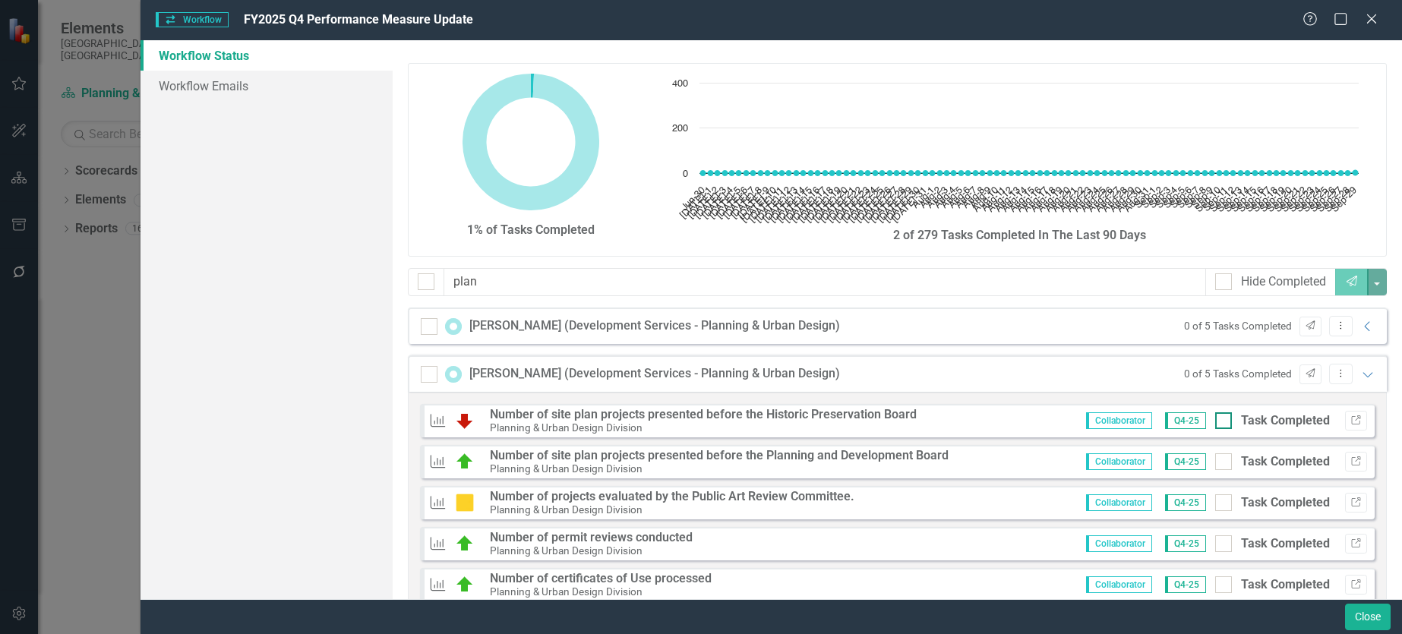
scroll to position [45, 0]
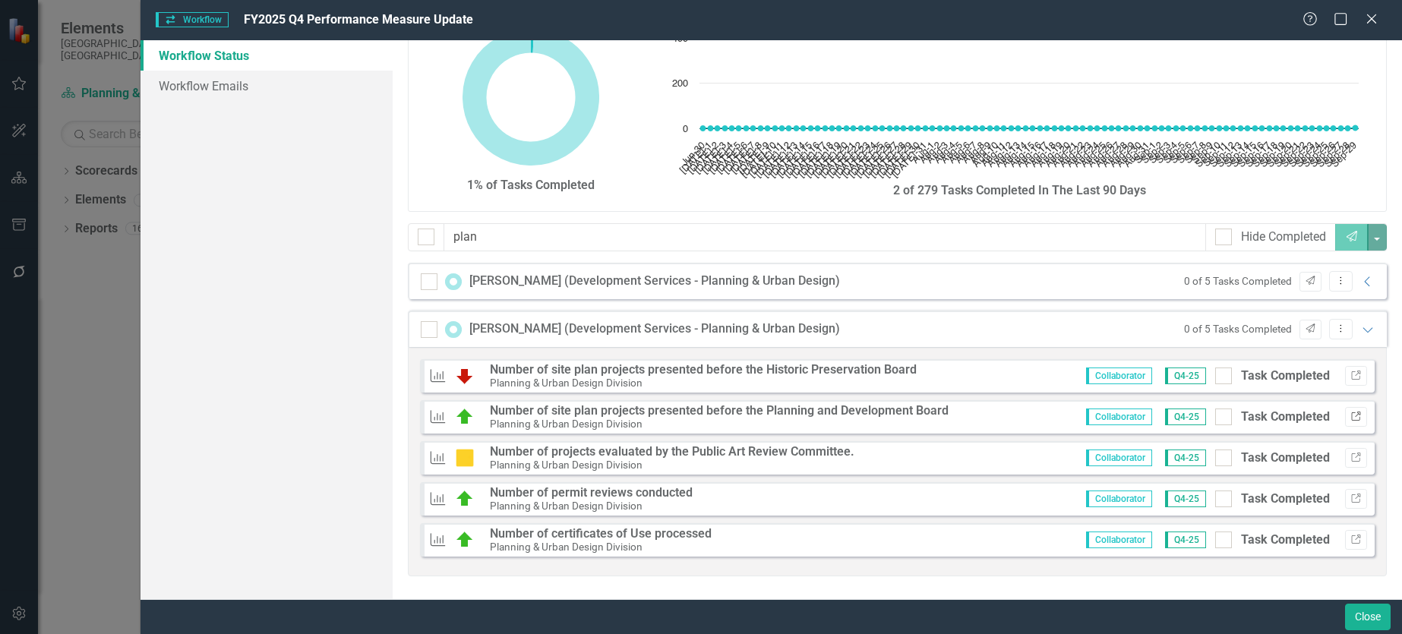
click at [1351, 414] on icon "button" at bounding box center [1355, 416] width 9 height 9
click at [1351, 376] on icon "Link" at bounding box center [1356, 375] width 11 height 9
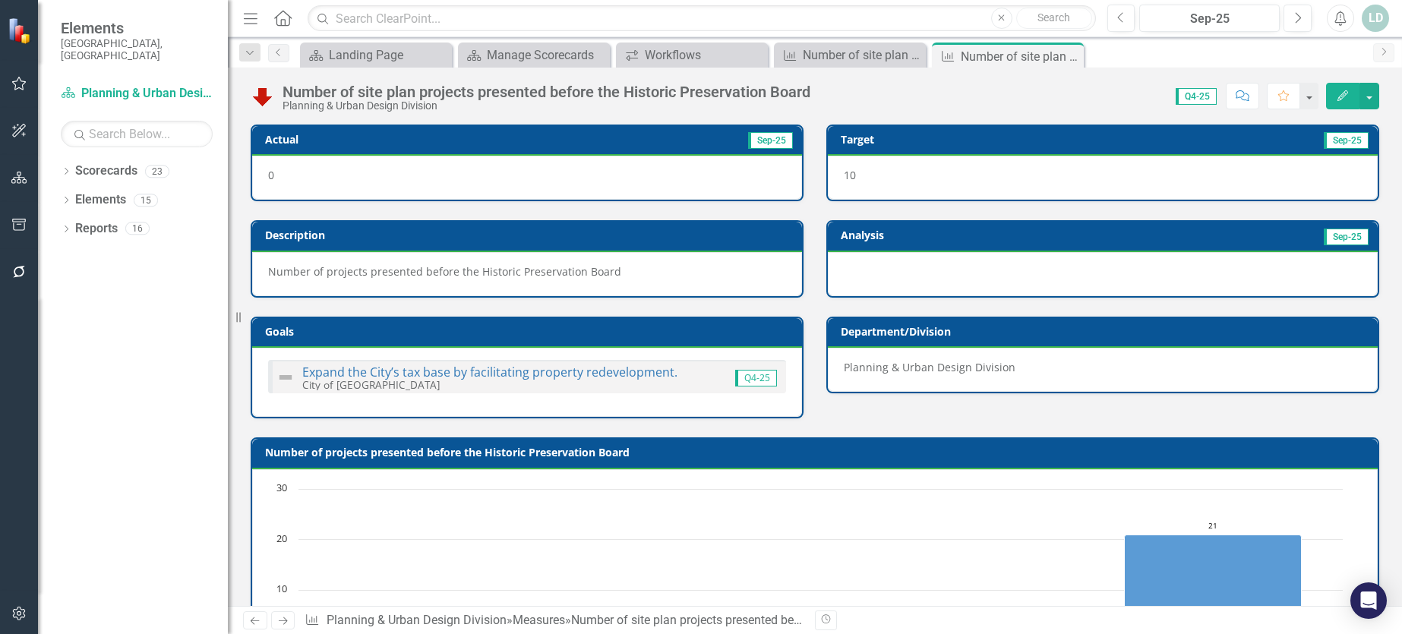
click at [1385, 52] on icon "Next" at bounding box center [1384, 51] width 12 height 9
click at [1070, 57] on icon "Close" at bounding box center [1069, 56] width 15 height 12
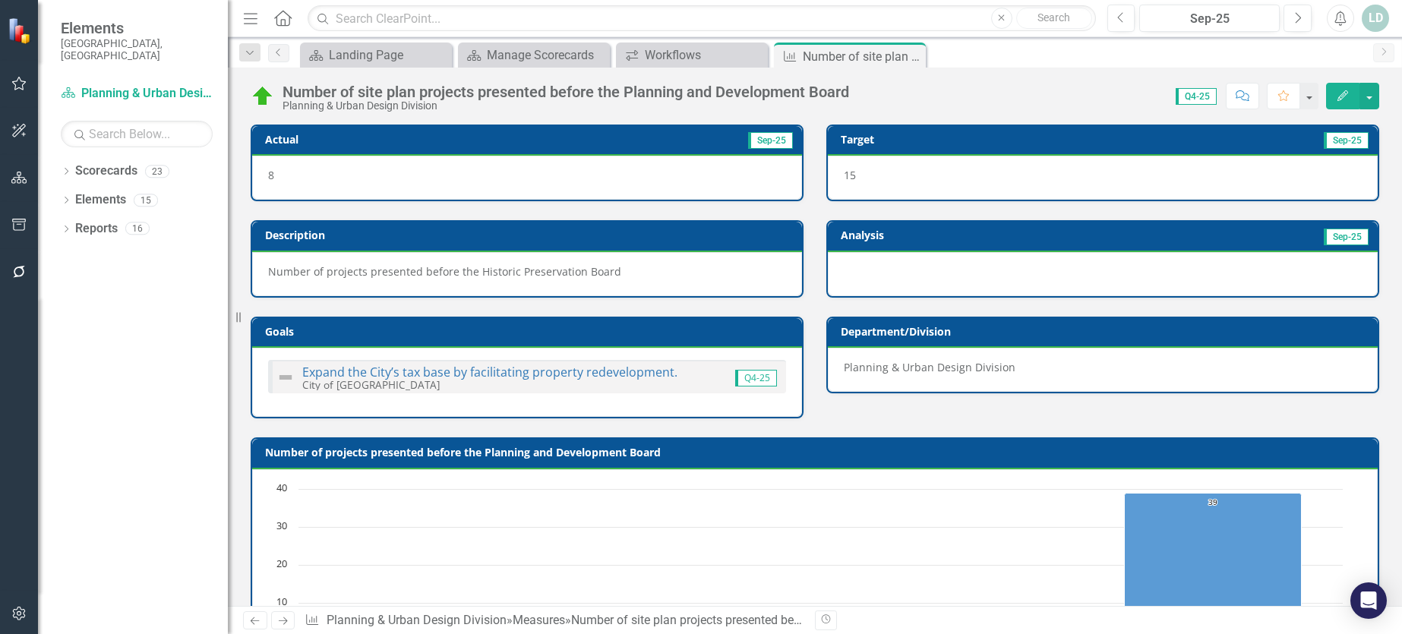
click at [491, 171] on div "8" at bounding box center [527, 178] width 550 height 44
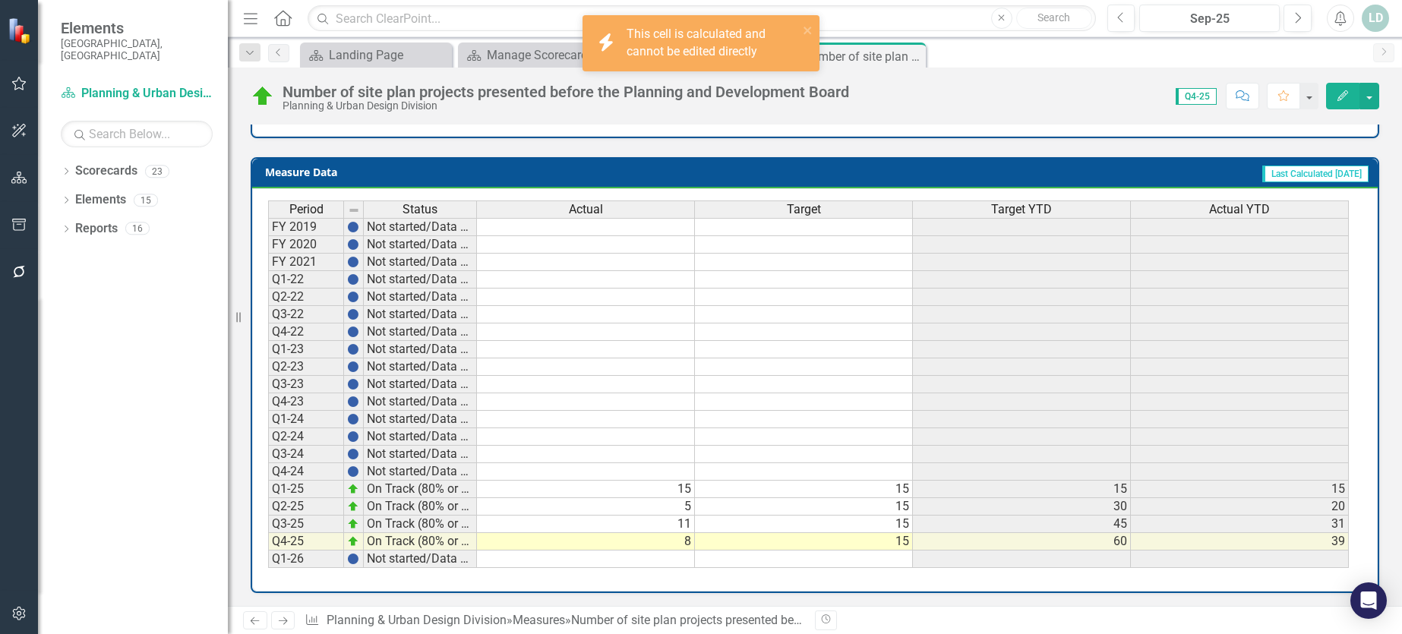
scroll to position [591, 0]
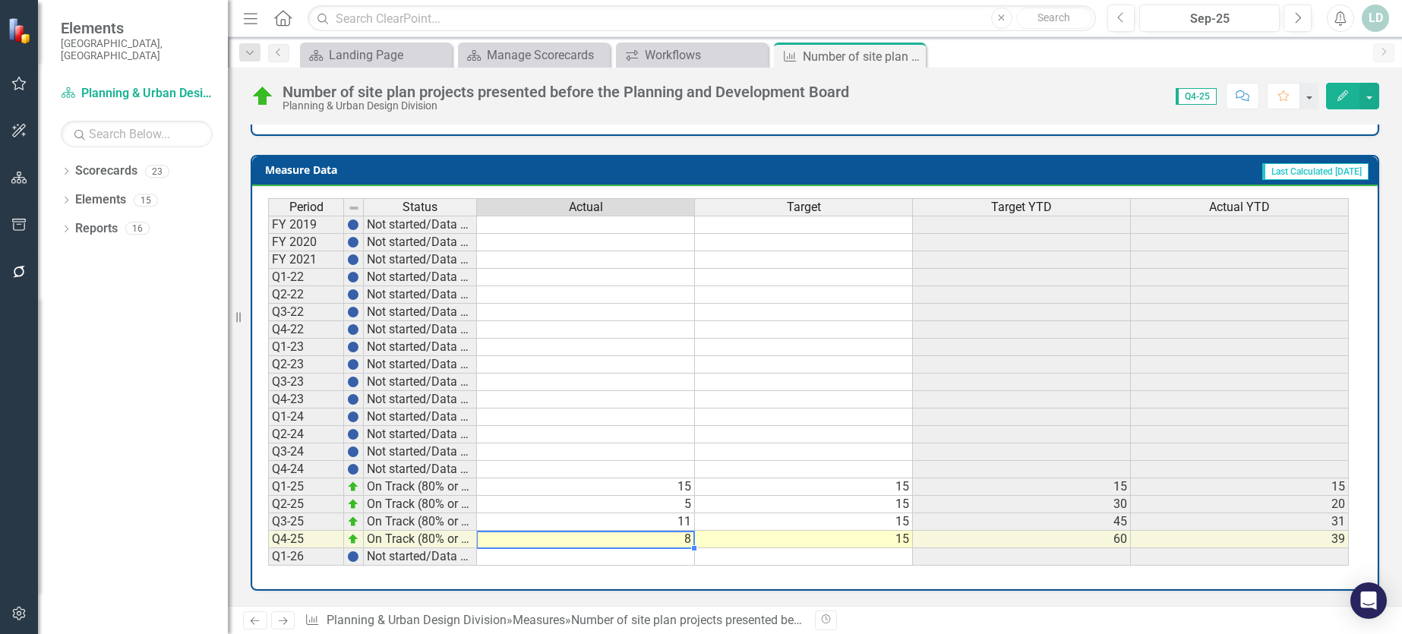
click at [631, 541] on td "8" at bounding box center [586, 539] width 218 height 17
type textarea "8"
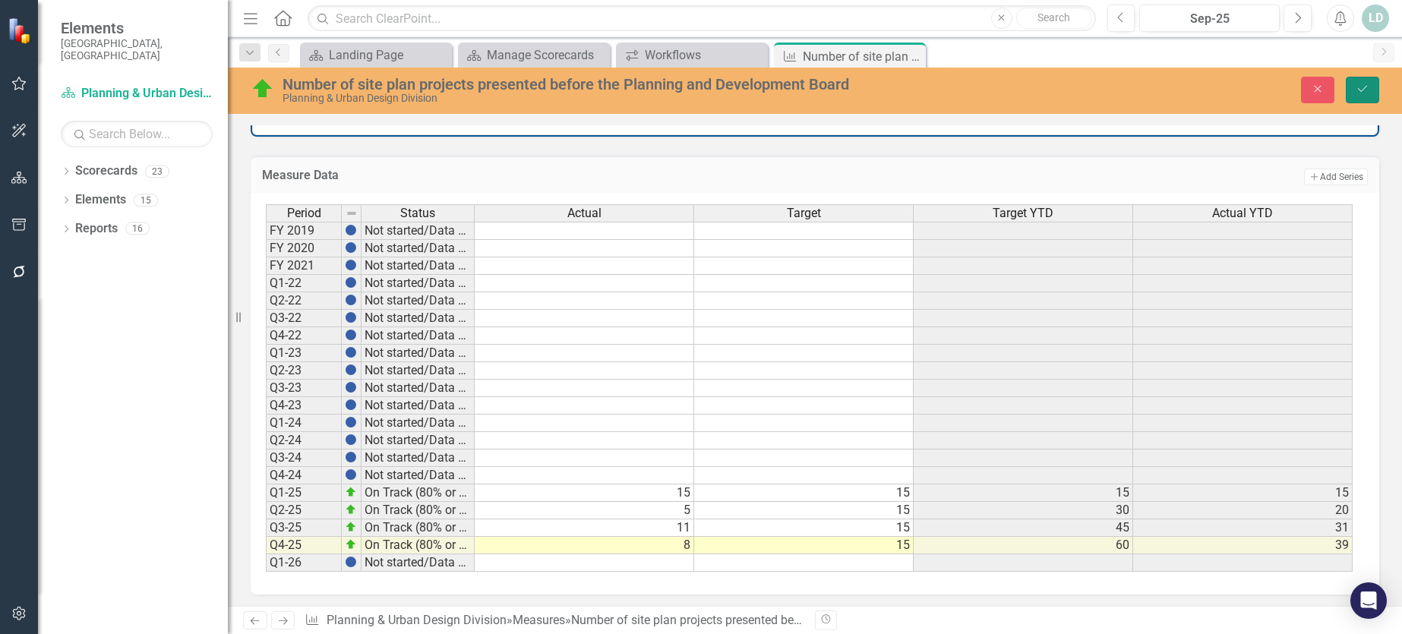
click at [1367, 89] on icon "Save" at bounding box center [1363, 89] width 14 height 11
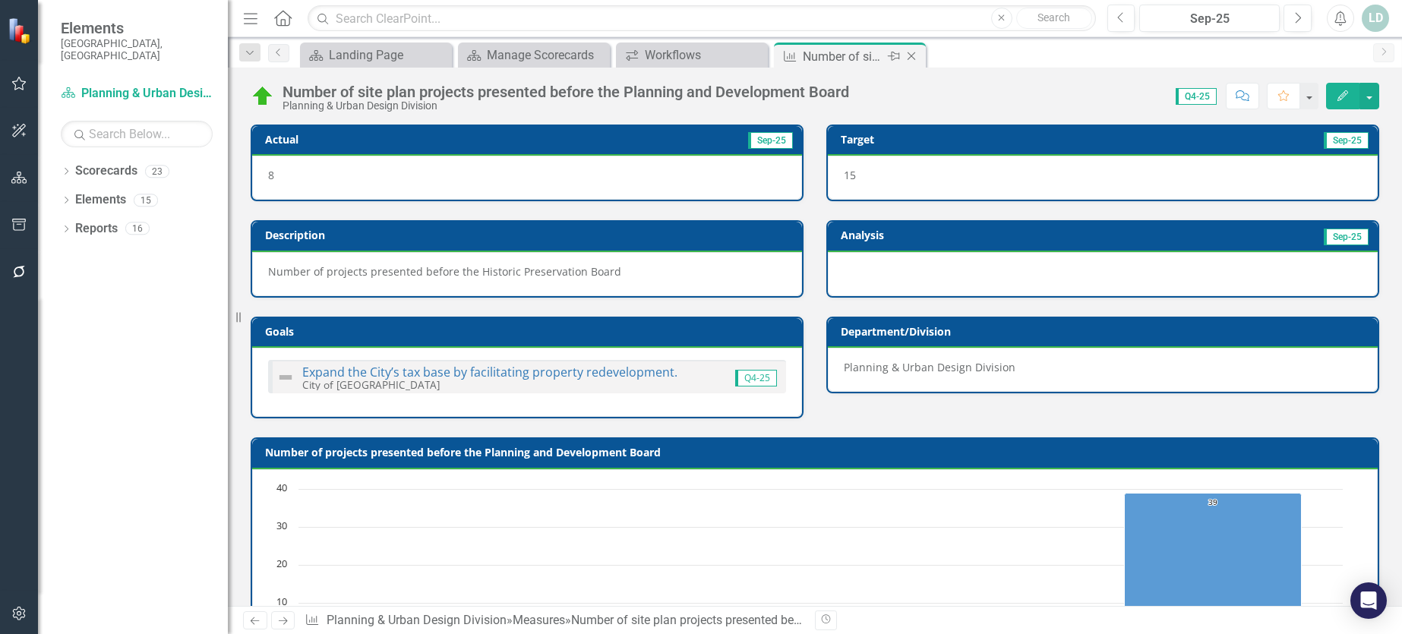
click at [916, 55] on icon "Close" at bounding box center [911, 56] width 15 height 12
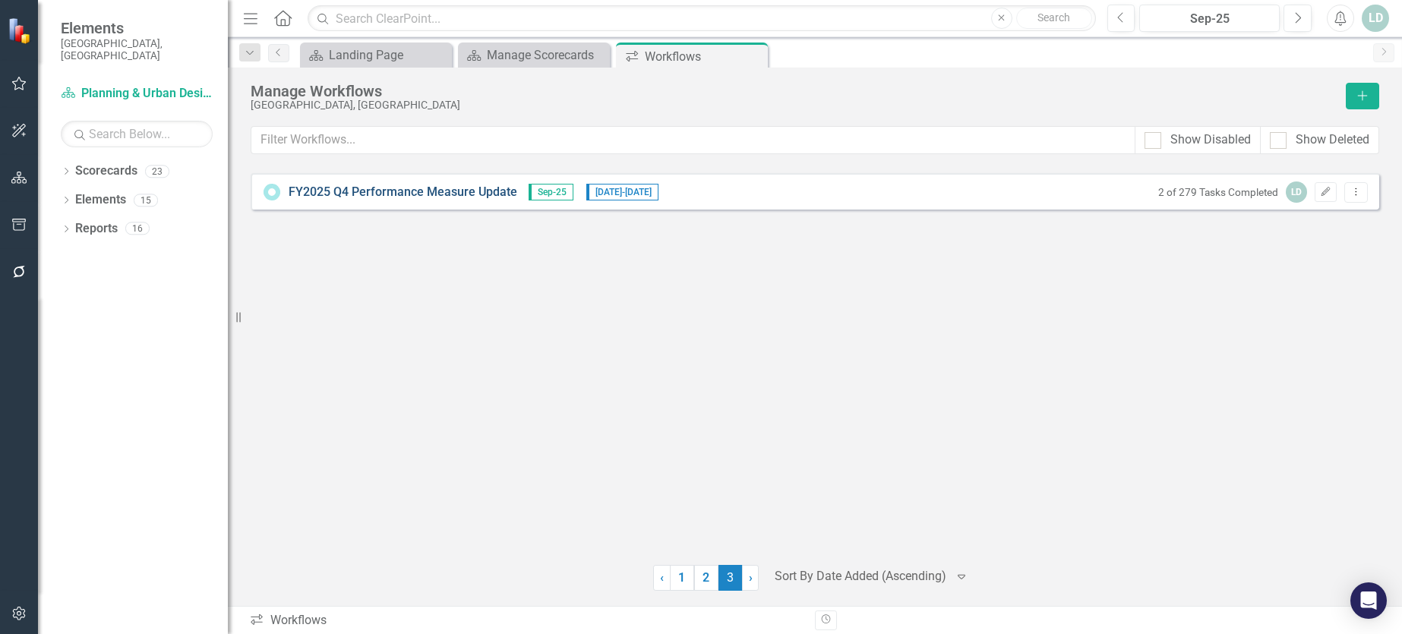
click at [407, 190] on link "FY2025 Q4 Performance Measure Update" at bounding box center [403, 192] width 229 height 17
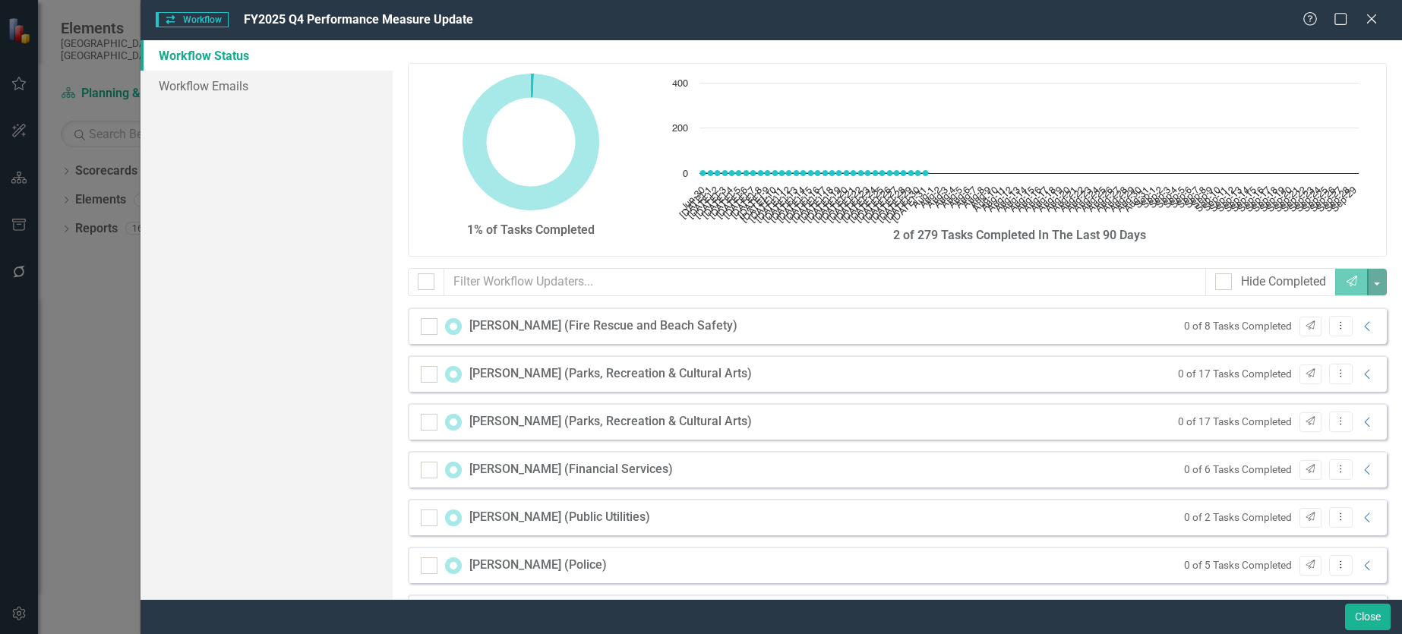
checkbox input "false"
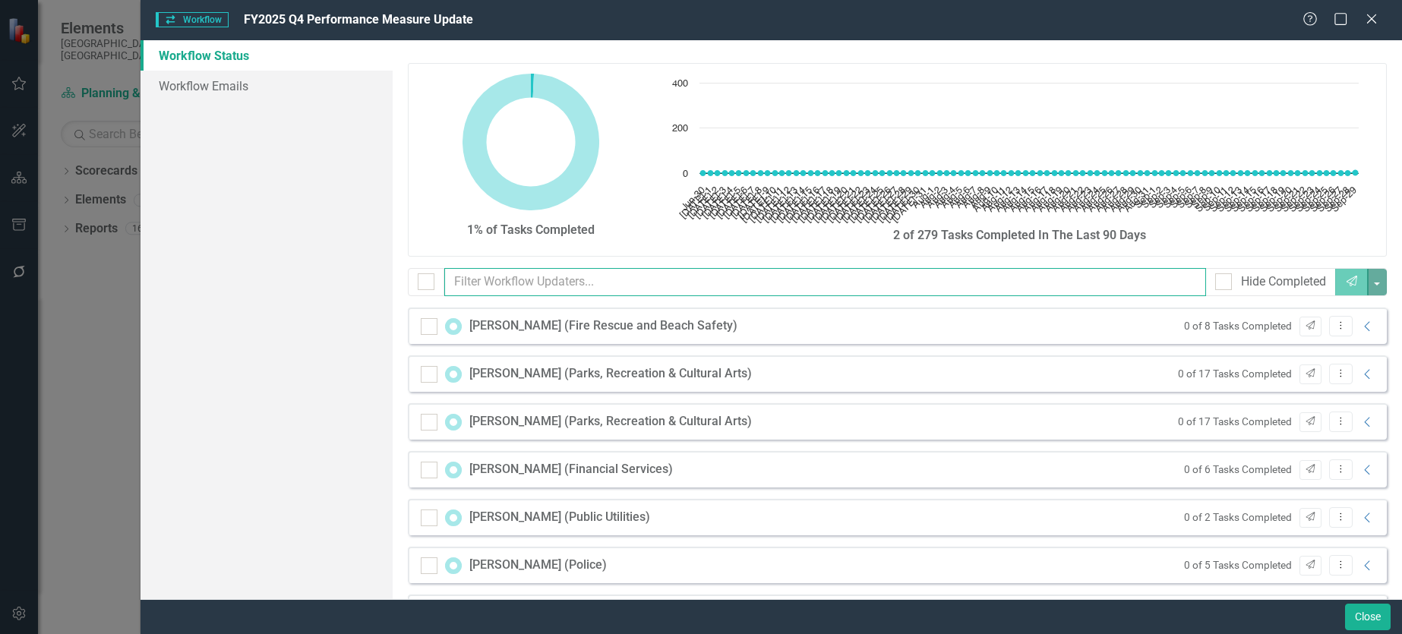
click at [576, 282] on input "text" at bounding box center [825, 282] width 762 height 28
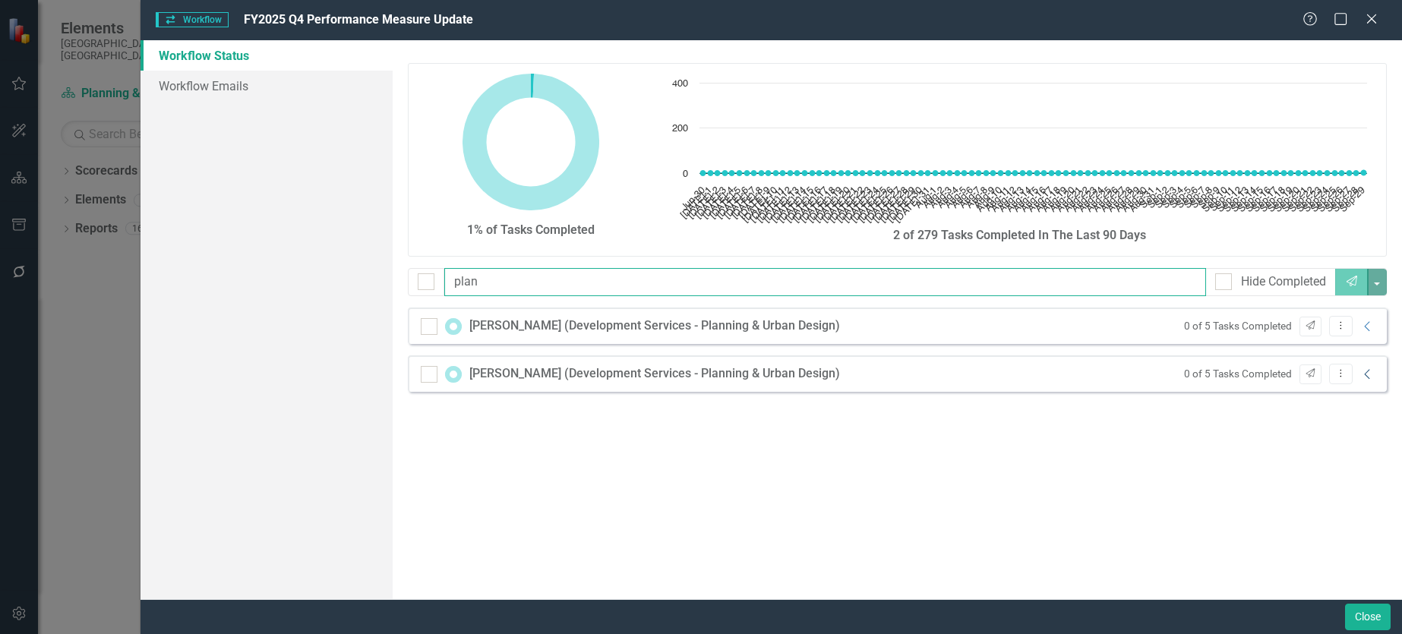
type input "plan"
click at [1370, 375] on icon "Collapse" at bounding box center [1367, 374] width 15 height 12
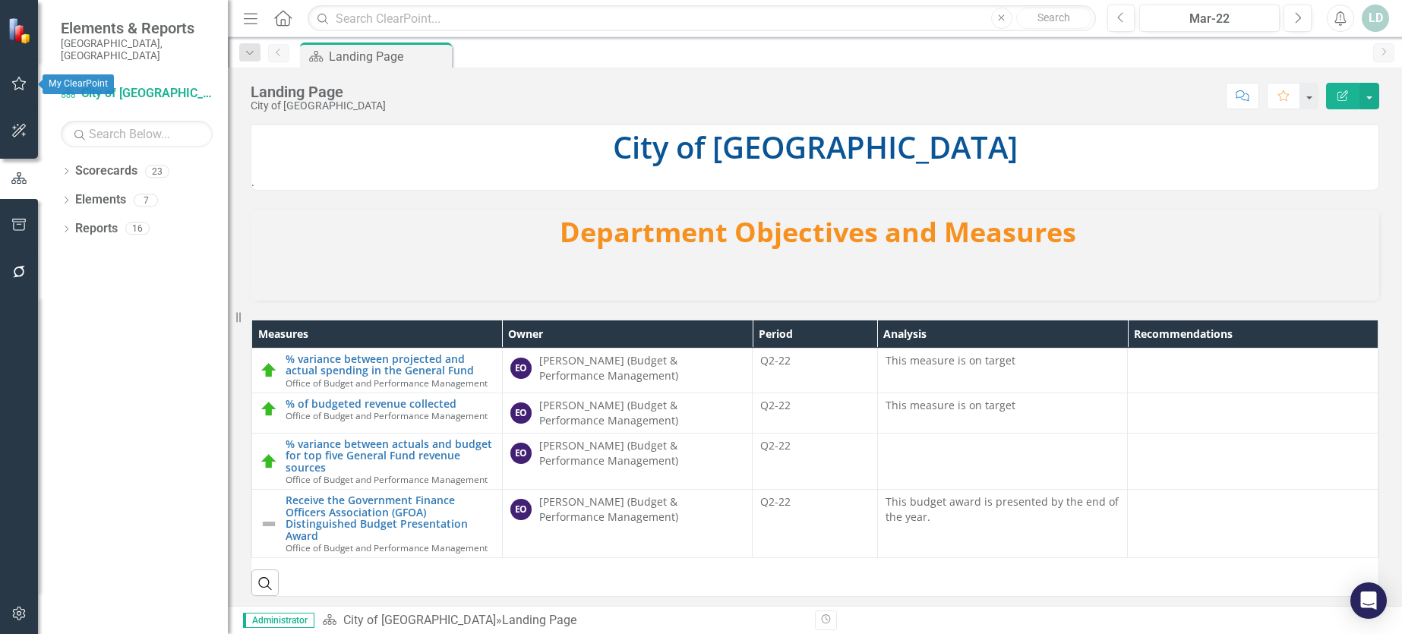
click at [15, 81] on icon "button" at bounding box center [19, 83] width 16 height 12
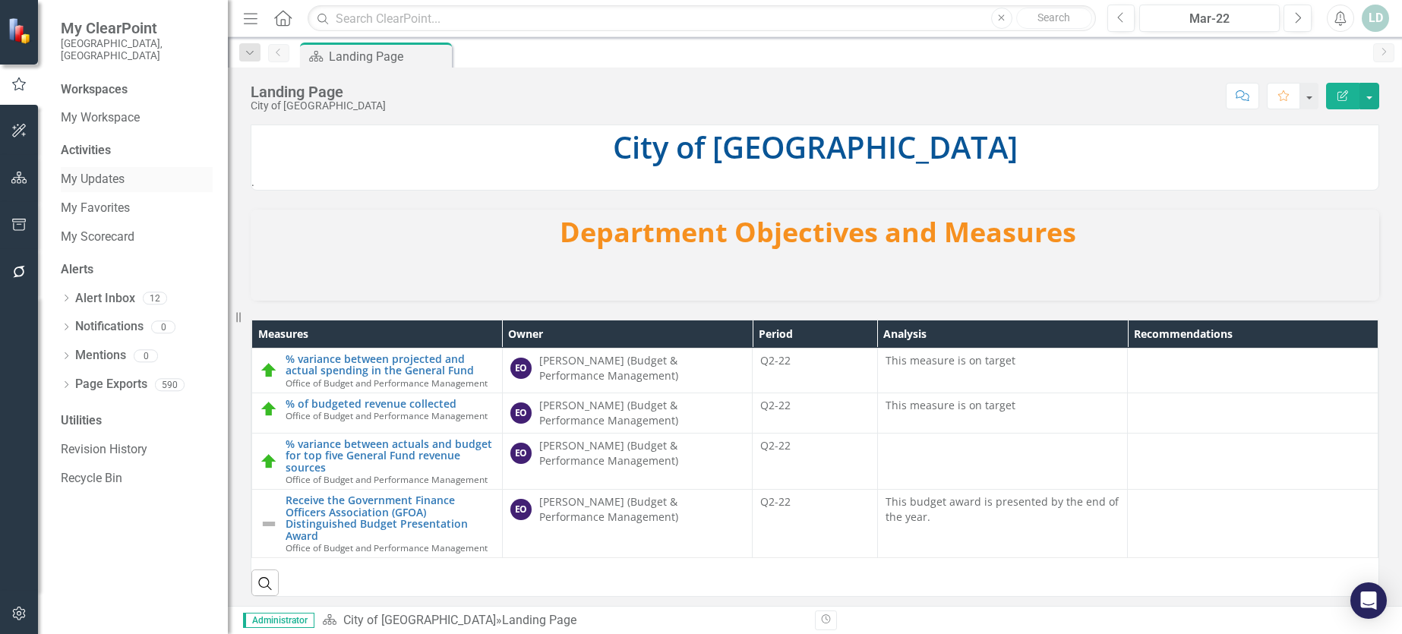
click at [123, 171] on link "My Updates" at bounding box center [137, 179] width 152 height 17
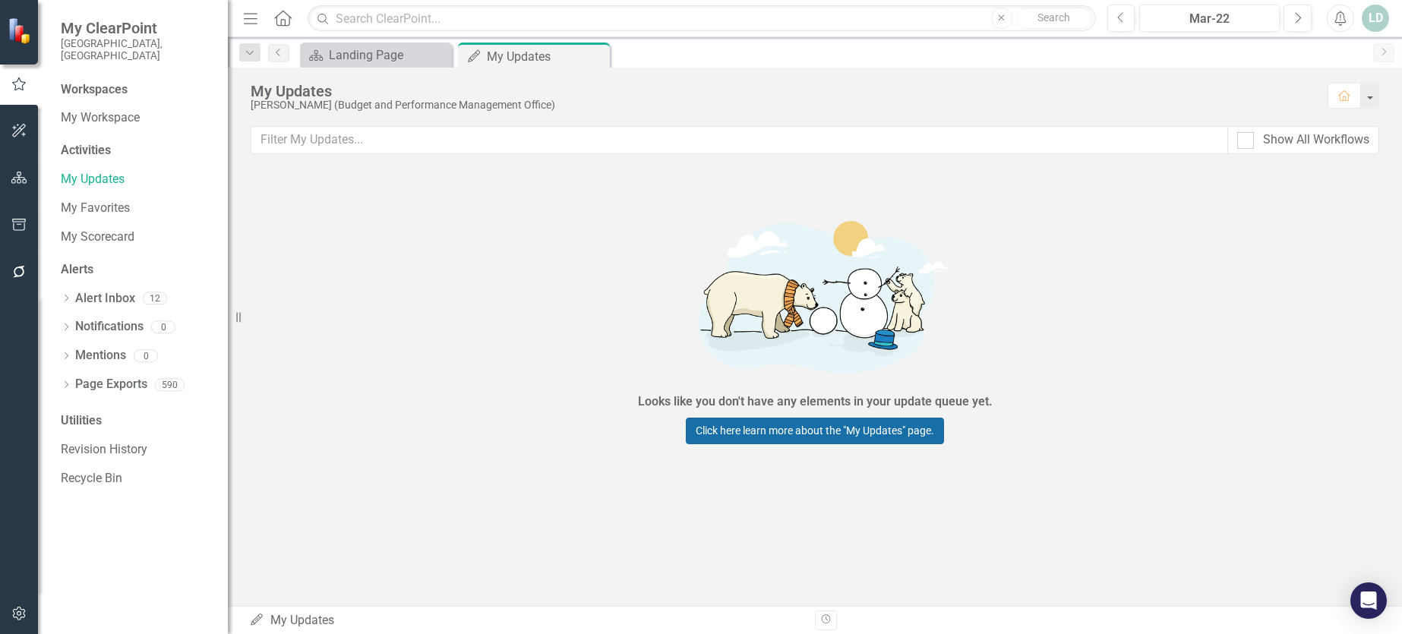
click at [875, 431] on link "Click here learn more about the "My Updates" page." at bounding box center [815, 431] width 258 height 27
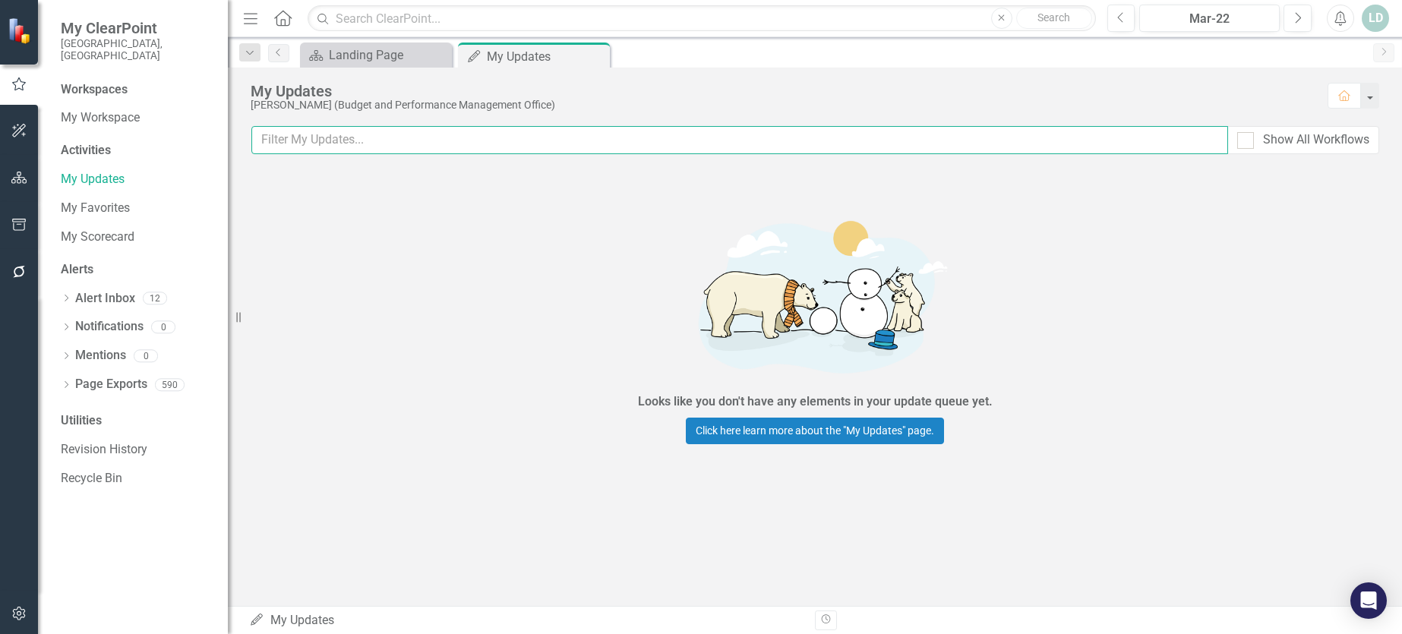
click at [441, 139] on input "text" at bounding box center [739, 140] width 977 height 28
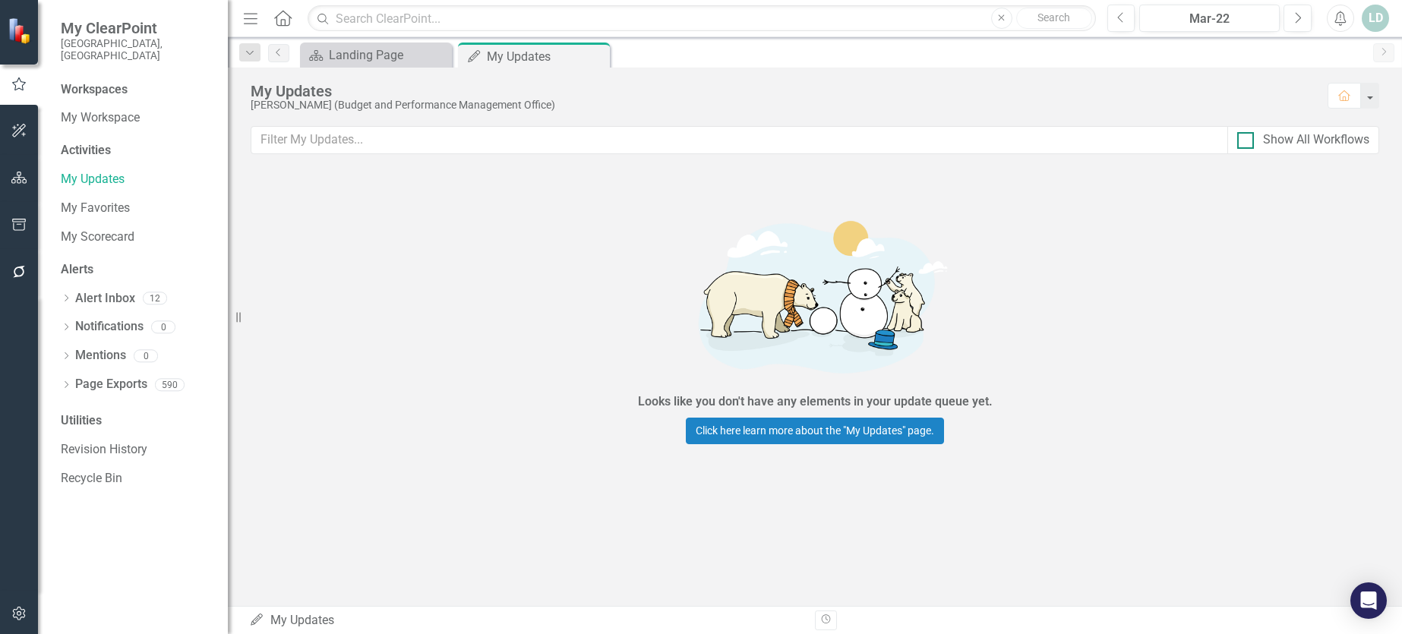
click at [1240, 143] on div at bounding box center [1245, 140] width 17 height 17
click at [1240, 142] on input "Show All Workflows" at bounding box center [1242, 137] width 10 height 10
click at [1242, 144] on div at bounding box center [1245, 140] width 17 height 17
click at [1242, 142] on input "Show All Workflows" at bounding box center [1242, 137] width 10 height 10
checkbox input "false"
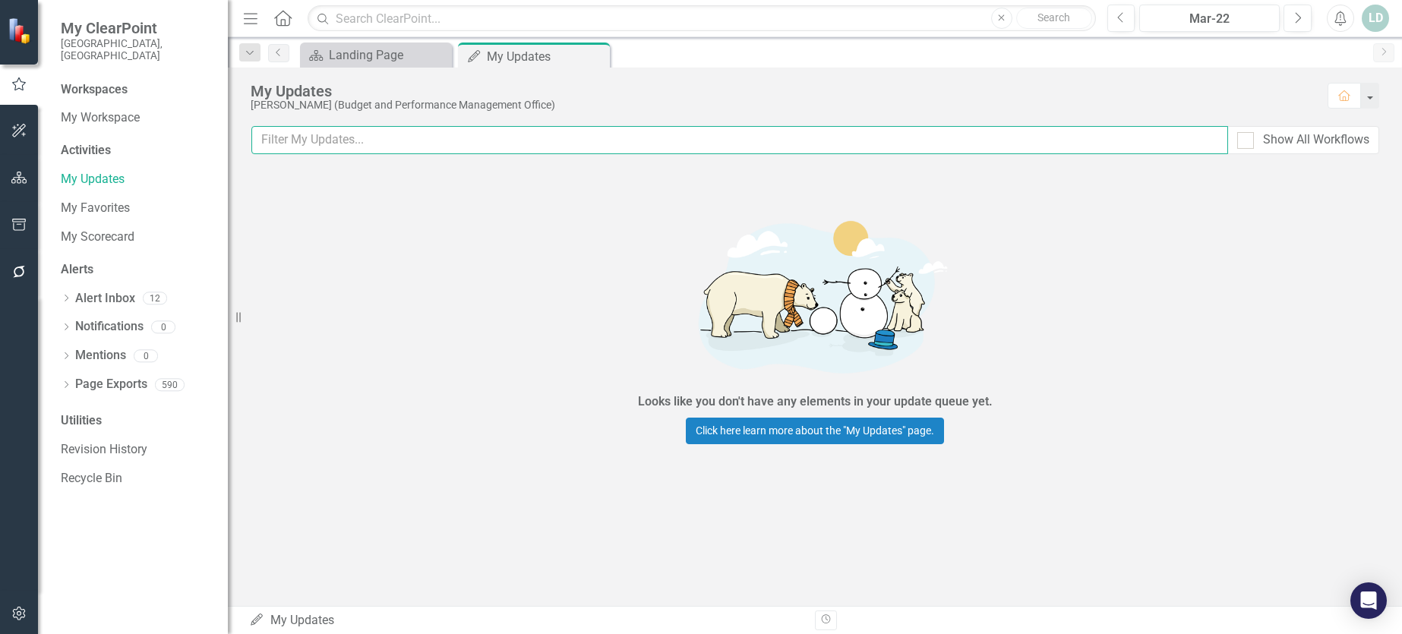
click at [810, 147] on input "text" at bounding box center [739, 140] width 977 height 28
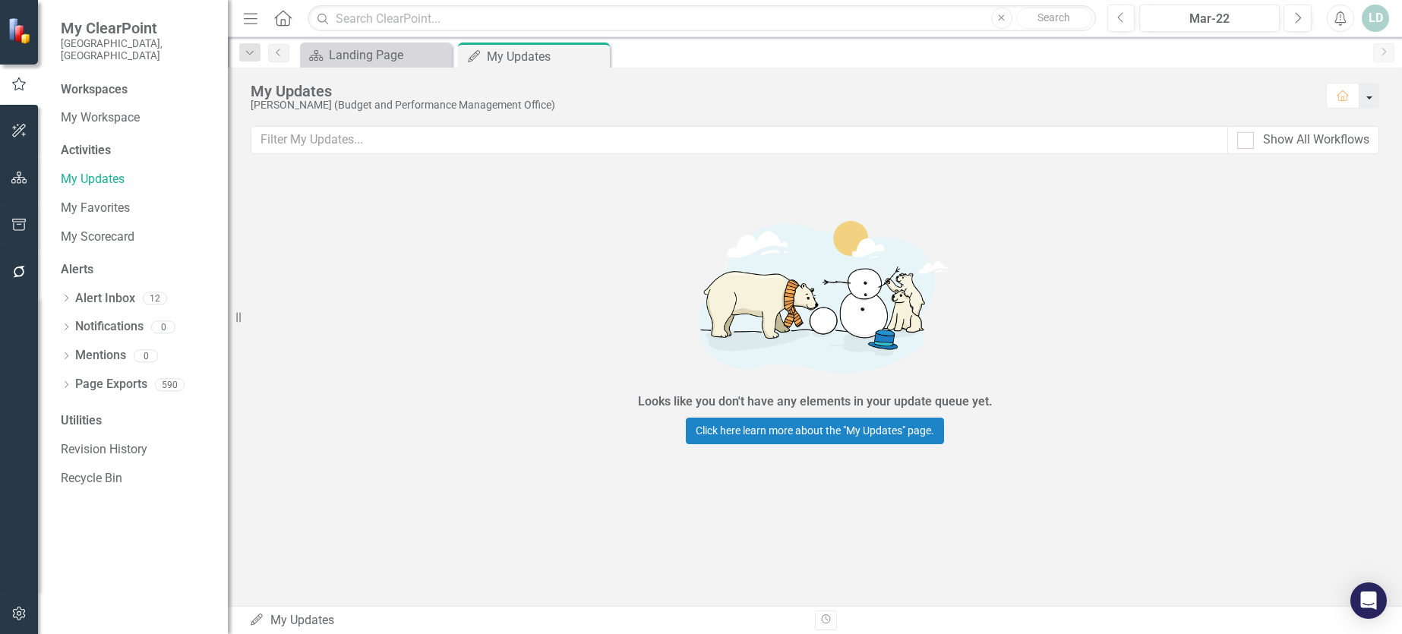
click at [1371, 92] on button "button" at bounding box center [1370, 96] width 20 height 26
click at [240, 621] on div "Resize" at bounding box center [234, 317] width 12 height 634
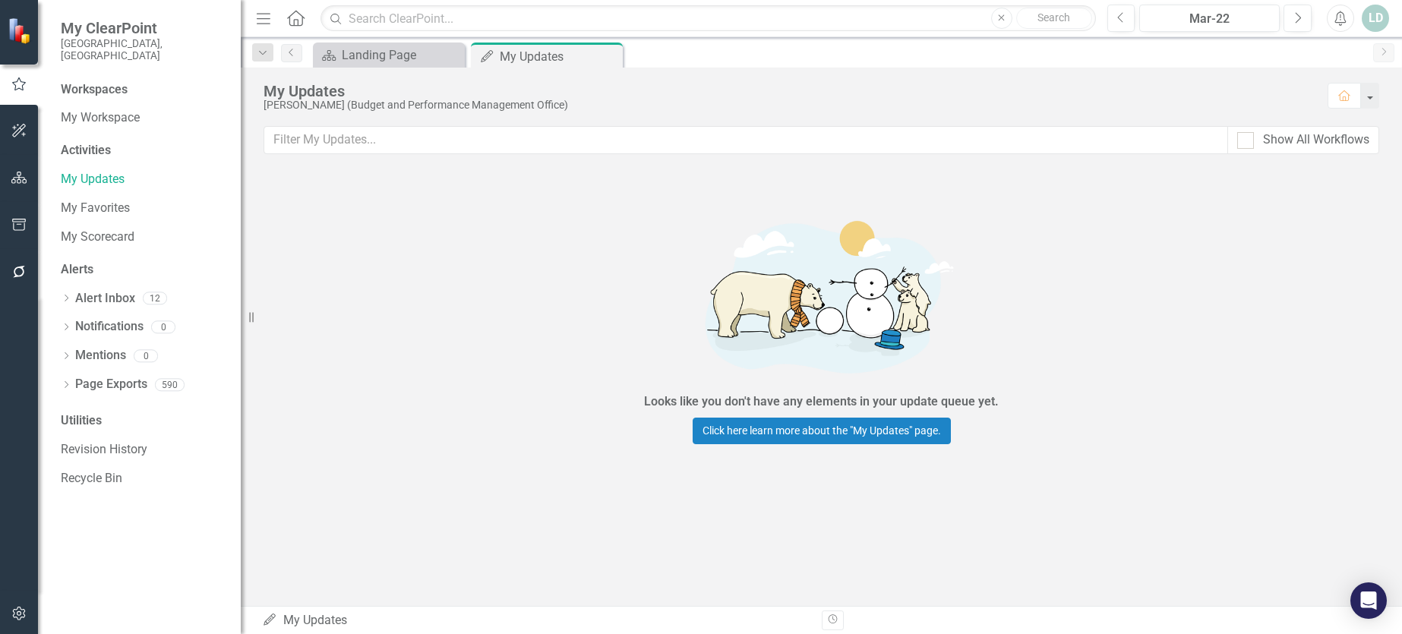
click at [264, 621] on icon "My Updates" at bounding box center [269, 620] width 15 height 12
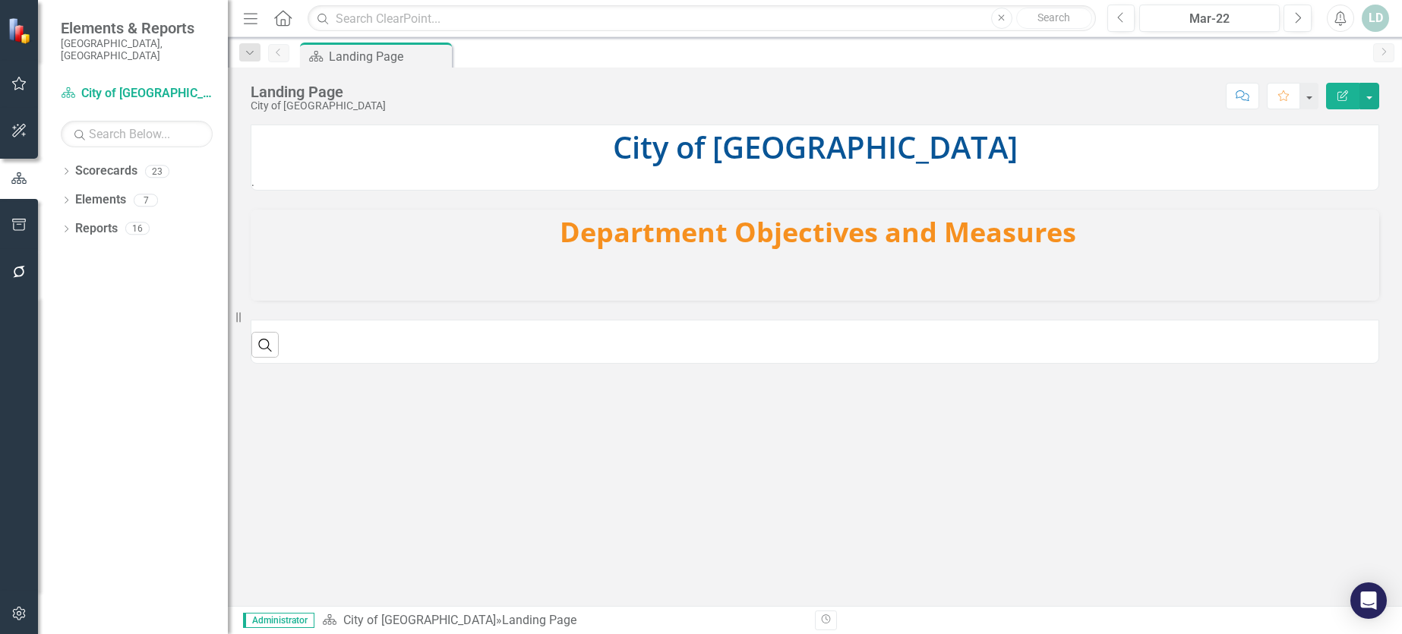
click at [18, 78] on icon "button" at bounding box center [19, 84] width 14 height 14
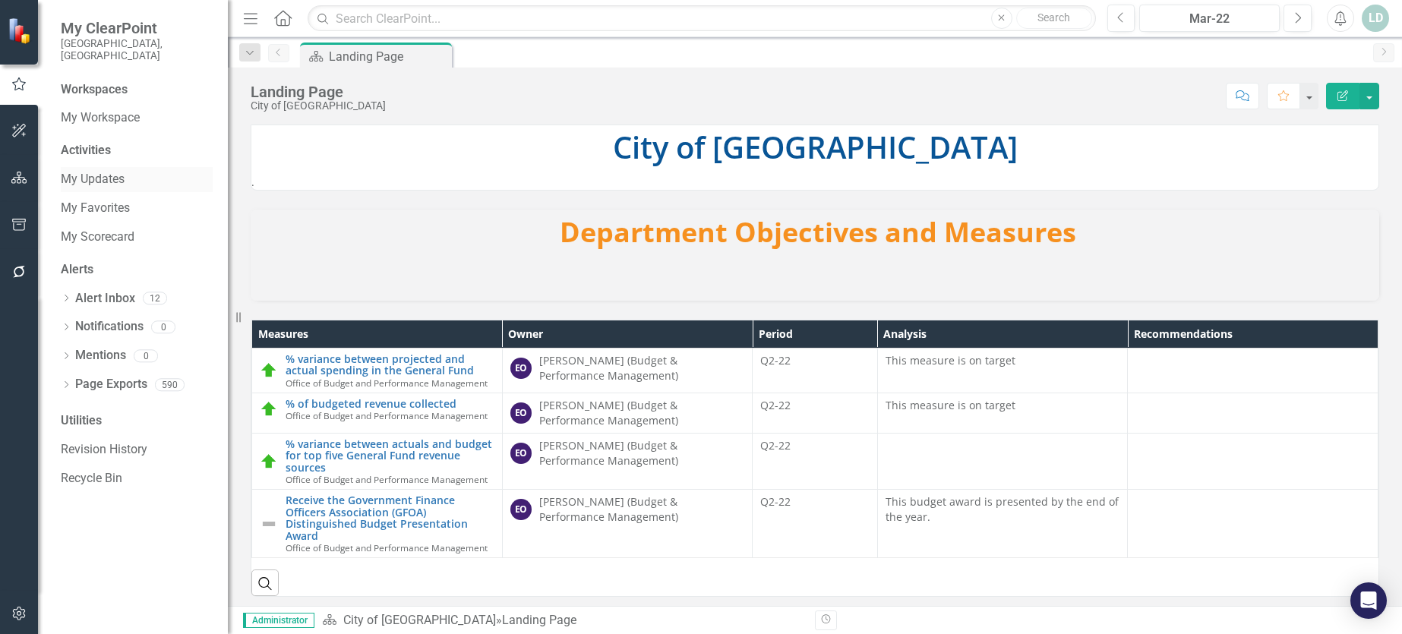
click at [106, 171] on link "My Updates" at bounding box center [137, 179] width 152 height 17
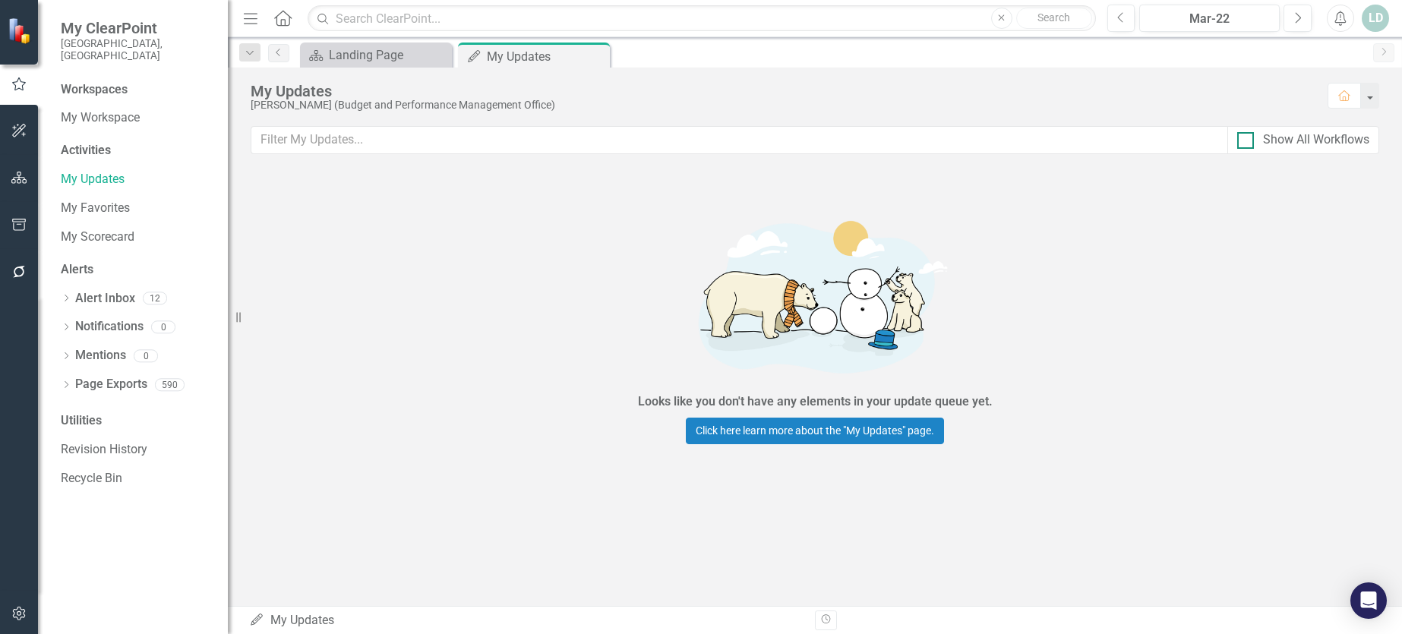
click at [1253, 140] on div at bounding box center [1245, 140] width 17 height 17
click at [1247, 140] on input "Show All Workflows" at bounding box center [1242, 137] width 10 height 10
checkbox input "true"
click at [1224, 24] on div "Mar-22" at bounding box center [1210, 19] width 130 height 18
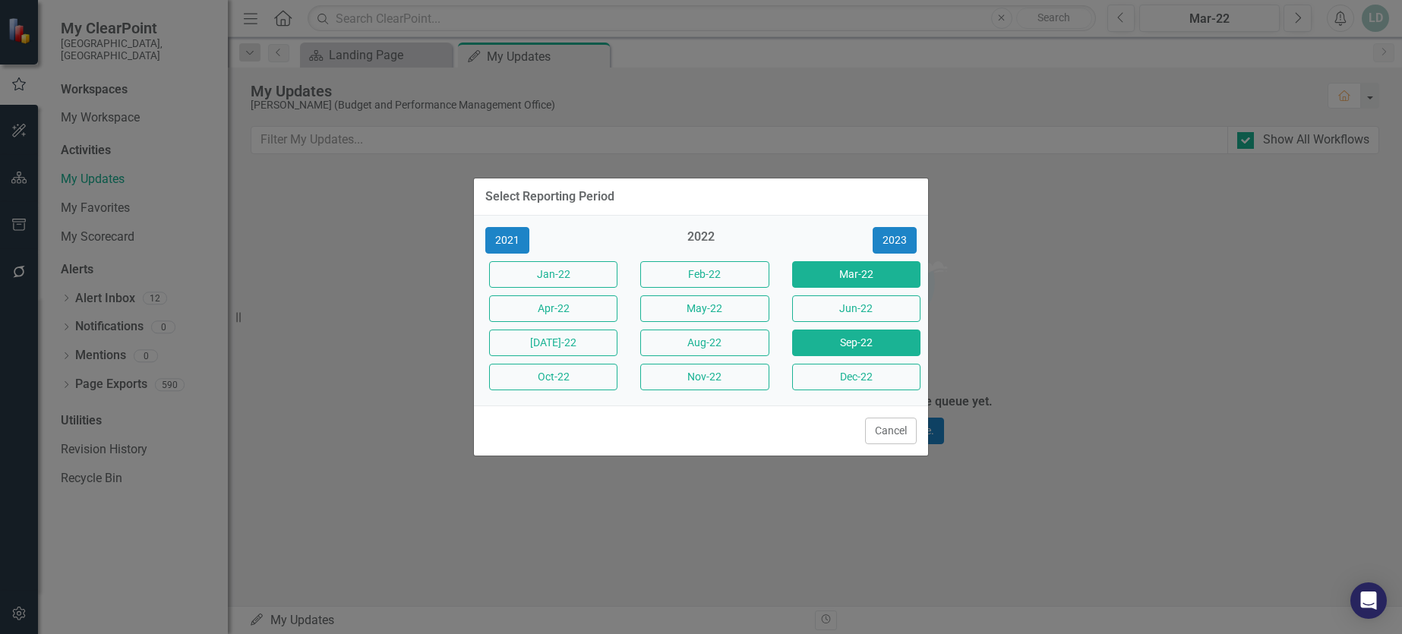
click at [862, 343] on button "Sep-22" at bounding box center [856, 343] width 128 height 27
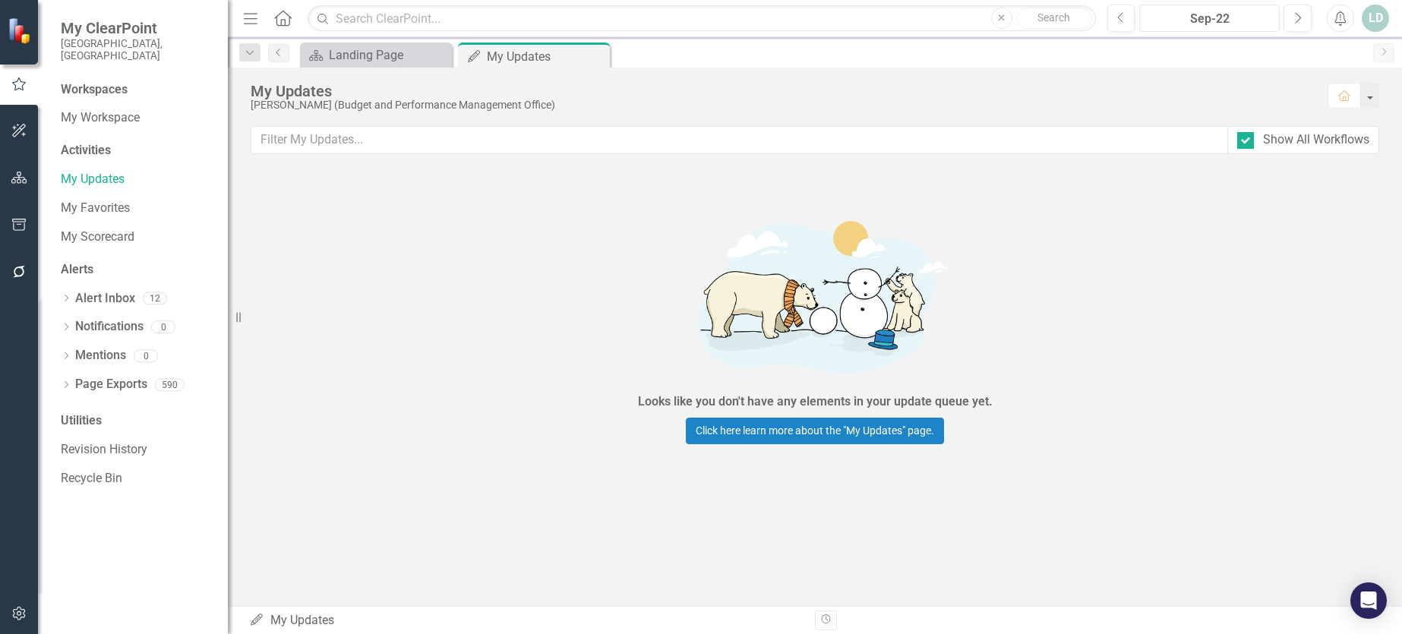
click at [1233, 17] on div "Sep-22" at bounding box center [1210, 19] width 130 height 18
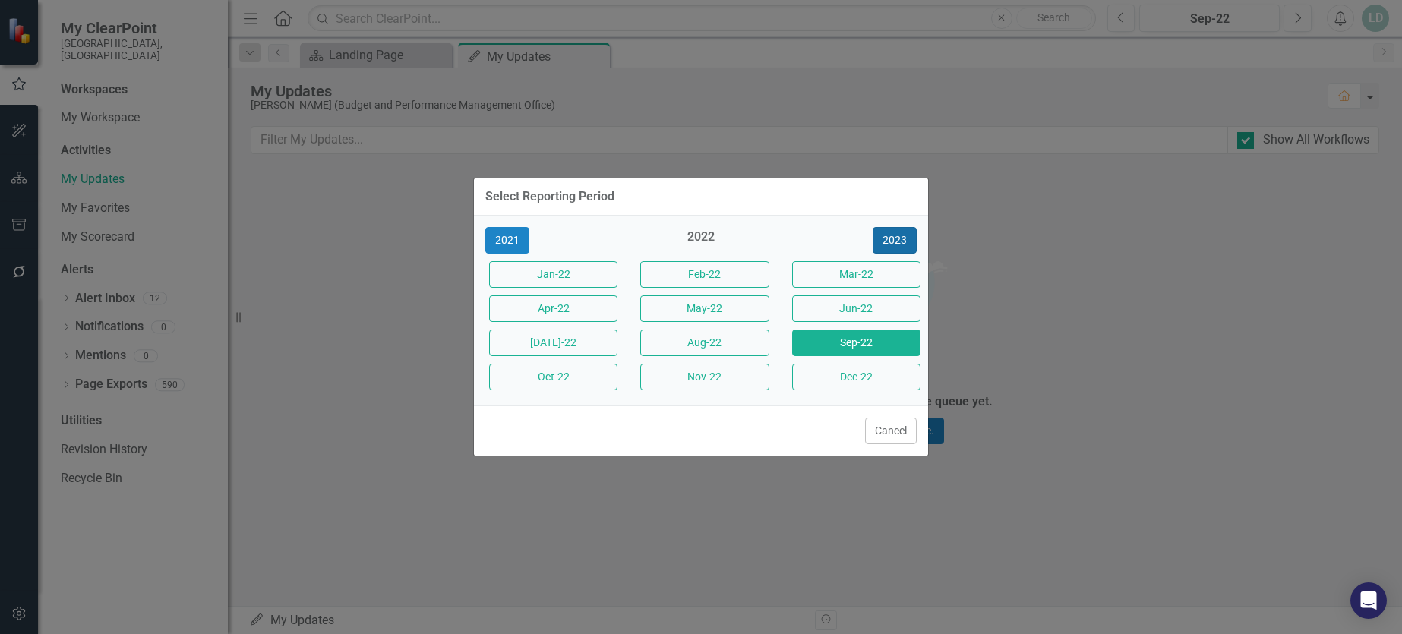
click at [894, 230] on button "2023" at bounding box center [895, 240] width 44 height 27
click at [896, 239] on button "2024" at bounding box center [895, 240] width 44 height 27
click at [908, 239] on button "2025" at bounding box center [895, 240] width 44 height 27
click at [867, 337] on button "Sep-25" at bounding box center [856, 343] width 128 height 27
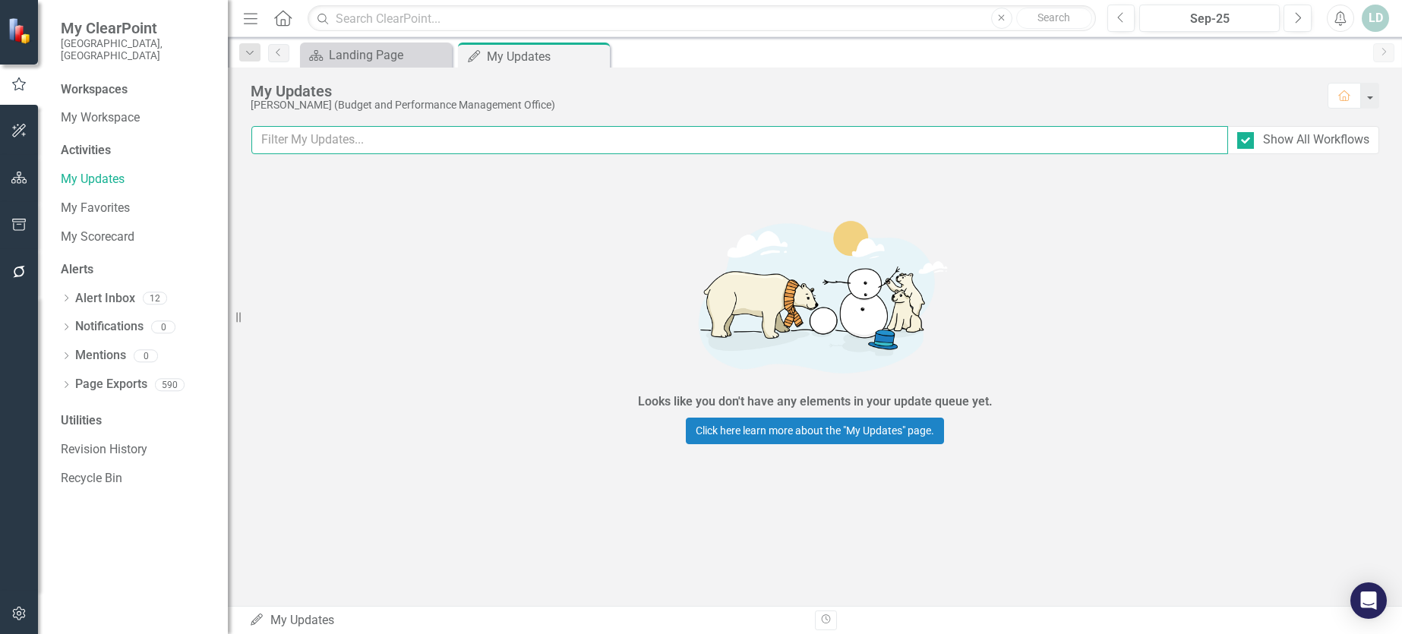
click at [373, 147] on input "text" at bounding box center [739, 140] width 977 height 28
click at [996, 144] on input "text" at bounding box center [739, 140] width 977 height 28
type input "b"
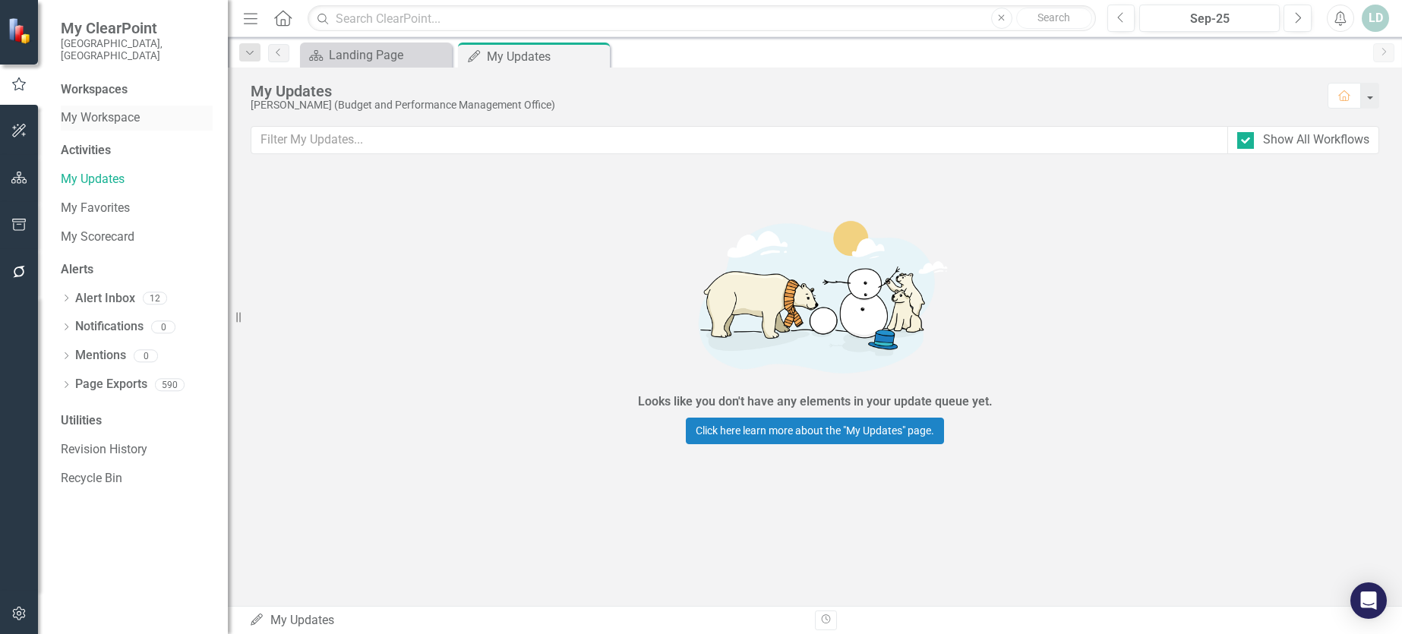
click at [118, 109] on link "My Workspace" at bounding box center [137, 117] width 152 height 17
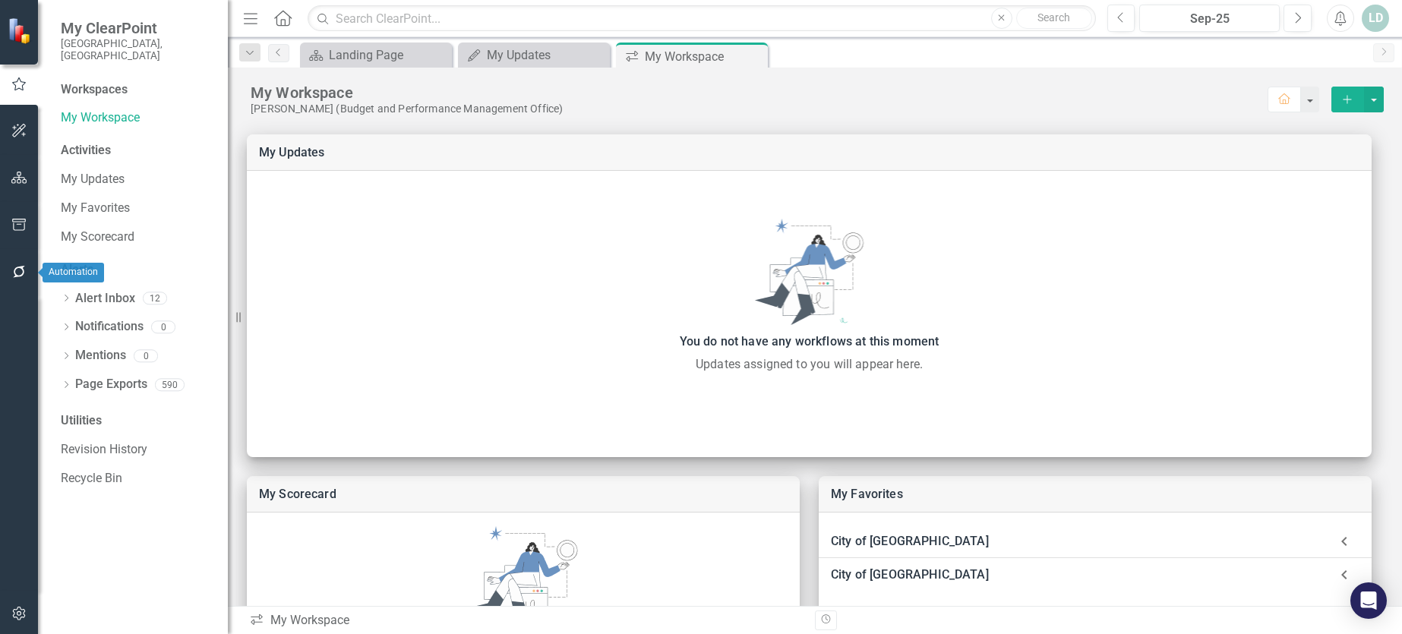
click at [13, 271] on icon "button" at bounding box center [19, 272] width 16 height 12
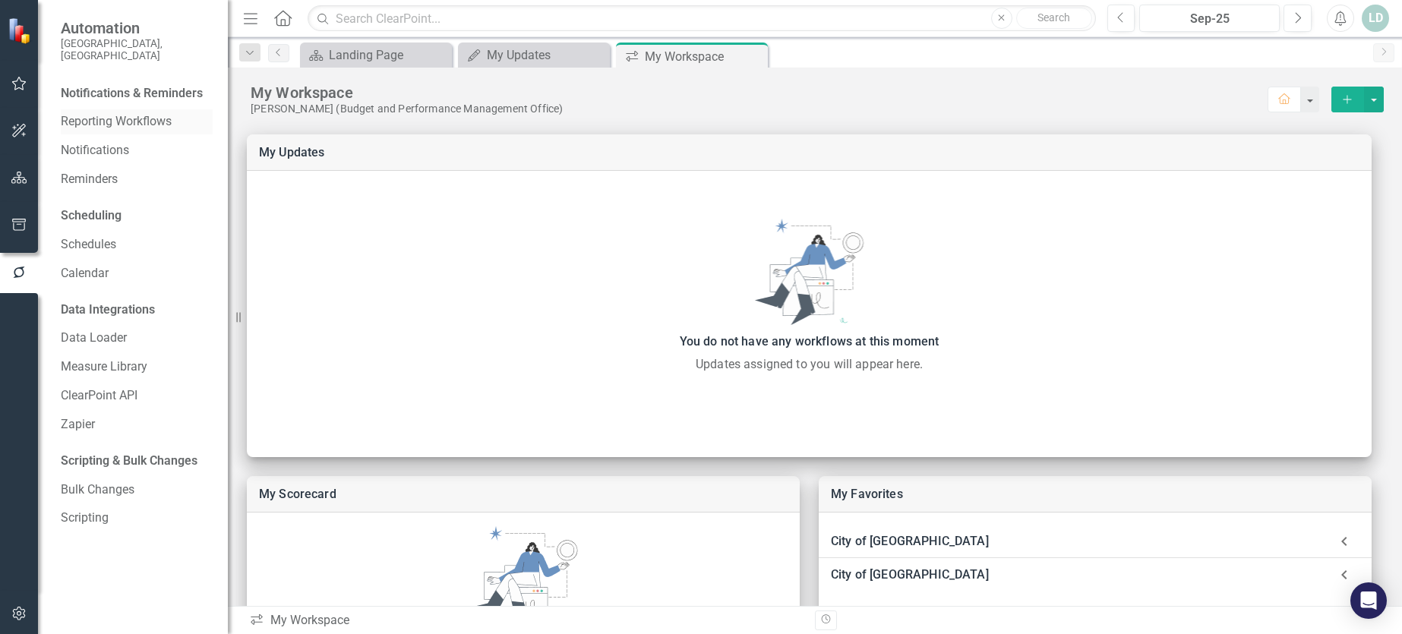
click at [104, 113] on link "Reporting Workflows" at bounding box center [137, 121] width 152 height 17
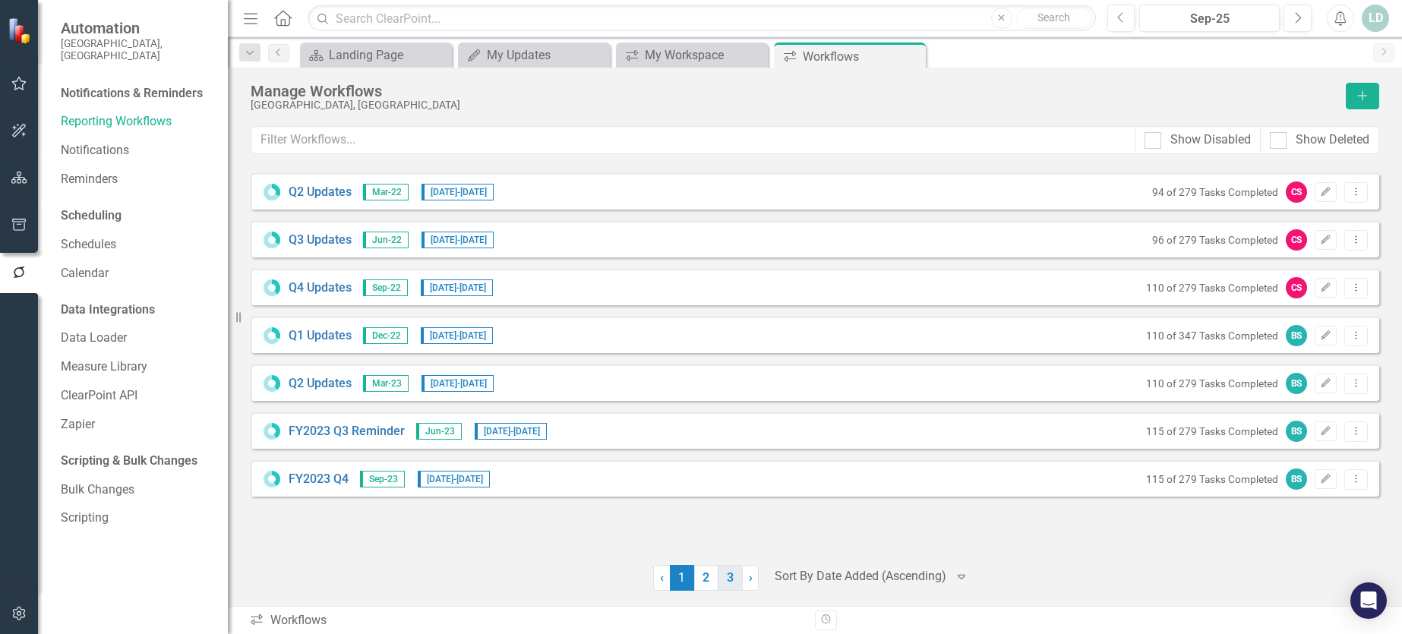
click at [734, 580] on link "3" at bounding box center [731, 578] width 24 height 26
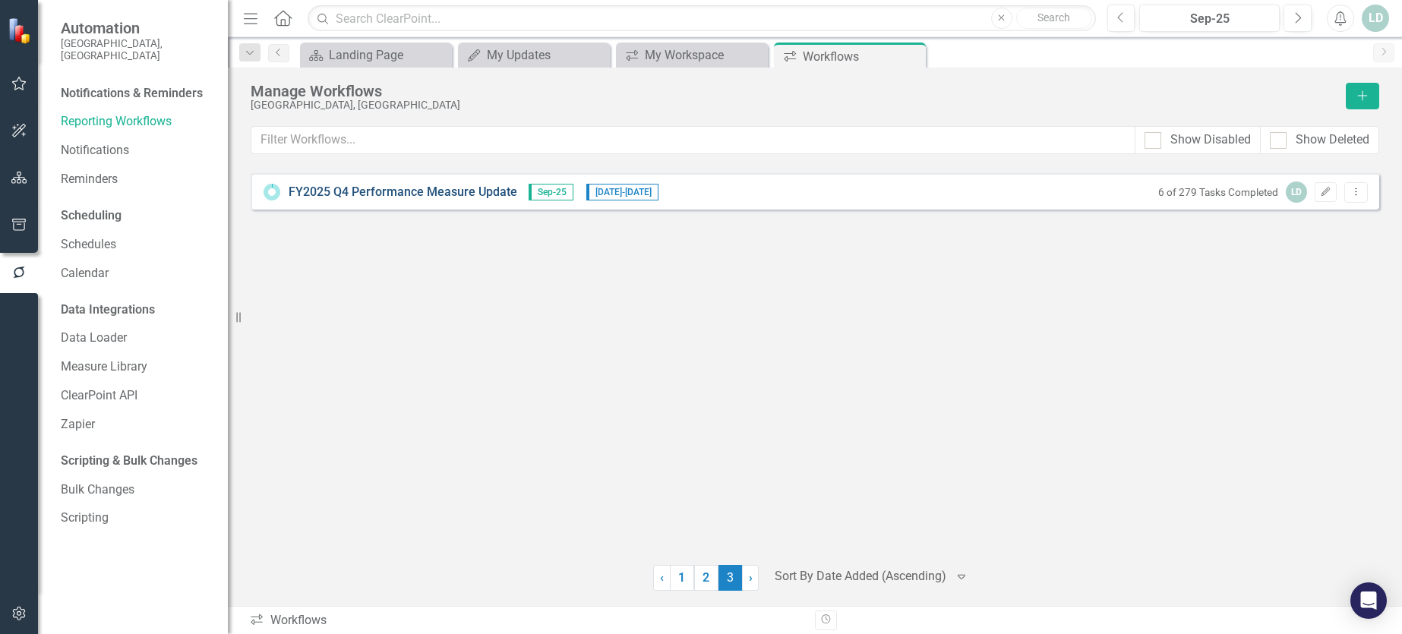
click at [440, 192] on link "FY2025 Q4 Performance Measure Update" at bounding box center [403, 192] width 229 height 17
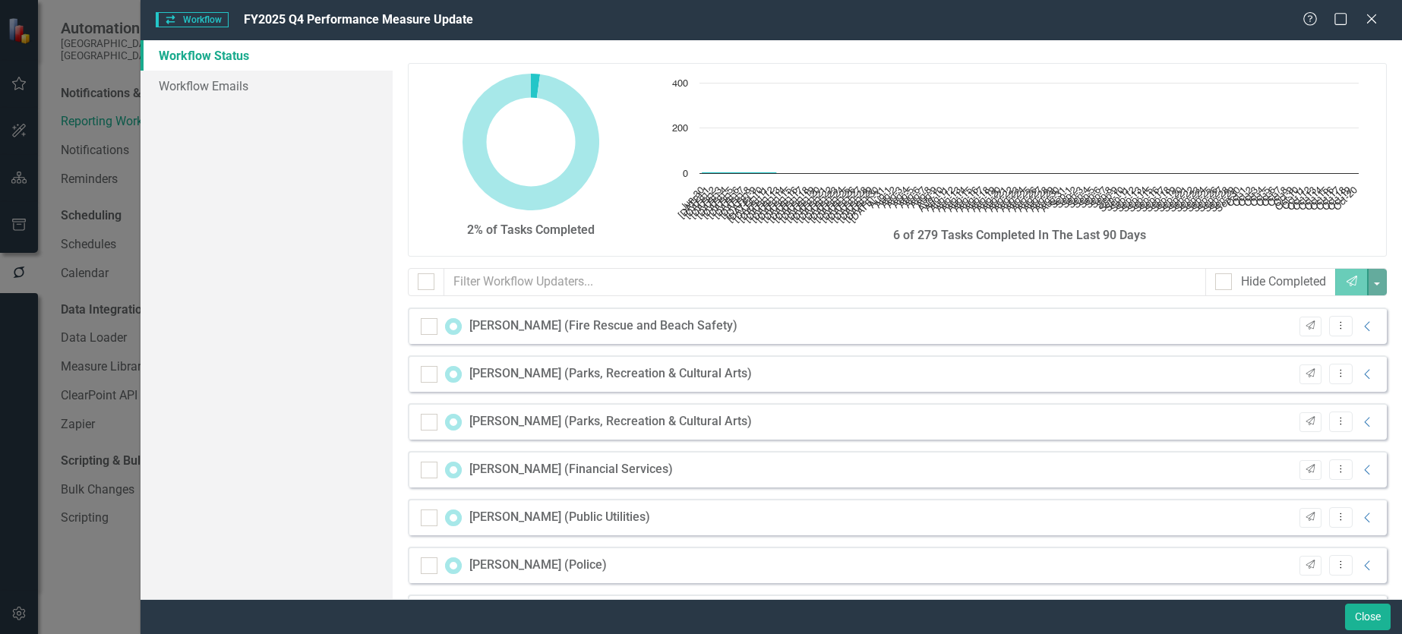
checkbox input "false"
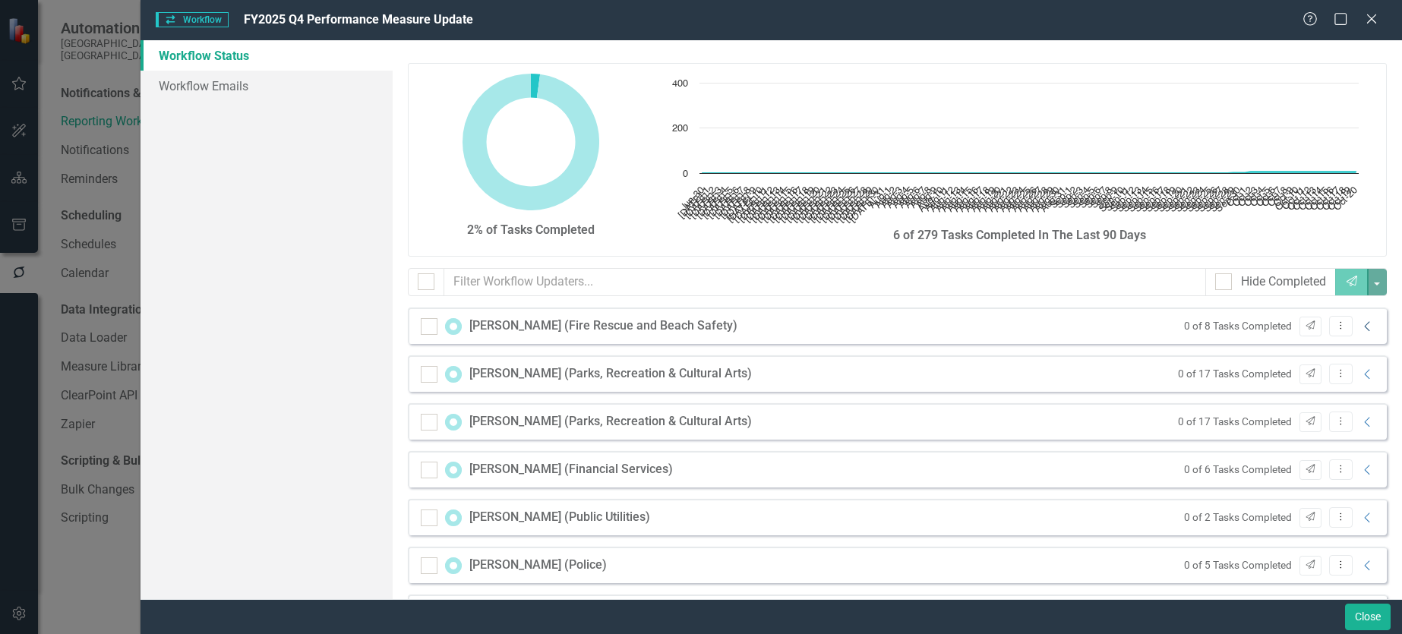
click at [1360, 326] on icon "Collapse" at bounding box center [1367, 327] width 15 height 12
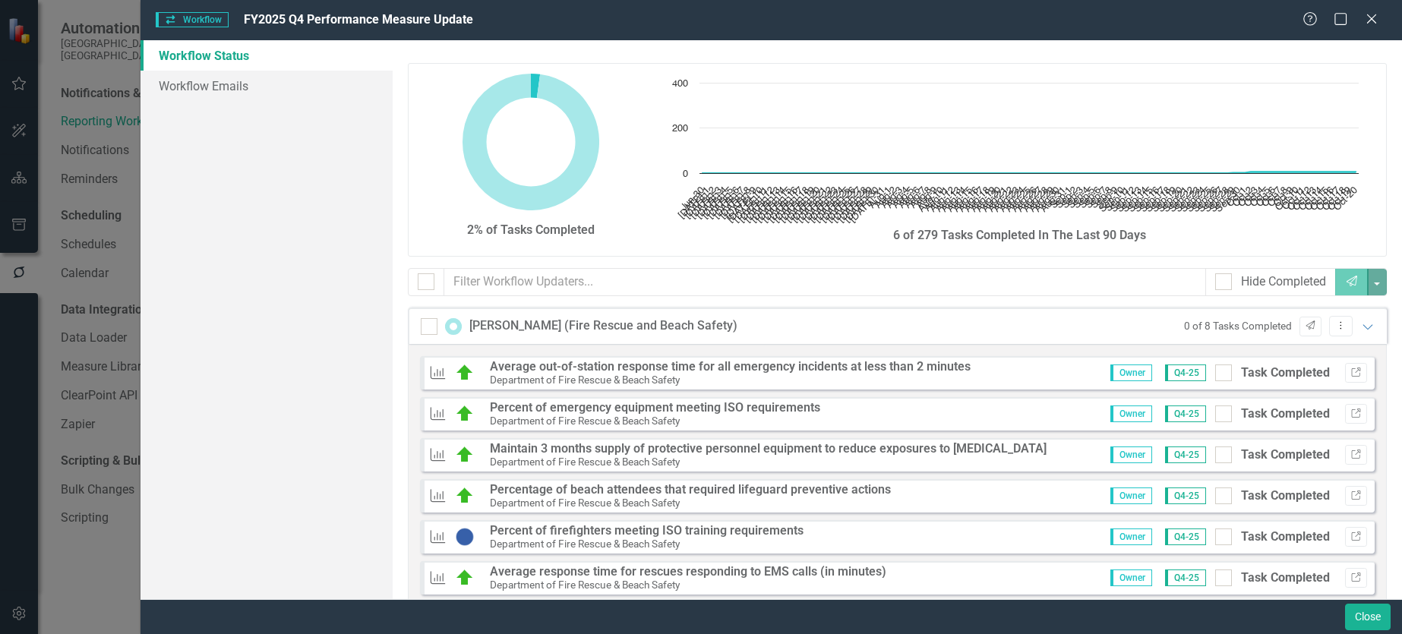
click at [624, 371] on strong "Average out-of-station response time for all emergency incidents at less than 2…" at bounding box center [730, 366] width 481 height 14
click at [940, 368] on strong "Average out-of-station response time for all emergency incidents at less than 2…" at bounding box center [730, 366] width 481 height 14
click at [1351, 370] on icon "Link" at bounding box center [1356, 372] width 11 height 9
click at [1349, 419] on button "Link" at bounding box center [1356, 414] width 22 height 20
click at [1274, 459] on div "Task Completed" at bounding box center [1285, 455] width 89 height 17
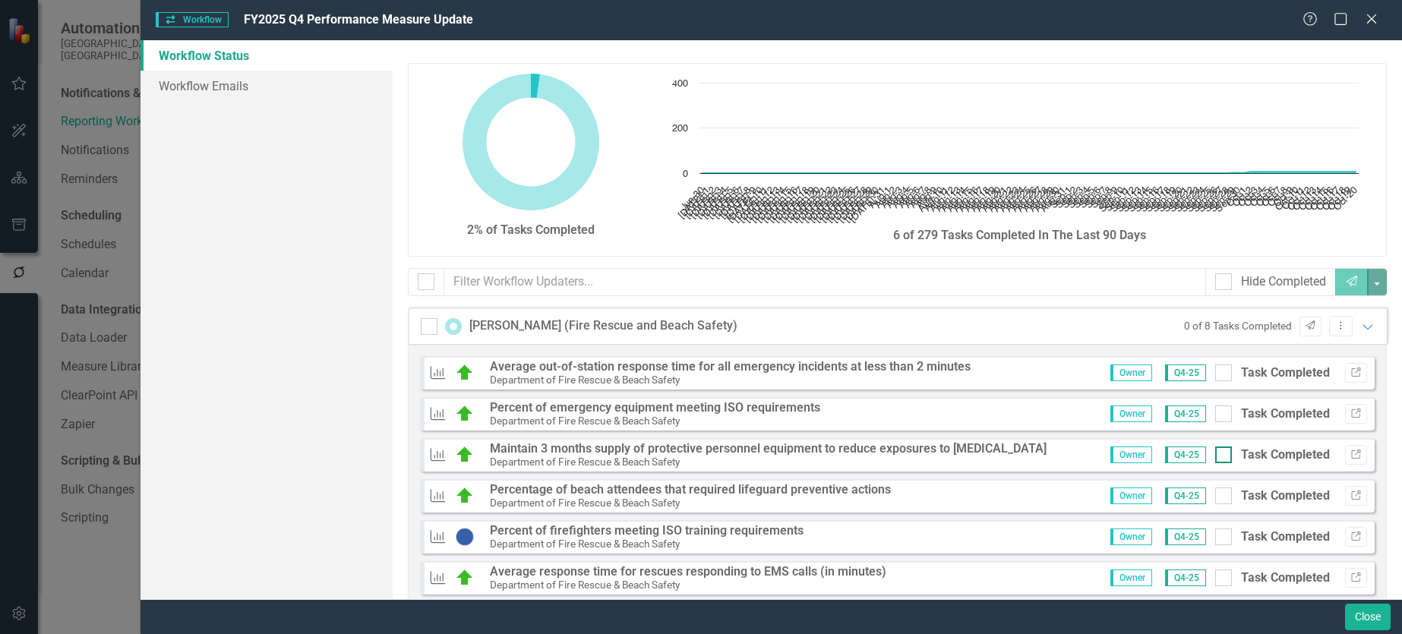
click at [1225, 457] on input "Task Completed" at bounding box center [1220, 452] width 10 height 10
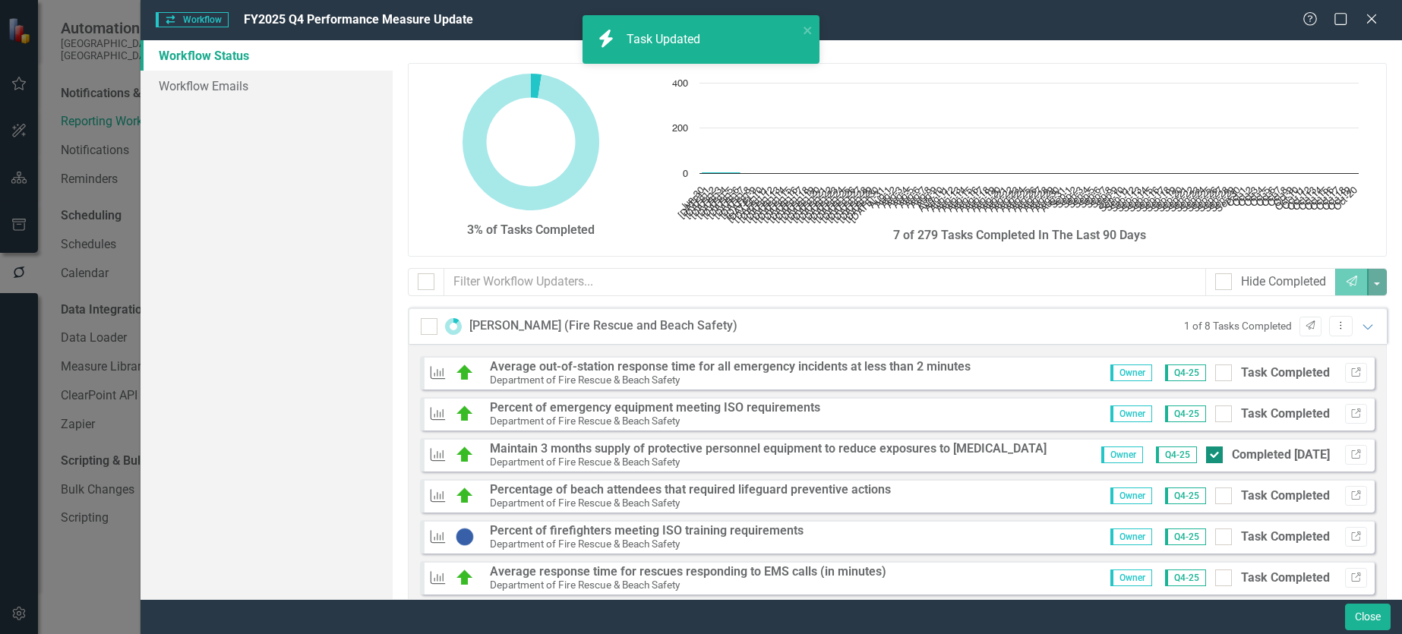
click at [1206, 458] on div at bounding box center [1214, 455] width 17 height 17
click at [1206, 457] on input "Completed [DATE]" at bounding box center [1211, 452] width 10 height 10
checkbox input "false"
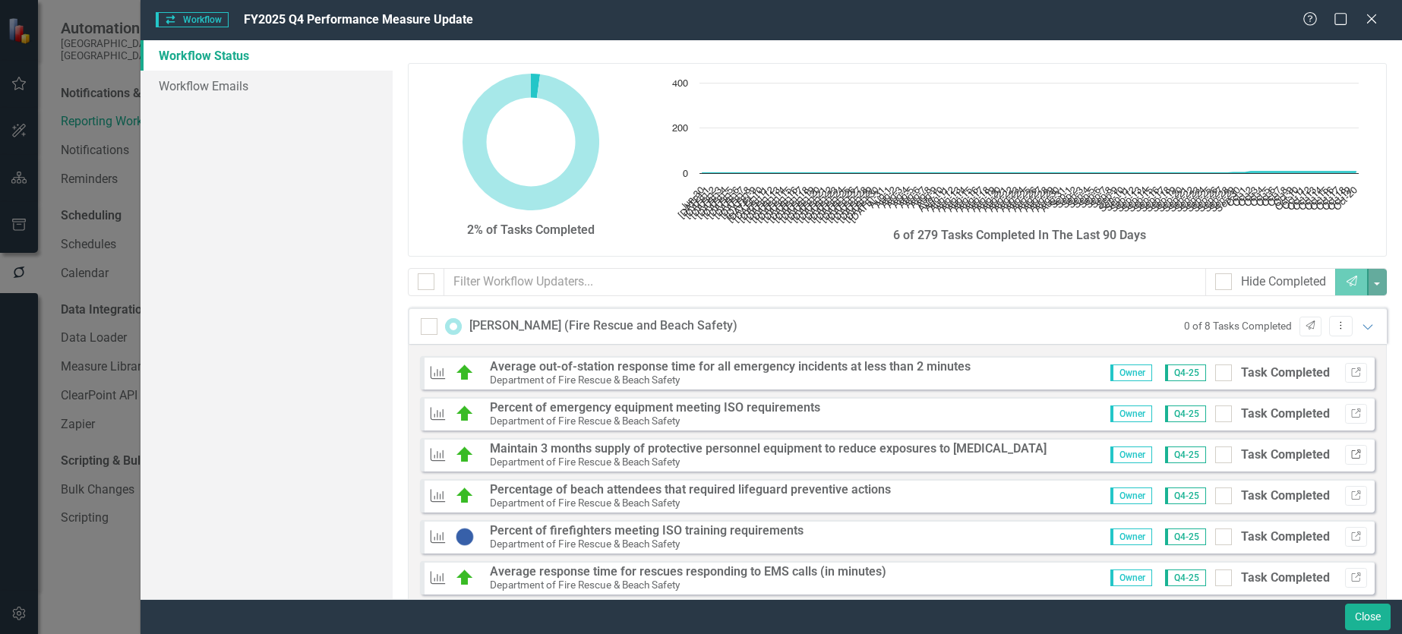
click at [1351, 454] on icon "Link" at bounding box center [1356, 454] width 11 height 9
click at [1351, 499] on icon "Link" at bounding box center [1356, 495] width 11 height 9
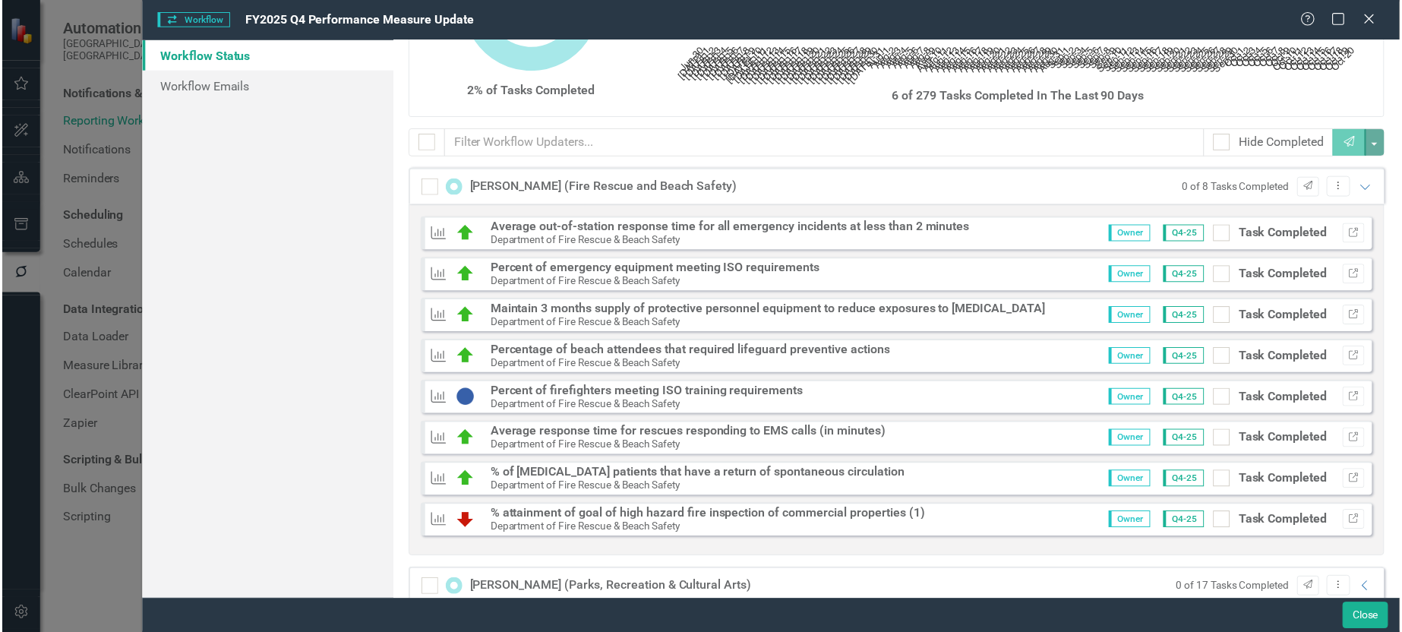
scroll to position [228, 0]
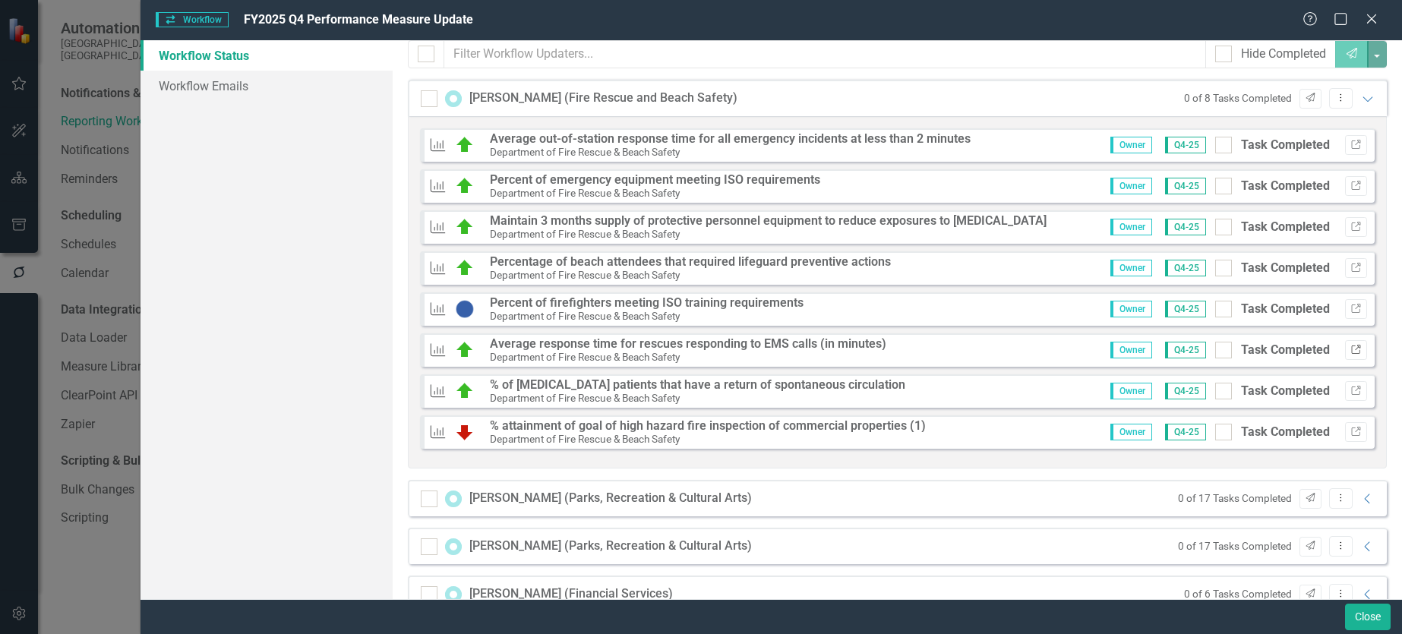
click at [1351, 351] on icon "Link" at bounding box center [1356, 350] width 11 height 9
click at [1351, 389] on icon "Link" at bounding box center [1356, 391] width 11 height 9
click at [1351, 434] on icon "Link" at bounding box center [1356, 432] width 11 height 9
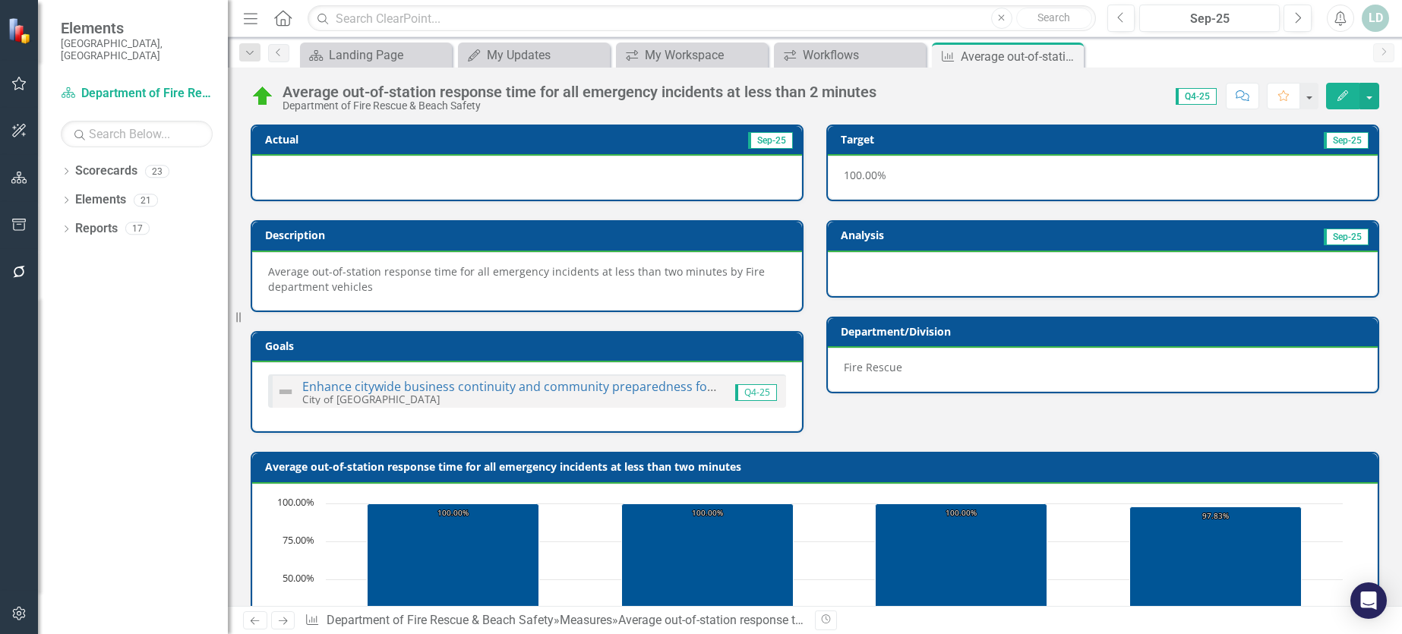
scroll to position [605, 0]
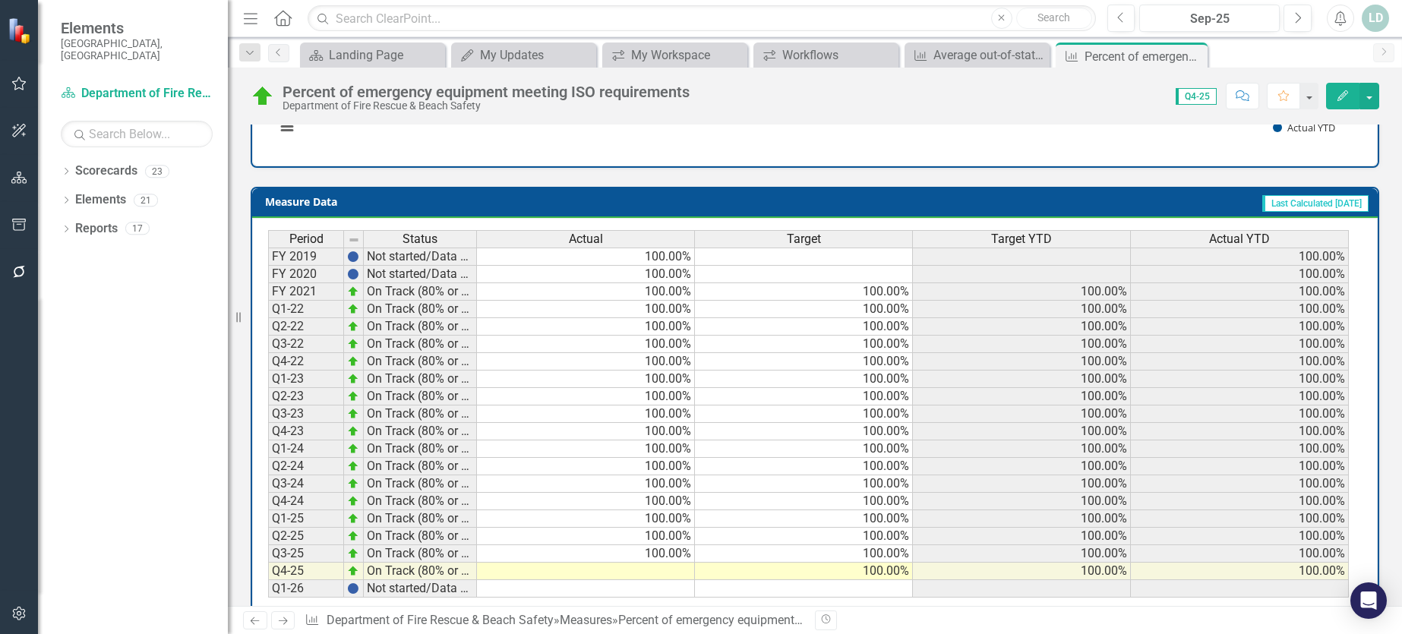
scroll to position [621, 0]
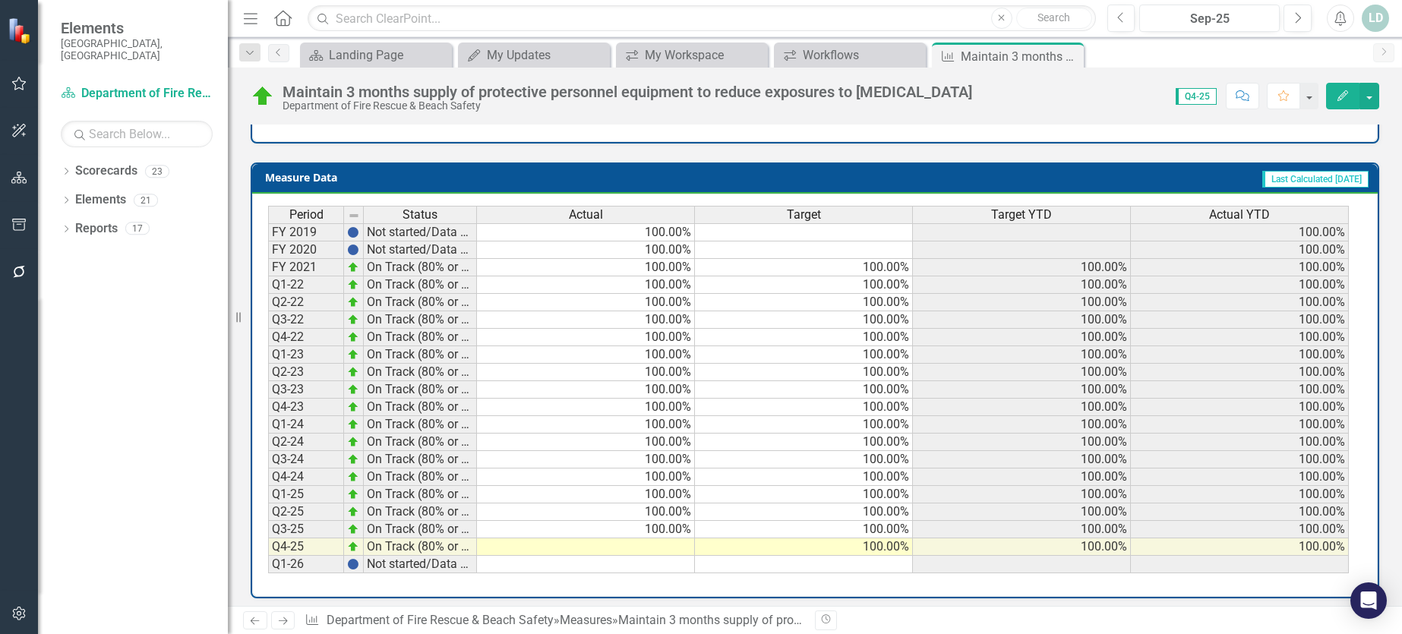
scroll to position [605, 0]
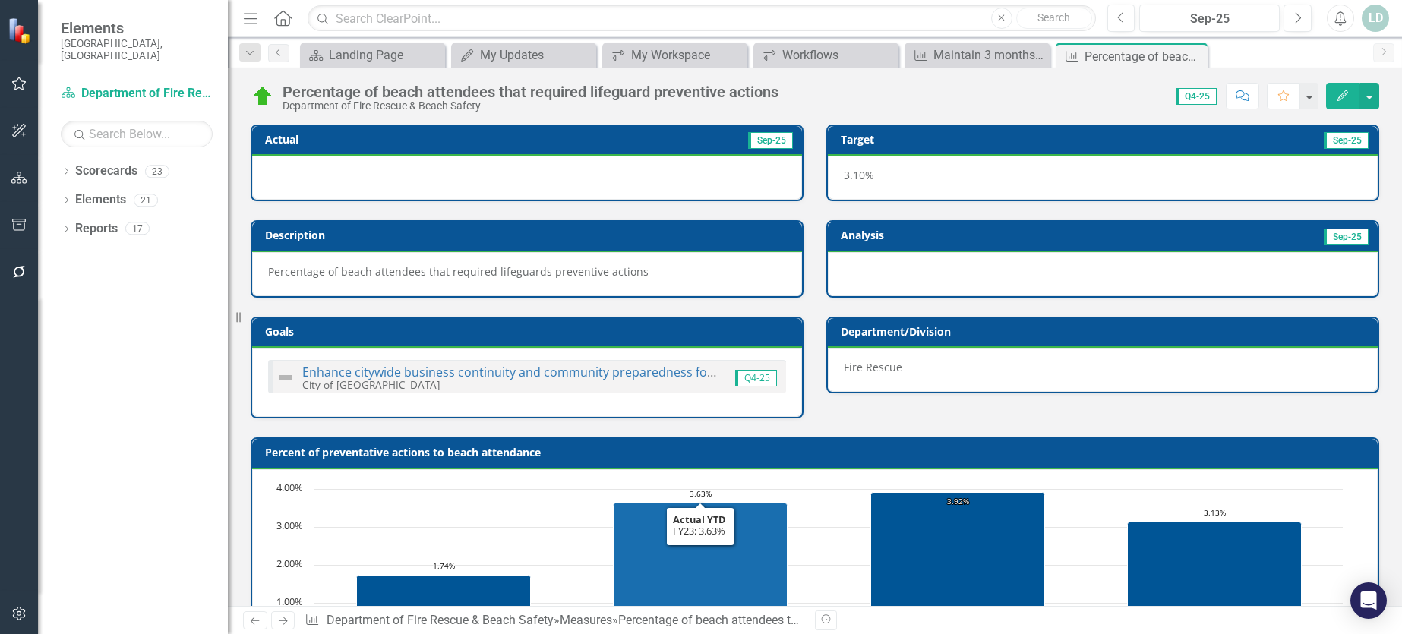
scroll to position [591, 0]
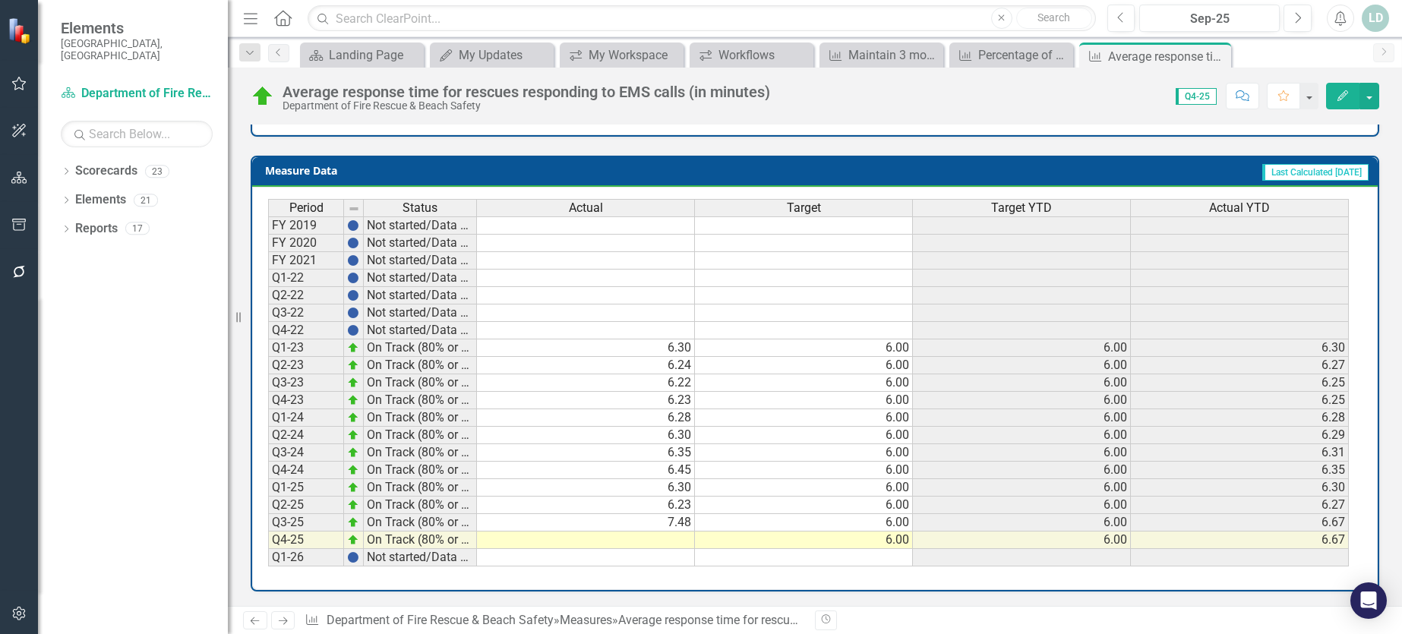
scroll to position [605, 0]
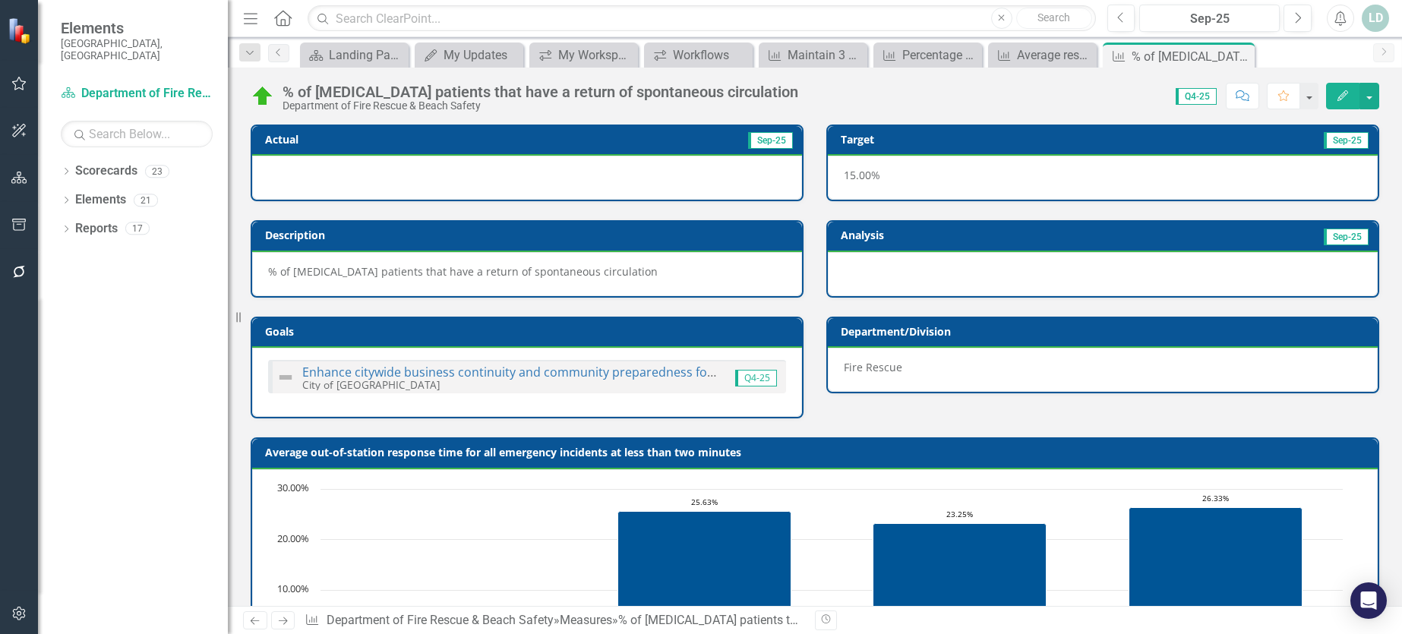
scroll to position [591, 0]
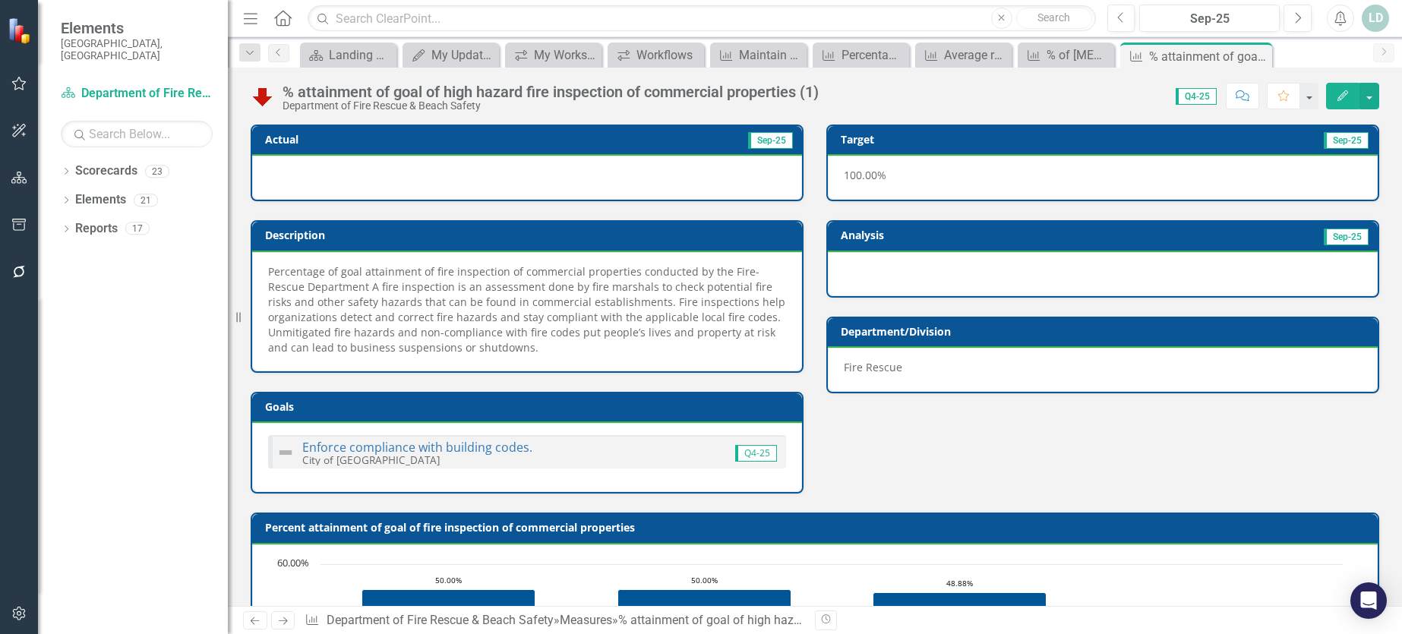
scroll to position [666, 0]
